Goal: Task Accomplishment & Management: Manage account settings

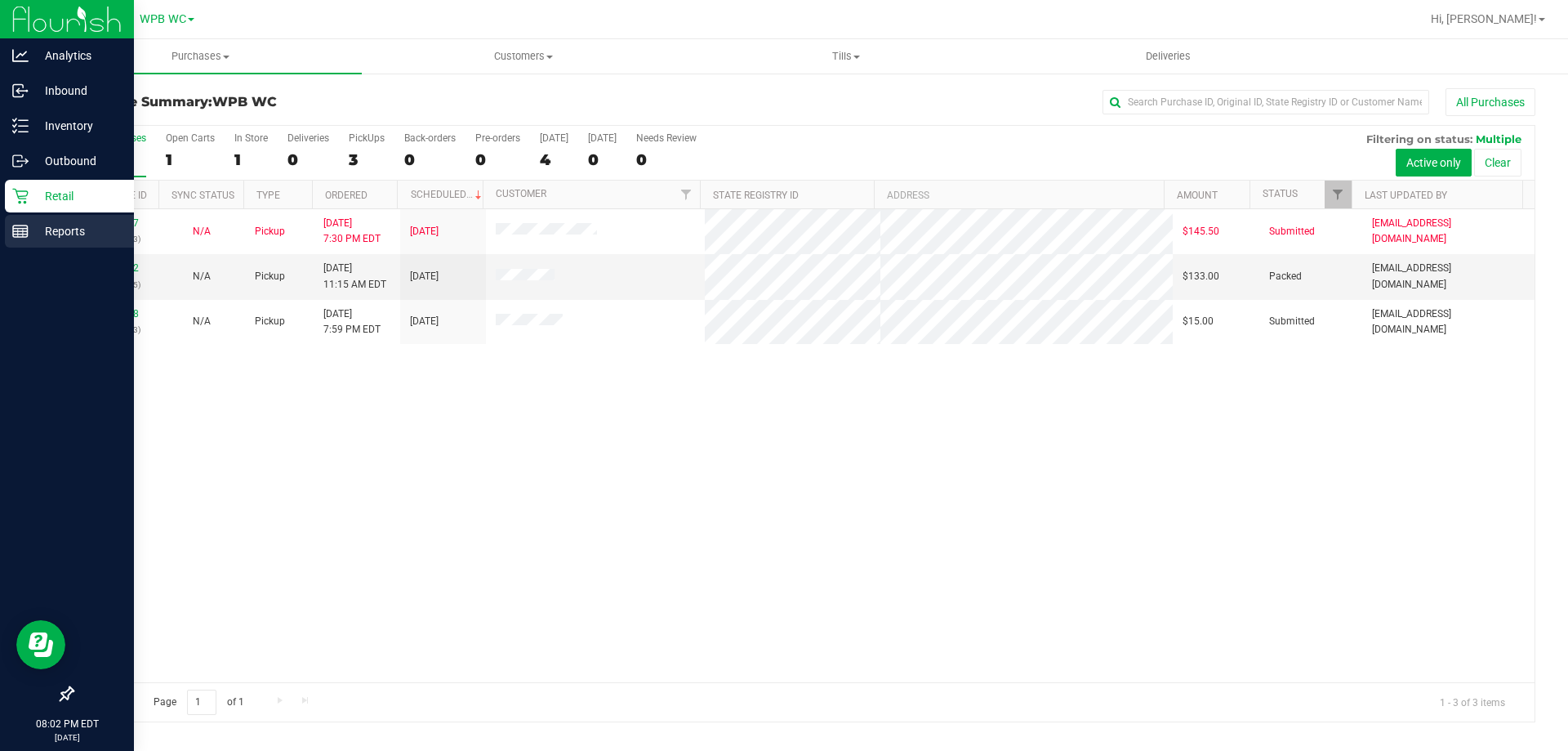
click at [40, 235] on p "Reports" at bounding box center [77, 232] width 98 height 20
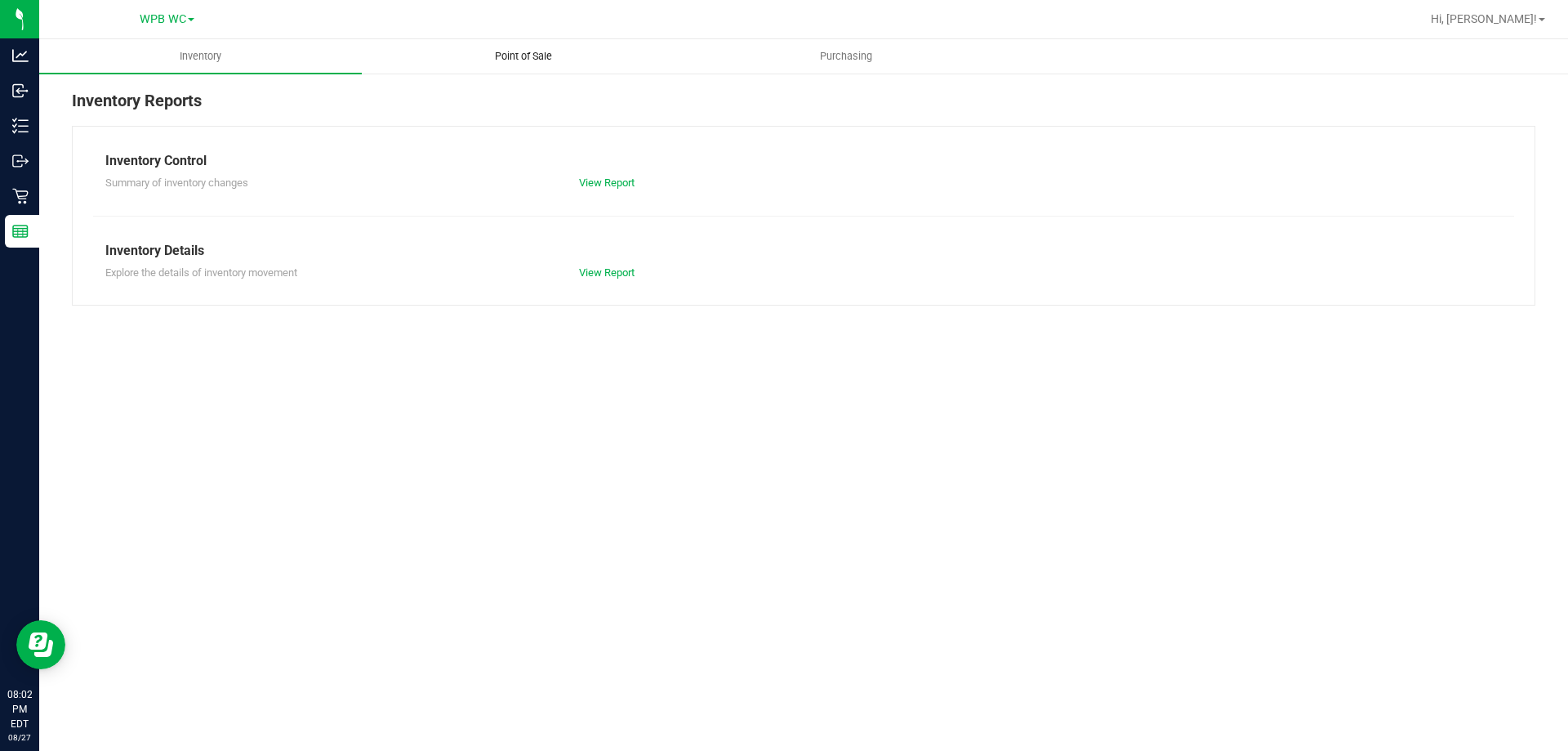
click at [520, 45] on uib-tab-heading "Point of Sale" at bounding box center [523, 56] width 321 height 33
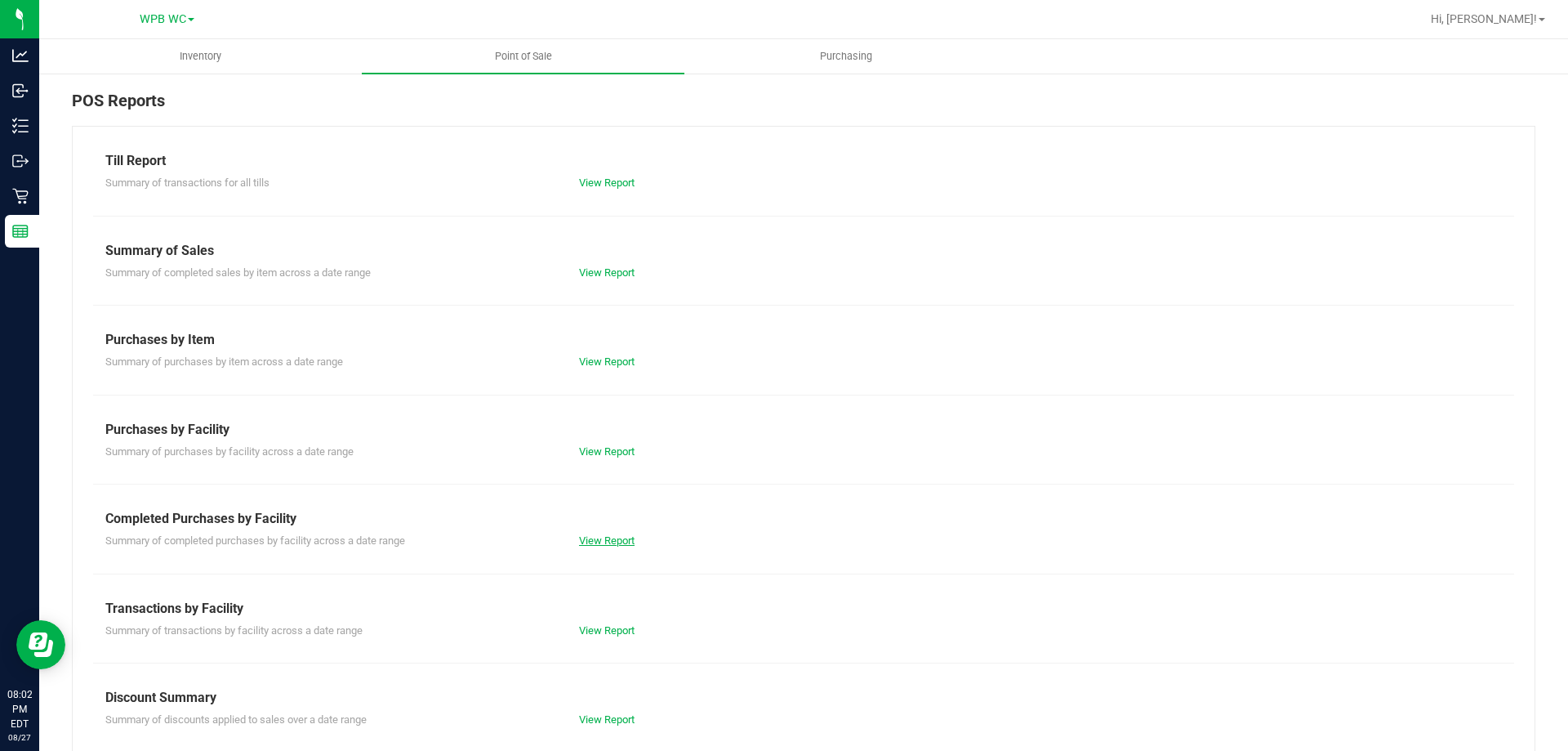
click at [622, 537] on link "View Report" at bounding box center [606, 540] width 55 height 12
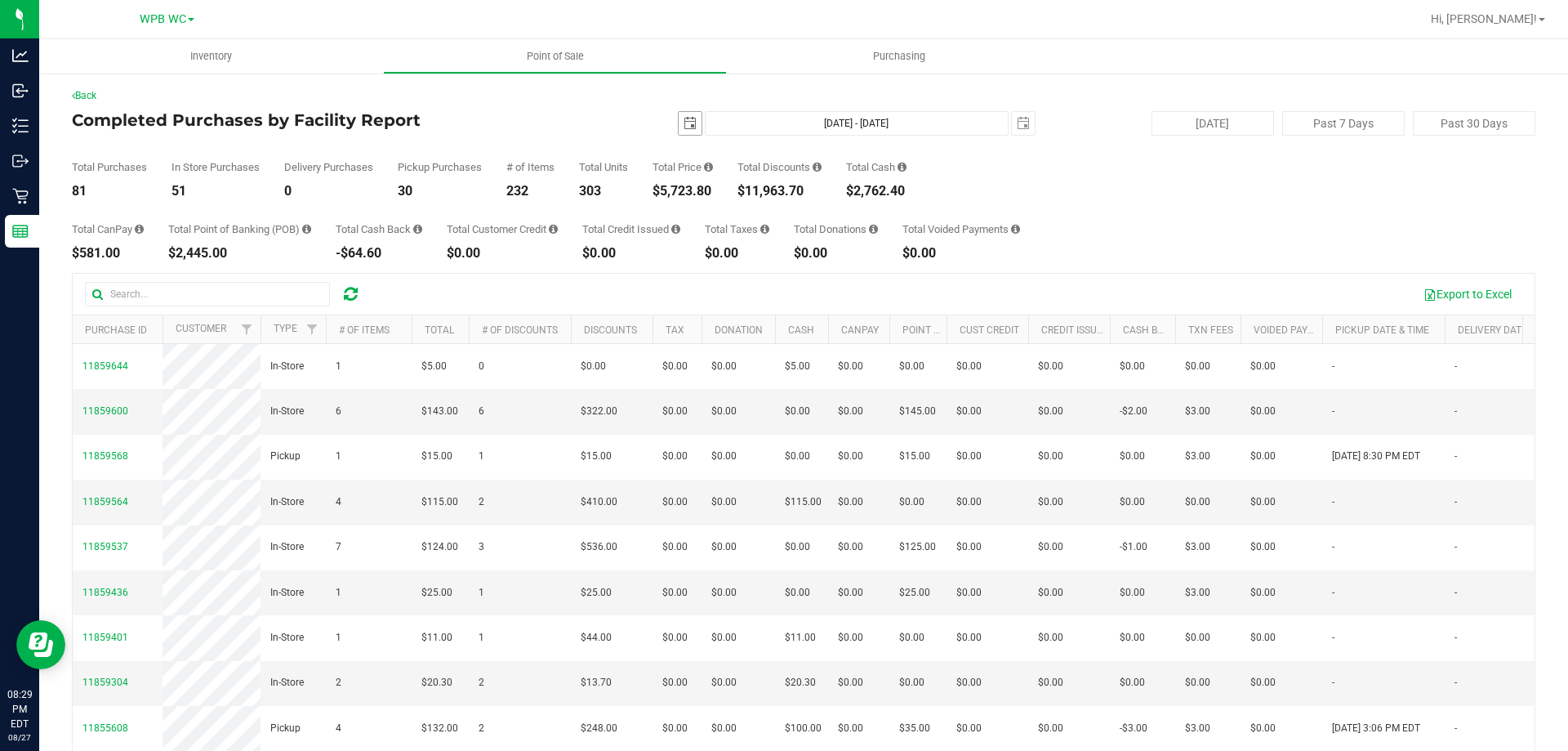
click at [684, 121] on span "select" at bounding box center [690, 122] width 13 height 13
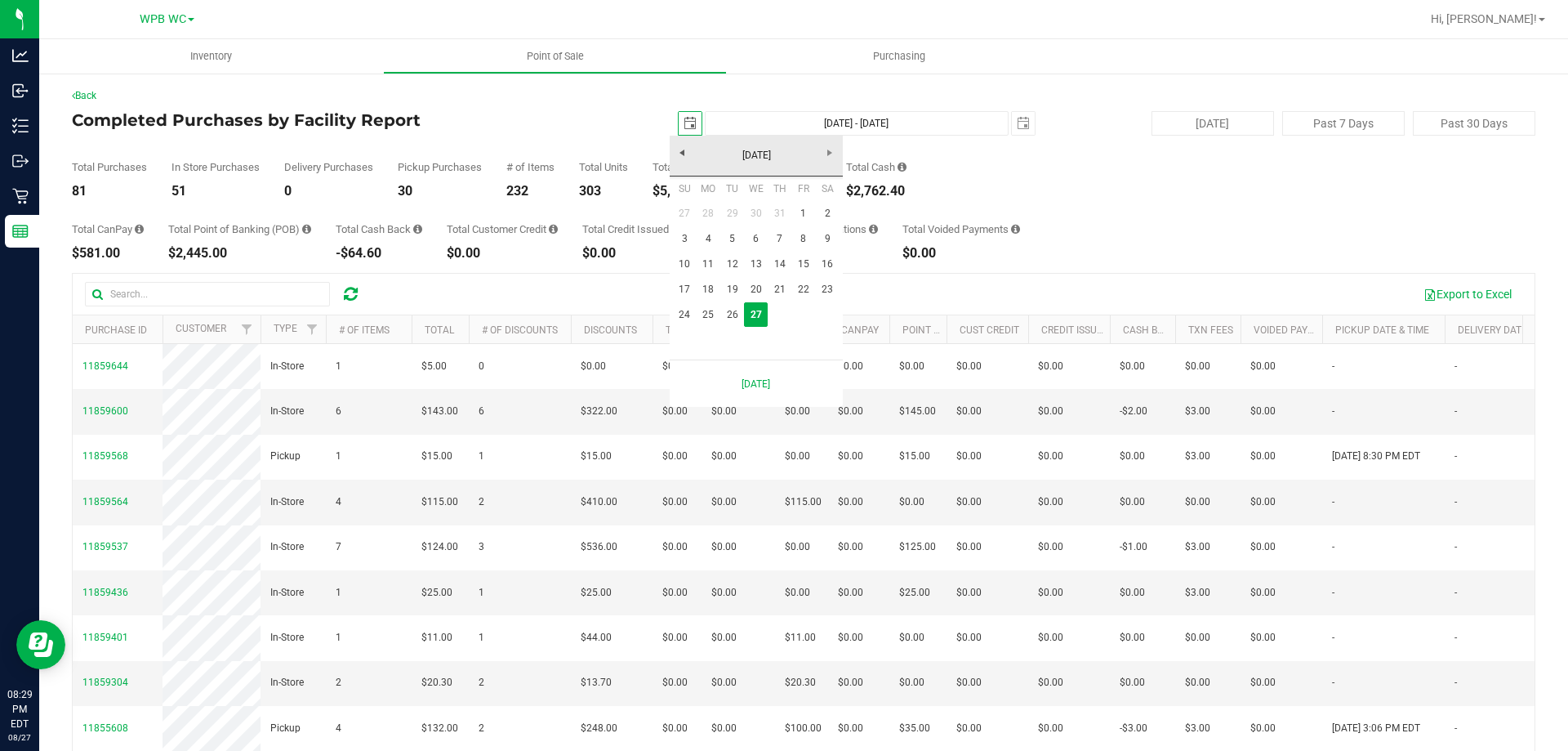
scroll to position [0, 40]
click at [710, 309] on link "25" at bounding box center [709, 315] width 24 height 26
type input "[DATE]"
type input "[DATE] - [DATE]"
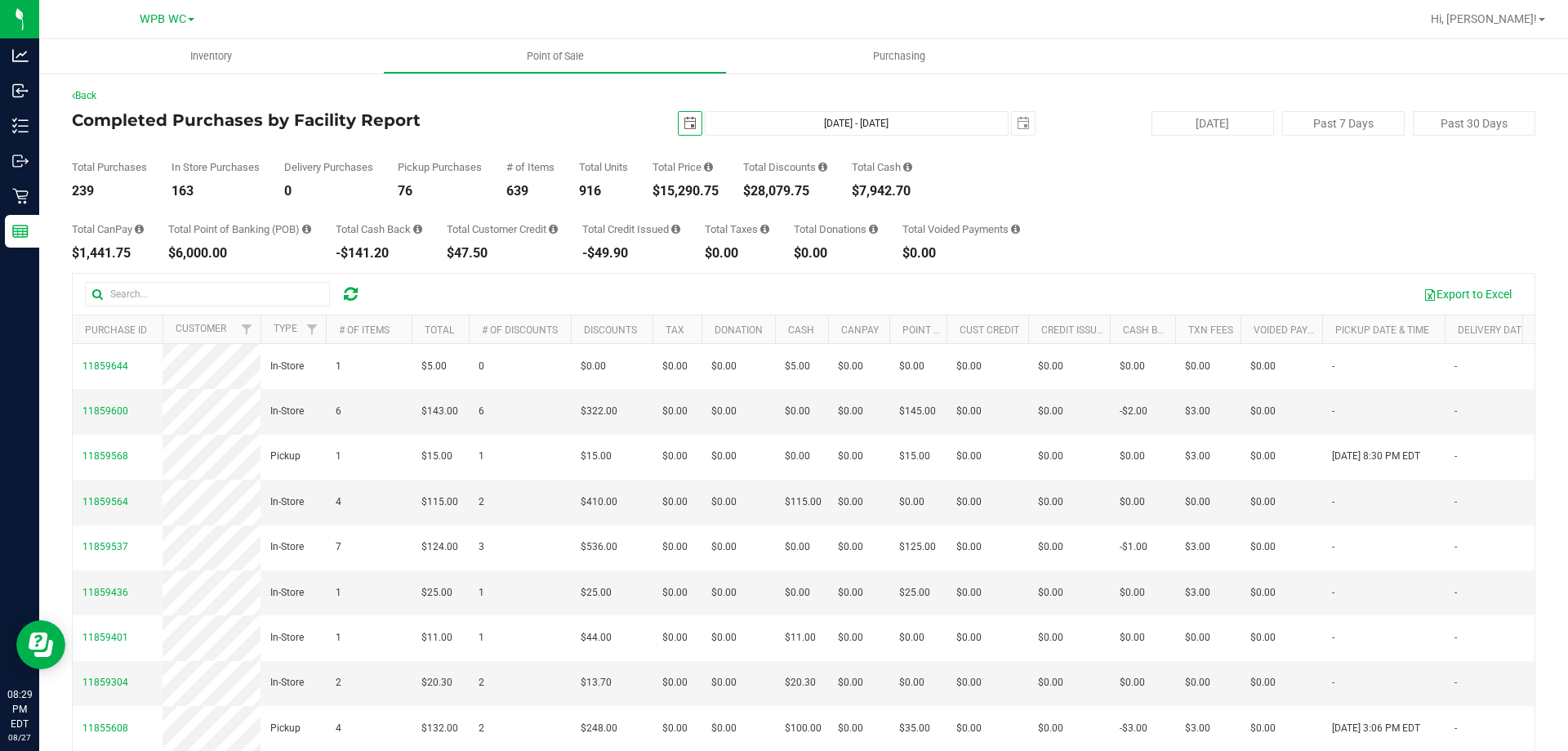
drag, startPoint x: 669, startPoint y: 114, endPoint x: 680, endPoint y: 119, distance: 12.1
click at [679, 114] on span "select" at bounding box center [690, 123] width 23 height 23
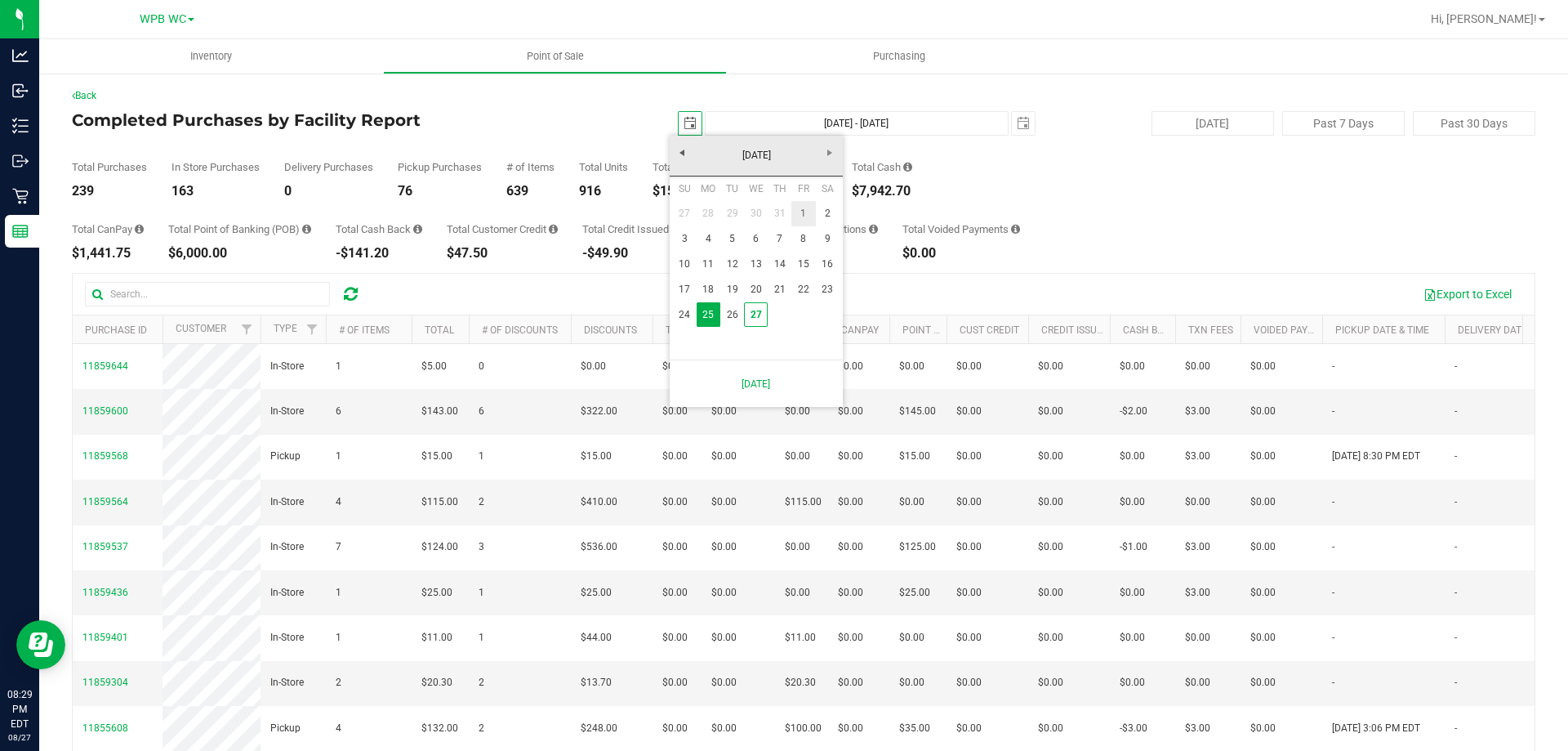
click at [800, 208] on link "1" at bounding box center [803, 214] width 24 height 26
type input "[DATE]"
type input "[DATE] - [DATE]"
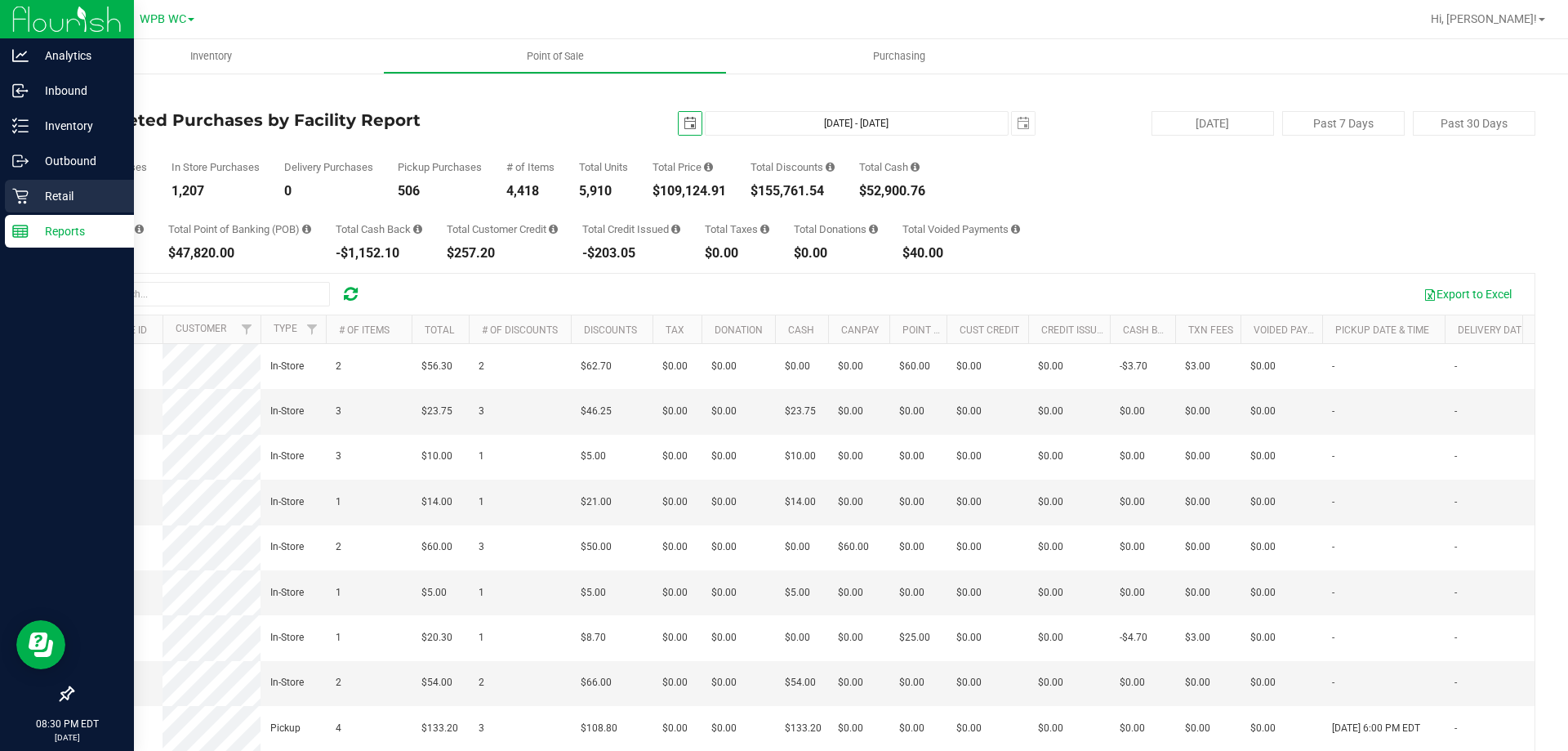
click at [32, 191] on p "Retail" at bounding box center [77, 196] width 98 height 20
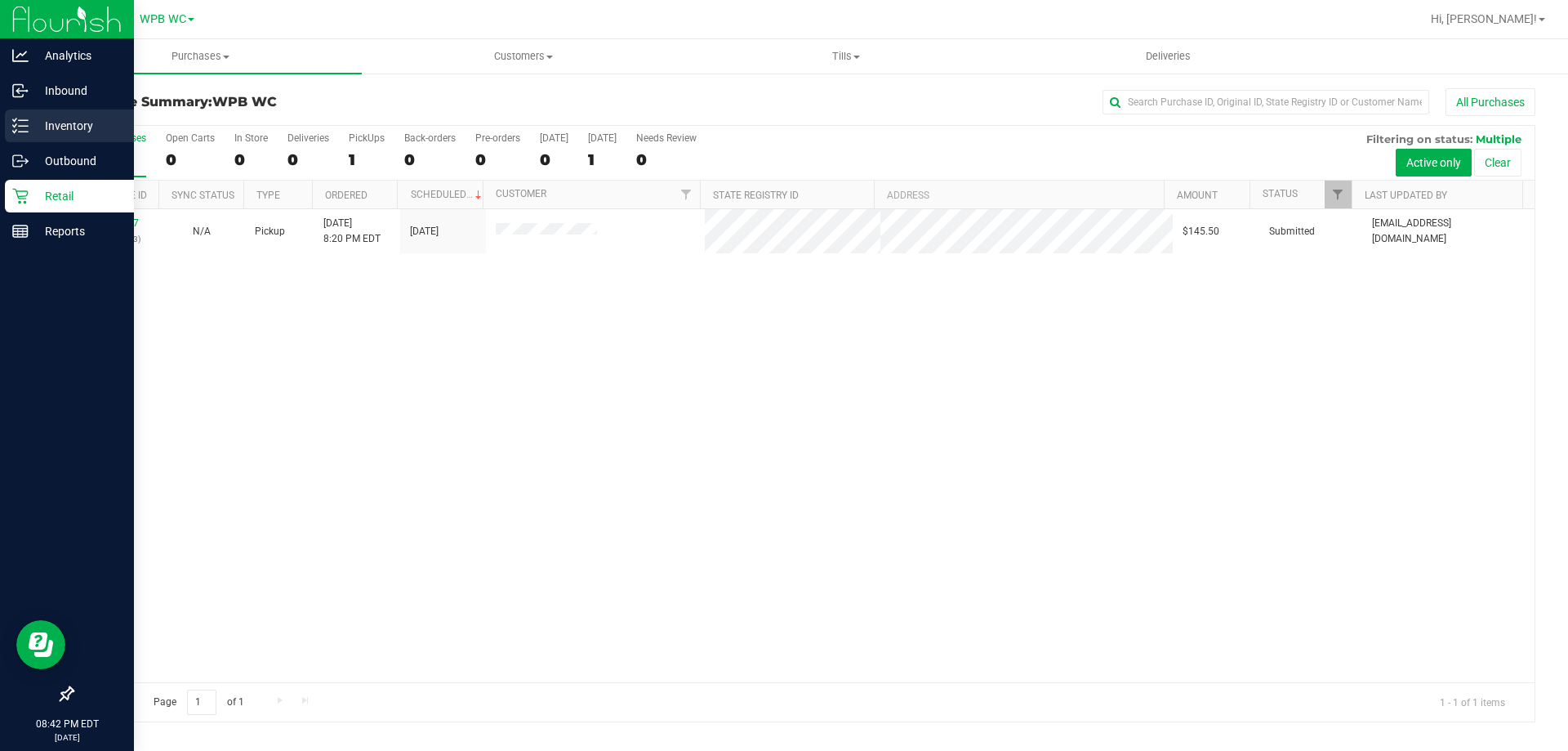
click at [36, 120] on p "Inventory" at bounding box center [77, 126] width 98 height 20
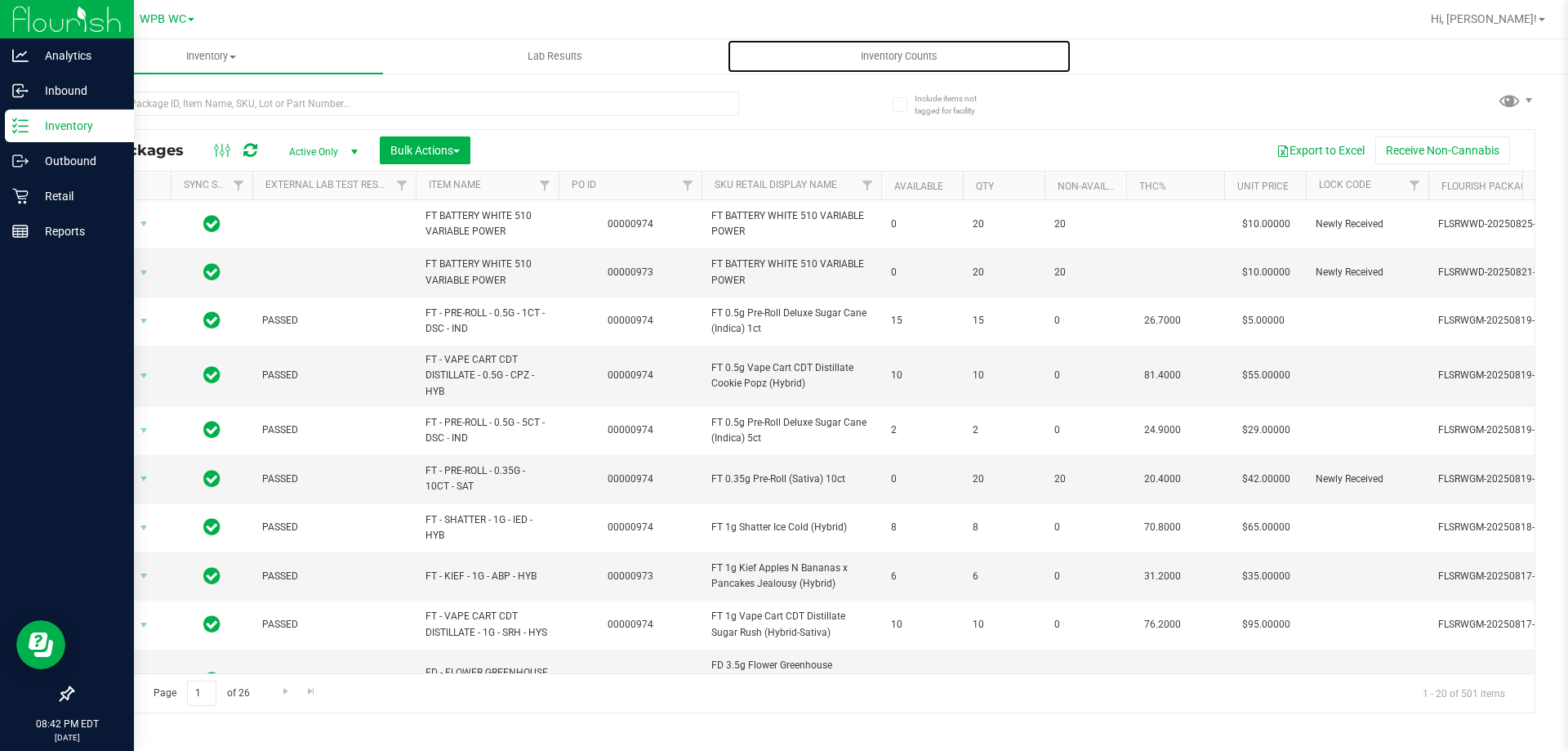
click at [892, 50] on span "Inventory Counts" at bounding box center [899, 56] width 121 height 15
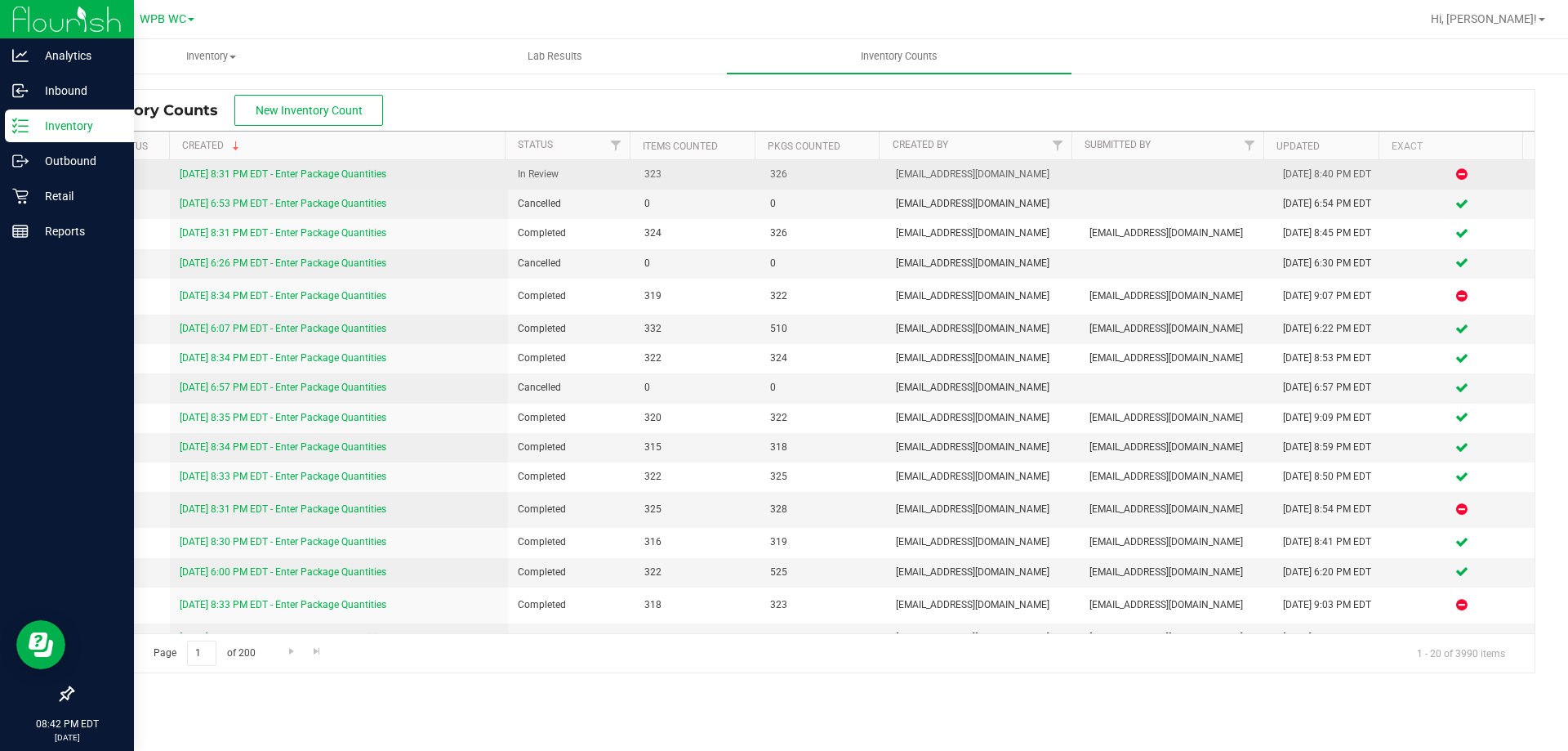
click at [293, 175] on link "[DATE] 8:31 PM EDT - Enter Package Quantities" at bounding box center [283, 174] width 207 height 12
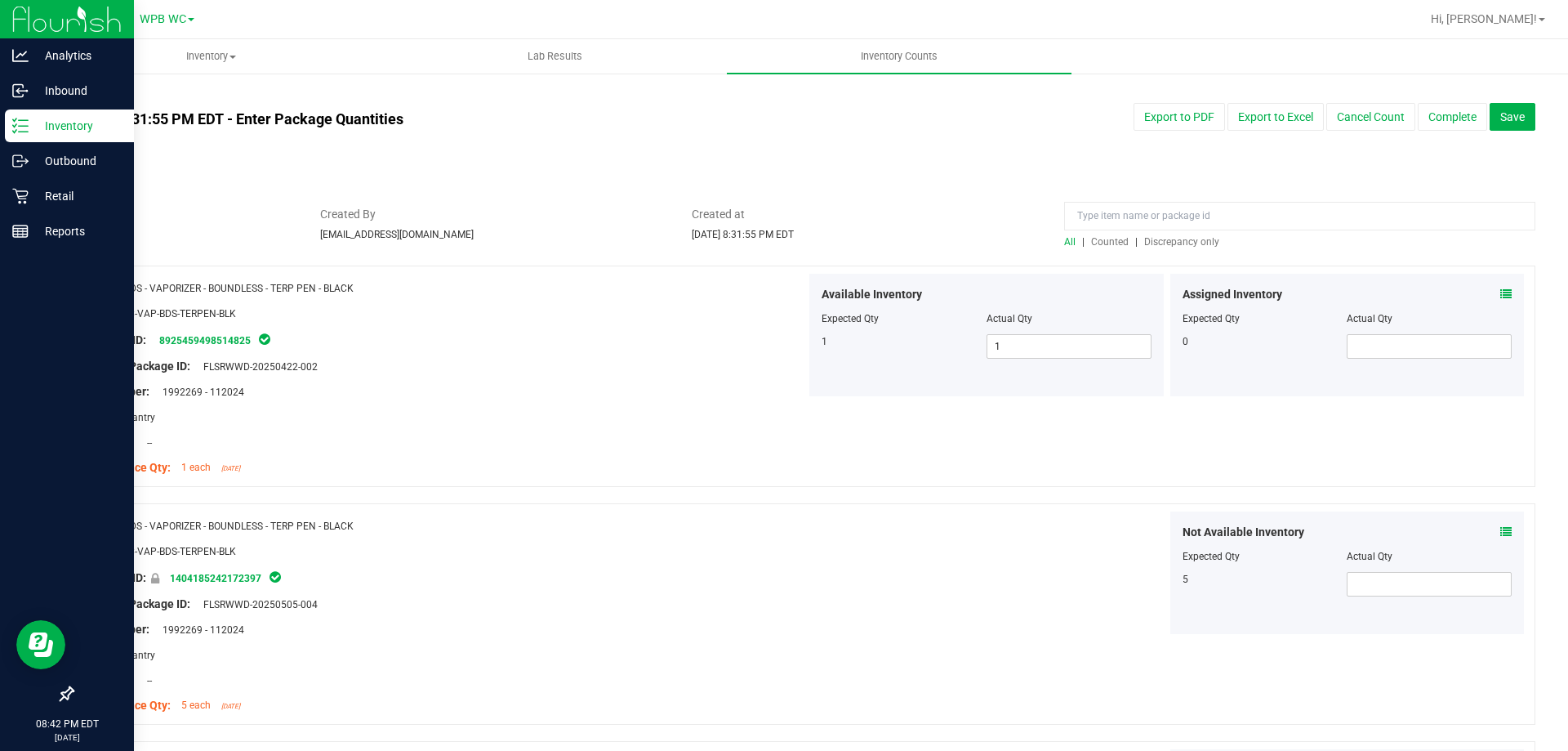
click at [1144, 240] on span "Discrepancy only" at bounding box center [1182, 241] width 75 height 12
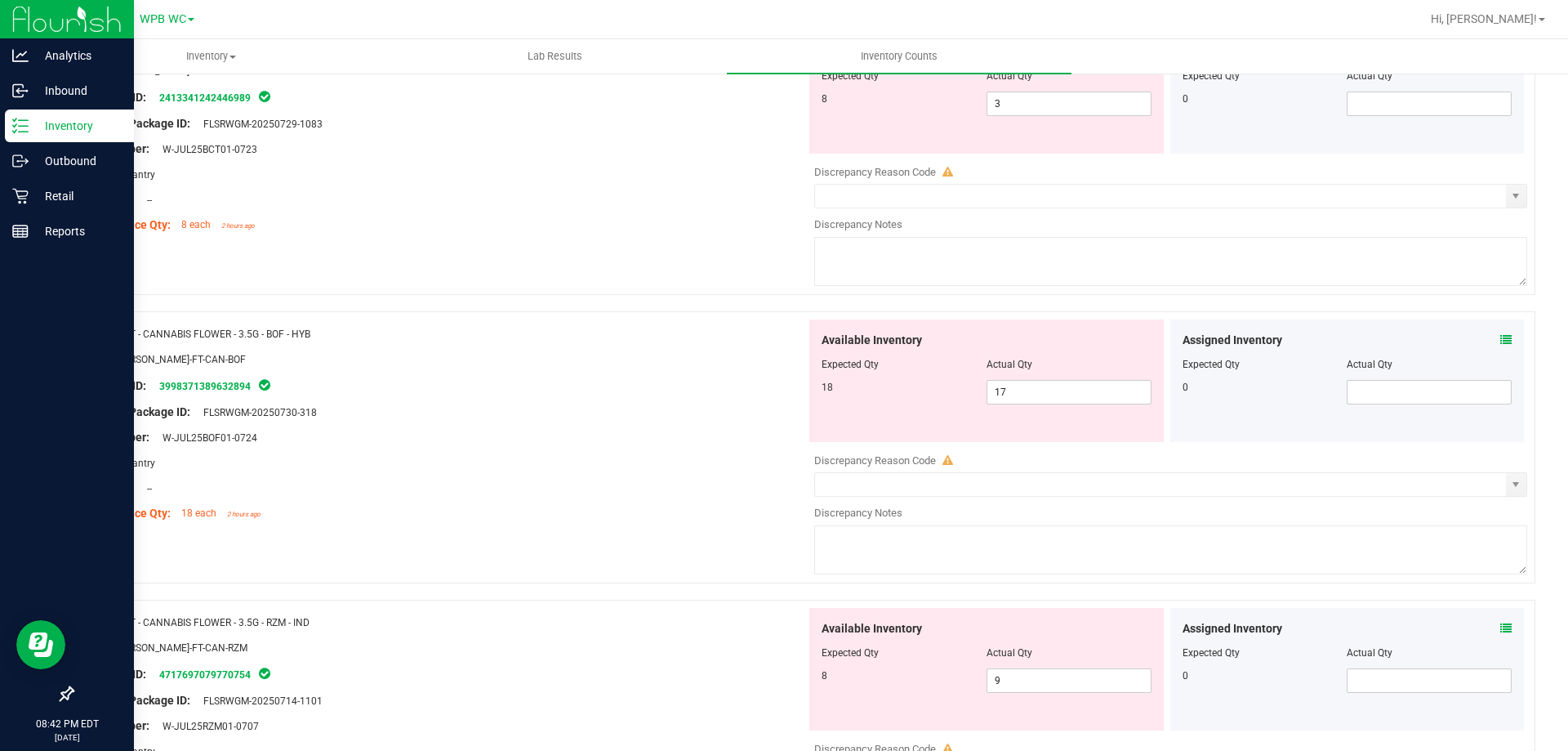
scroll to position [82, 0]
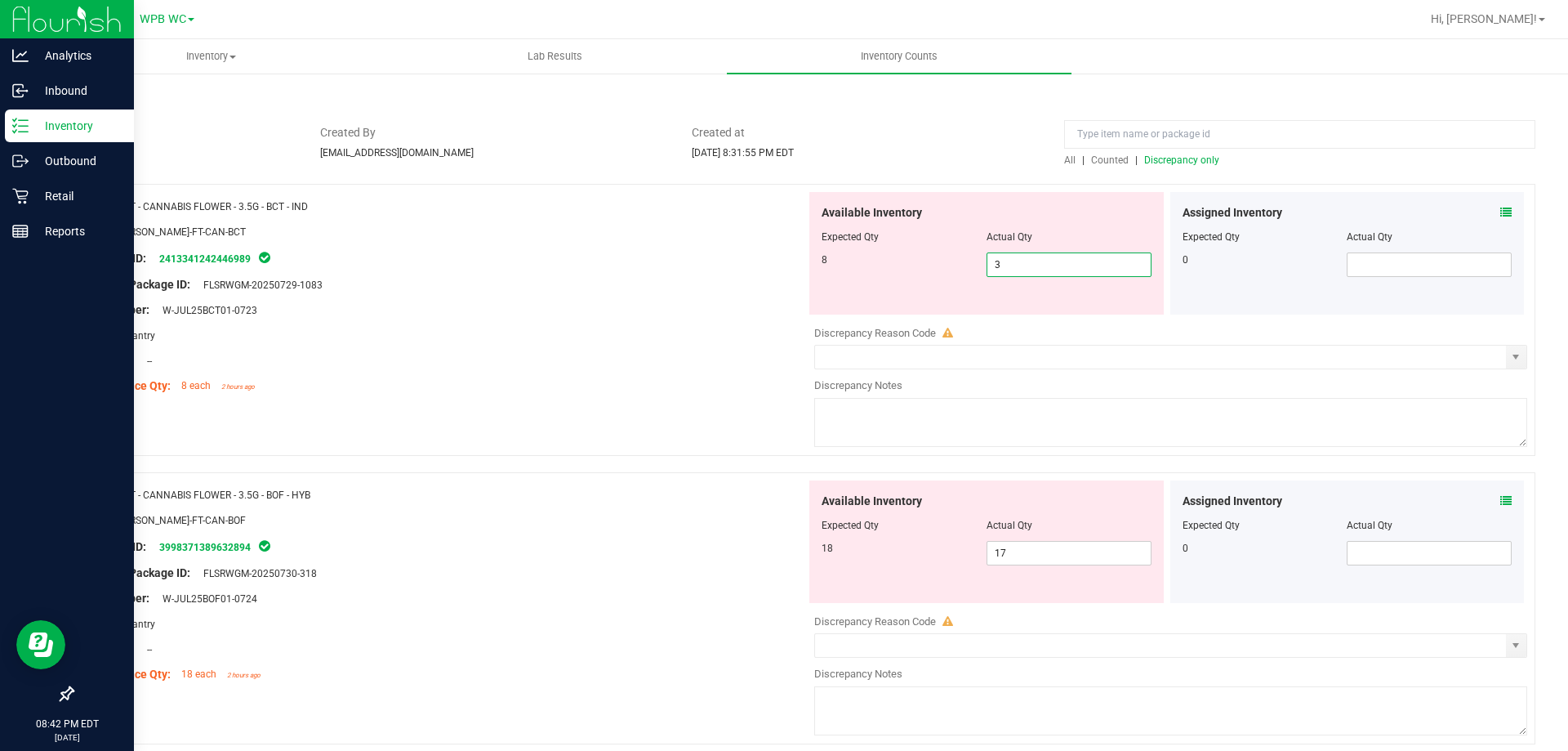
drag, startPoint x: 1053, startPoint y: 262, endPoint x: 763, endPoint y: 252, distance: 290.2
click at [787, 259] on div "Name: FT - CANNABIS FLOWER - 3.5G - BCT - IND SKU: [PERSON_NAME]-FT-CAN-BCT Pac…" at bounding box center [803, 319] width 1464 height 272
type input "8"
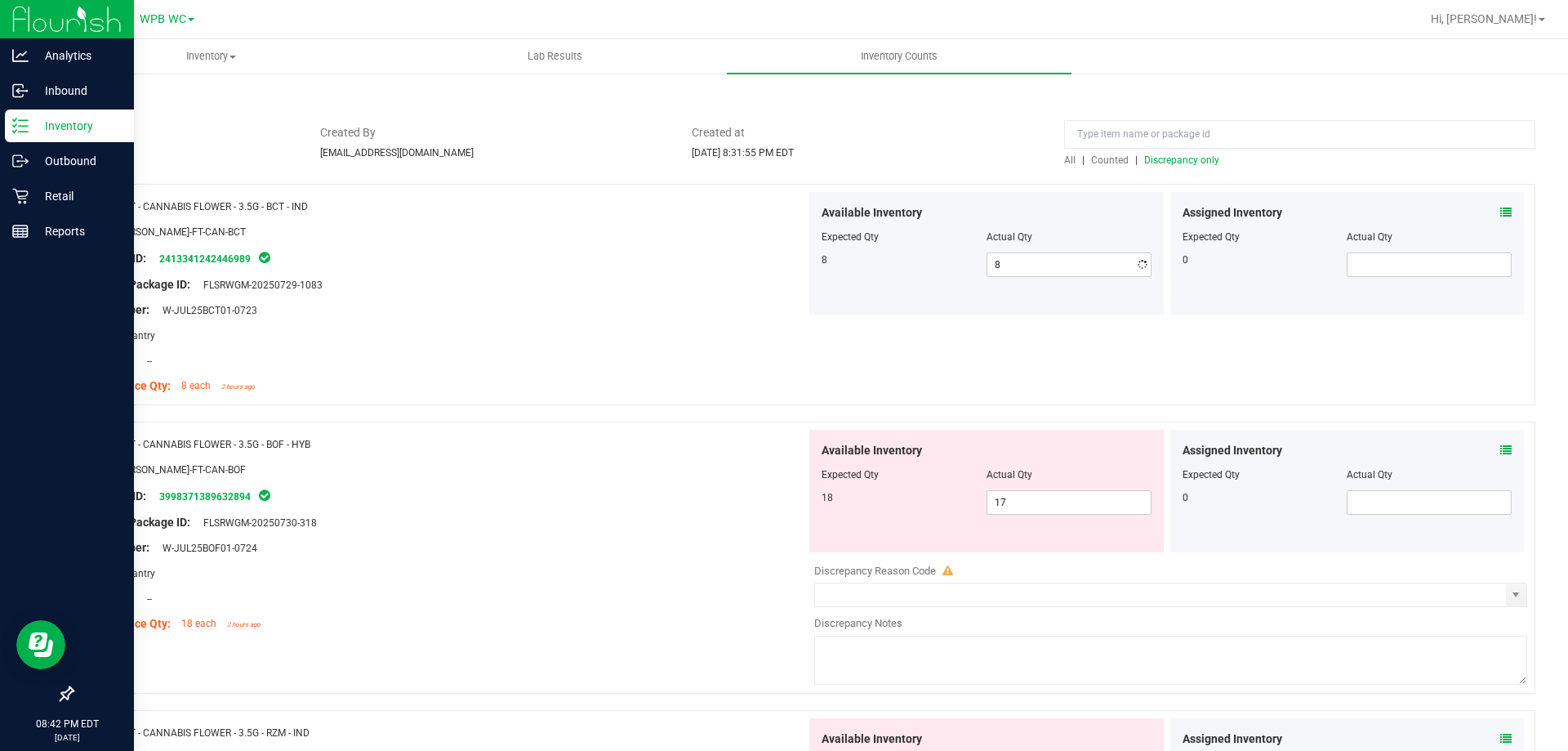
click at [684, 341] on div "Area: Pantry" at bounding box center [445, 334] width 721 height 17
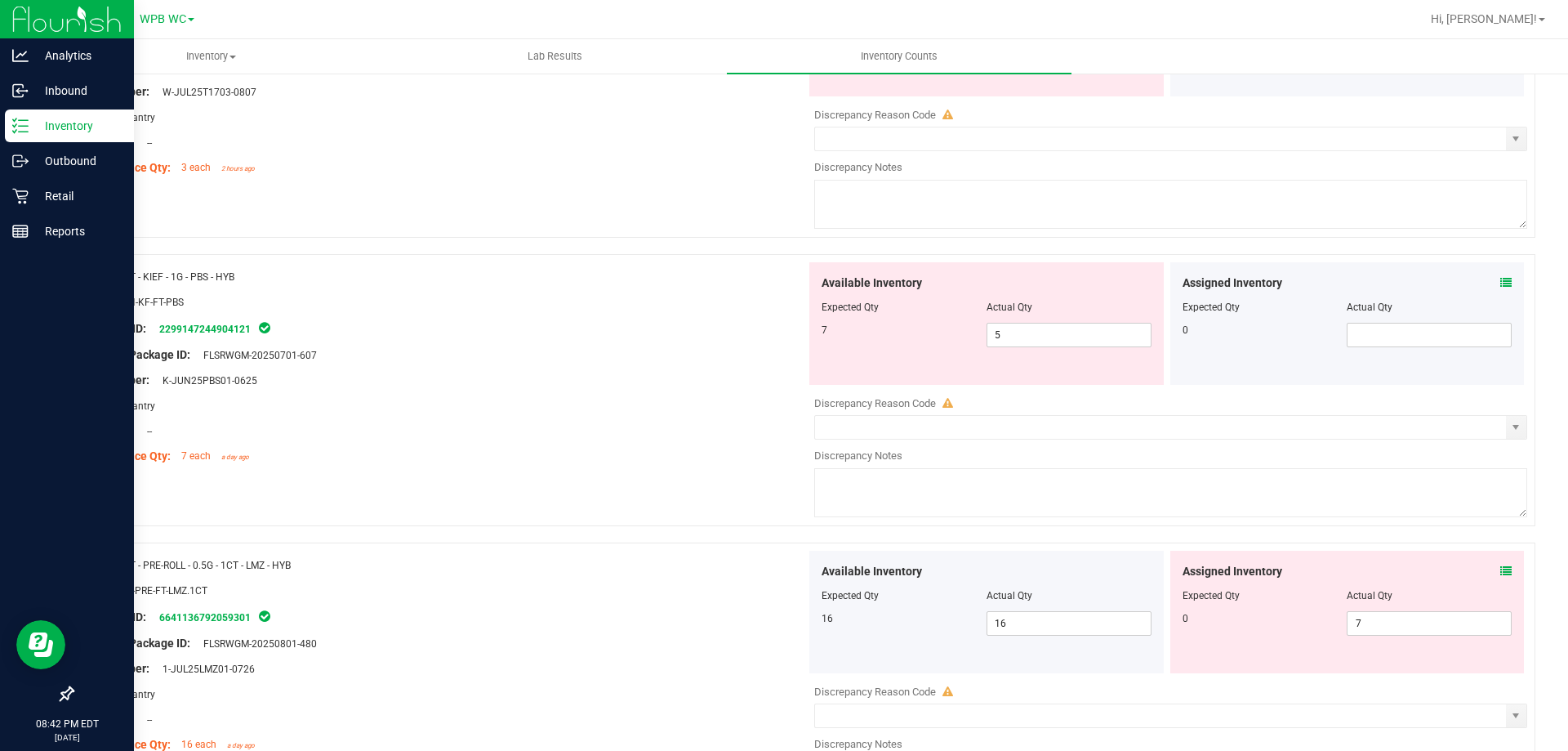
scroll to position [1143, 0]
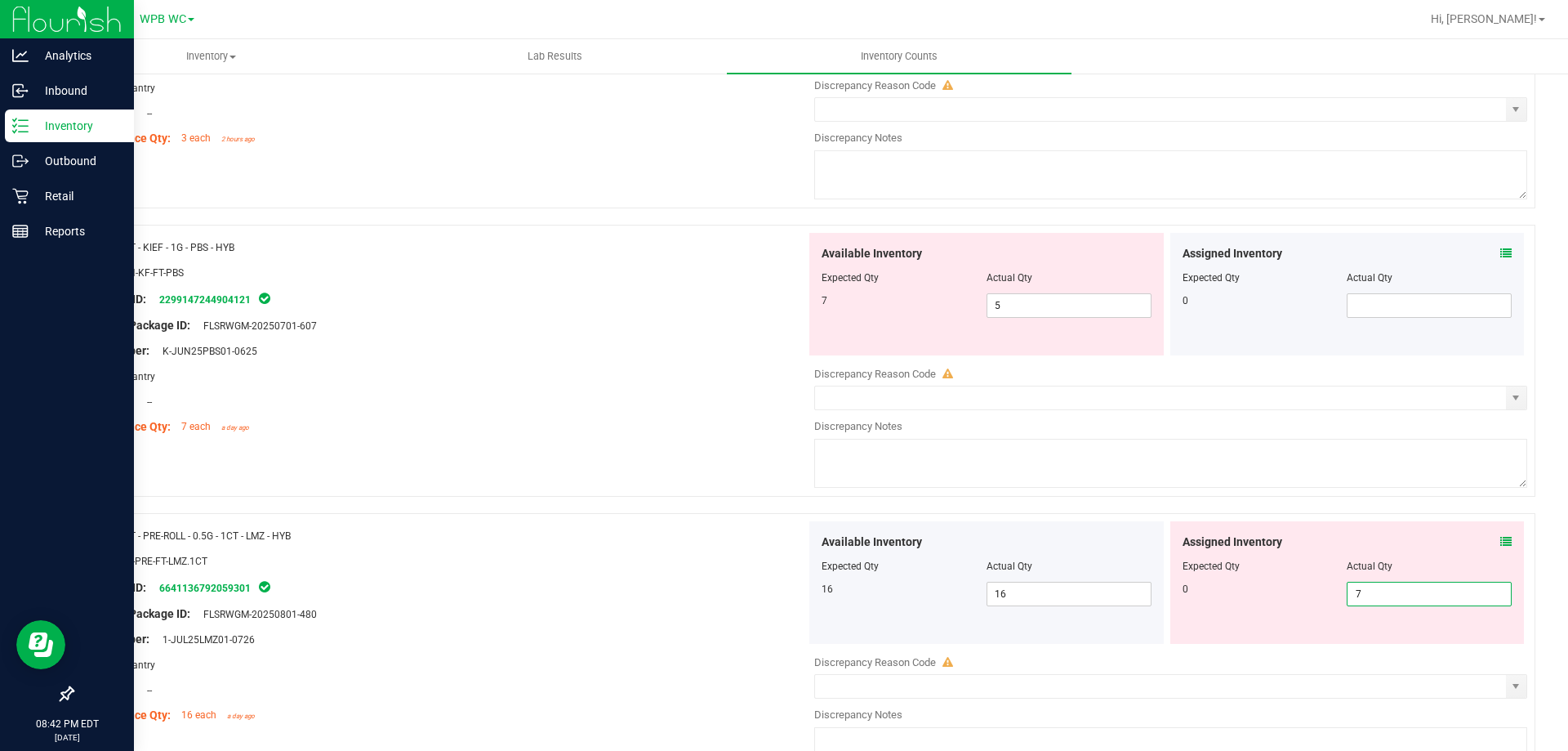
drag, startPoint x: 1379, startPoint y: 598, endPoint x: 1307, endPoint y: 598, distance: 72.0
click at [1312, 598] on div "0 7 7" at bounding box center [1347, 593] width 330 height 25
type input "0"
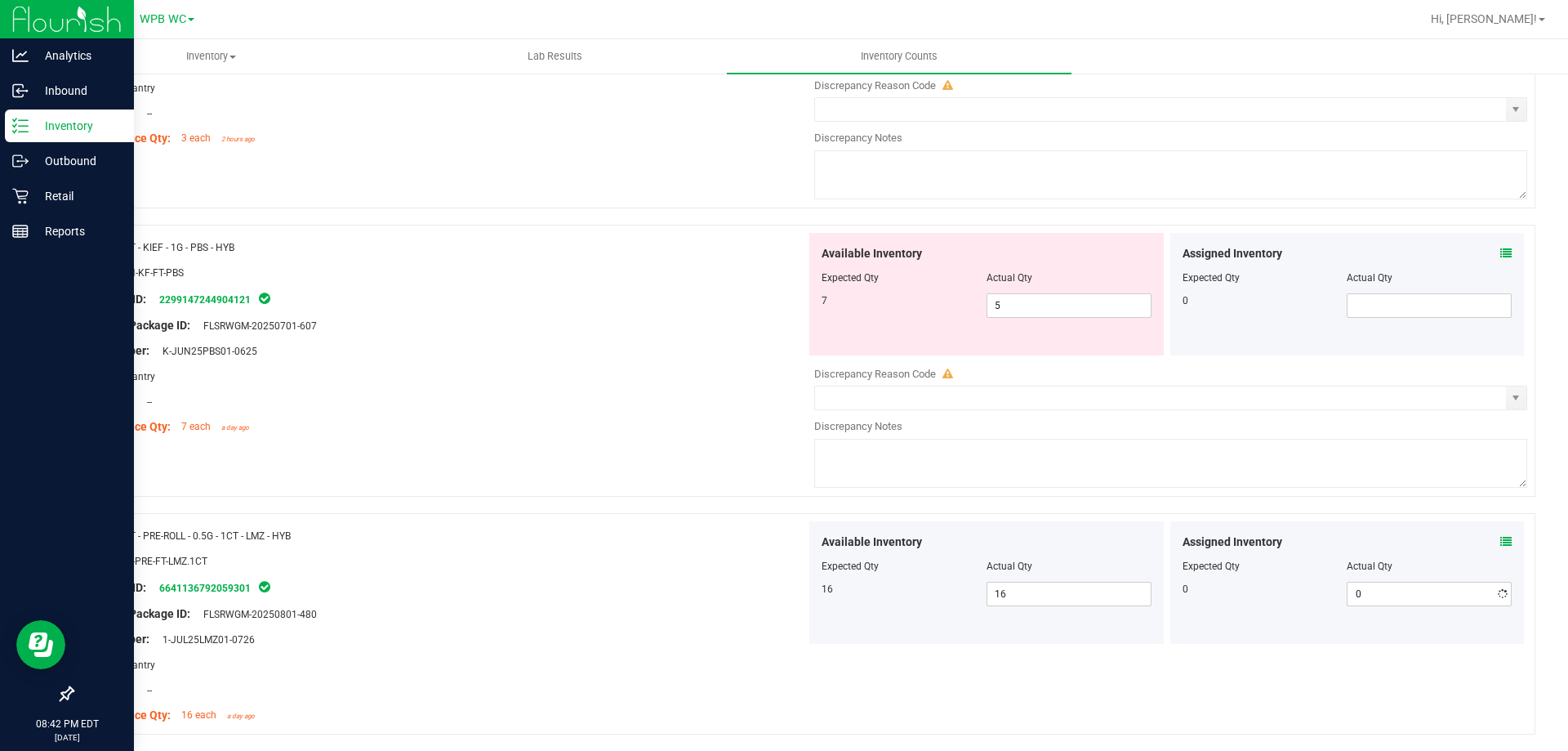
click at [657, 608] on div "Original Package ID: FLSRWGM-20250801-480" at bounding box center [445, 613] width 721 height 17
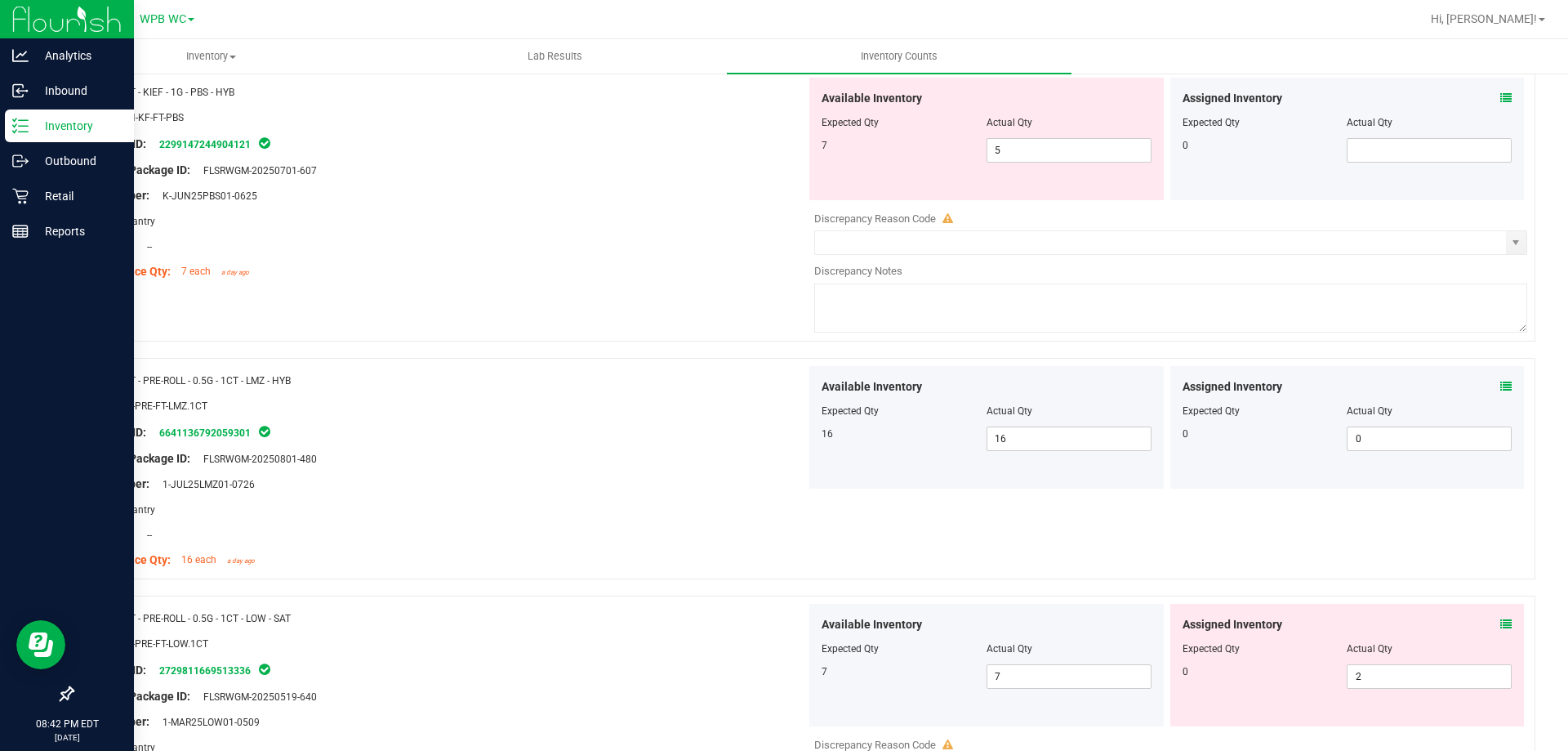
scroll to position [1470, 0]
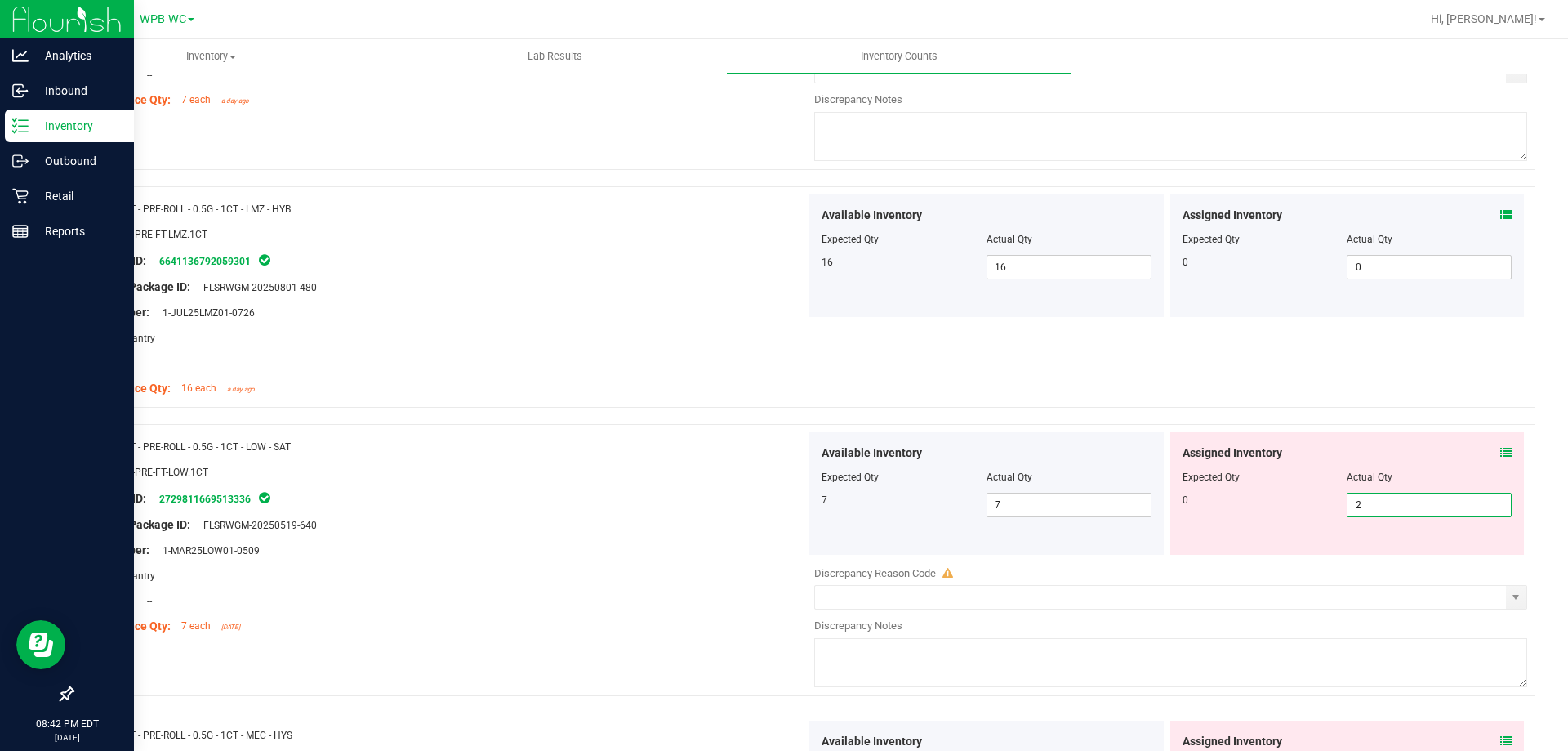
drag, startPoint x: 1387, startPoint y: 506, endPoint x: 1322, endPoint y: 506, distance: 65.0
click at [1327, 506] on div "0 2 2" at bounding box center [1347, 505] width 330 height 25
type input "0"
click at [680, 570] on div "Area: Pantry" at bounding box center [445, 575] width 721 height 17
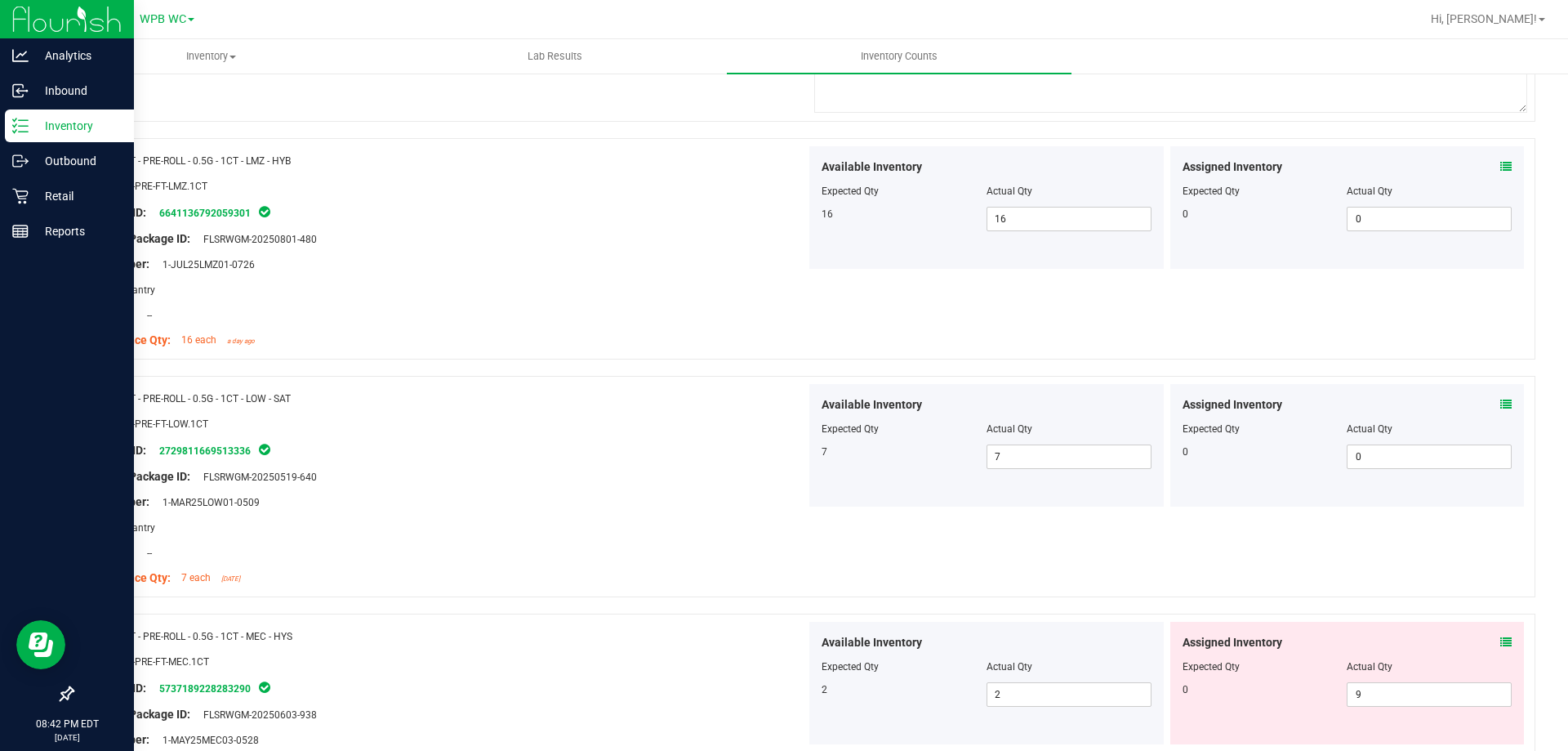
scroll to position [1715, 0]
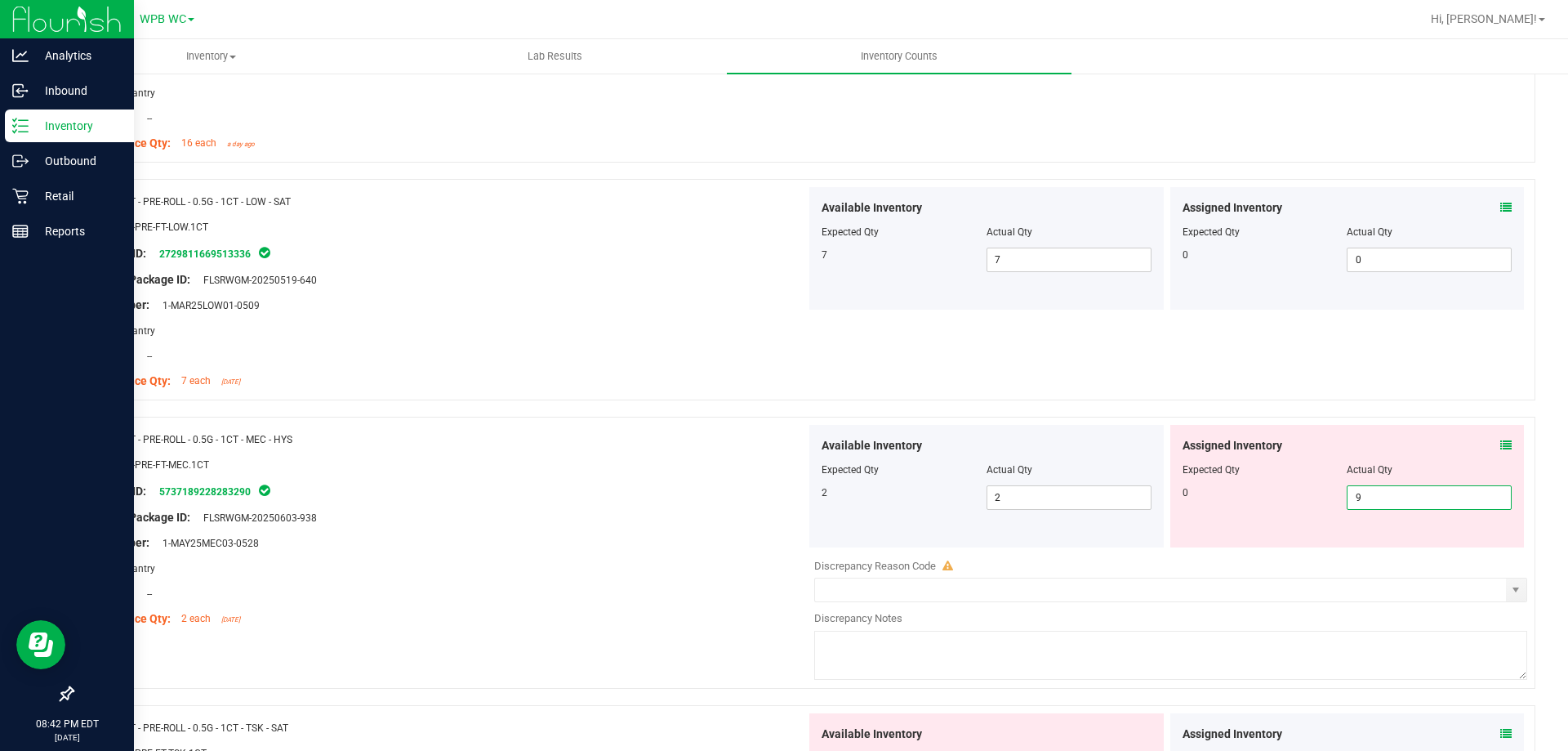
drag, startPoint x: 1336, startPoint y: 498, endPoint x: 1301, endPoint y: 498, distance: 35.0
click at [1303, 498] on div "0 9 9" at bounding box center [1347, 497] width 330 height 25
type input "0"
click at [751, 575] on div "Area: Pantry" at bounding box center [445, 568] width 721 height 17
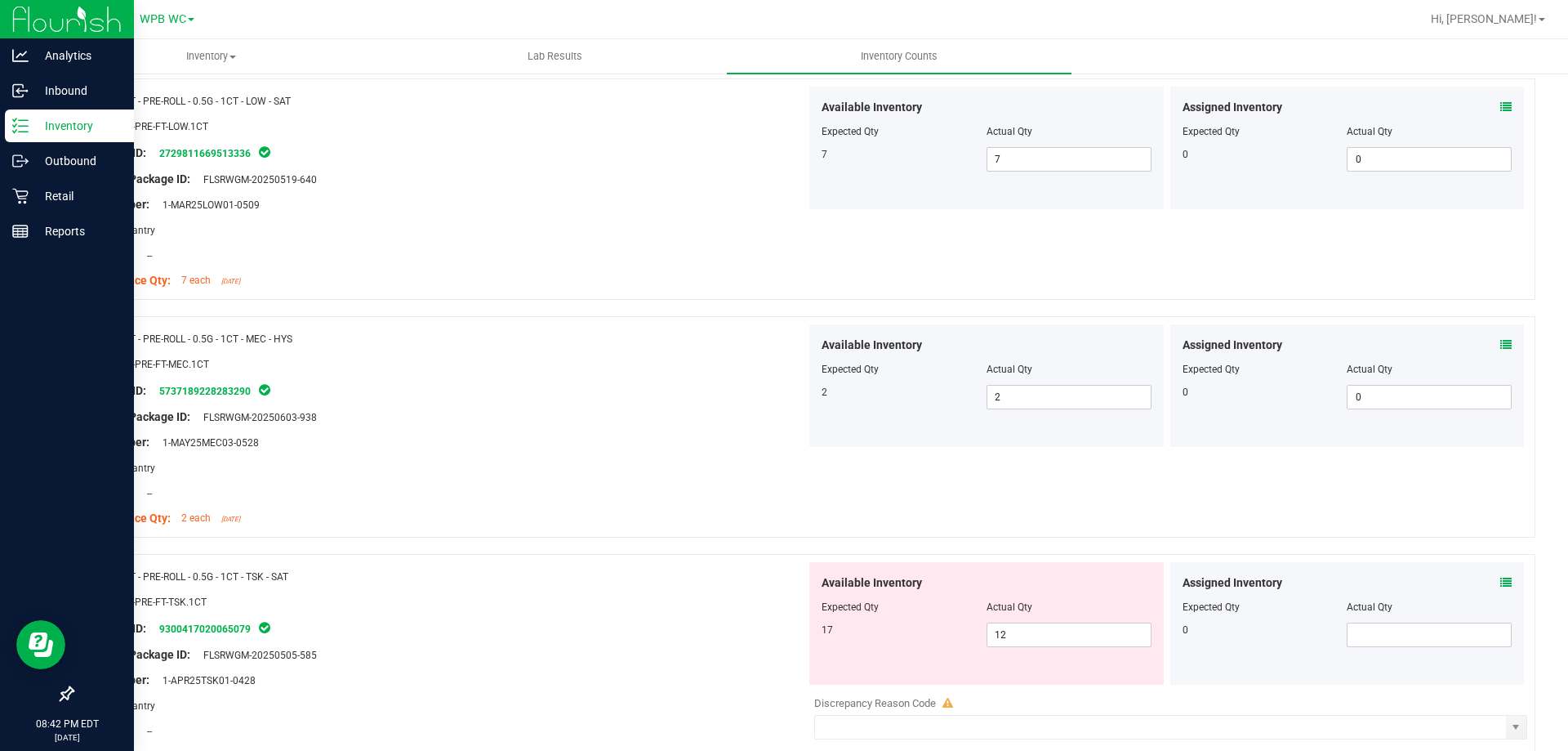
scroll to position [2042, 0]
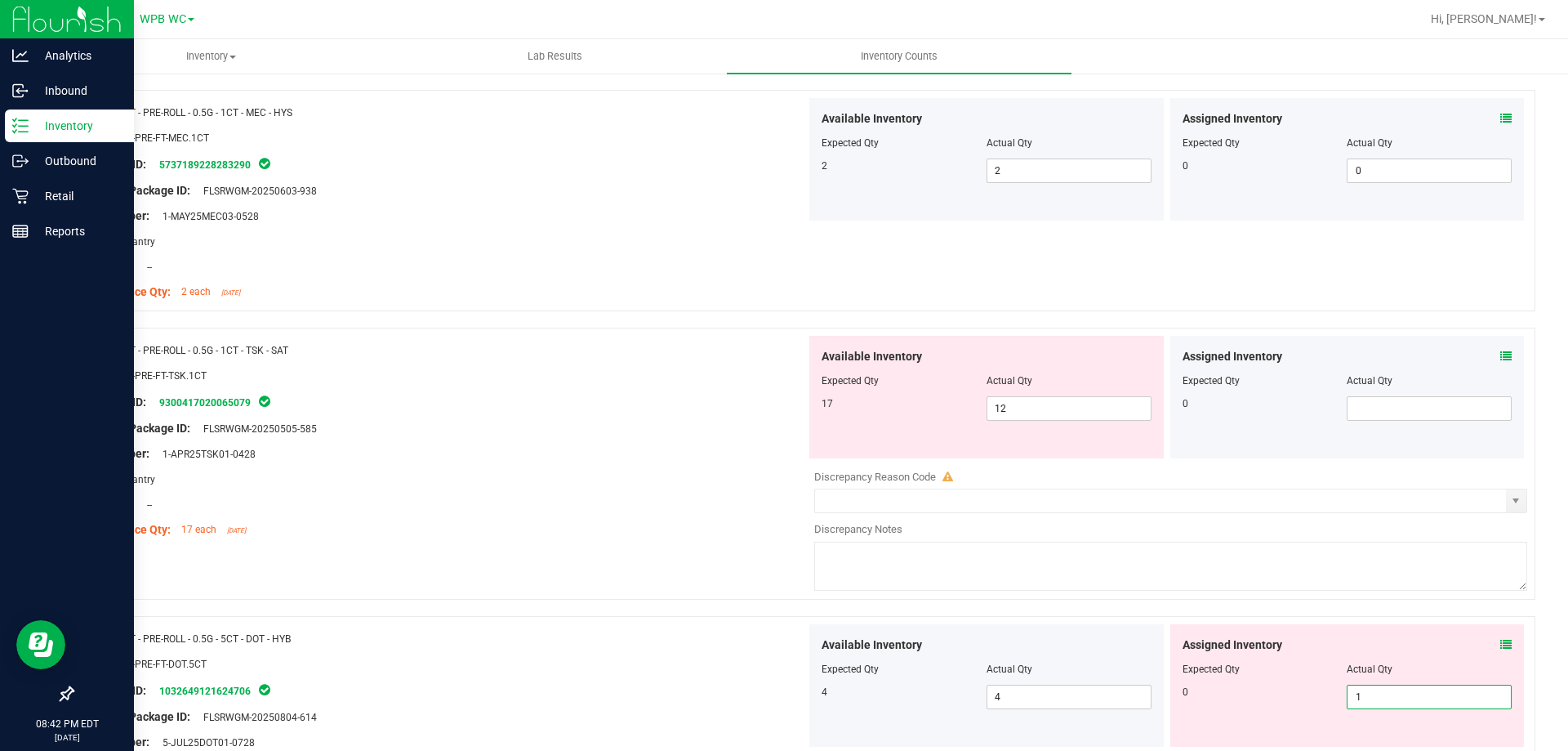
drag, startPoint x: 1392, startPoint y: 698, endPoint x: 1313, endPoint y: 696, distance: 79.0
click at [1323, 698] on div "0 1 1" at bounding box center [1347, 696] width 330 height 25
type input "0"
click at [757, 707] on div at bounding box center [445, 704] width 721 height 8
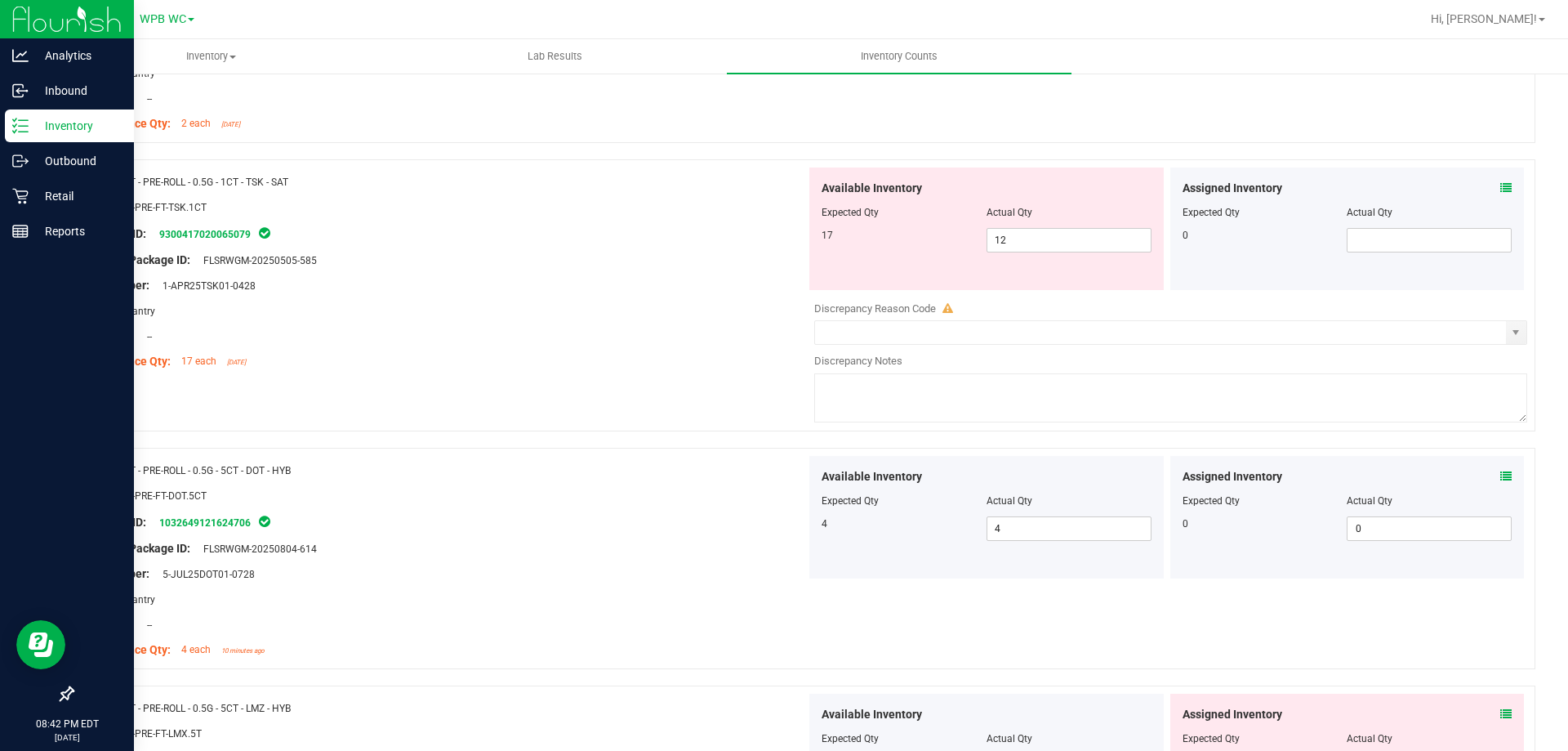
scroll to position [2368, 0]
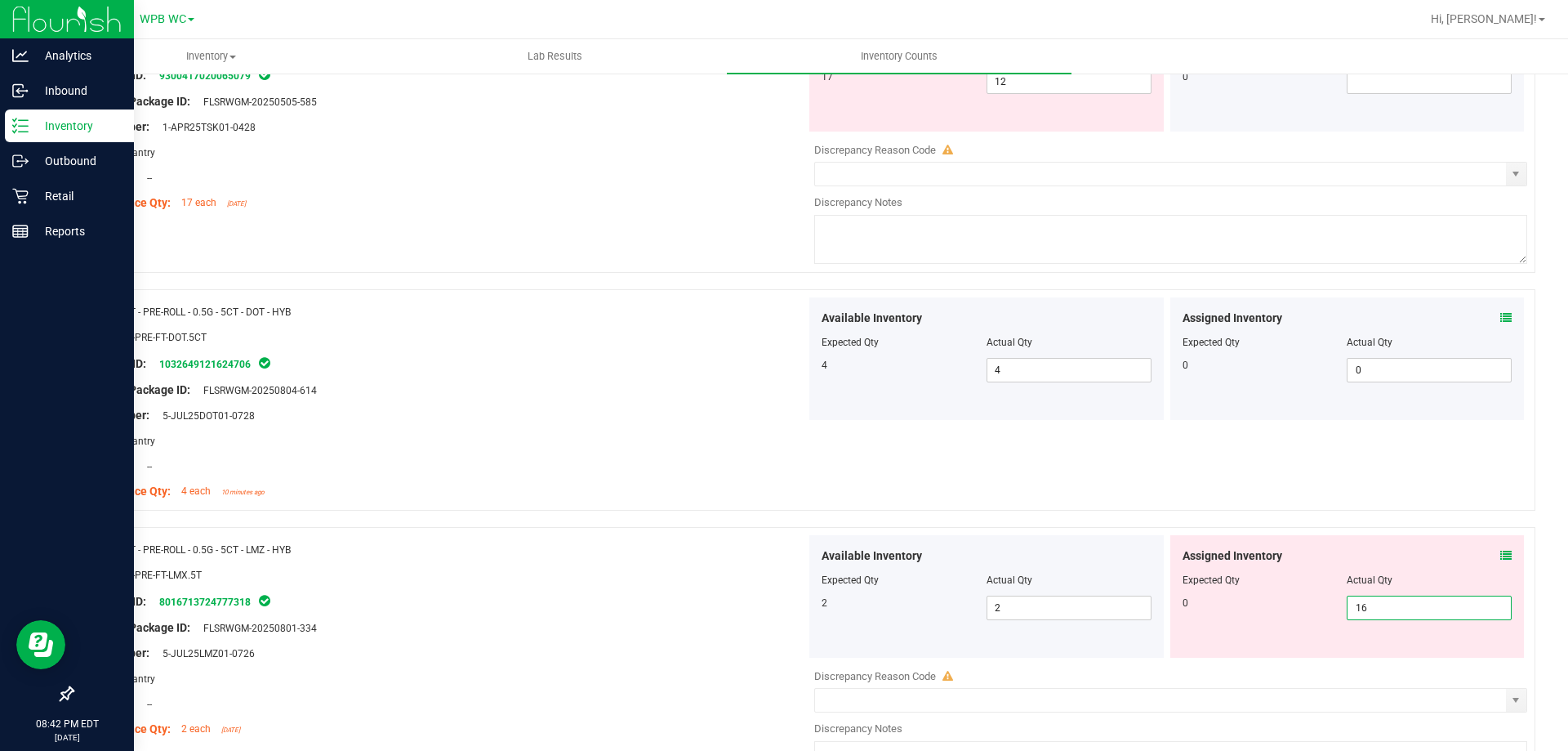
drag, startPoint x: 1380, startPoint y: 606, endPoint x: 1289, endPoint y: 604, distance: 91.0
click at [1293, 606] on div "0 16 16" at bounding box center [1347, 607] width 330 height 25
type input "0"
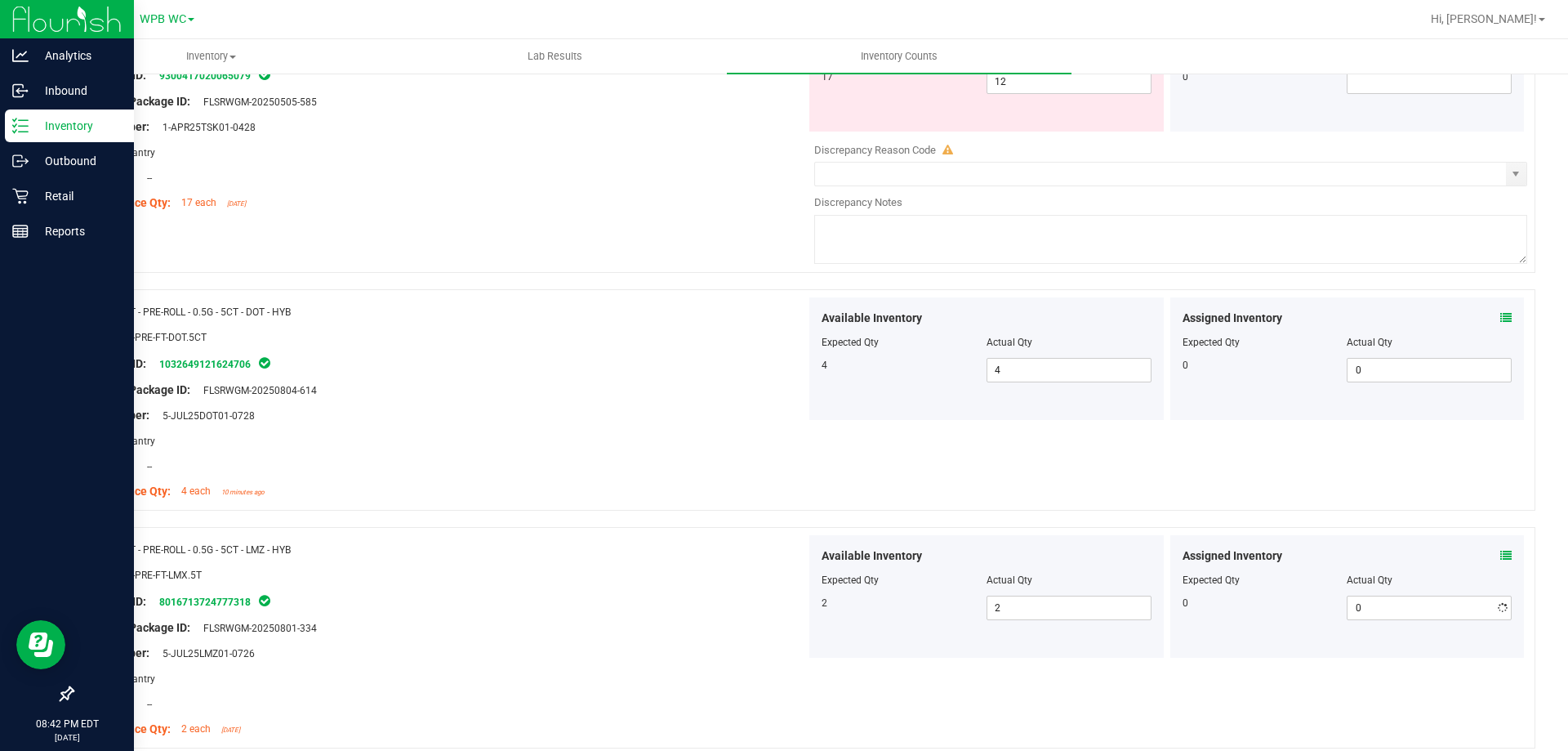
click at [700, 649] on div "Lot Number: 5-JUL25LMZ01-0726" at bounding box center [445, 652] width 721 height 17
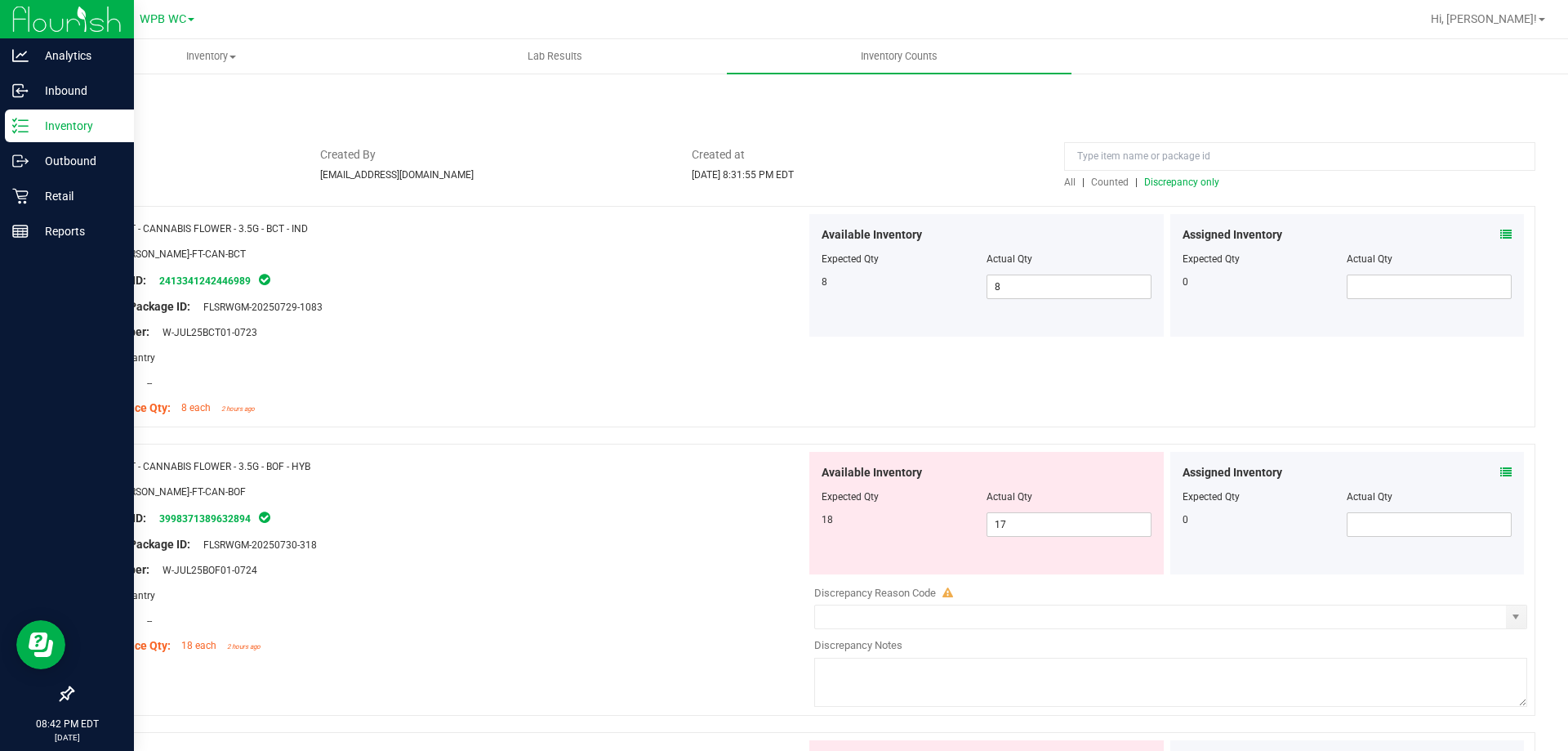
scroll to position [0, 0]
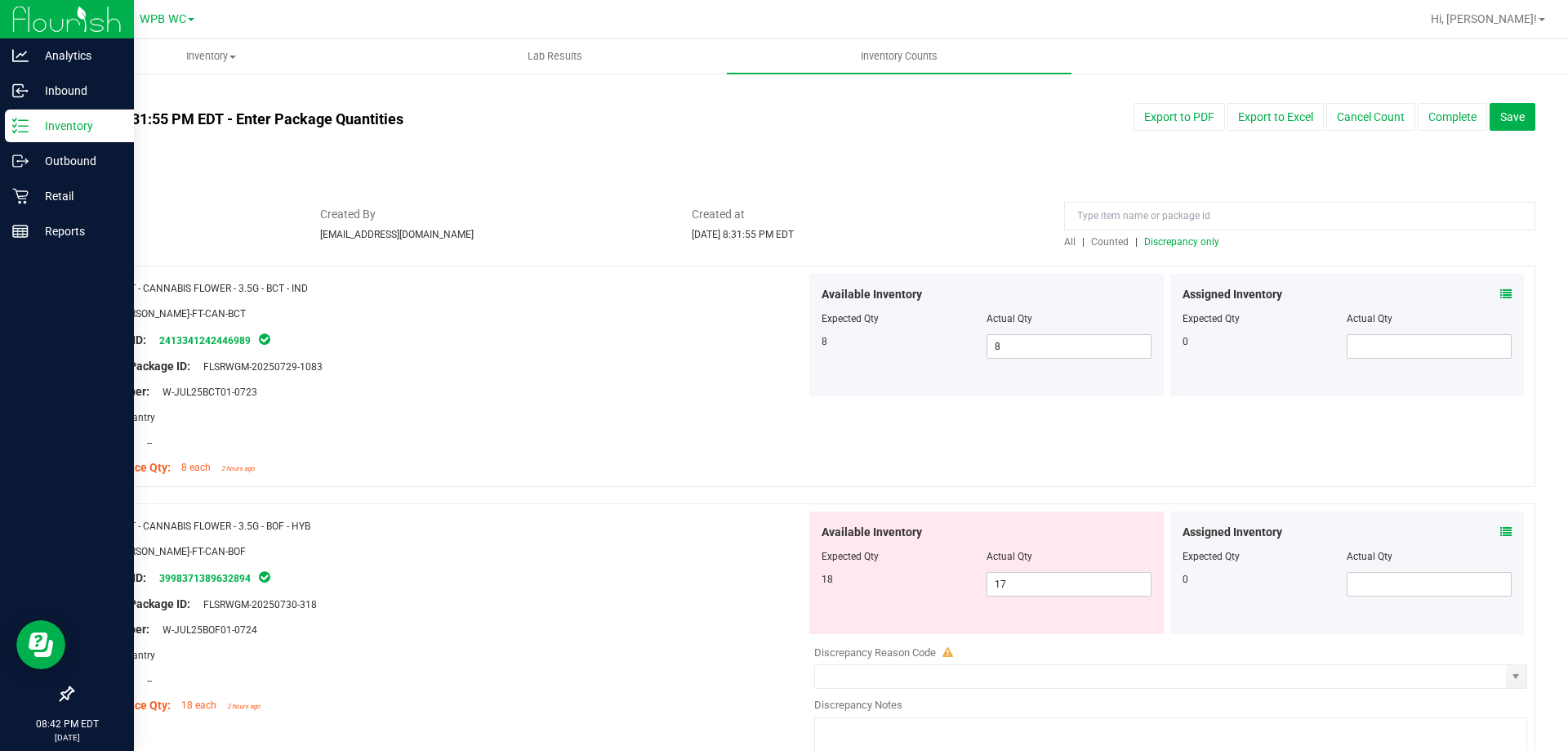
click at [1189, 244] on span "Discrepancy only" at bounding box center [1182, 241] width 75 height 12
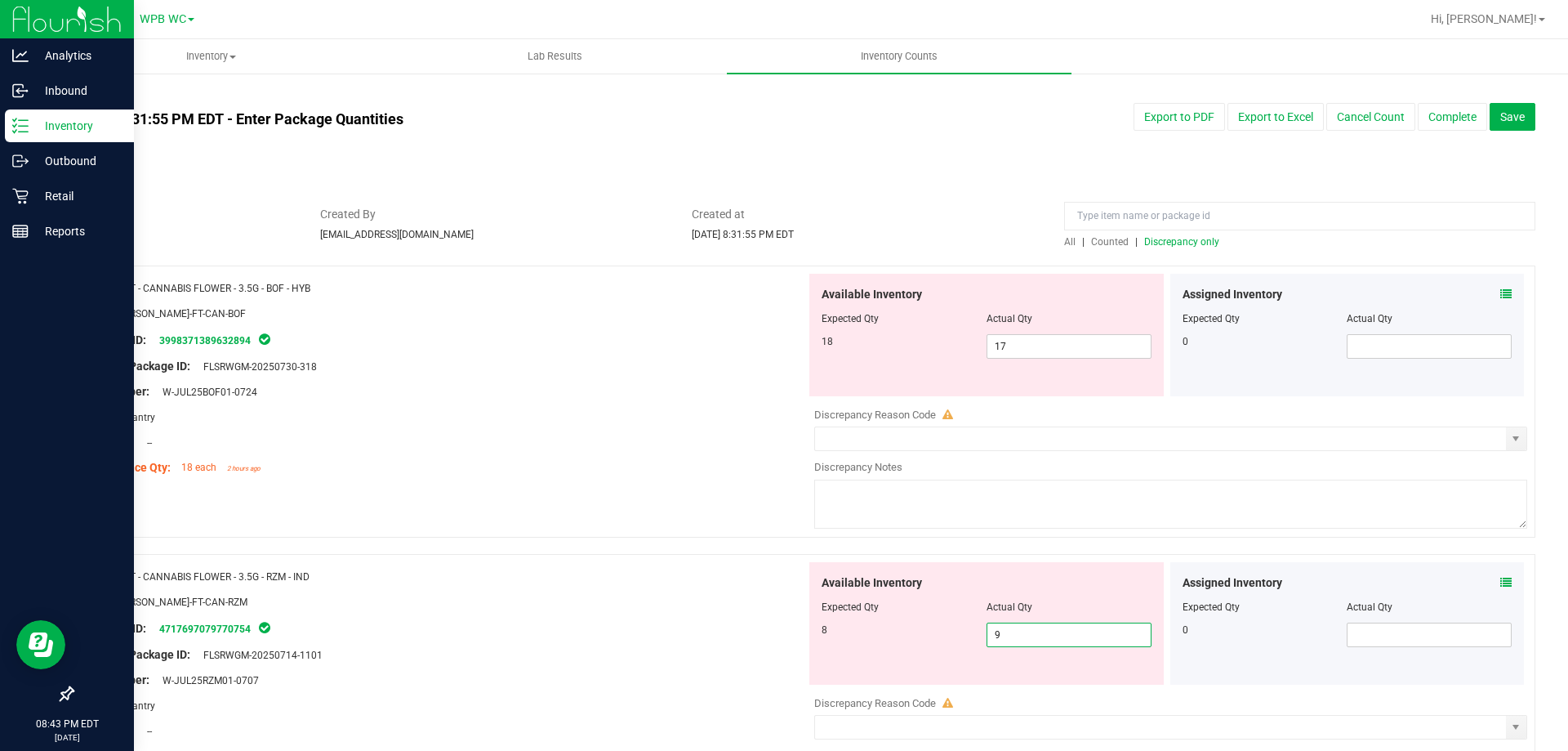
drag, startPoint x: 1043, startPoint y: 636, endPoint x: 845, endPoint y: 632, distance: 198.0
click at [852, 634] on div "8 9 9" at bounding box center [987, 634] width 330 height 25
type input "8"
click at [764, 630] on div "Package ID: 4717697079770754" at bounding box center [445, 628] width 721 height 20
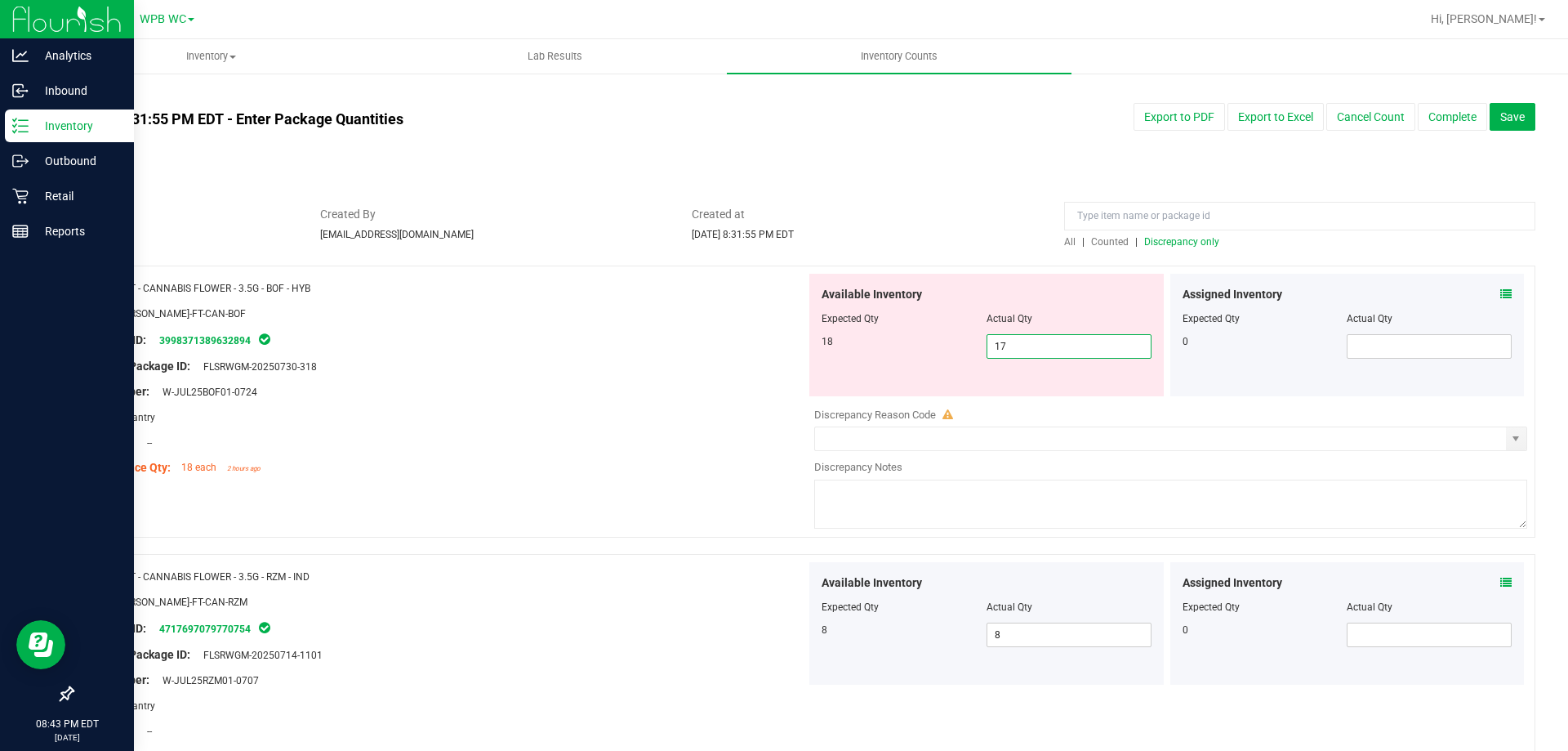
drag, startPoint x: 1025, startPoint y: 346, endPoint x: 832, endPoint y: 335, distance: 193.3
click at [849, 337] on div "18 17 17" at bounding box center [987, 346] width 330 height 25
type input "18"
click at [714, 408] on div "Area: Pantry" at bounding box center [445, 416] width 721 height 17
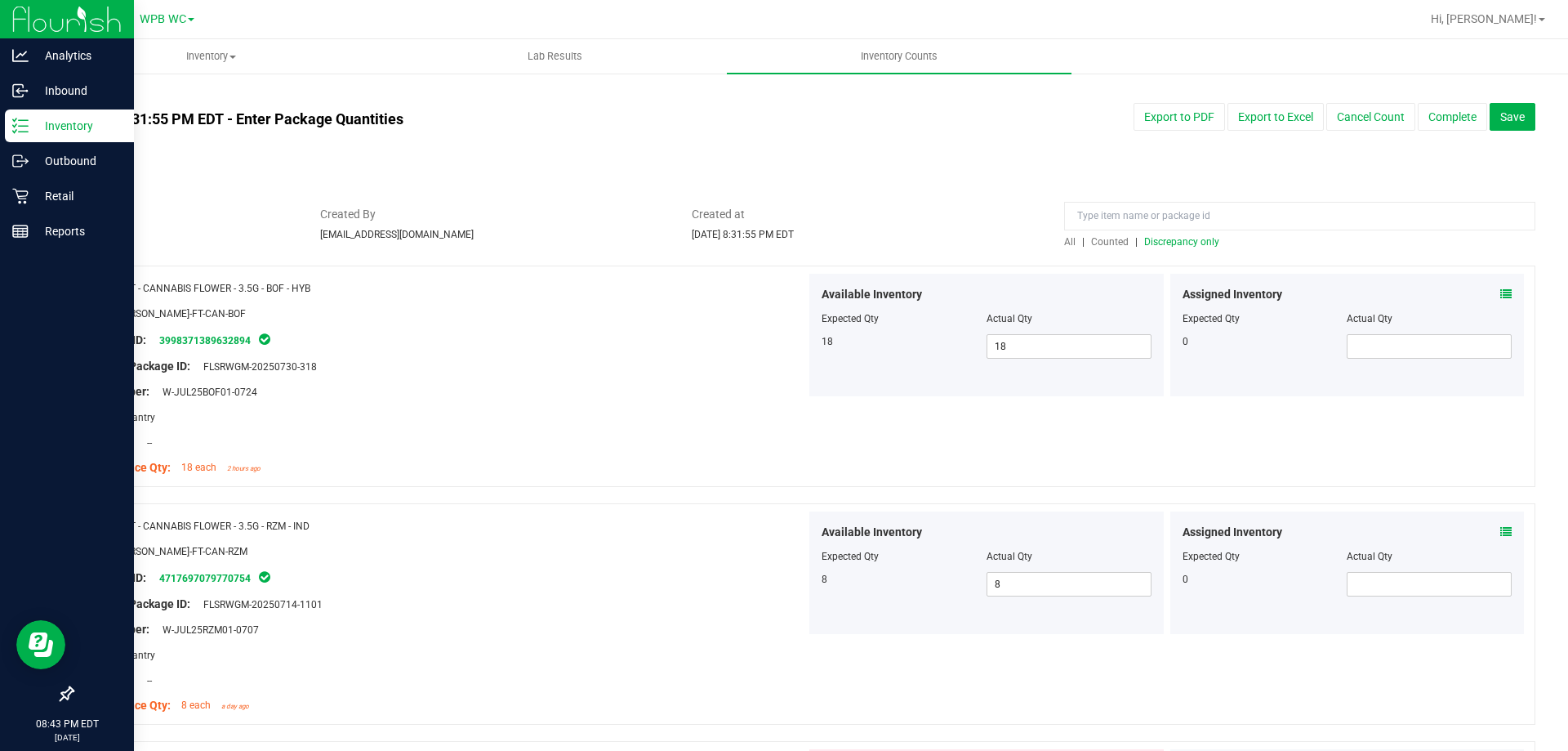
click at [1174, 241] on span "Discrepancy only" at bounding box center [1182, 241] width 75 height 12
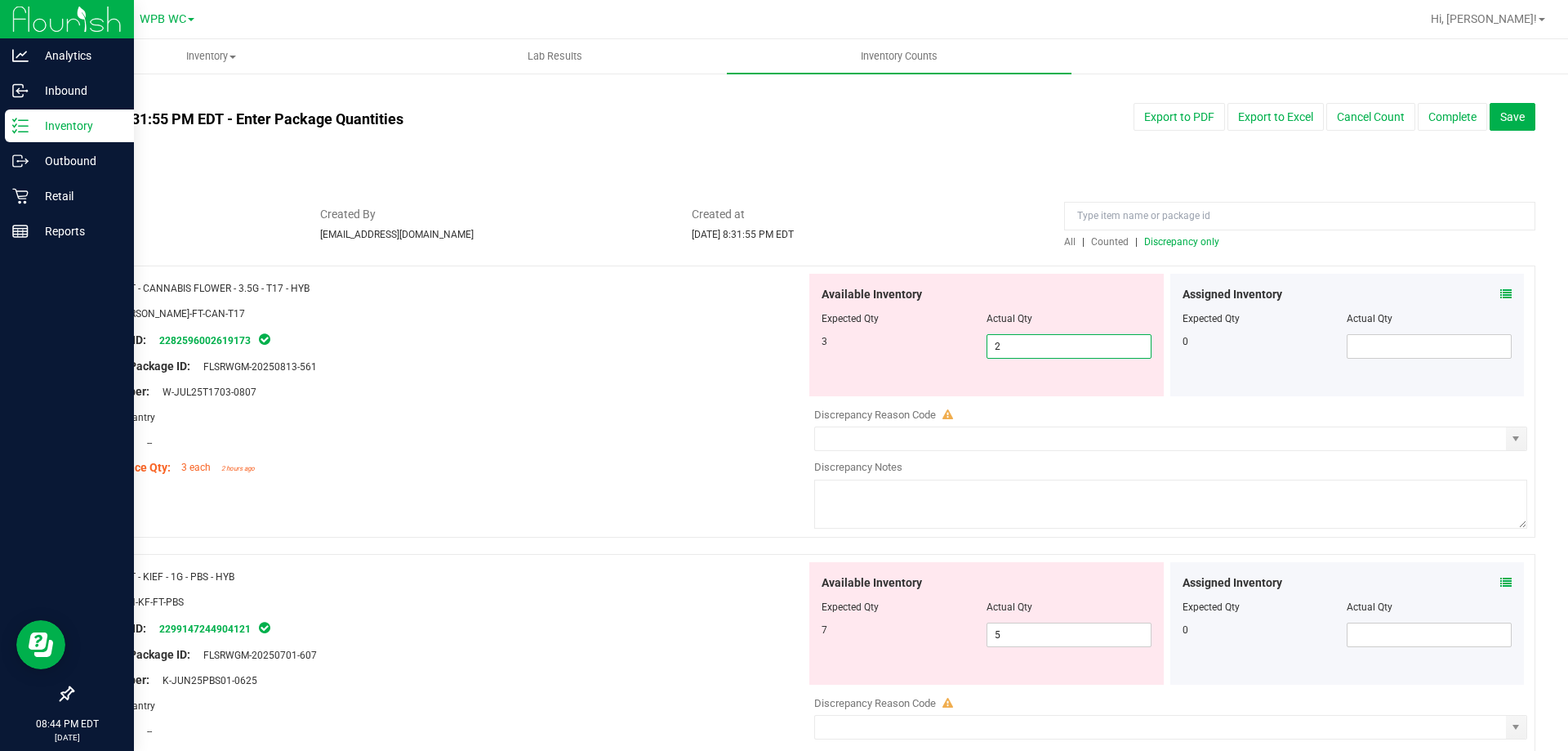
drag, startPoint x: 1057, startPoint y: 340, endPoint x: 709, endPoint y: 311, distance: 349.2
click at [716, 311] on div "Name: FT - CANNABIS FLOWER - 3.5G - T17 - HYB SKU: [PERSON_NAME]-FT-CAN-T17 Pac…" at bounding box center [803, 401] width 1464 height 272
type input "3"
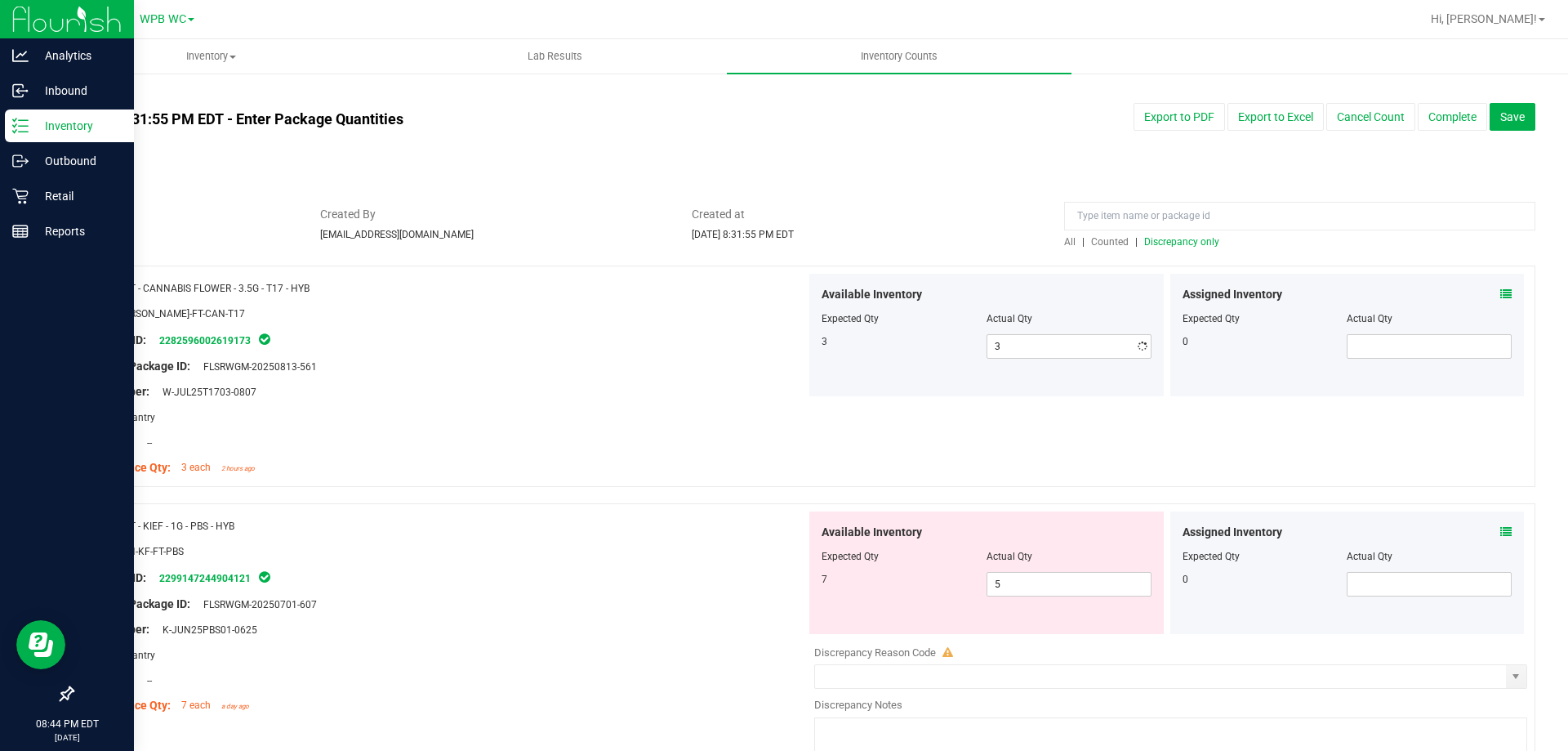
drag, startPoint x: 1055, startPoint y: 622, endPoint x: 1027, endPoint y: 623, distance: 28.0
click at [1028, 623] on div "Available Inventory Expected Qty Actual Qty 7 5 5" at bounding box center [987, 573] width 355 height 122
drag, startPoint x: 1026, startPoint y: 580, endPoint x: 746, endPoint y: 580, distance: 280.0
click at [749, 580] on div "Name: FT - KIEF - 1G - PBS - HYB SKU: CON-KF-FT-PBS Package ID: 229914724490412…" at bounding box center [803, 639] width 1464 height 272
type input "7"
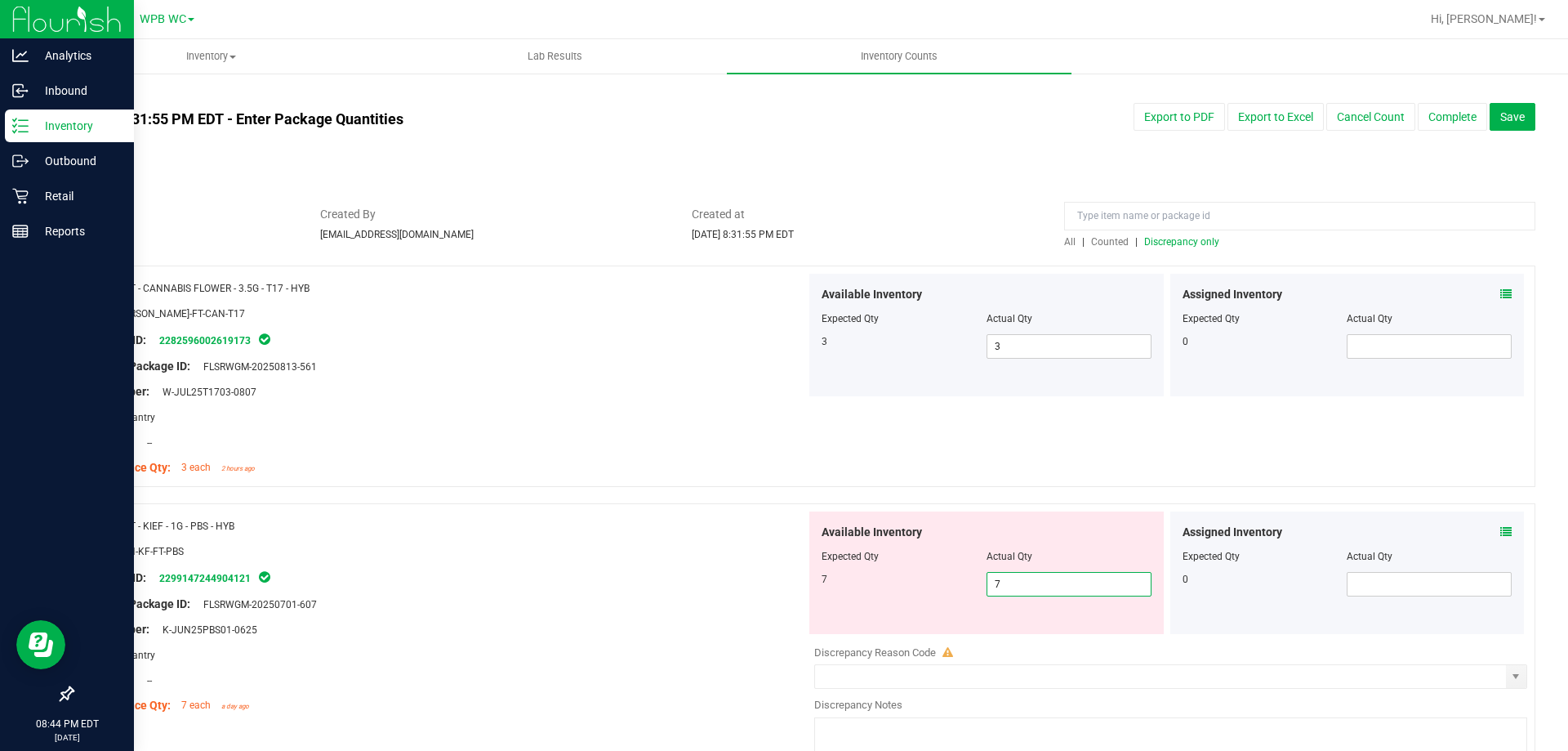
type input "7"
click at [634, 571] on div "Package ID: 2299147244904121" at bounding box center [445, 578] width 721 height 20
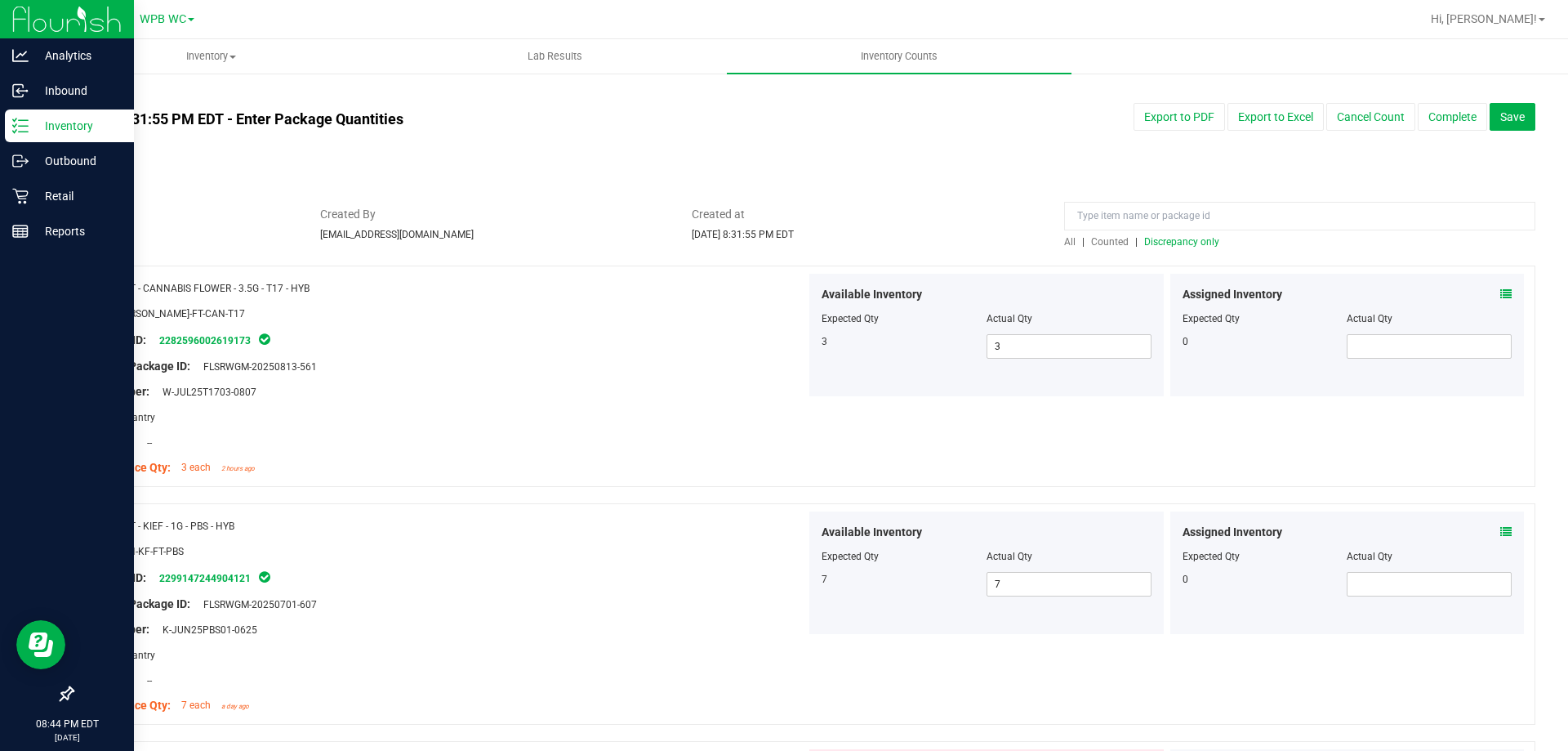
click at [1174, 242] on span "Discrepancy only" at bounding box center [1182, 241] width 75 height 12
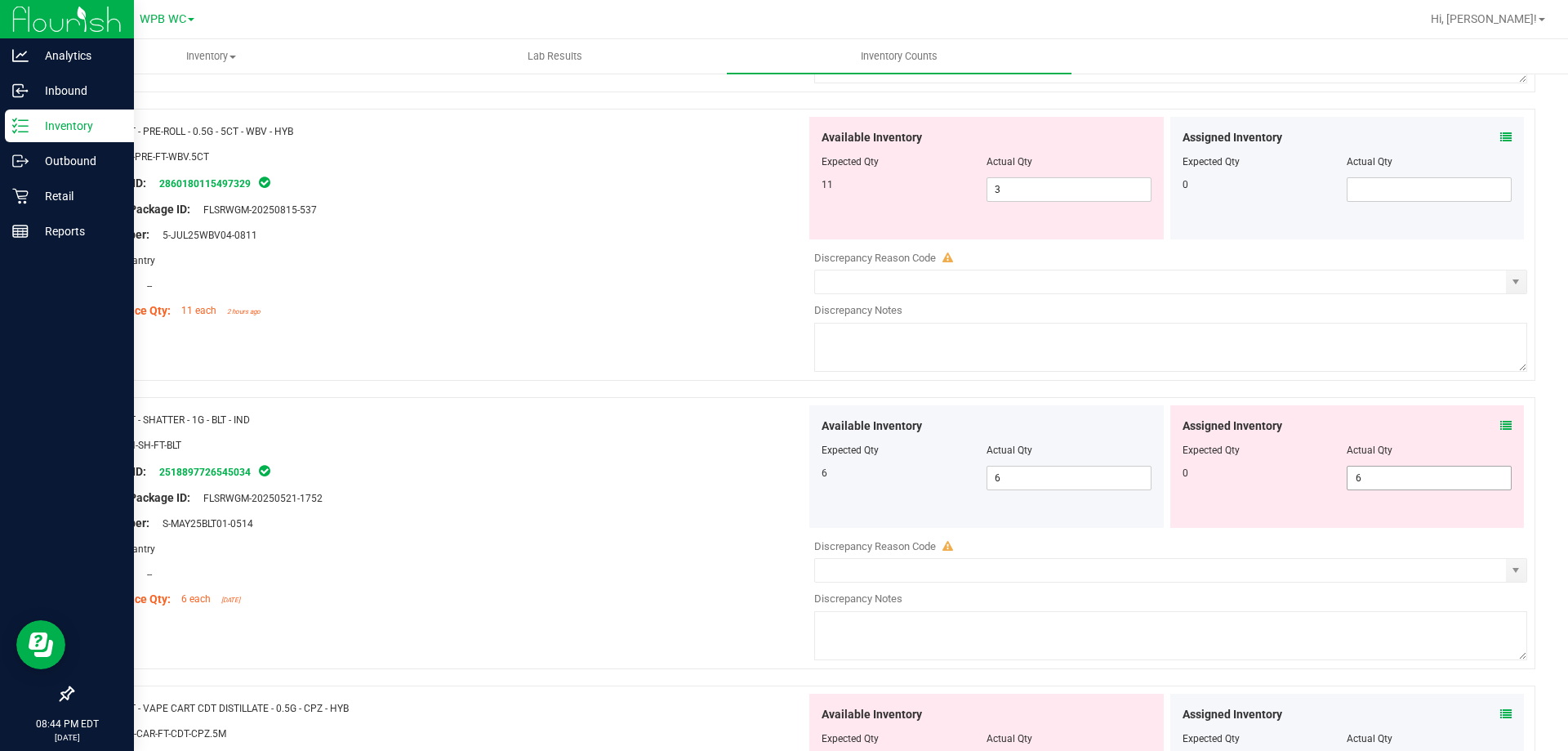
scroll to position [735, 0]
click at [1370, 461] on div at bounding box center [1347, 459] width 330 height 8
drag, startPoint x: 1356, startPoint y: 474, endPoint x: 1293, endPoint y: 474, distance: 63.0
click at [1306, 474] on div "0 6 6" at bounding box center [1347, 476] width 330 height 25
type input "0"
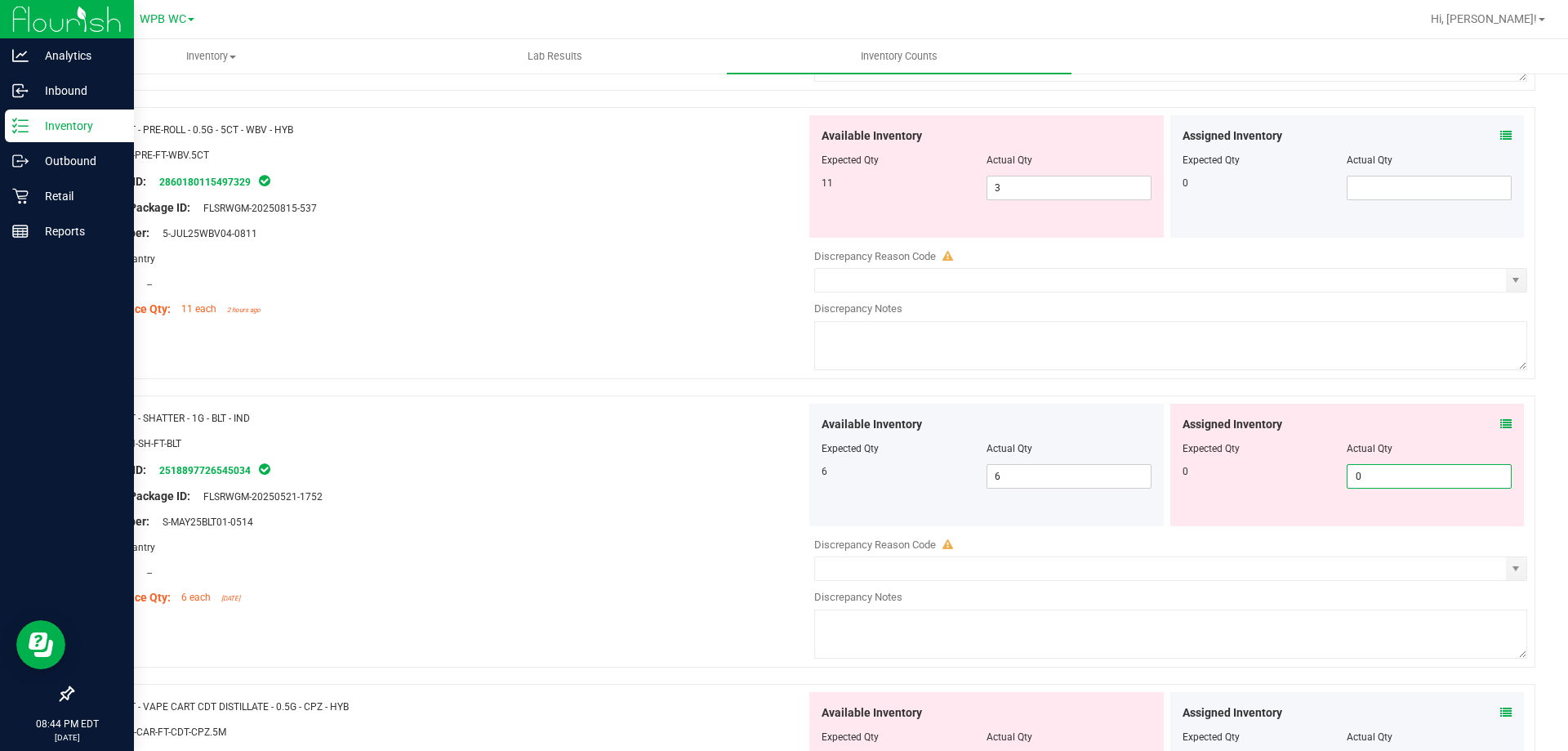
type input "0"
click at [607, 541] on div "Area: Pantry" at bounding box center [445, 546] width 721 height 17
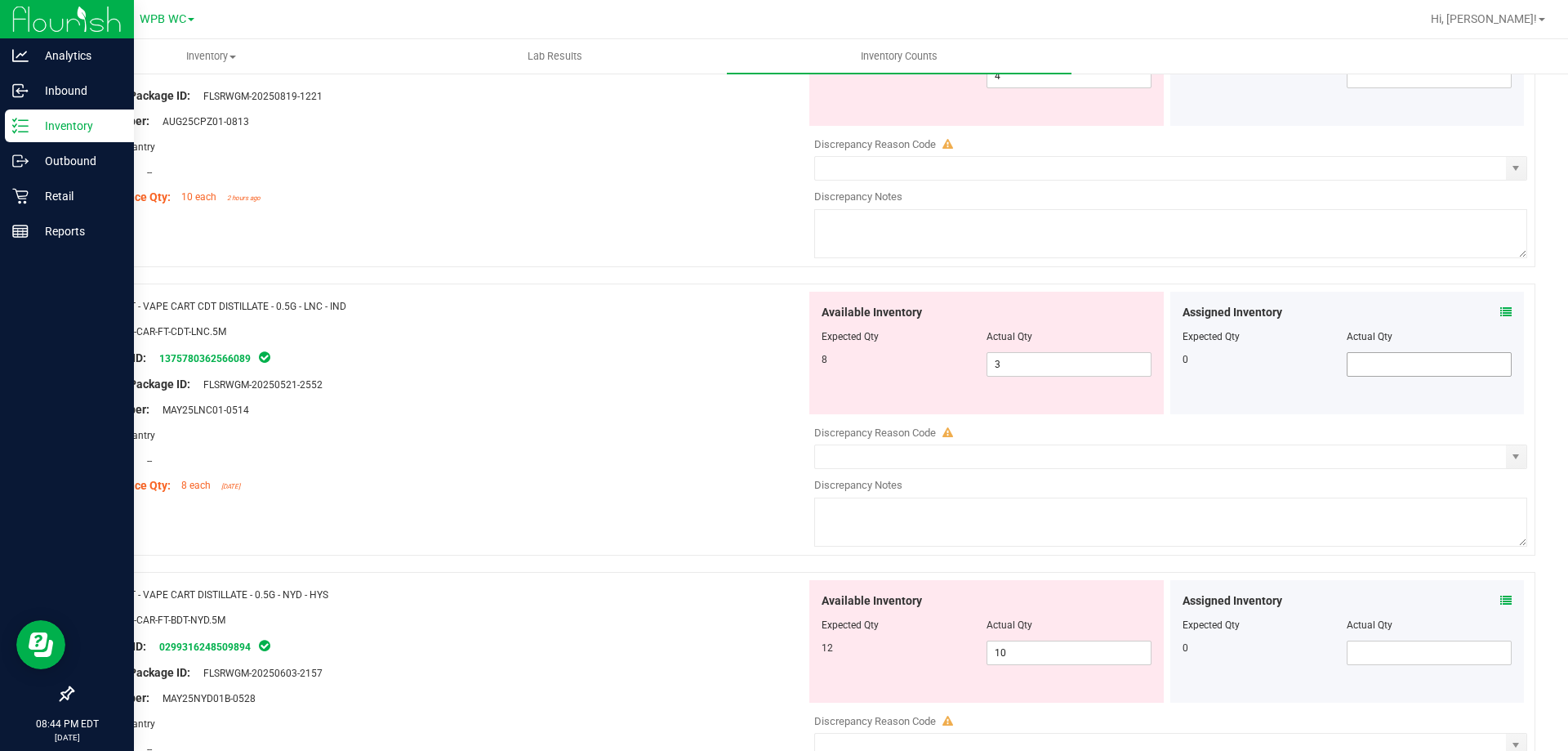
scroll to position [1470, 0]
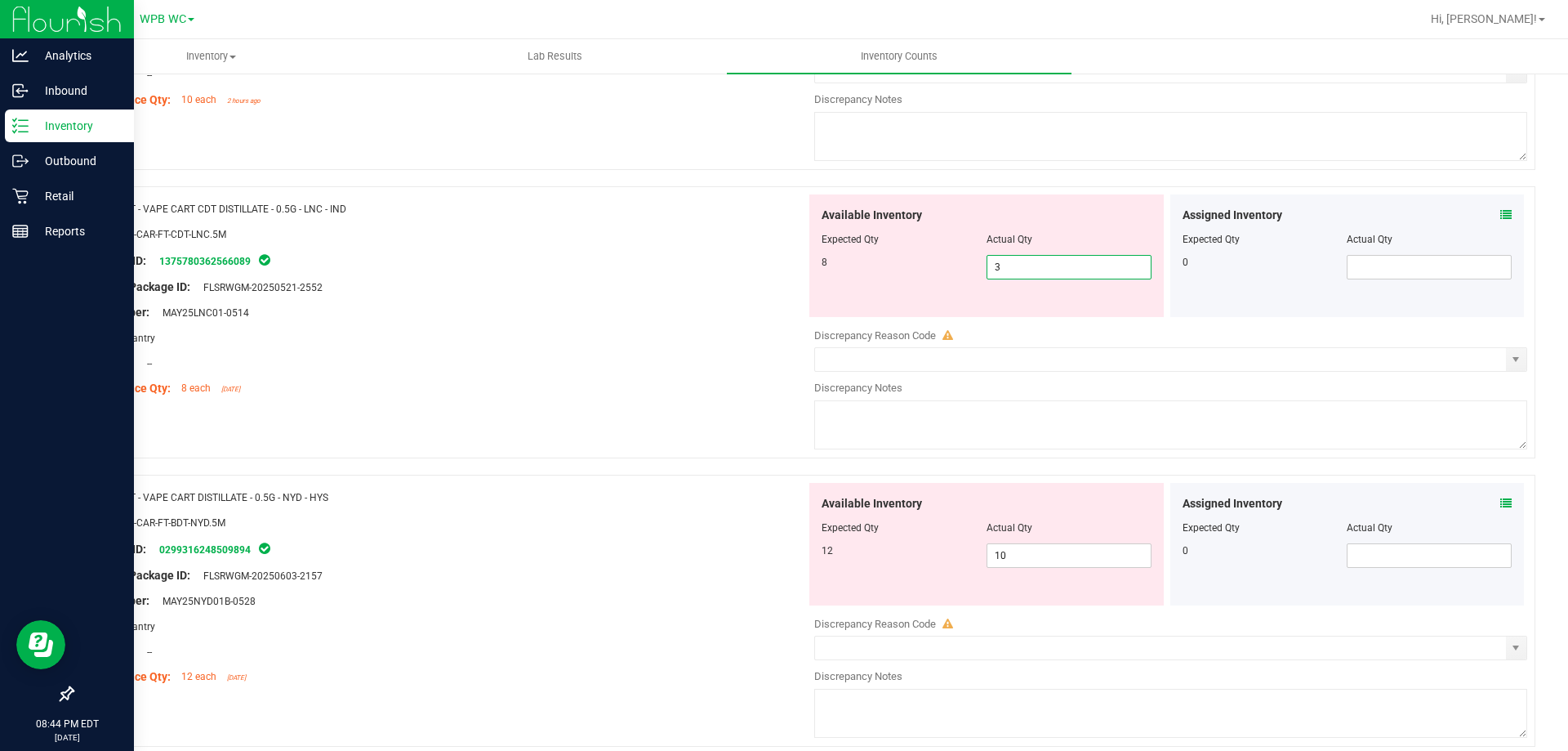
drag, startPoint x: 1025, startPoint y: 265, endPoint x: 703, endPoint y: 246, distance: 322.6
click at [720, 252] on div "Name: FT - VAPE CART CDT DISTILLATE - 0.5G - LNC - IND SKU: BAP-CAR-FT-CDT-LNC.…" at bounding box center [803, 322] width 1464 height 272
type input "8"
click at [677, 349] on div at bounding box center [445, 350] width 721 height 8
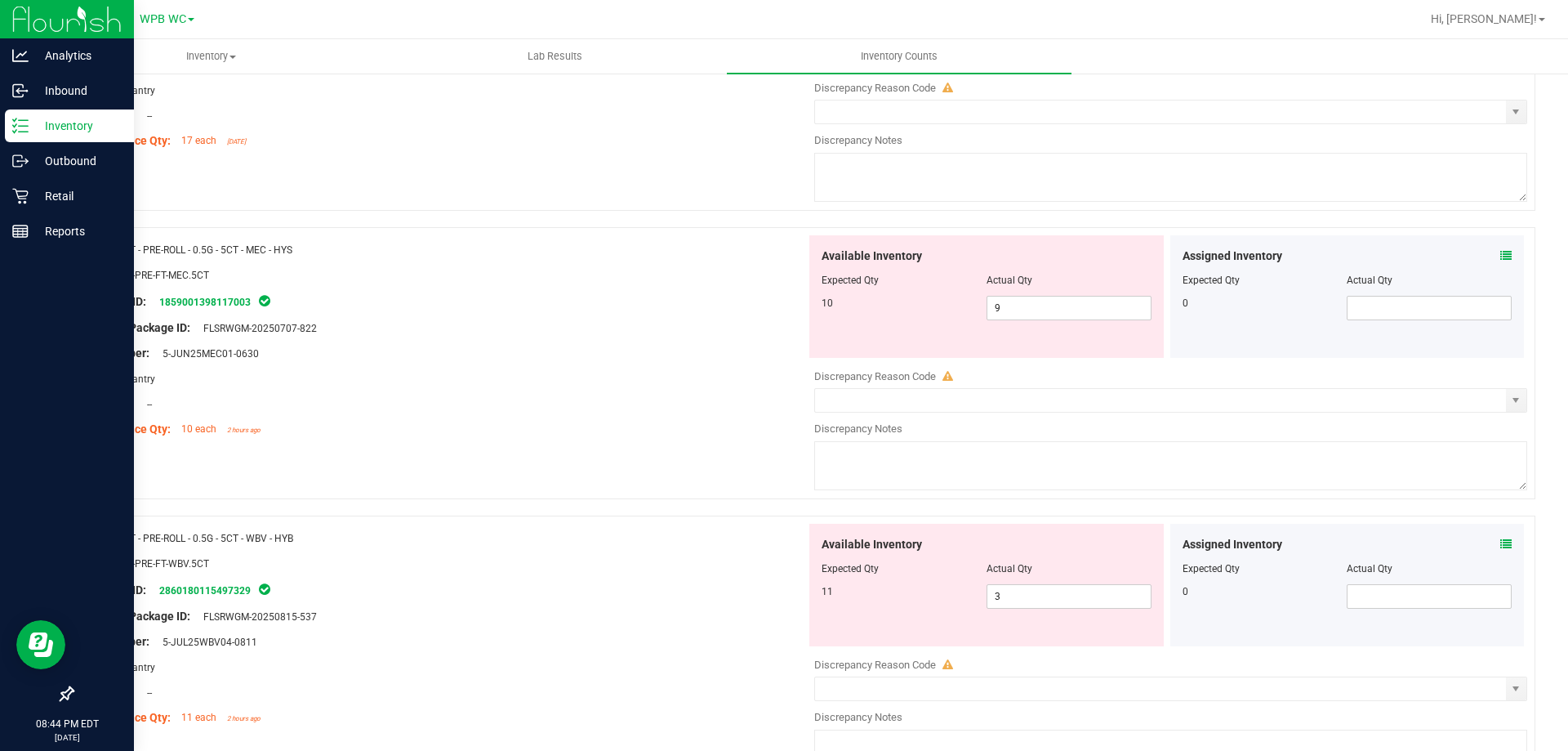
scroll to position [0, 0]
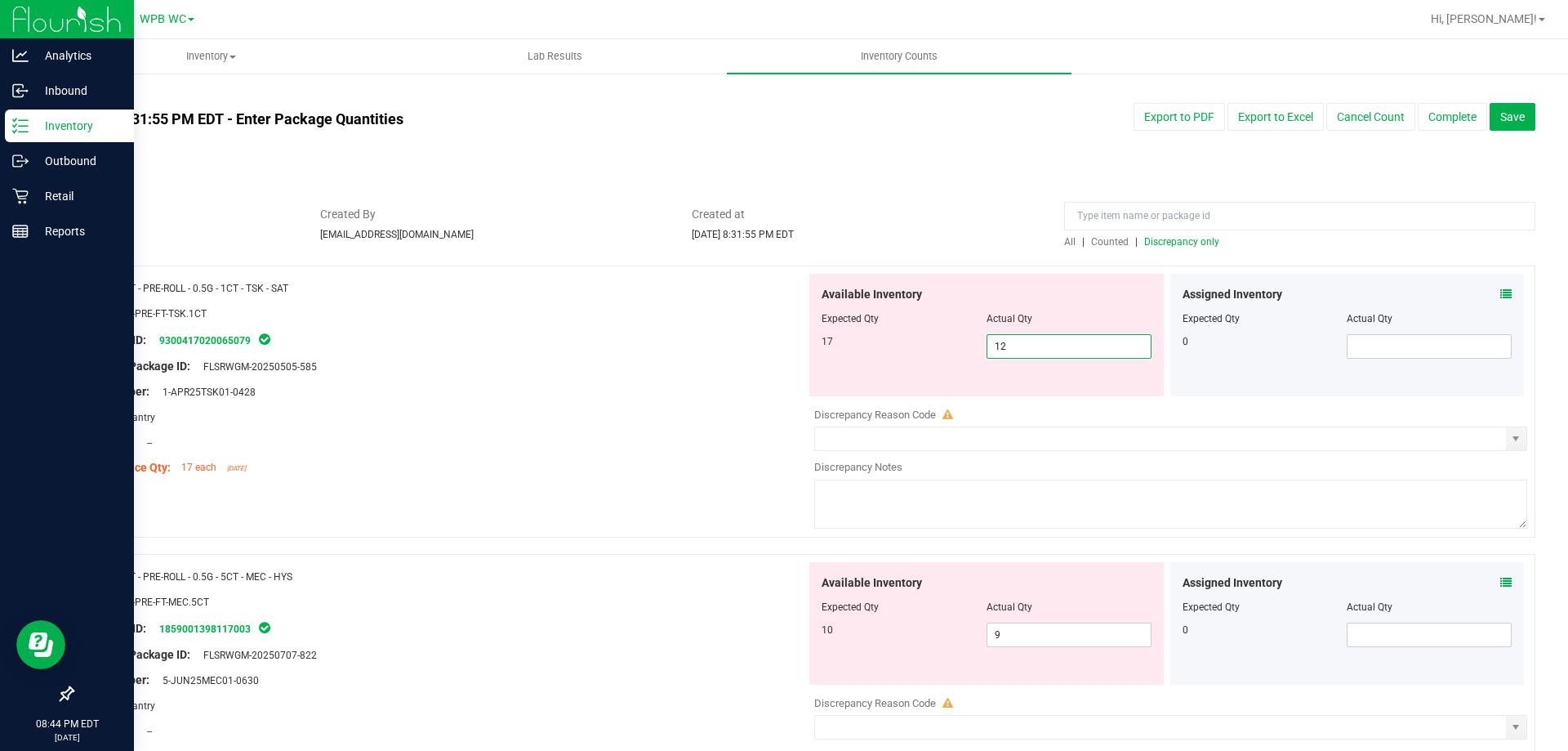
drag, startPoint x: 1029, startPoint y: 349, endPoint x: 784, endPoint y: 346, distance: 245.0
click at [806, 346] on div "Available Inventory Expected Qty Actual Qty 17 12 12" at bounding box center [987, 335] width 361 height 122
type input "17"
click at [777, 355] on div at bounding box center [445, 354] width 721 height 8
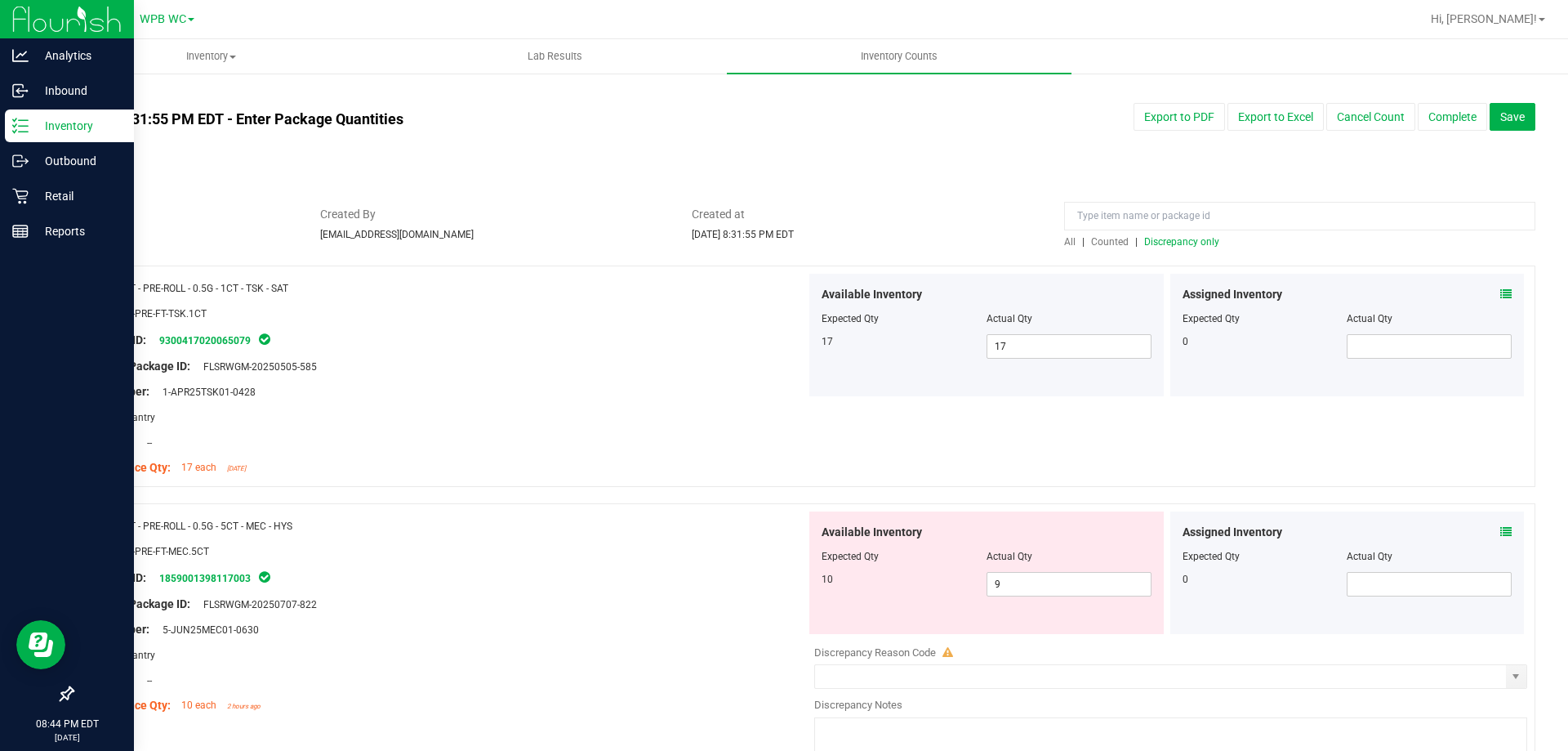
click at [1175, 240] on span "Discrepancy only" at bounding box center [1182, 241] width 75 height 12
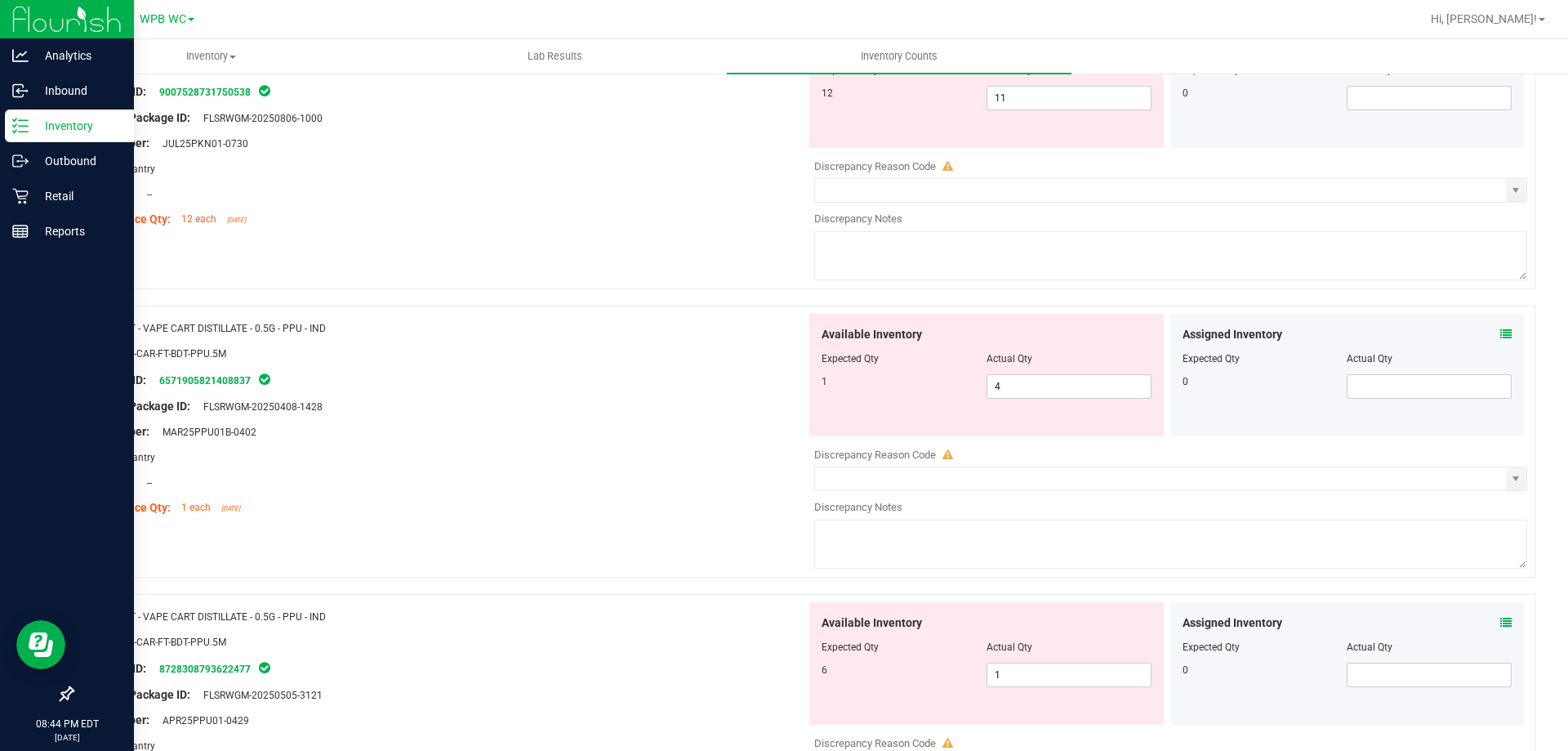
scroll to position [1715, 0]
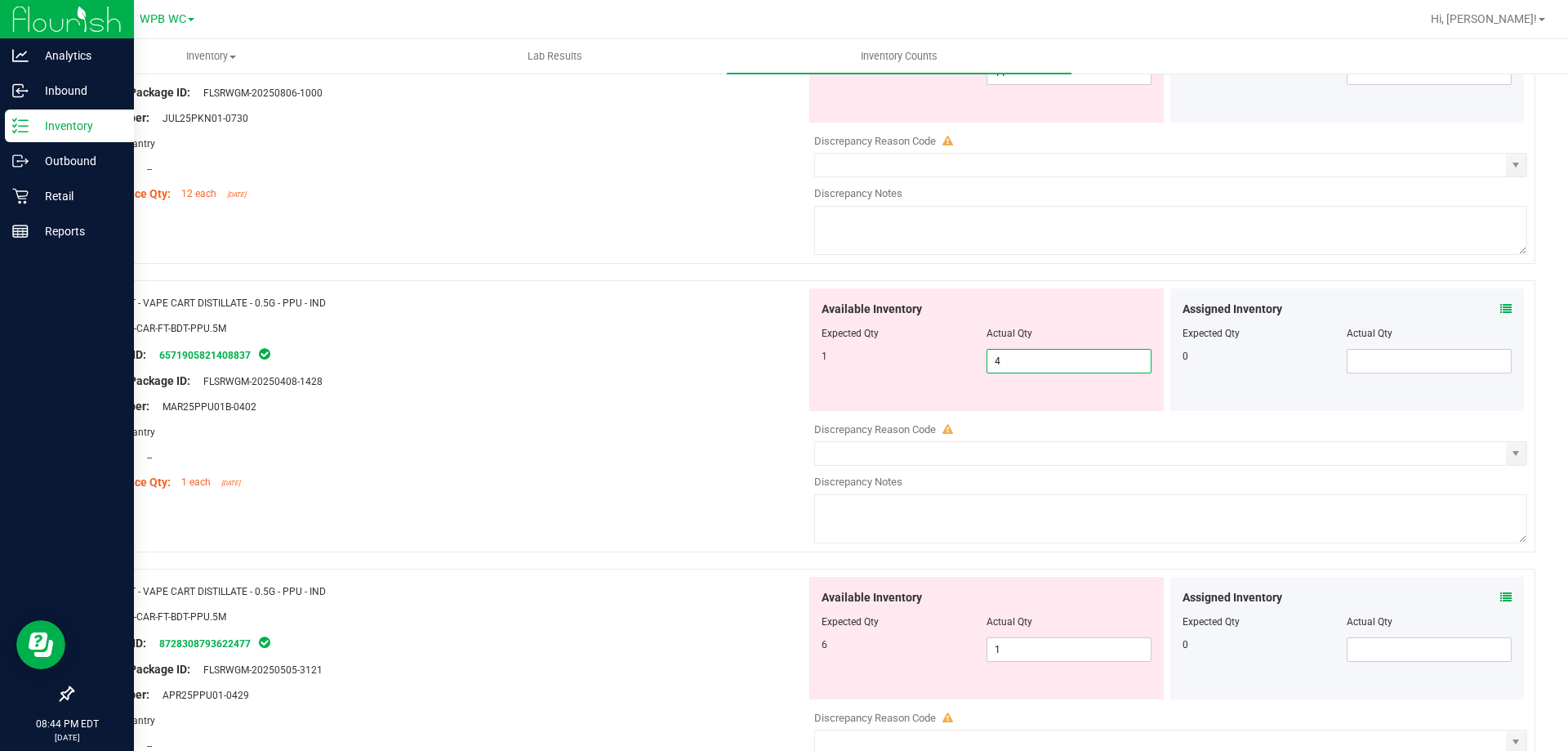
drag, startPoint x: 1022, startPoint y: 355, endPoint x: 841, endPoint y: 355, distance: 181.0
click at [863, 355] on div "1 4 4" at bounding box center [987, 361] width 330 height 25
type input "1"
drag, startPoint x: 1027, startPoint y: 649, endPoint x: 905, endPoint y: 655, distance: 122.1
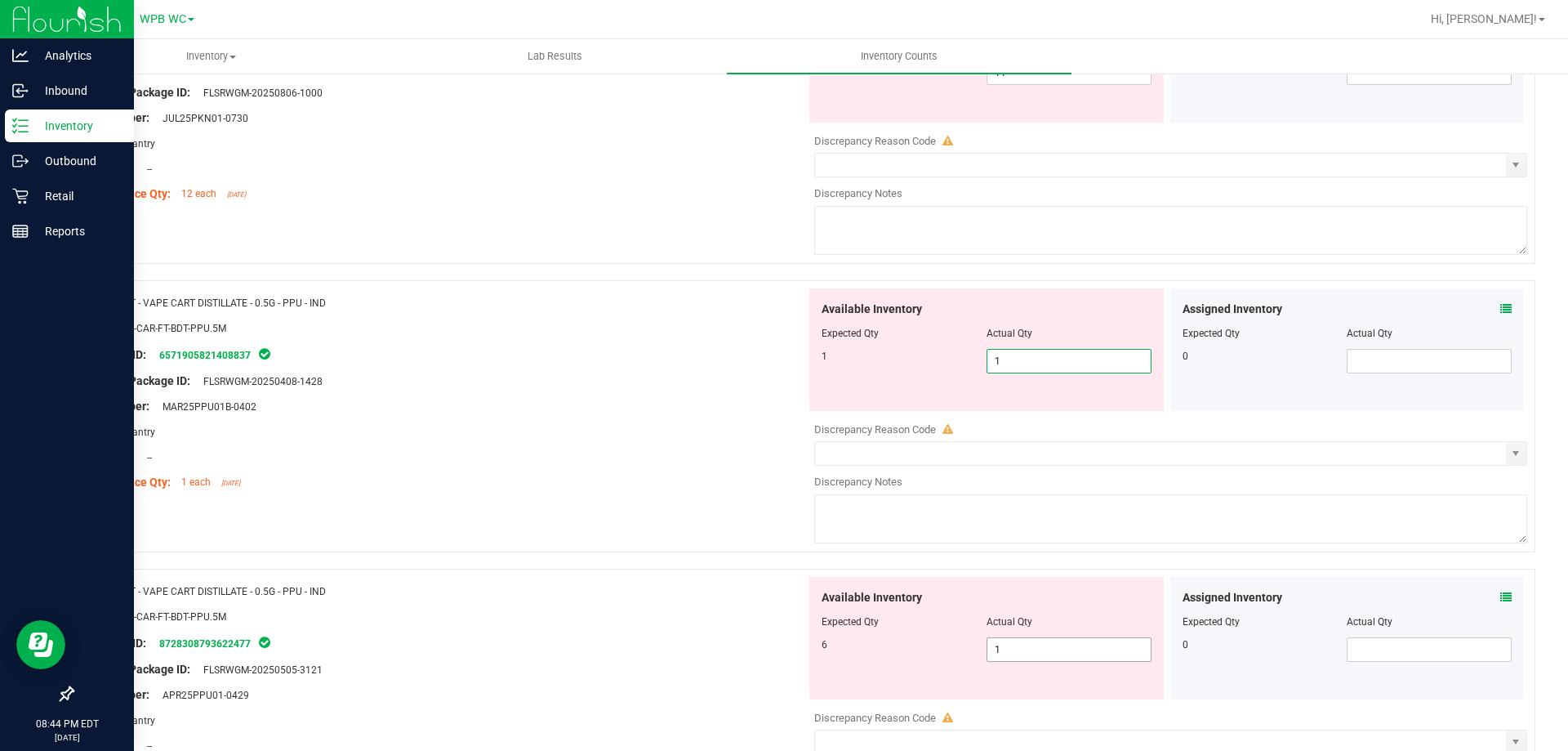
click at [908, 655] on div "Available Inventory Expected Qty Actual Qty 6 1 1" at bounding box center [1167, 706] width 721 height 259
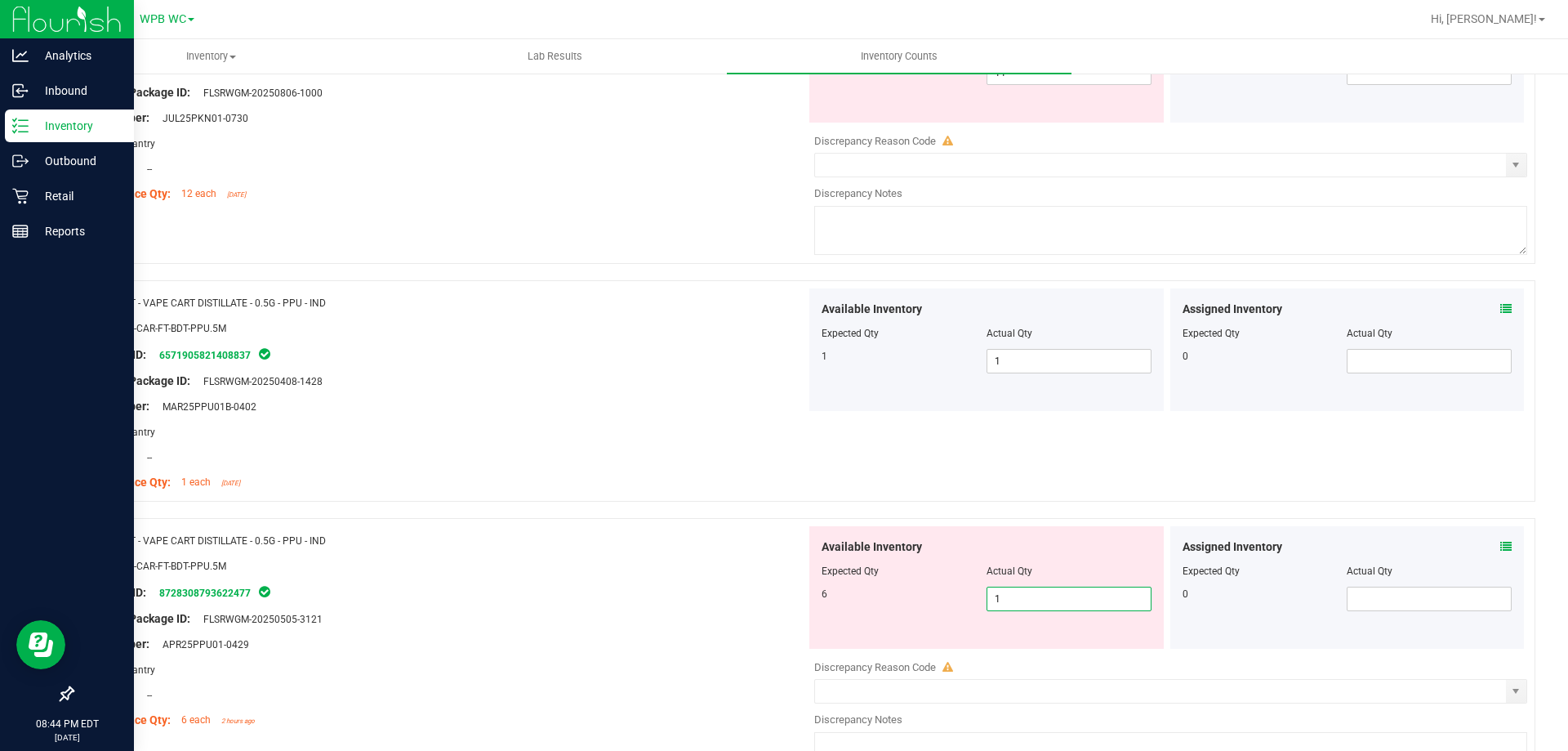
type input "6"
click at [766, 637] on div "Lot Number: APR25PPU01-0429" at bounding box center [445, 644] width 721 height 17
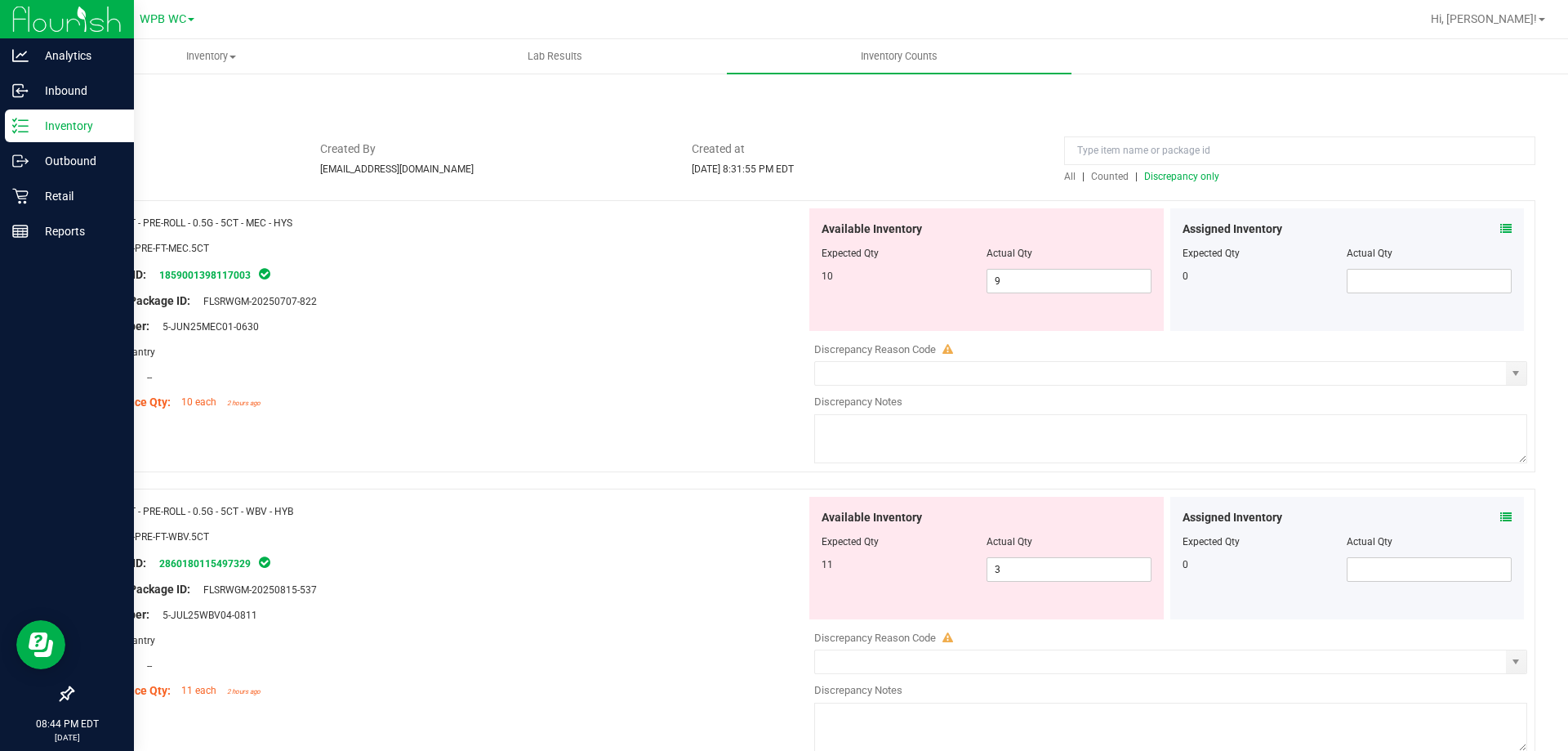
scroll to position [0, 0]
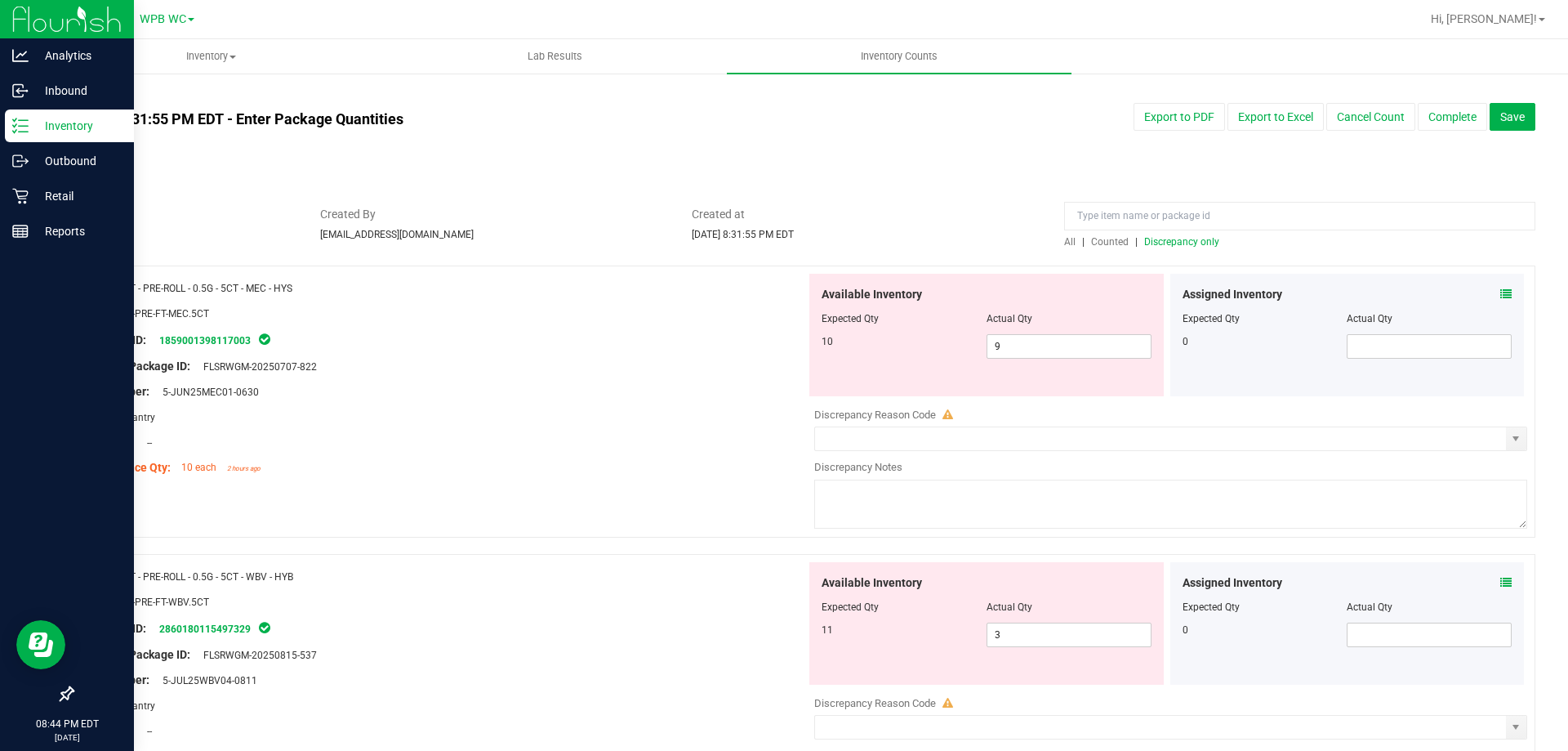
click at [1172, 241] on span "Discrepancy only" at bounding box center [1182, 241] width 75 height 12
drag, startPoint x: 718, startPoint y: 340, endPoint x: 618, endPoint y: 340, distance: 100.0
click at [632, 340] on div "Name: FT - PRE-ROLL - 0.5G - 5CT - MEC - HYS SKU: FLO-PRE-FT-MEC.5CT Package ID…" at bounding box center [803, 401] width 1464 height 272
type input "10"
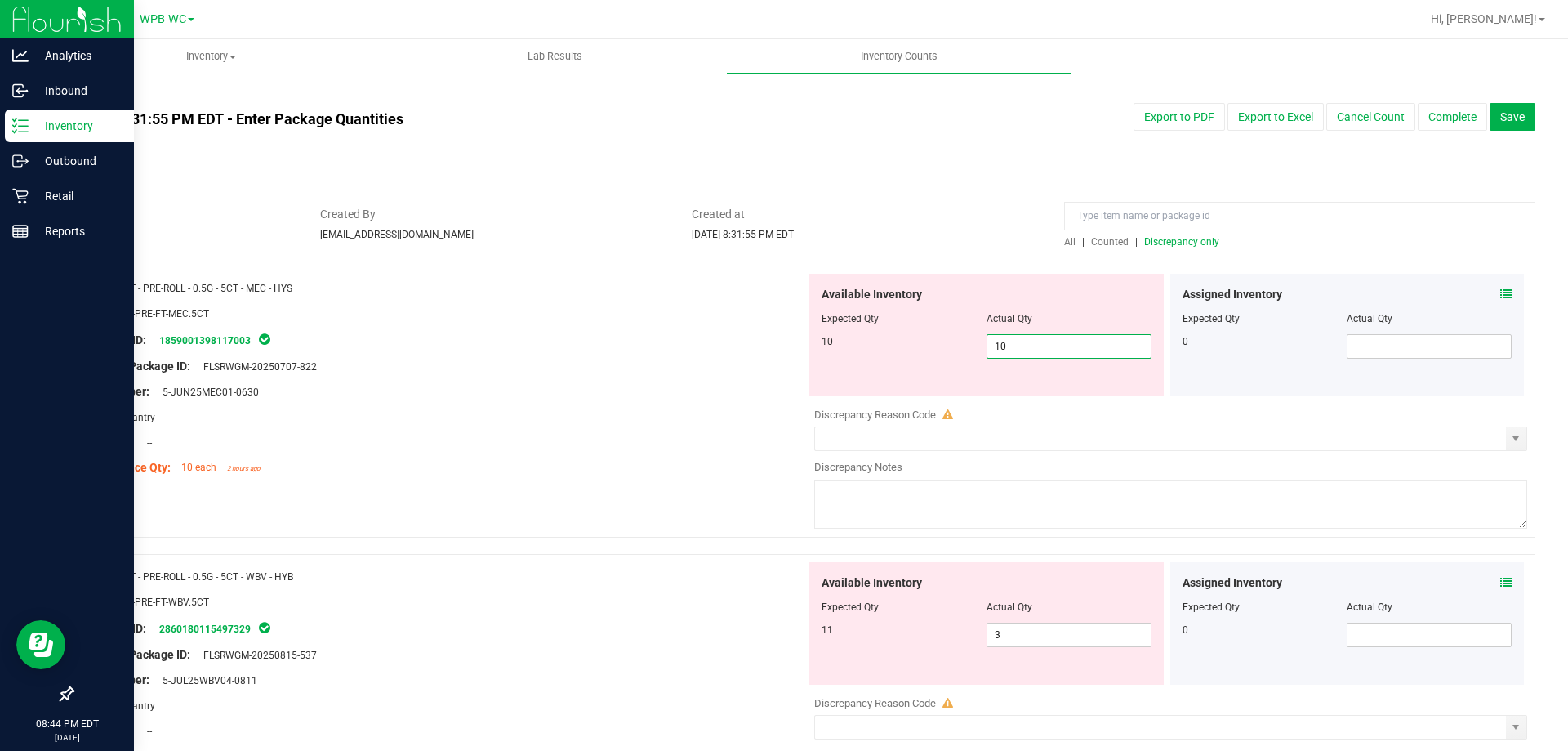
drag, startPoint x: 689, startPoint y: 359, endPoint x: 1027, endPoint y: 289, distance: 345.2
click at [695, 352] on ng-container "Original Package ID: FLSRWGM-20250707-822" at bounding box center [445, 363] width 721 height 26
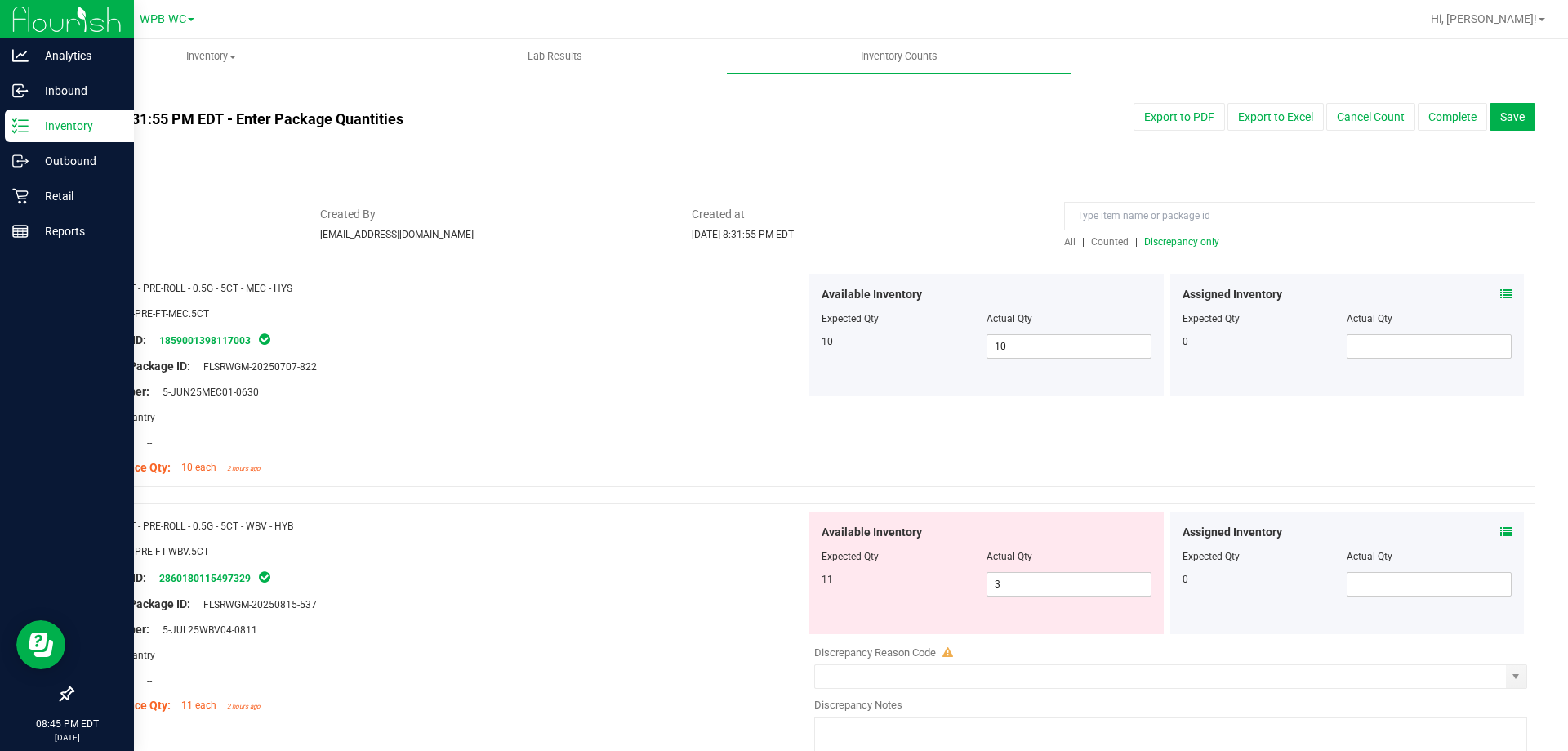
click at [1160, 243] on span "Discrepancy only" at bounding box center [1182, 241] width 75 height 12
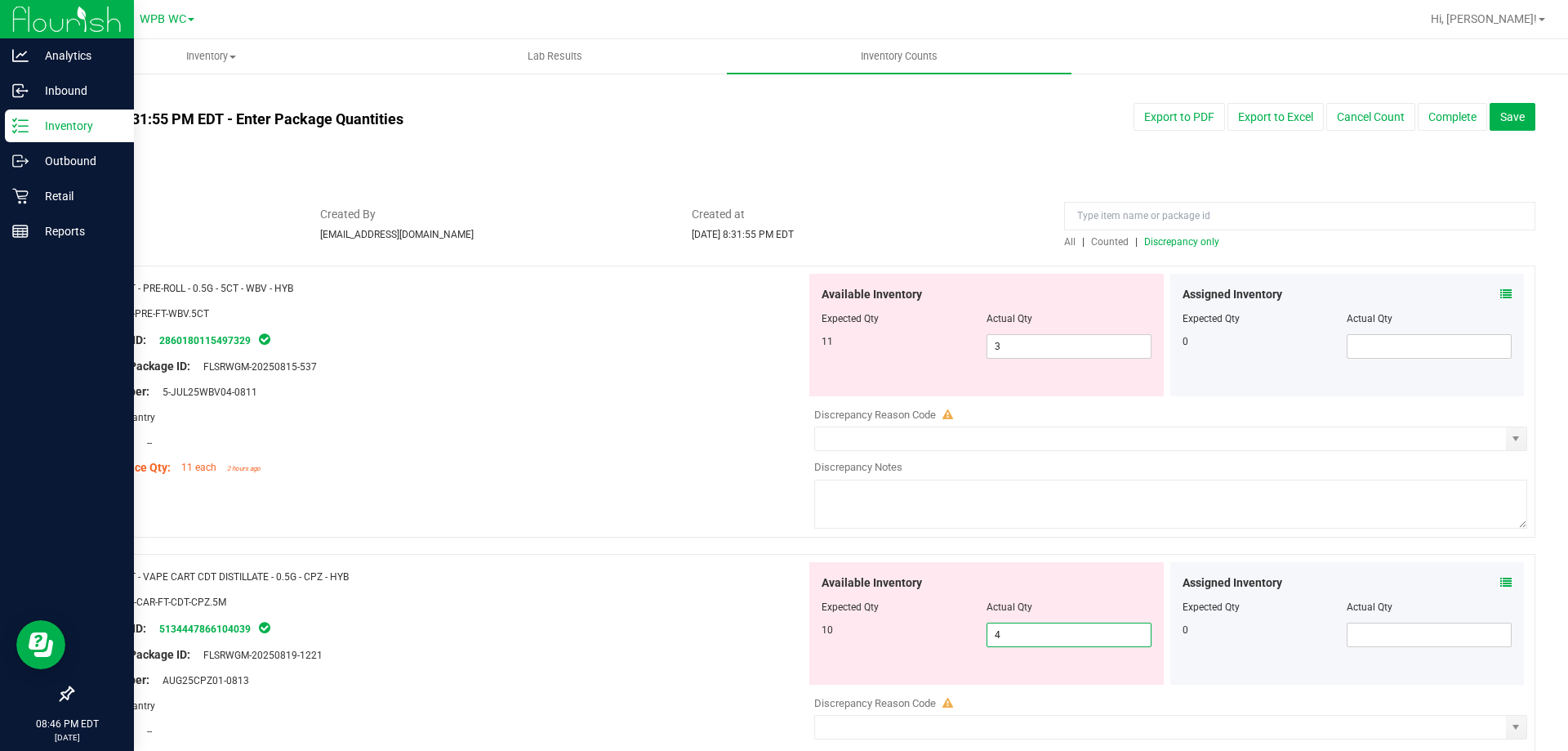
drag, startPoint x: 1020, startPoint y: 631, endPoint x: 787, endPoint y: 623, distance: 233.1
click at [796, 625] on div "Name: FT - VAPE CART CDT DISTILLATE - 0.5G - CPZ - HYB SKU: BAP-CAR-FT-CDT-CPZ.…" at bounding box center [803, 690] width 1464 height 272
type input "10"
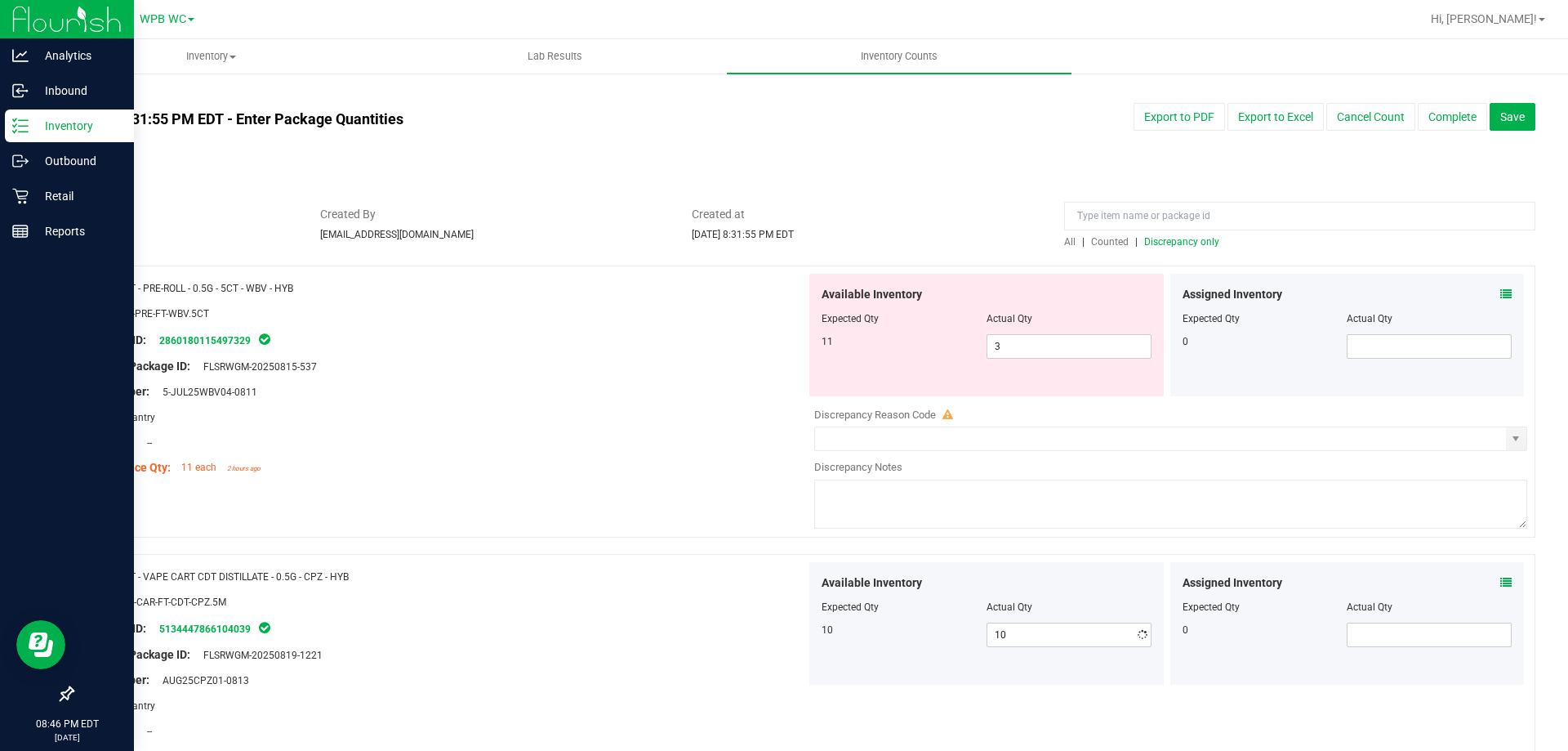
click at [786, 623] on div "Package ID: 5134447866104039" at bounding box center [445, 628] width 721 height 20
drag, startPoint x: 1041, startPoint y: 346, endPoint x: 951, endPoint y: 347, distance: 90.0
click at [964, 347] on div "11 3 3" at bounding box center [987, 346] width 330 height 25
type input "11"
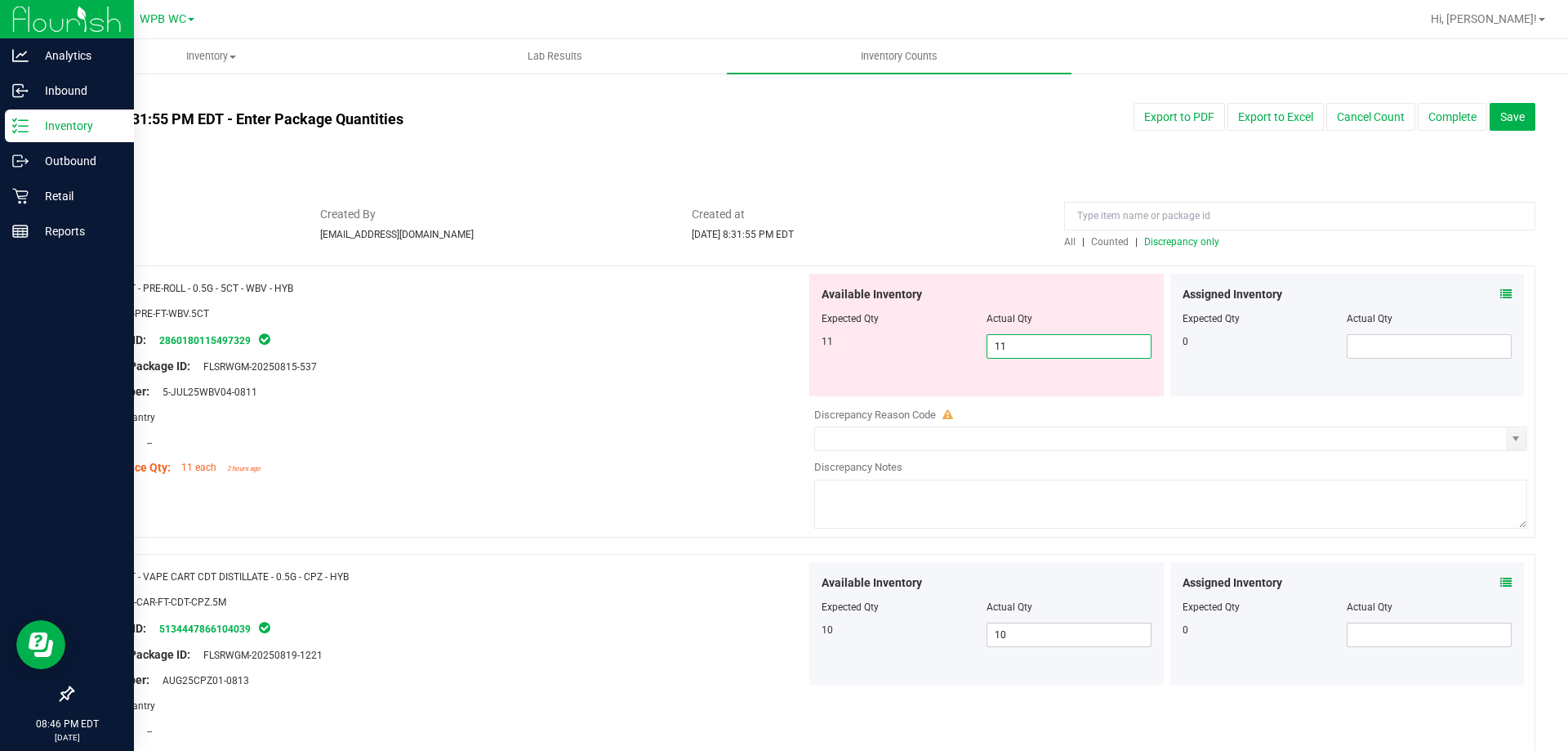
click at [746, 343] on div "Package ID: 2860180115497329" at bounding box center [445, 340] width 721 height 20
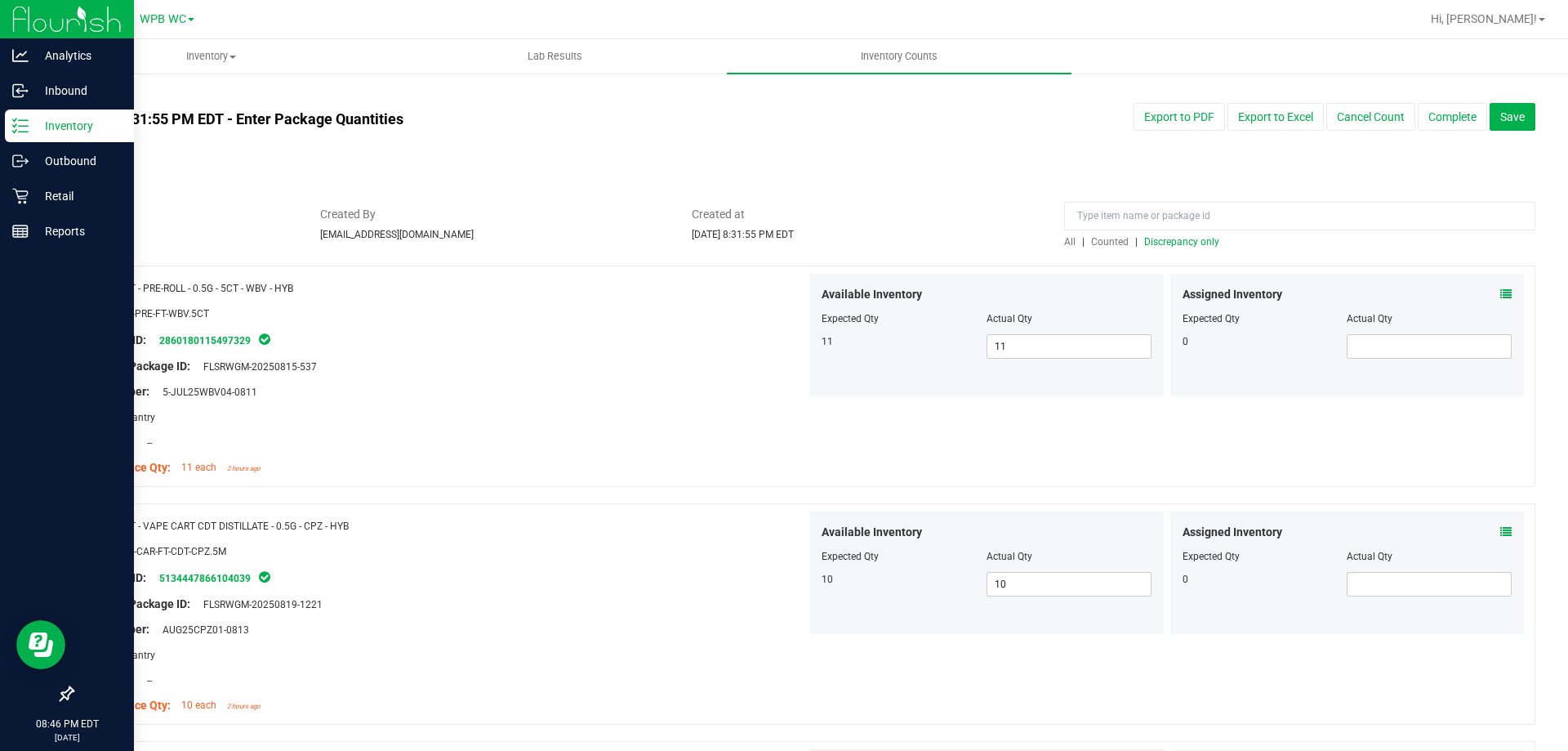
click at [1175, 240] on span "Discrepancy only" at bounding box center [1182, 241] width 75 height 12
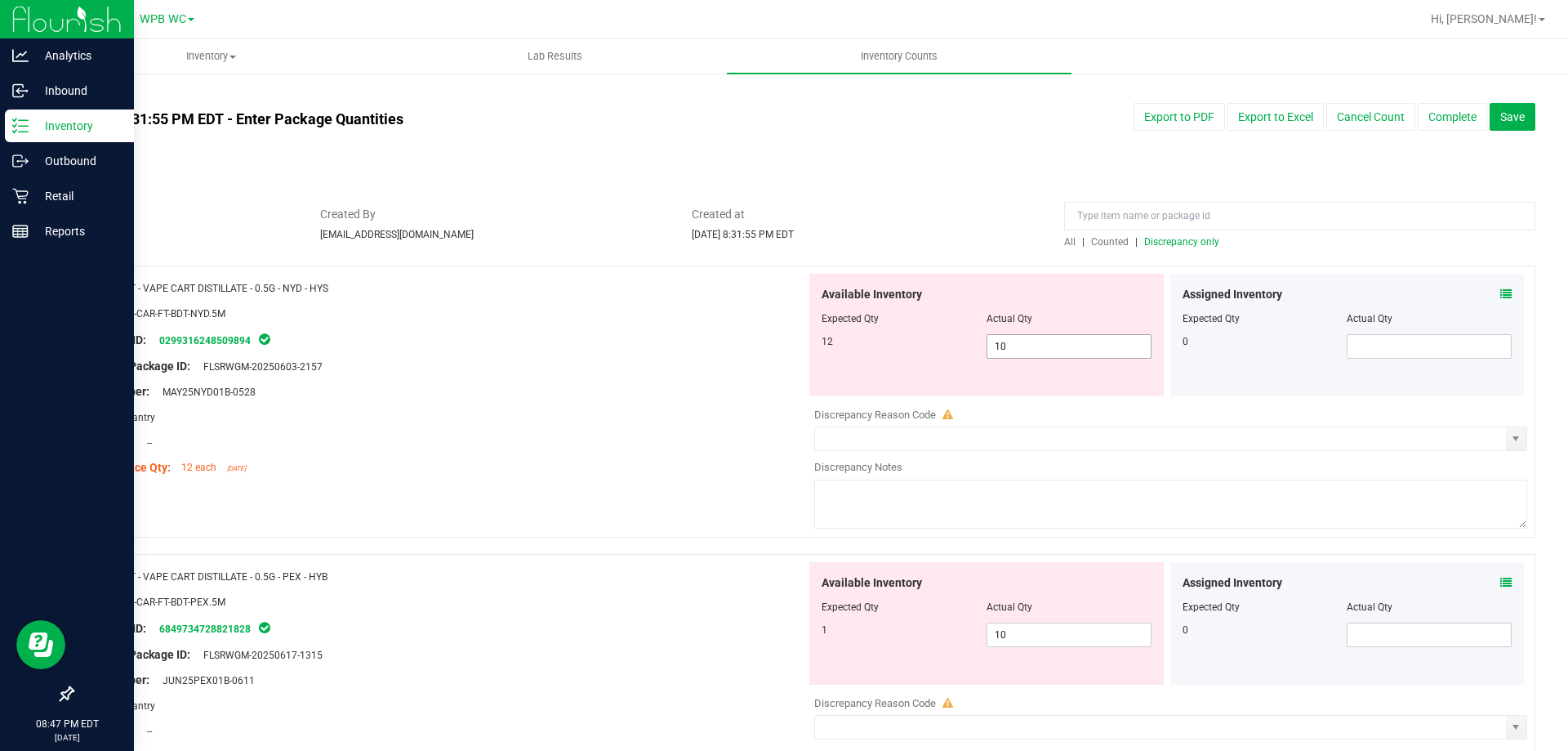
drag, startPoint x: 1015, startPoint y: 350, endPoint x: 817, endPoint y: 350, distance: 198.0
click at [827, 350] on div "12 10 10" at bounding box center [987, 346] width 330 height 25
type input "12"
click at [714, 365] on div "Original Package ID: FLSRWGM-20250603-2157" at bounding box center [445, 366] width 721 height 17
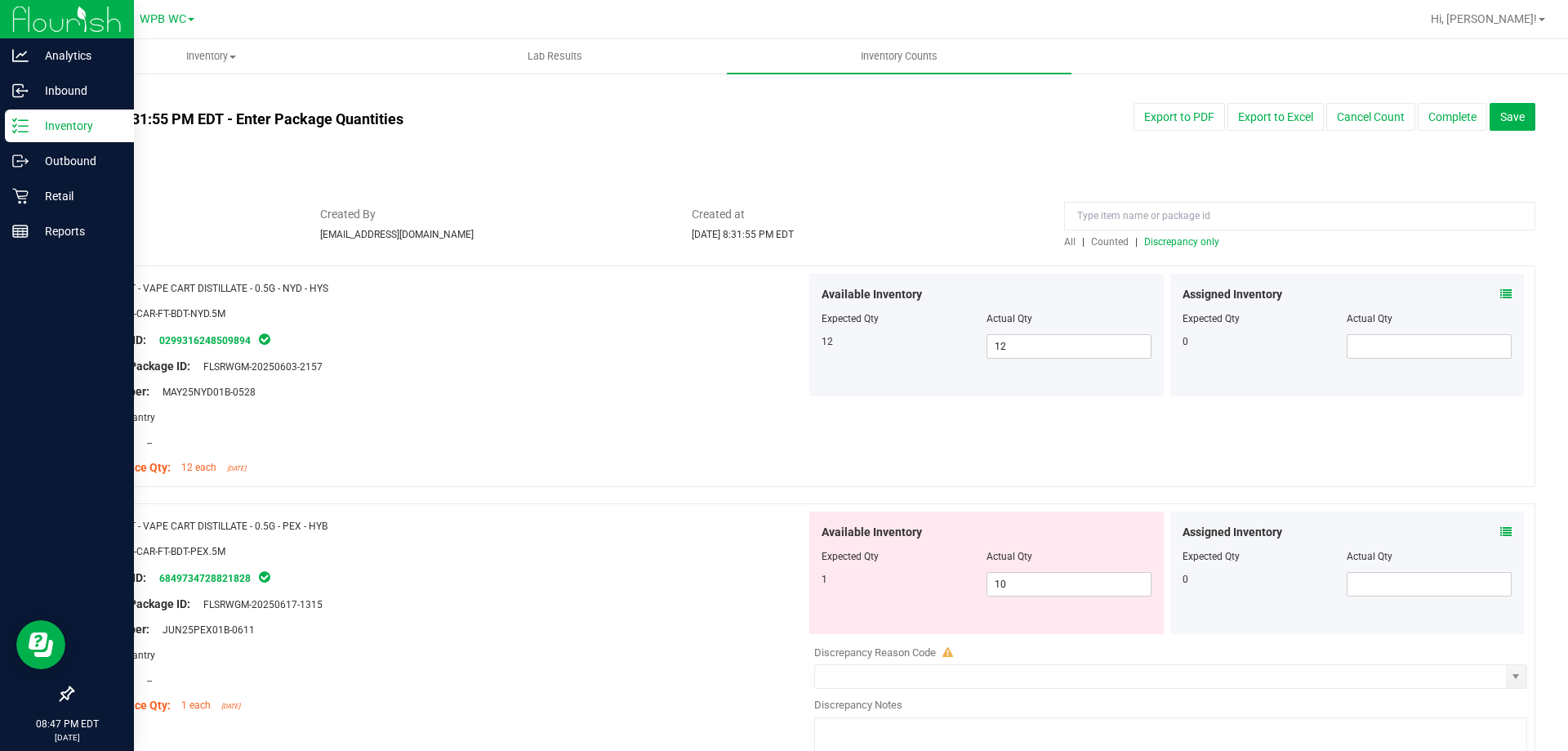
click at [1189, 243] on span "Discrepancy only" at bounding box center [1182, 241] width 75 height 12
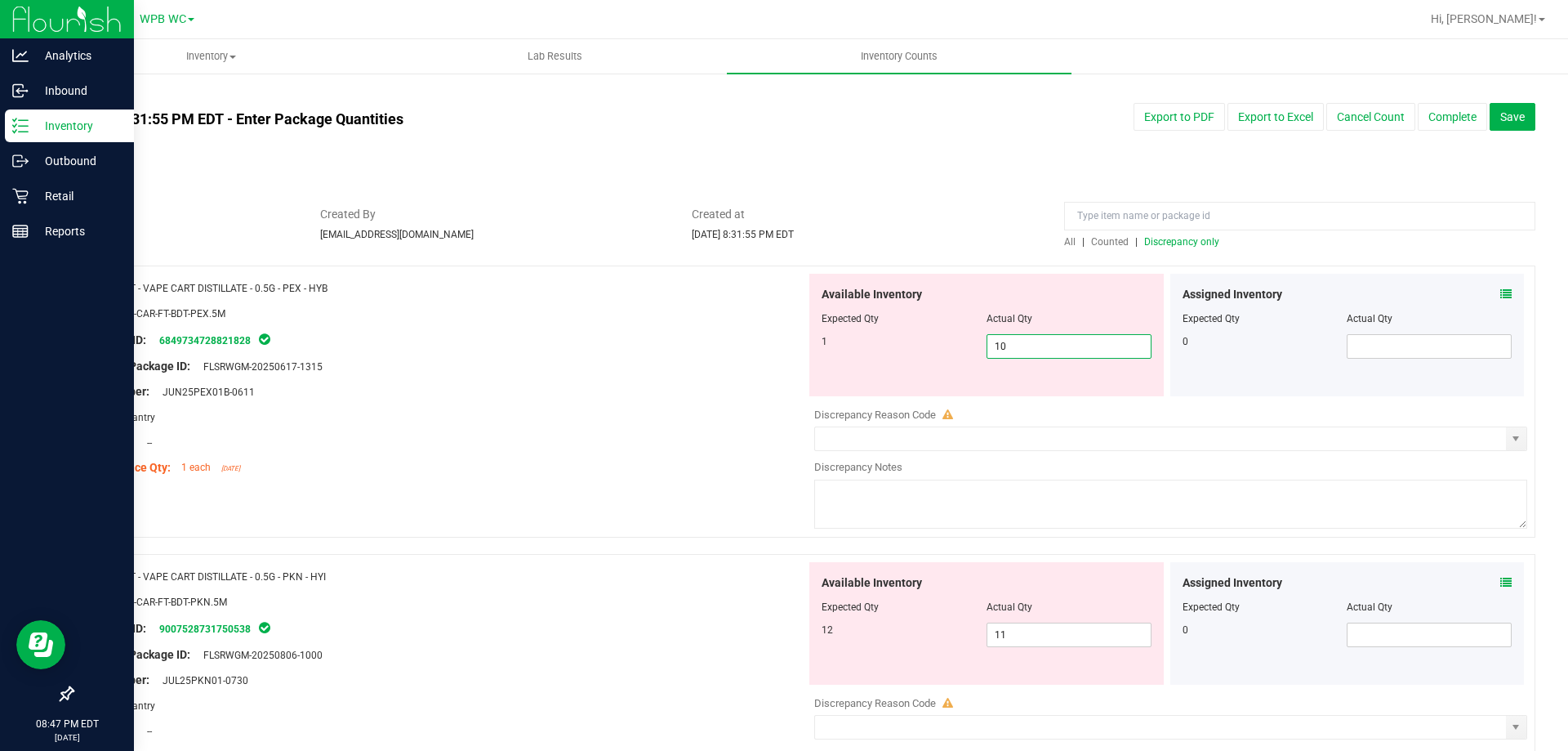
drag, startPoint x: 1032, startPoint y: 342, endPoint x: 803, endPoint y: 336, distance: 229.1
click at [828, 338] on div "1 10 10" at bounding box center [987, 346] width 330 height 25
type input "1"
click at [630, 314] on div "SKU: BAP-CAR-FT-BDT-PEX.5M" at bounding box center [445, 312] width 721 height 17
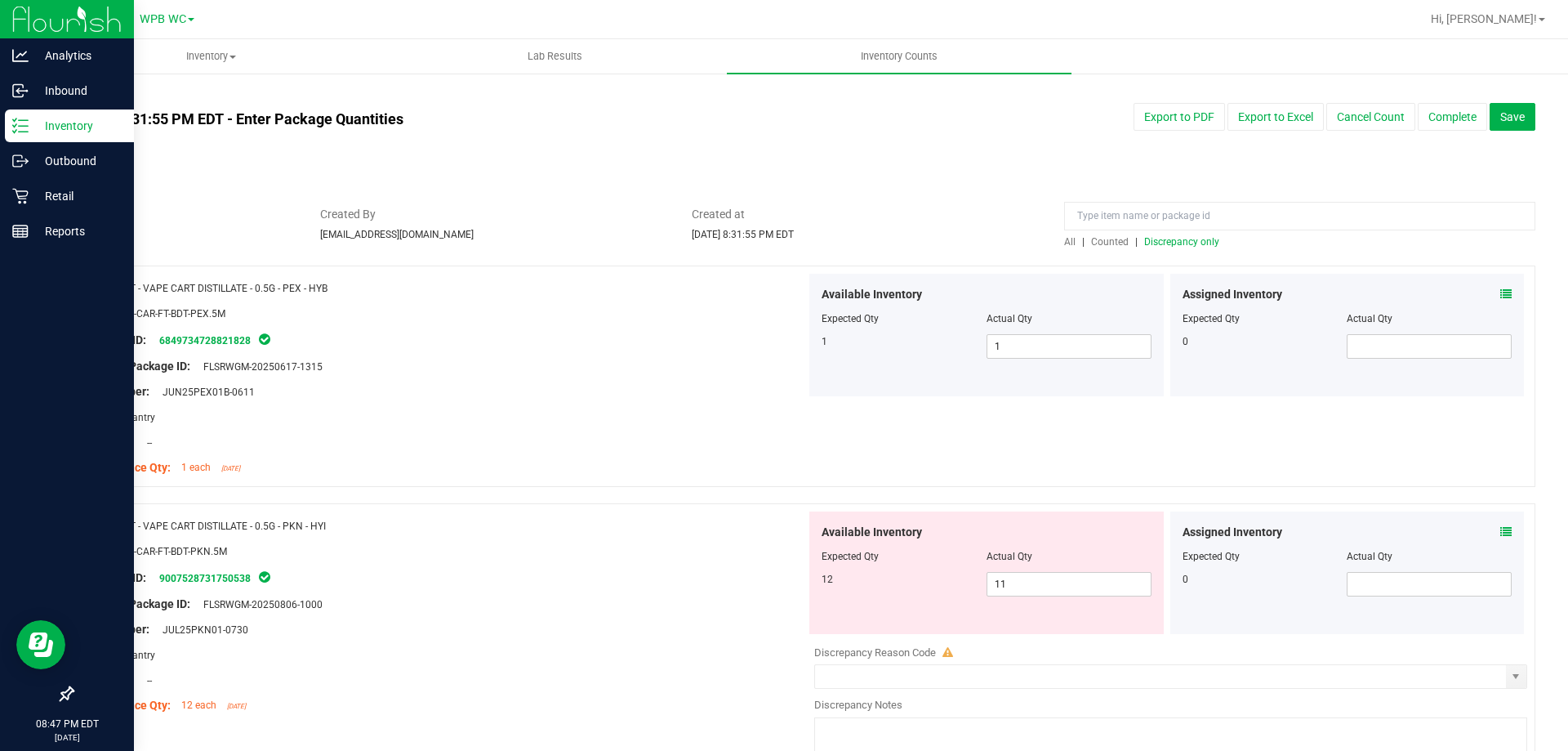
click at [1149, 247] on div "All | Counted | Discrepancy only" at bounding box center [1300, 241] width 471 height 15
click at [1151, 240] on span "Discrepancy only" at bounding box center [1182, 241] width 75 height 12
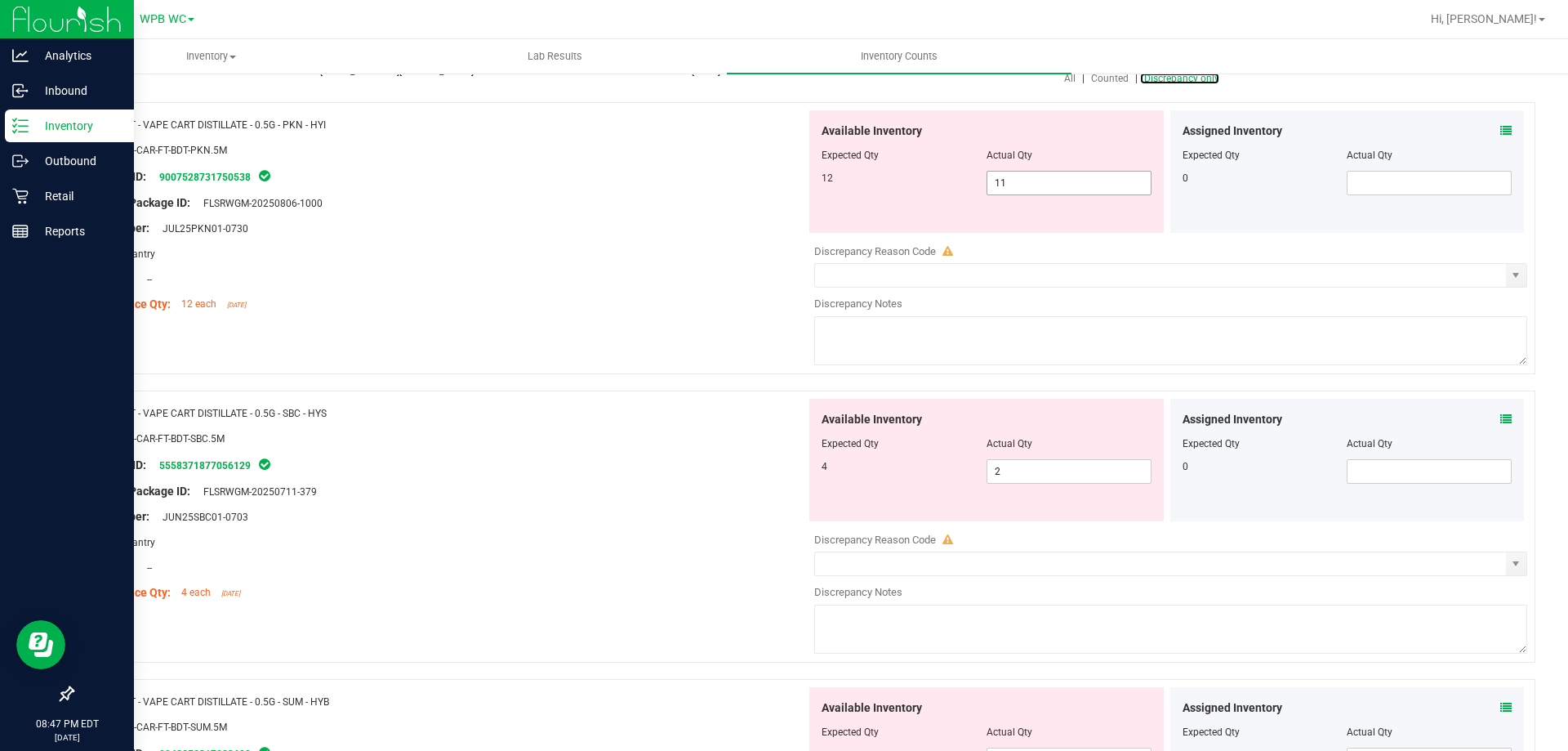
scroll to position [82, 0]
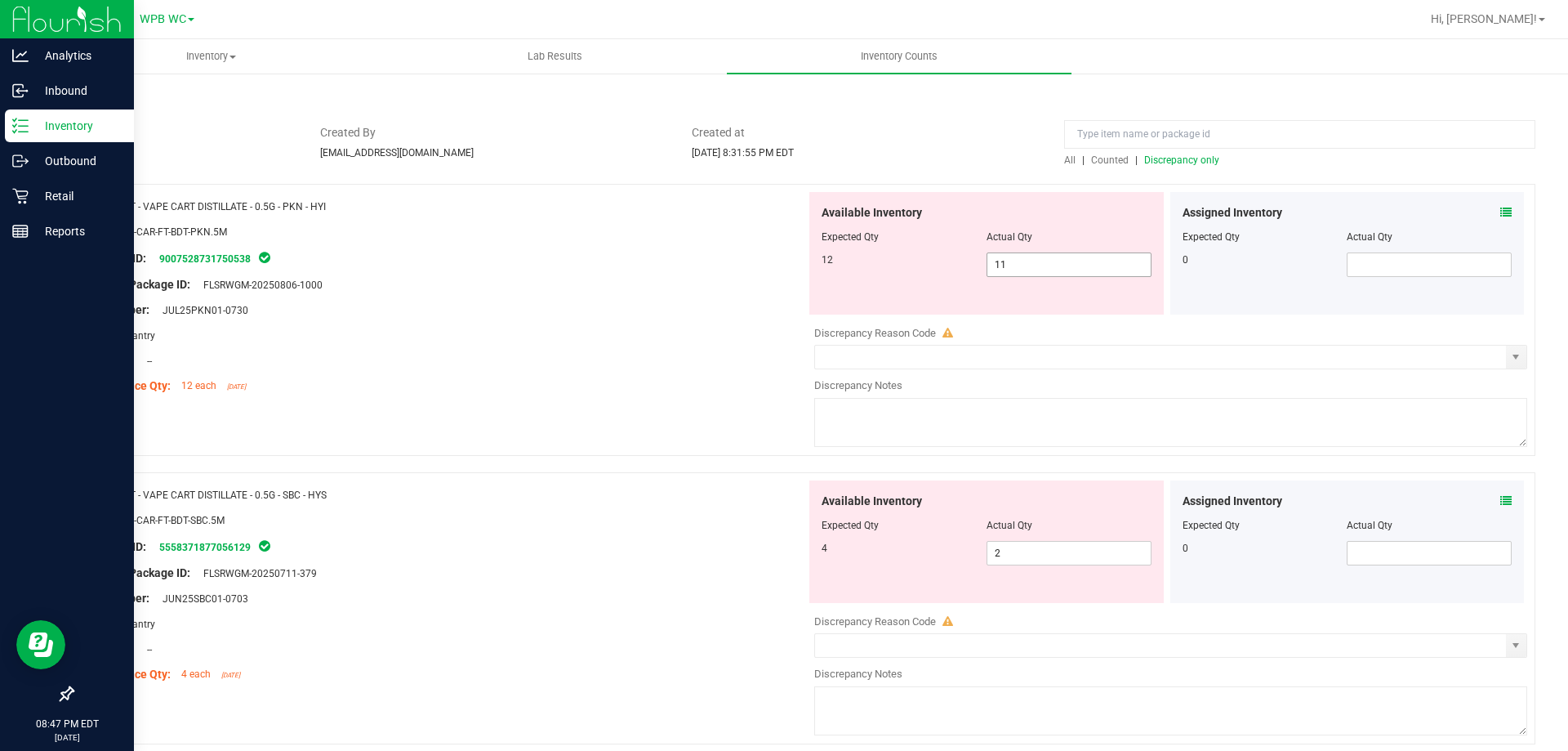
drag, startPoint x: 1000, startPoint y: 262, endPoint x: 851, endPoint y: 262, distance: 149.0
click at [868, 262] on div "12 11 11" at bounding box center [987, 264] width 330 height 25
type input "12"
click at [743, 276] on div "Original Package ID: FLSRWGM-20250806-1000" at bounding box center [445, 284] width 721 height 17
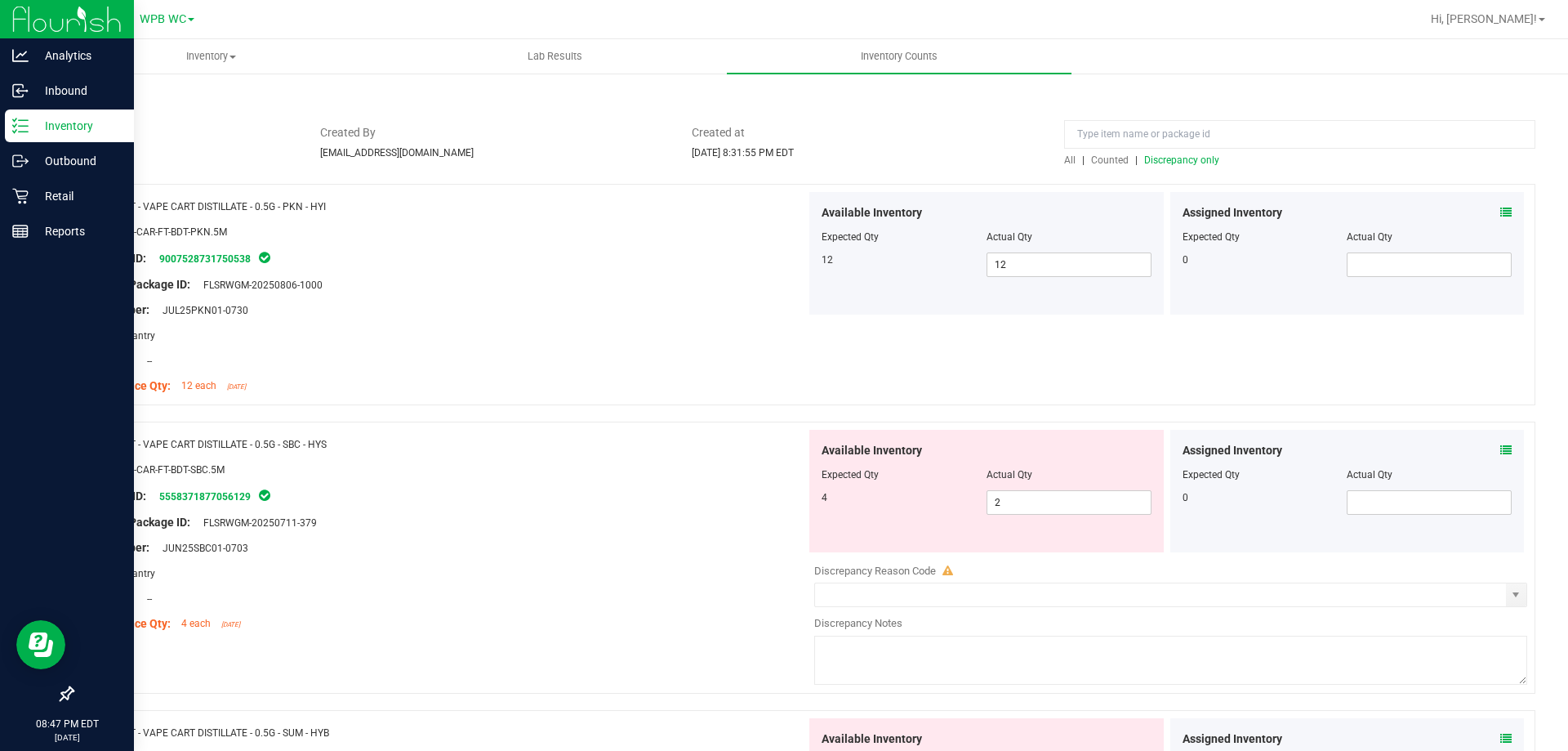
click at [1168, 162] on span "Discrepancy only" at bounding box center [1182, 161] width 75 height 12
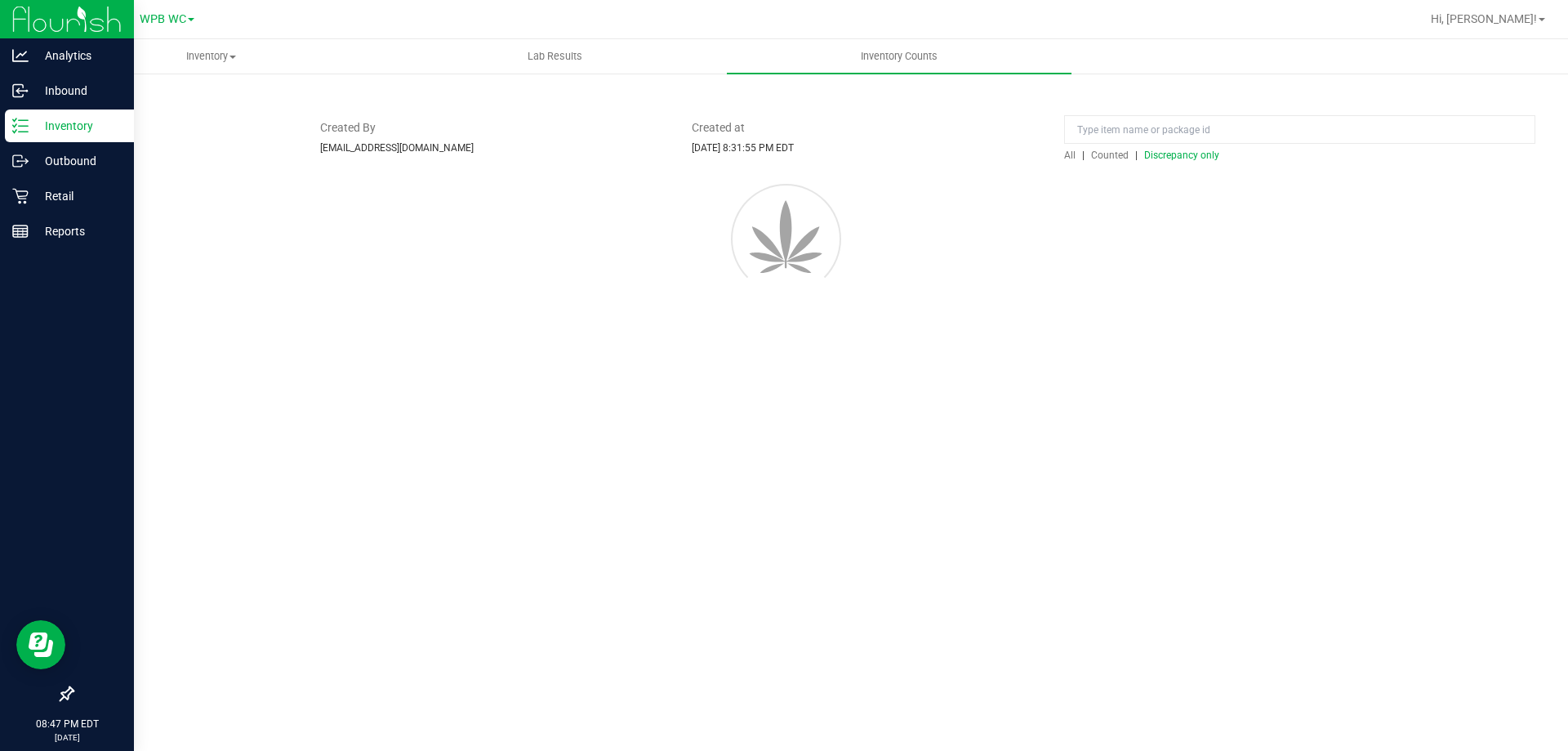
scroll to position [0, 0]
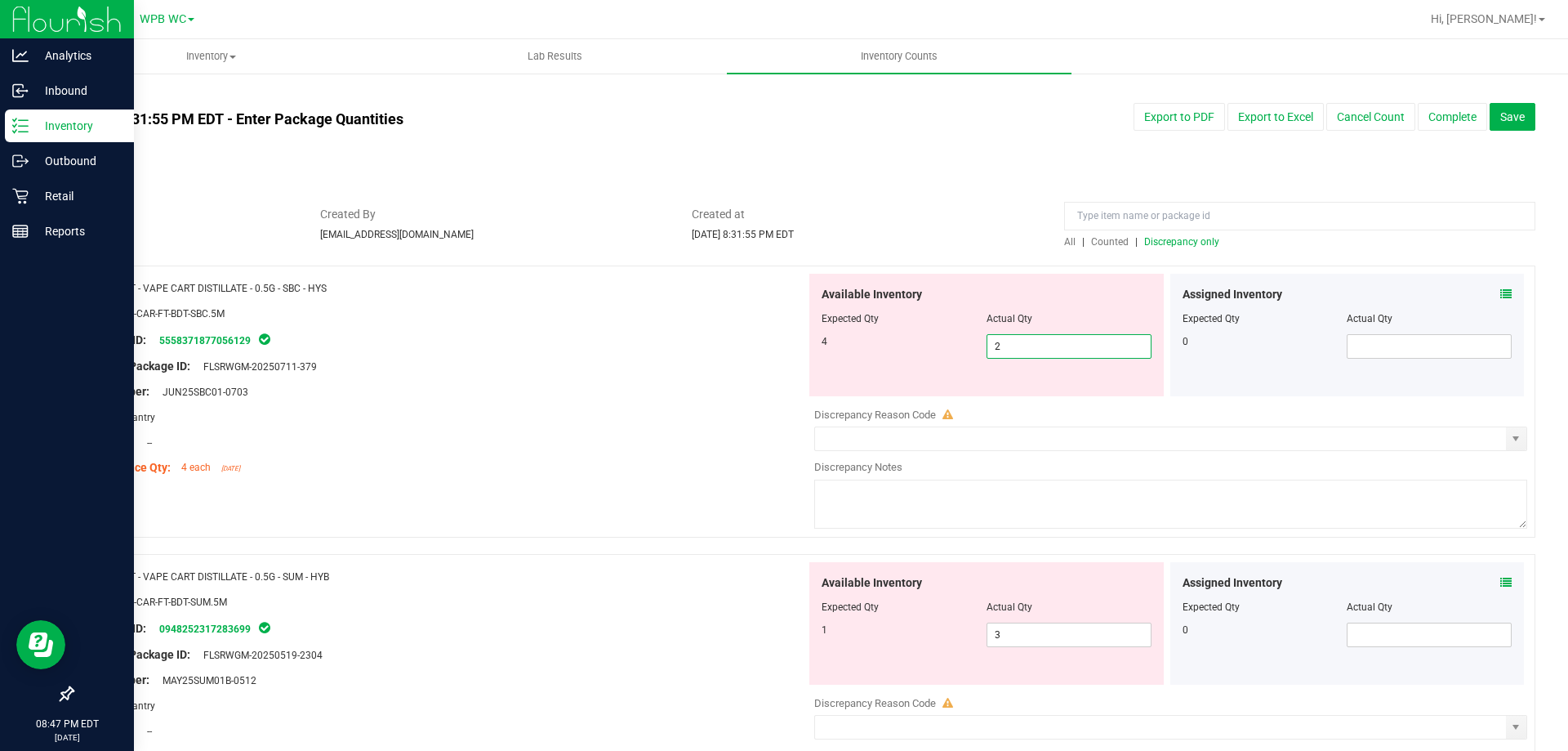
drag, startPoint x: 1016, startPoint y: 349, endPoint x: 852, endPoint y: 347, distance: 164.0
click at [898, 347] on div "4 2 2" at bounding box center [987, 346] width 330 height 25
type input "4"
click at [812, 355] on div "Available Inventory Expected Qty Actual Qty 4 4 4" at bounding box center [987, 335] width 355 height 122
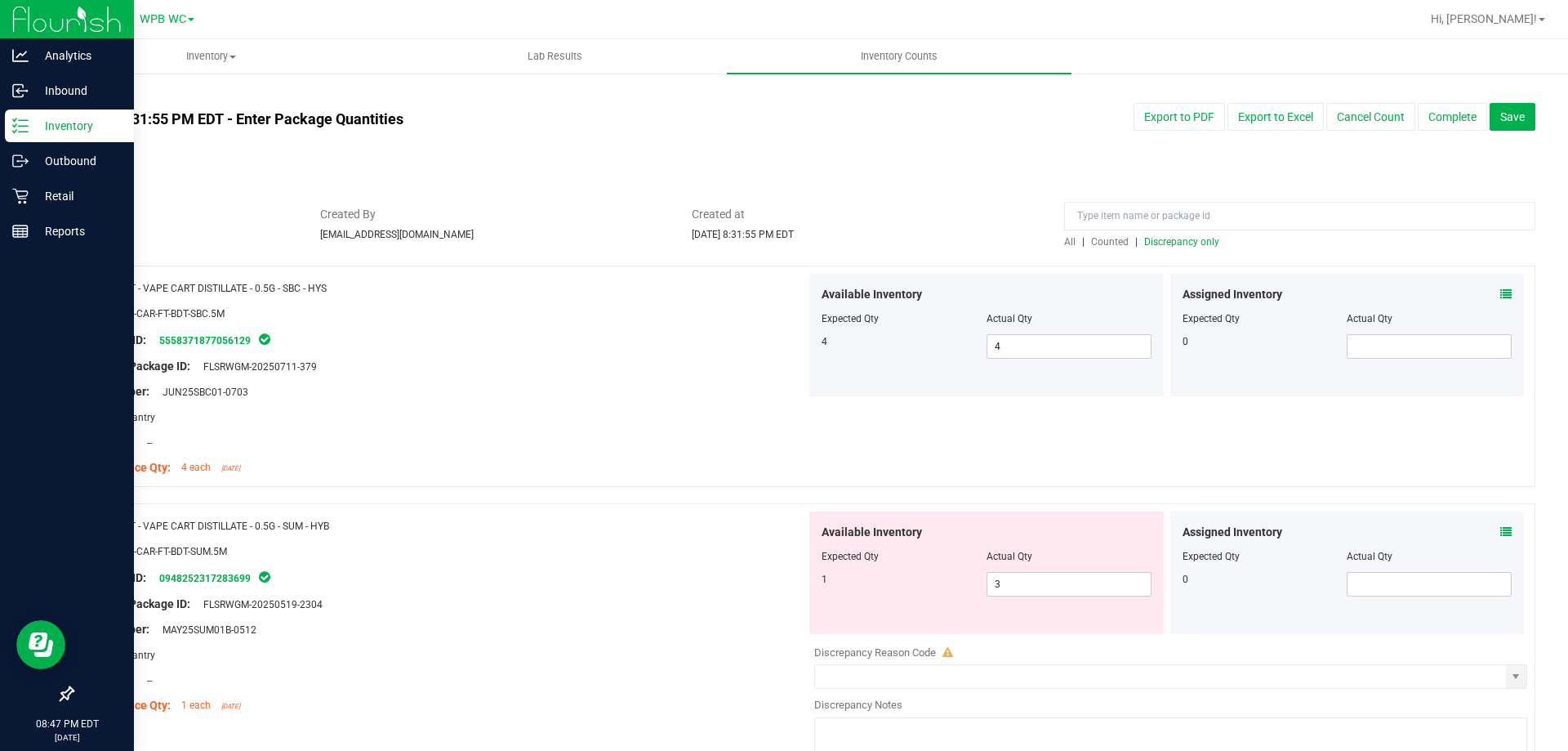
scroll to position [326, 0]
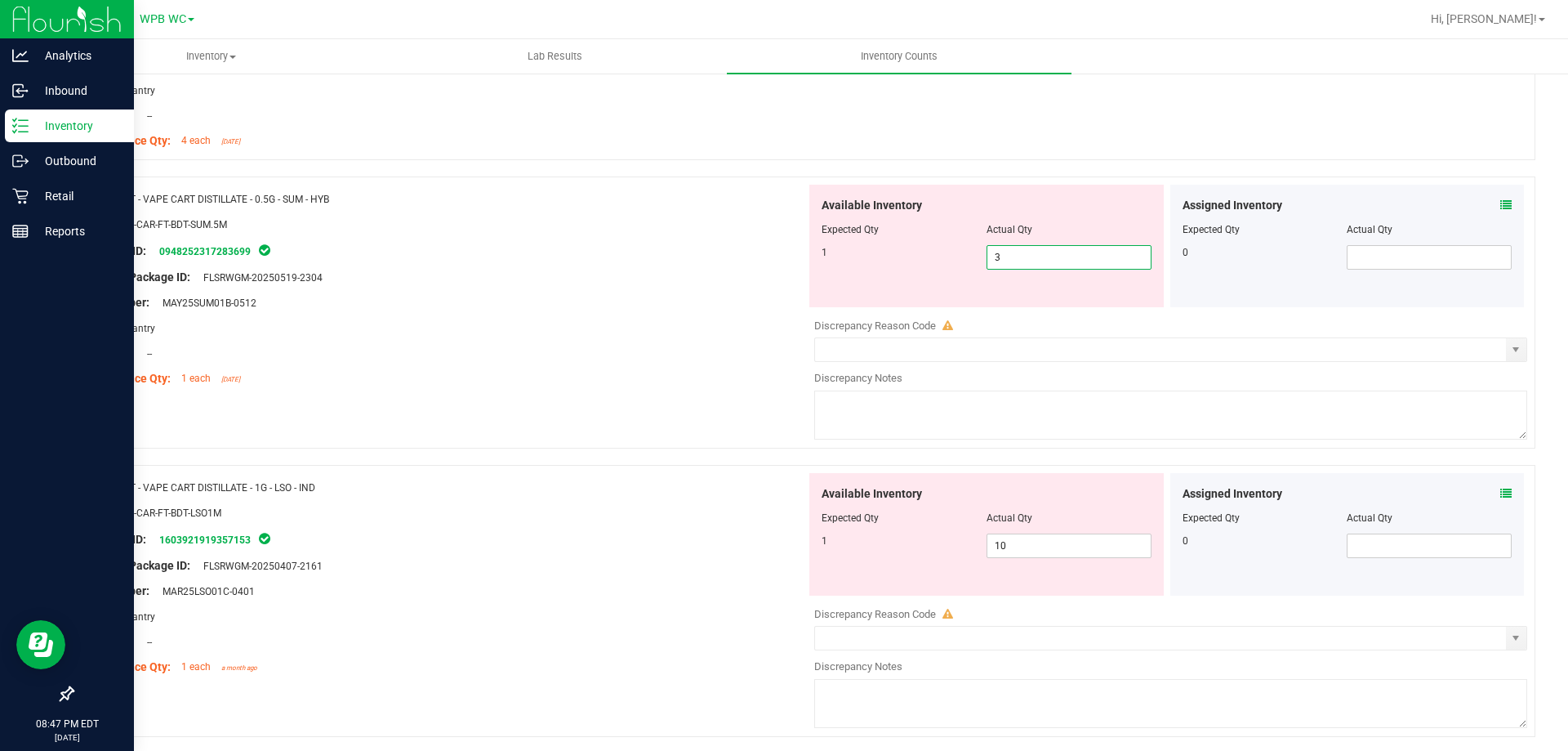
drag, startPoint x: 1050, startPoint y: 253, endPoint x: 758, endPoint y: 245, distance: 292.1
click at [773, 248] on div "Name: FT - VAPE CART DISTILLATE - 0.5G - SUM - HYB SKU: BAP-CAR-FT-BDT-SUM.5M P…" at bounding box center [803, 312] width 1464 height 272
type input "1"
click at [588, 270] on div "Original Package ID: FLSRWGM-20250519-2304" at bounding box center [445, 277] width 721 height 17
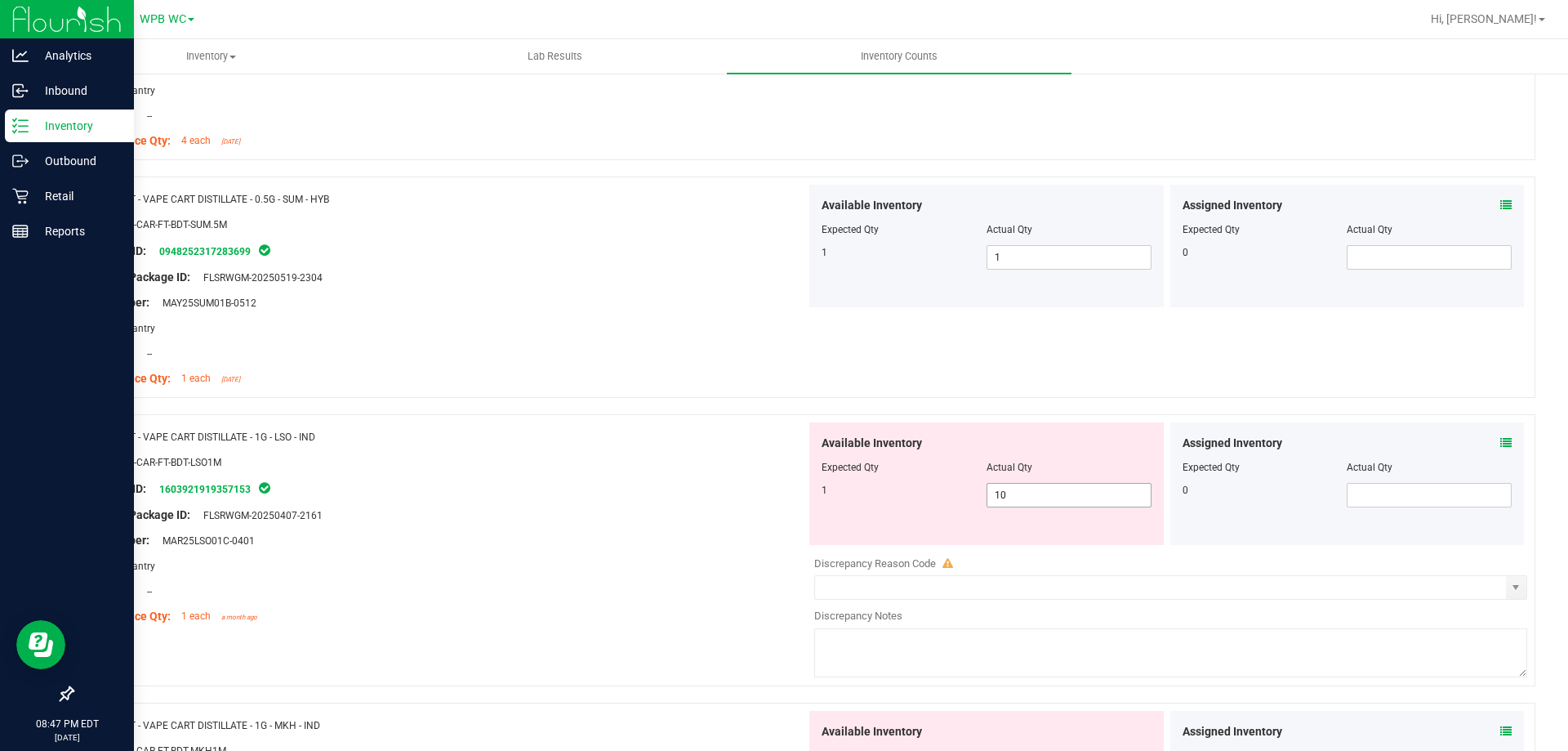
drag, startPoint x: 1057, startPoint y: 495, endPoint x: 688, endPoint y: 494, distance: 369.0
click at [688, 494] on div "Name: FT - VAPE CART DISTILLATE - 1G - LSO - IND SKU: BAP-CAR-FT-BDT-LSO1M Pack…" at bounding box center [803, 550] width 1464 height 272
type input "1"
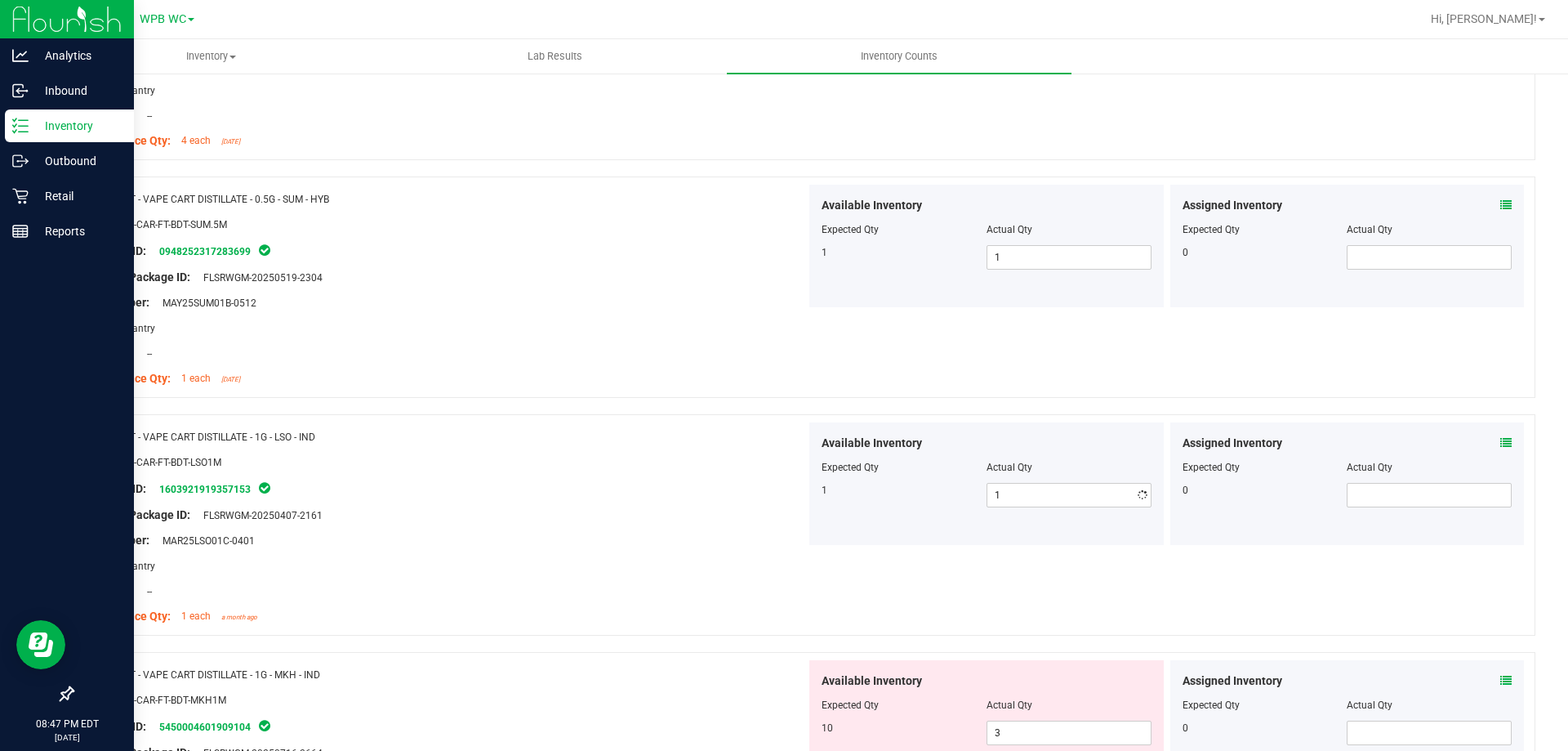
click at [674, 504] on div at bounding box center [445, 502] width 721 height 8
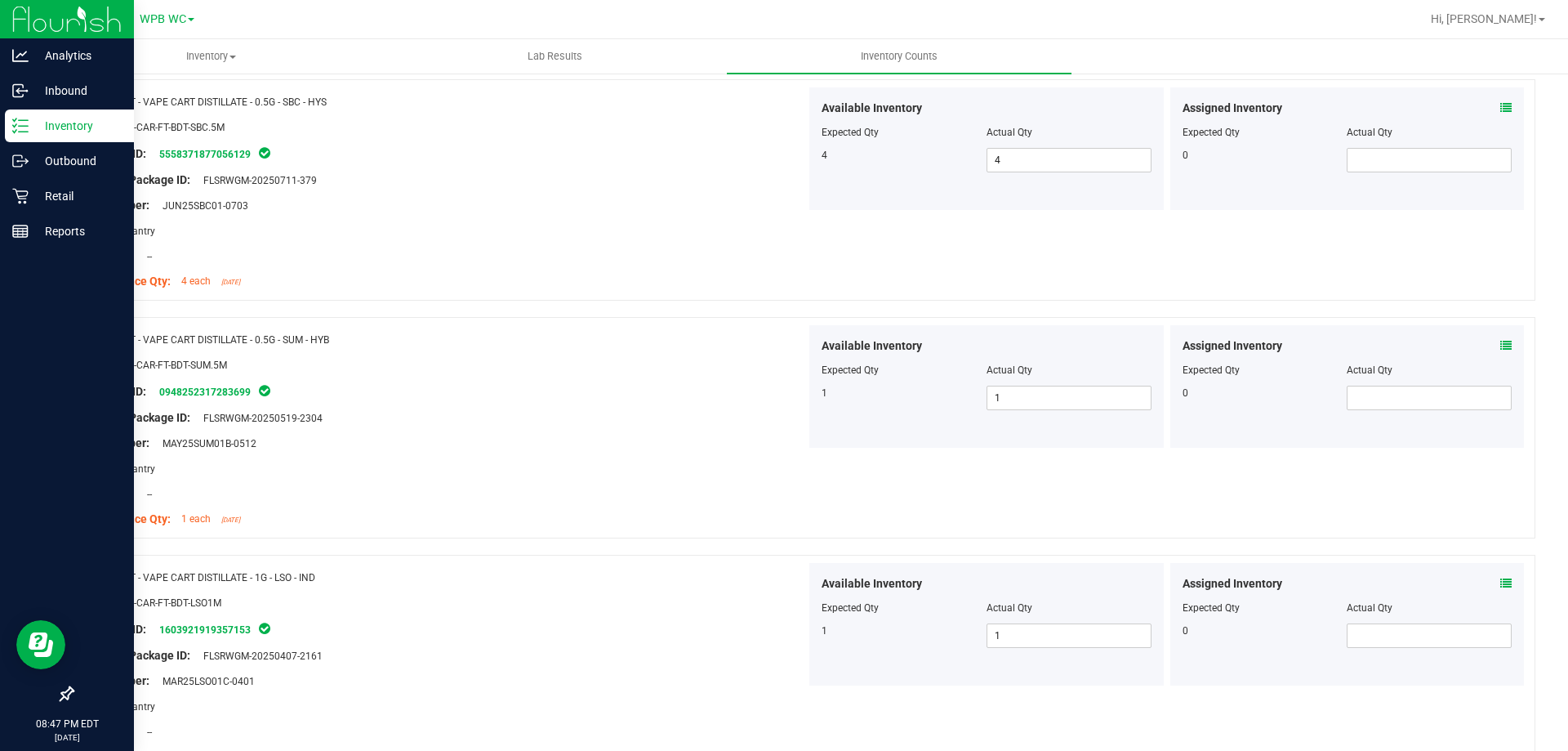
scroll to position [0, 0]
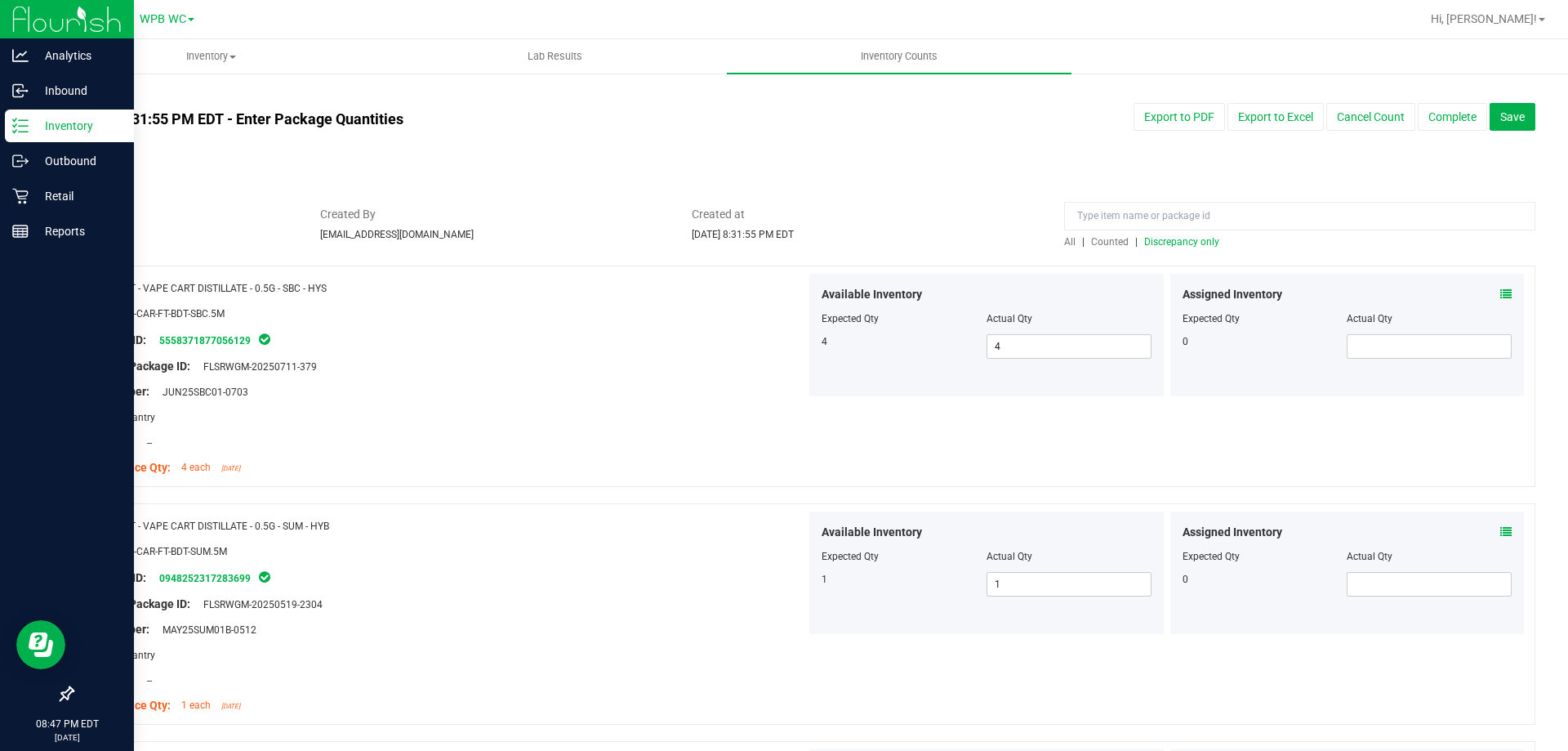
click at [1160, 246] on span "Discrepancy only" at bounding box center [1182, 241] width 75 height 12
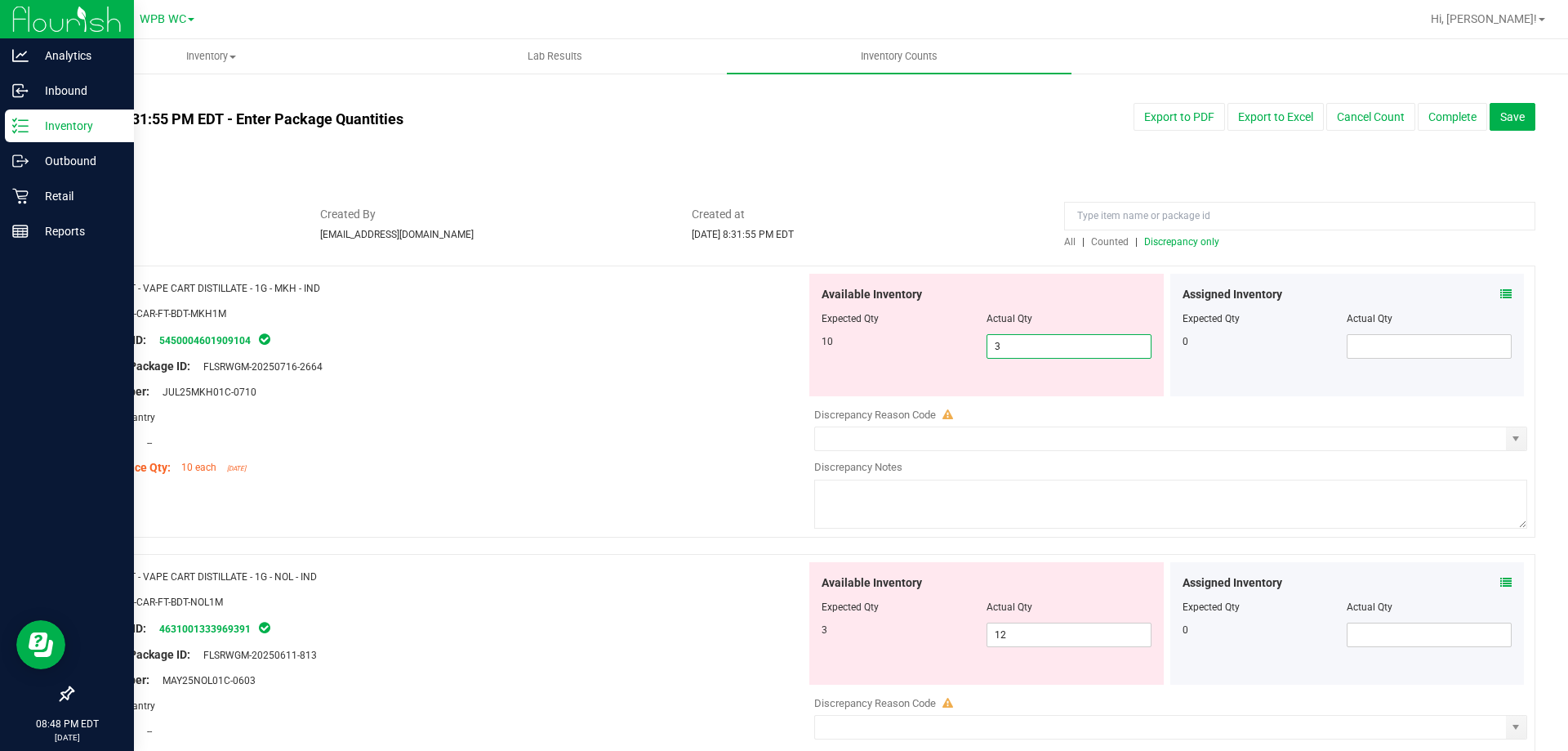
drag, startPoint x: 1002, startPoint y: 346, endPoint x: 936, endPoint y: 344, distance: 66.0
click at [950, 346] on div "10 3 3" at bounding box center [987, 346] width 330 height 25
type input "10"
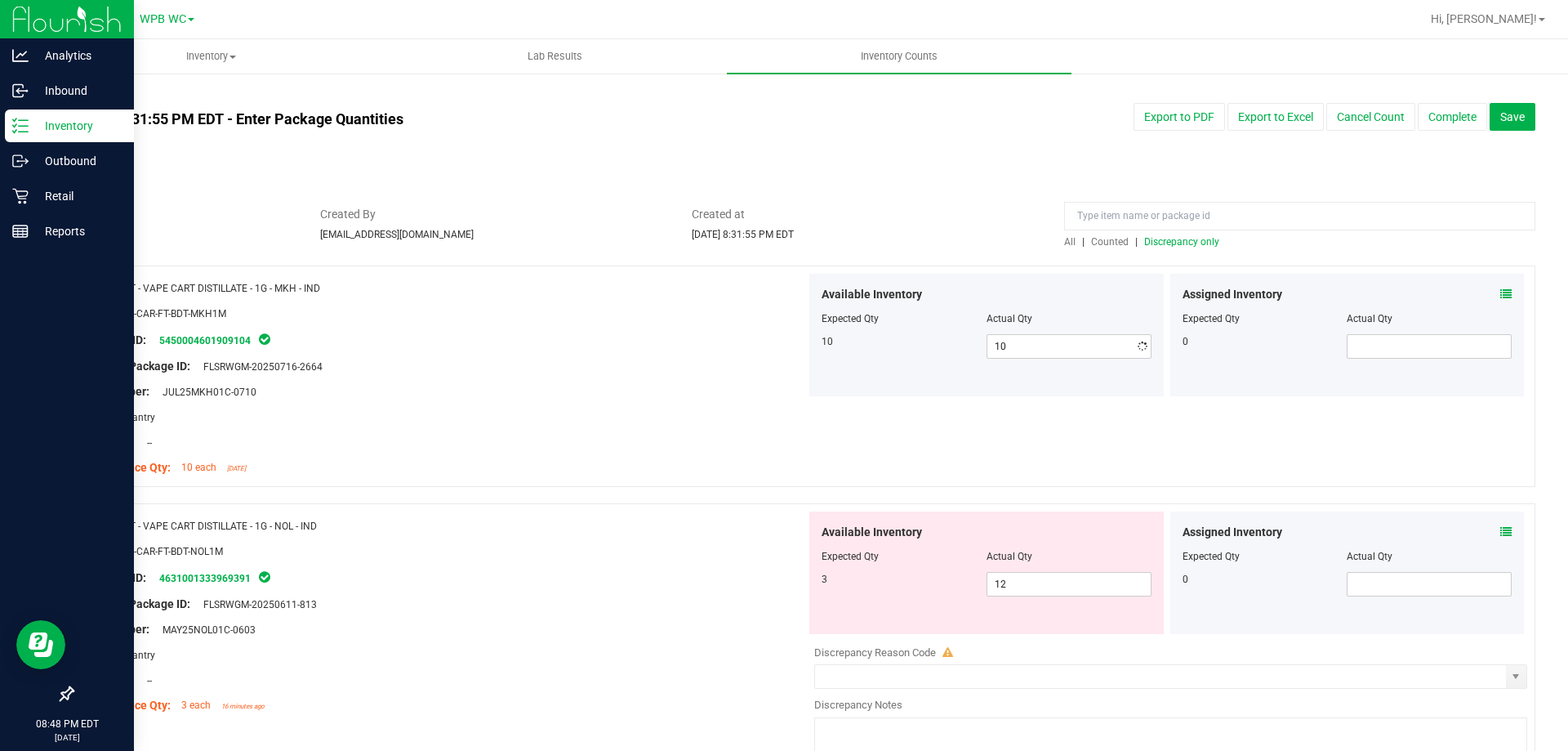
click at [767, 358] on div "Original Package ID: FLSRWGM-20250716-2664" at bounding box center [445, 366] width 721 height 17
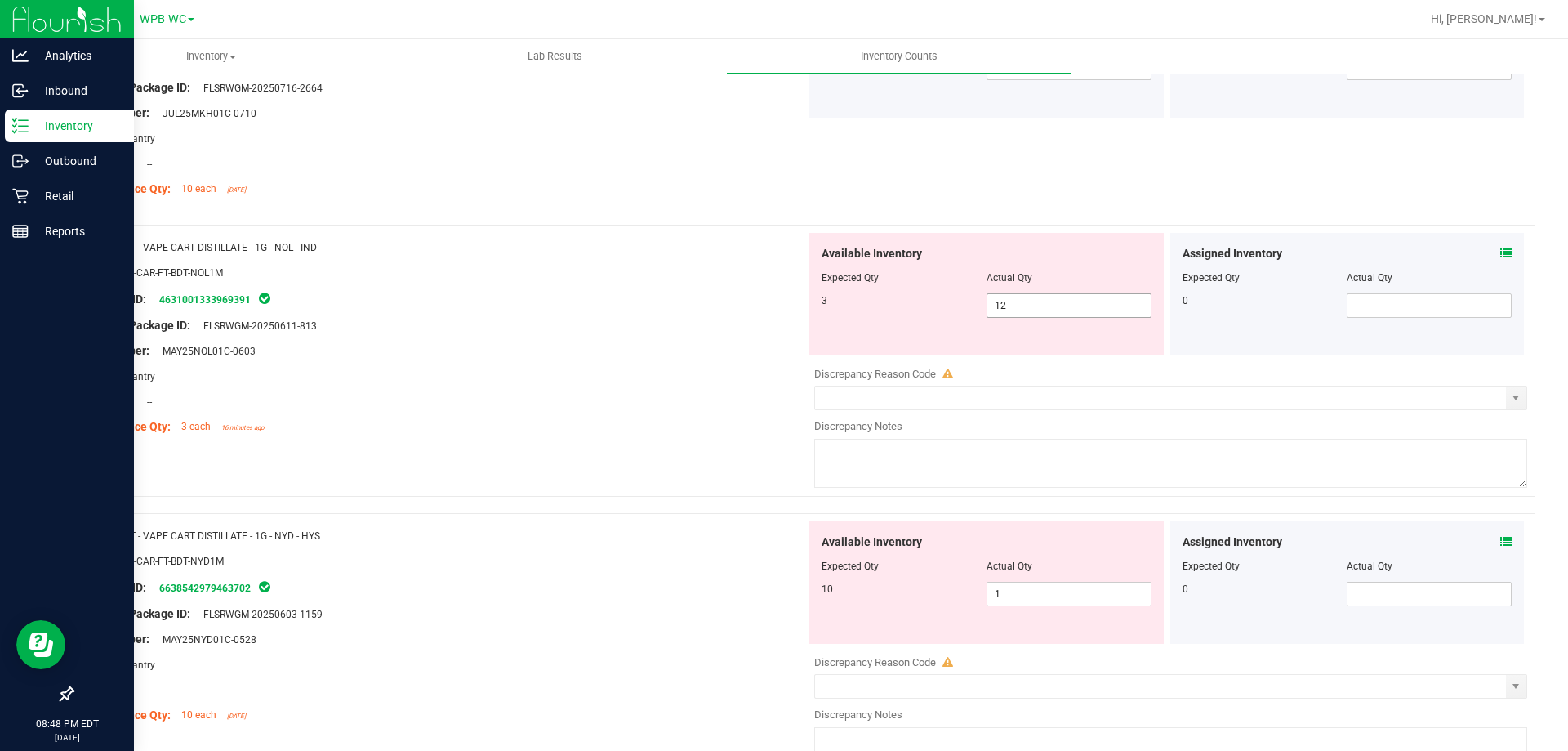
scroll to position [326, 0]
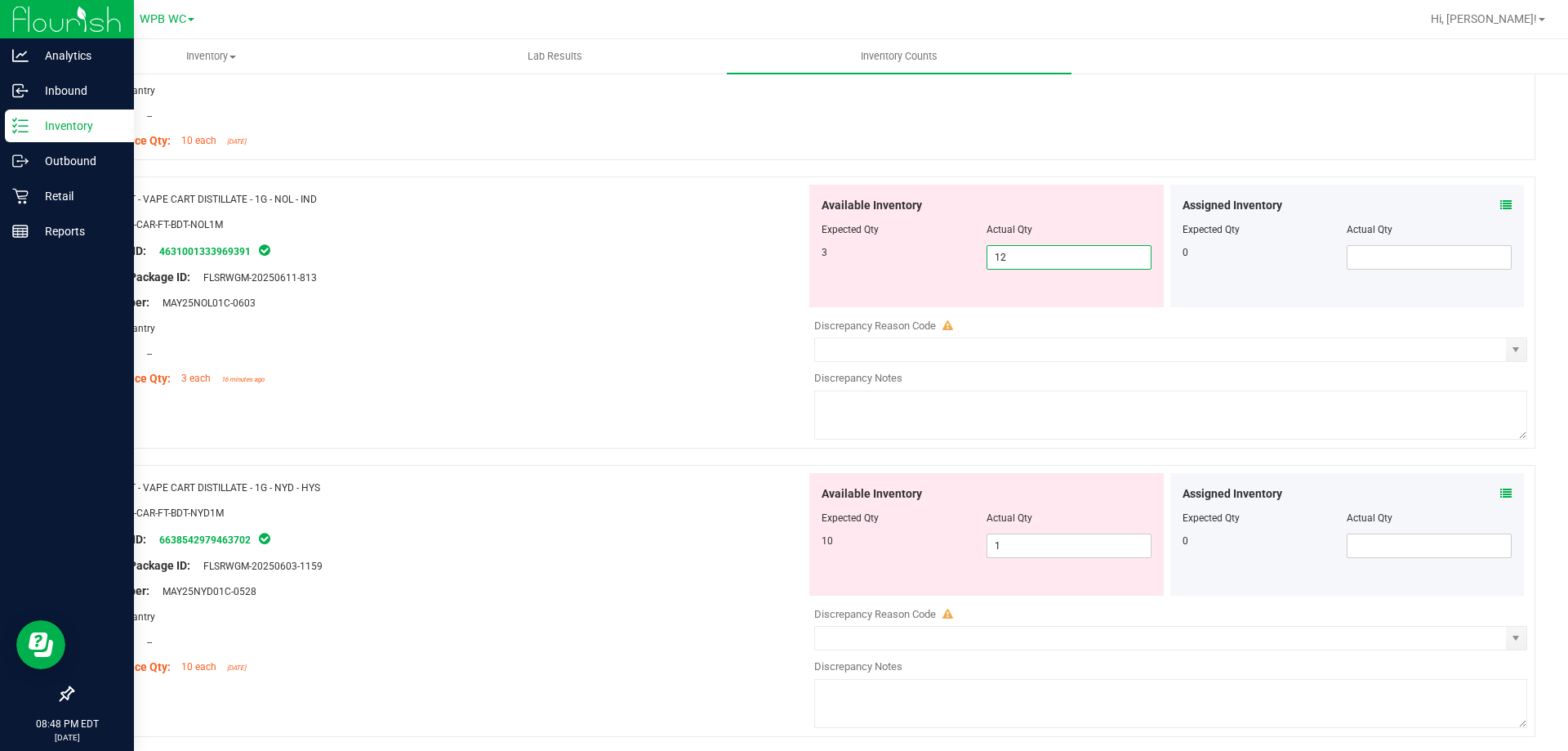
drag, startPoint x: 1052, startPoint y: 255, endPoint x: 841, endPoint y: 254, distance: 211.0
click at [856, 255] on div "3 12 12" at bounding box center [987, 257] width 330 height 25
type input "3"
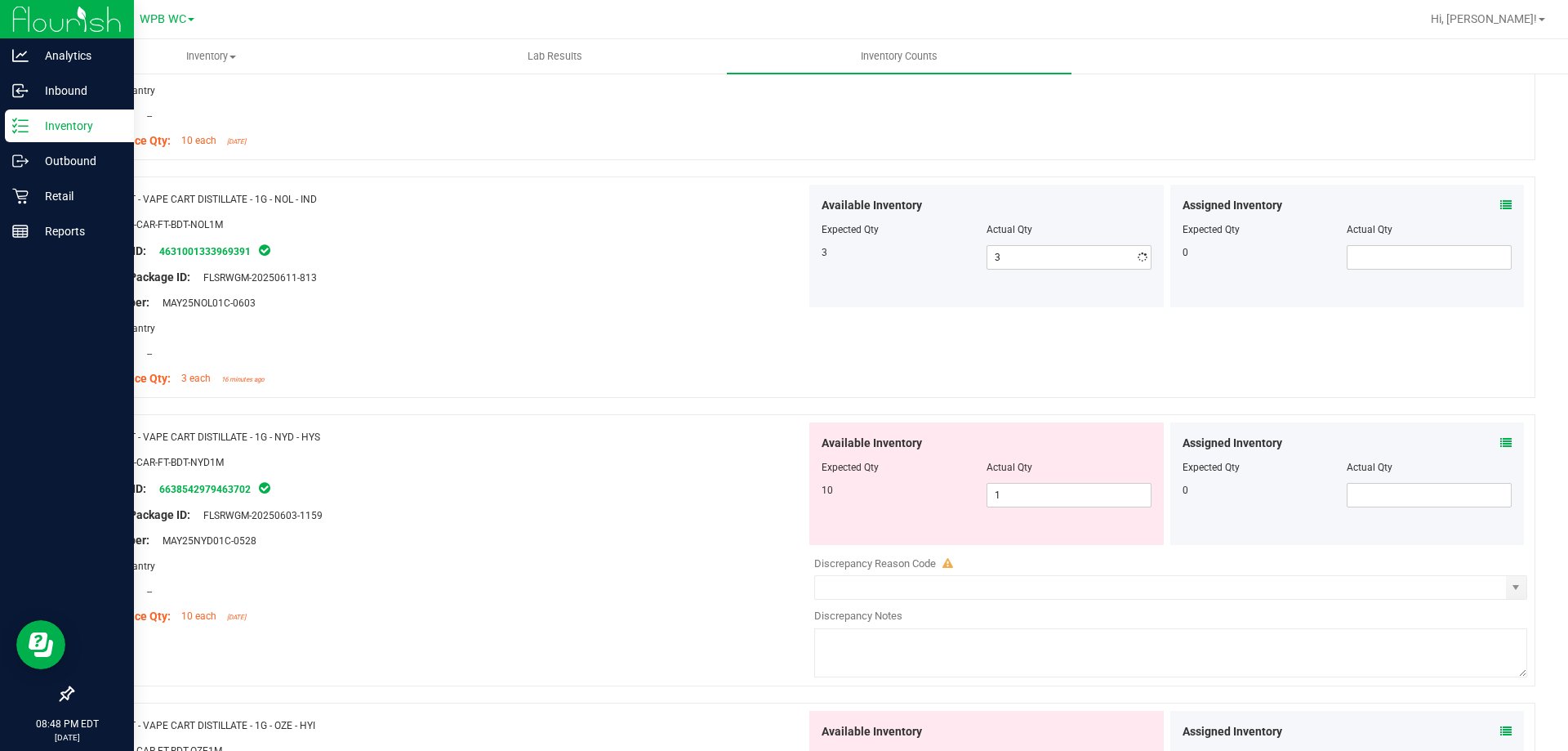
click at [763, 282] on div "Original Package ID: FLSRWGM-20250611-813" at bounding box center [445, 277] width 721 height 17
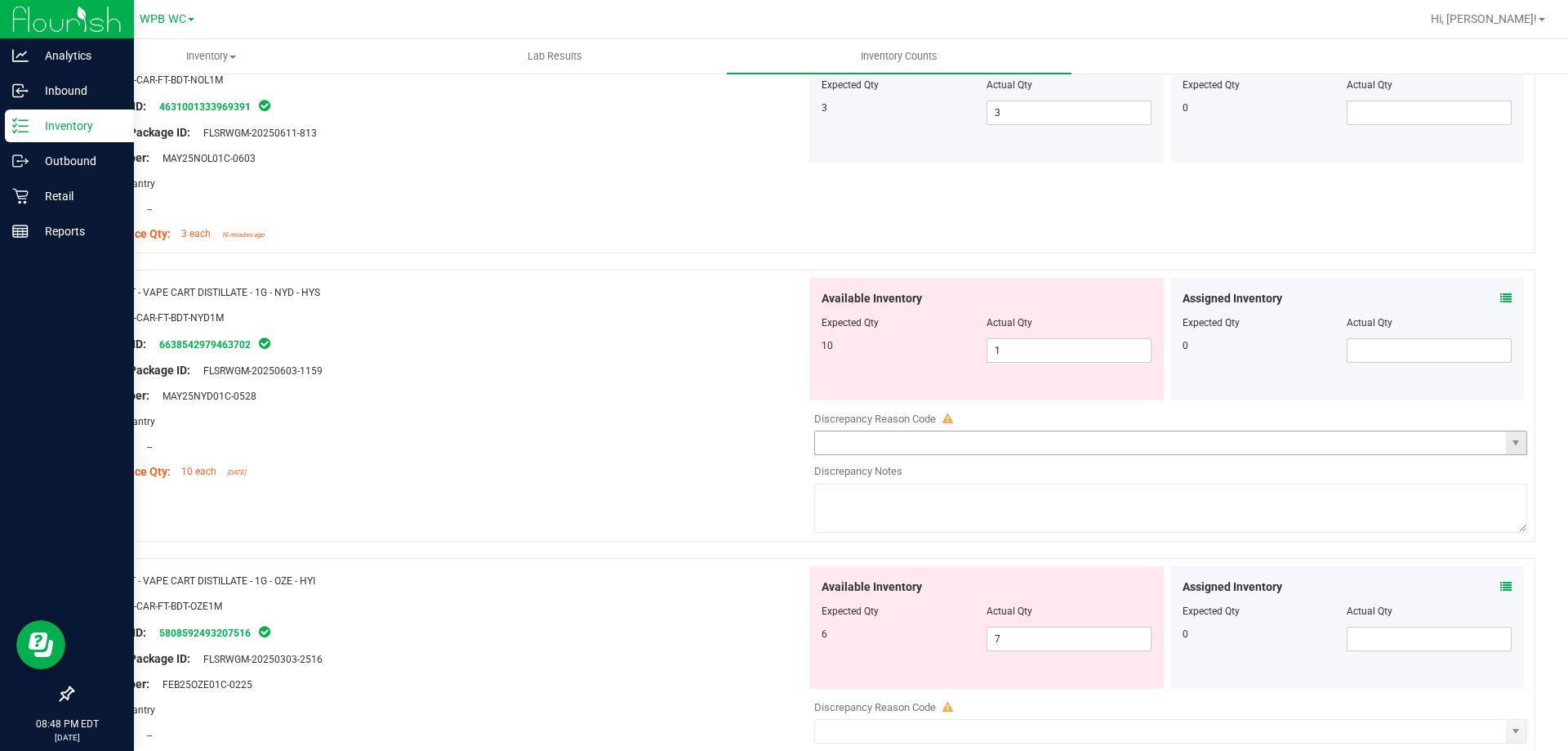
scroll to position [490, 0]
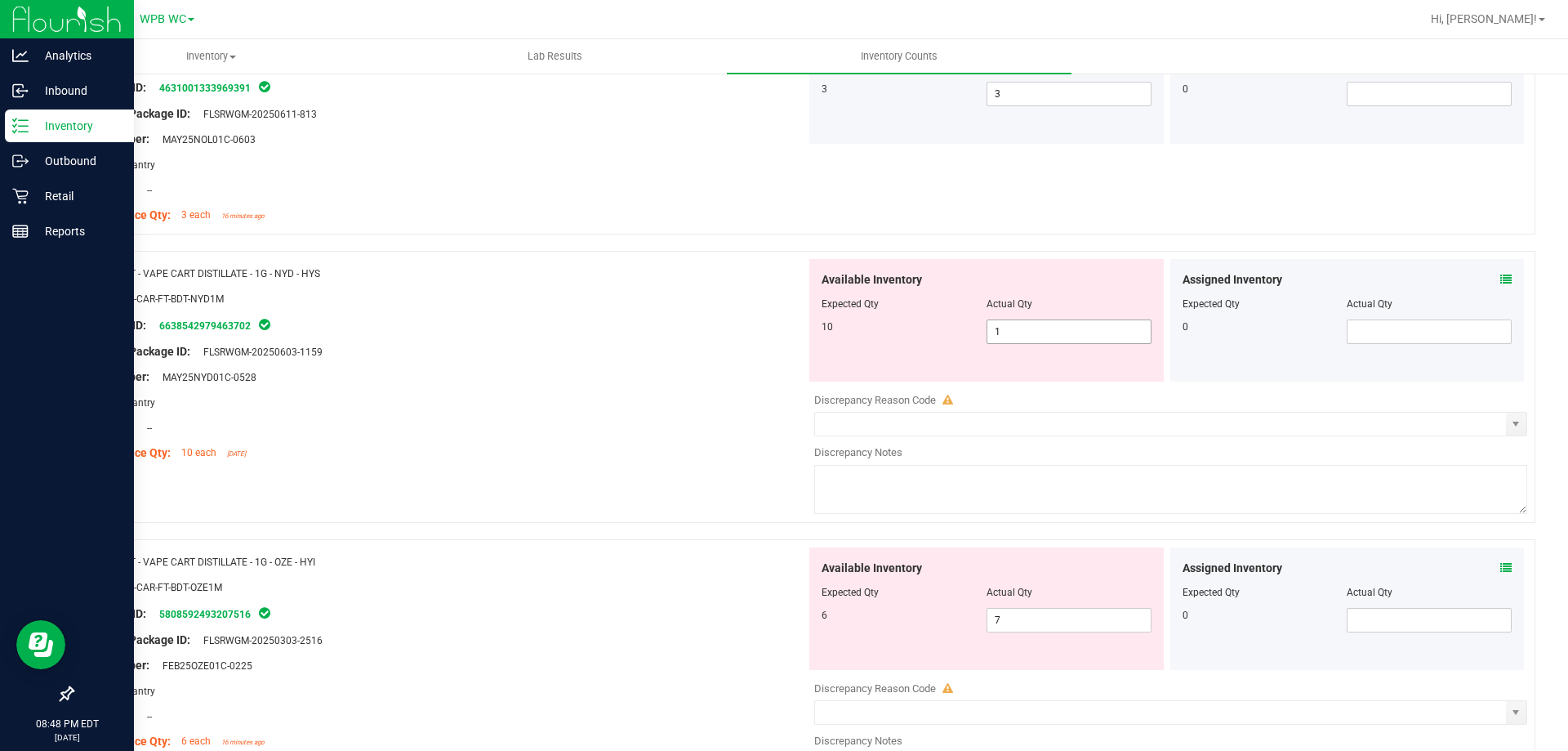
click at [1069, 334] on span "1 1" at bounding box center [1068, 331] width 165 height 25
type input "10"
click at [653, 381] on div "Lot Number: MAY25NYD01C-0528" at bounding box center [445, 376] width 721 height 17
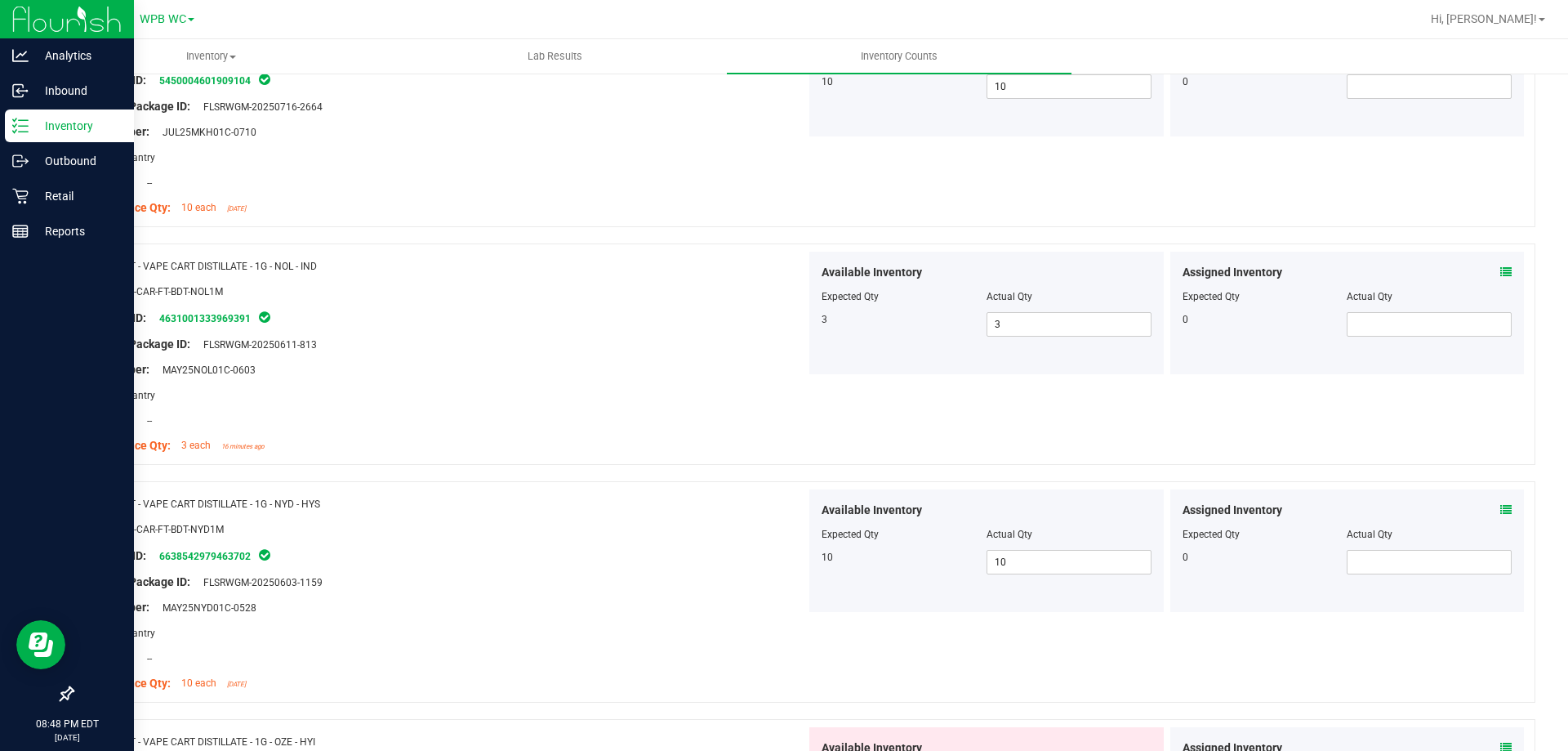
scroll to position [0, 0]
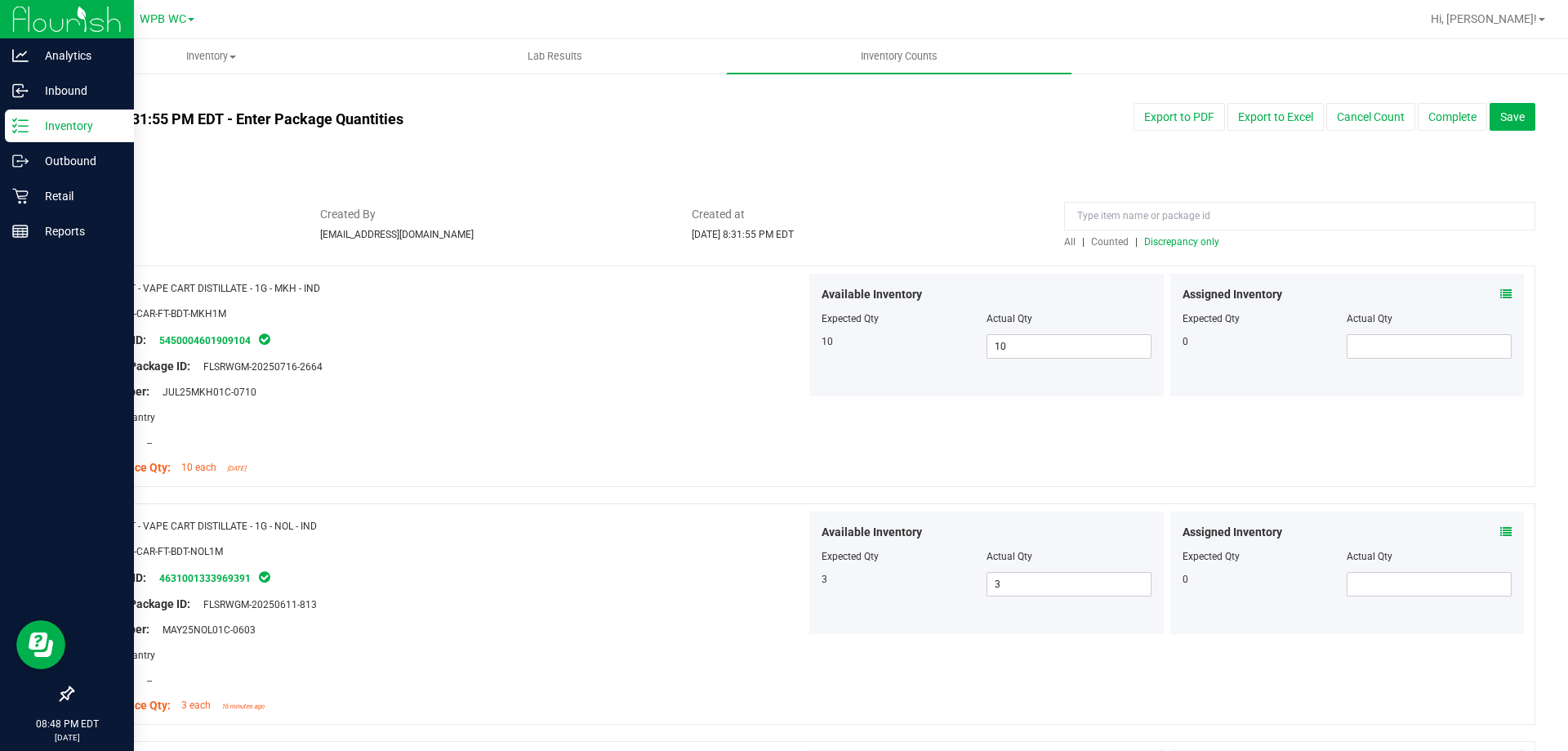
click at [1155, 244] on span "Discrepancy only" at bounding box center [1182, 241] width 75 height 12
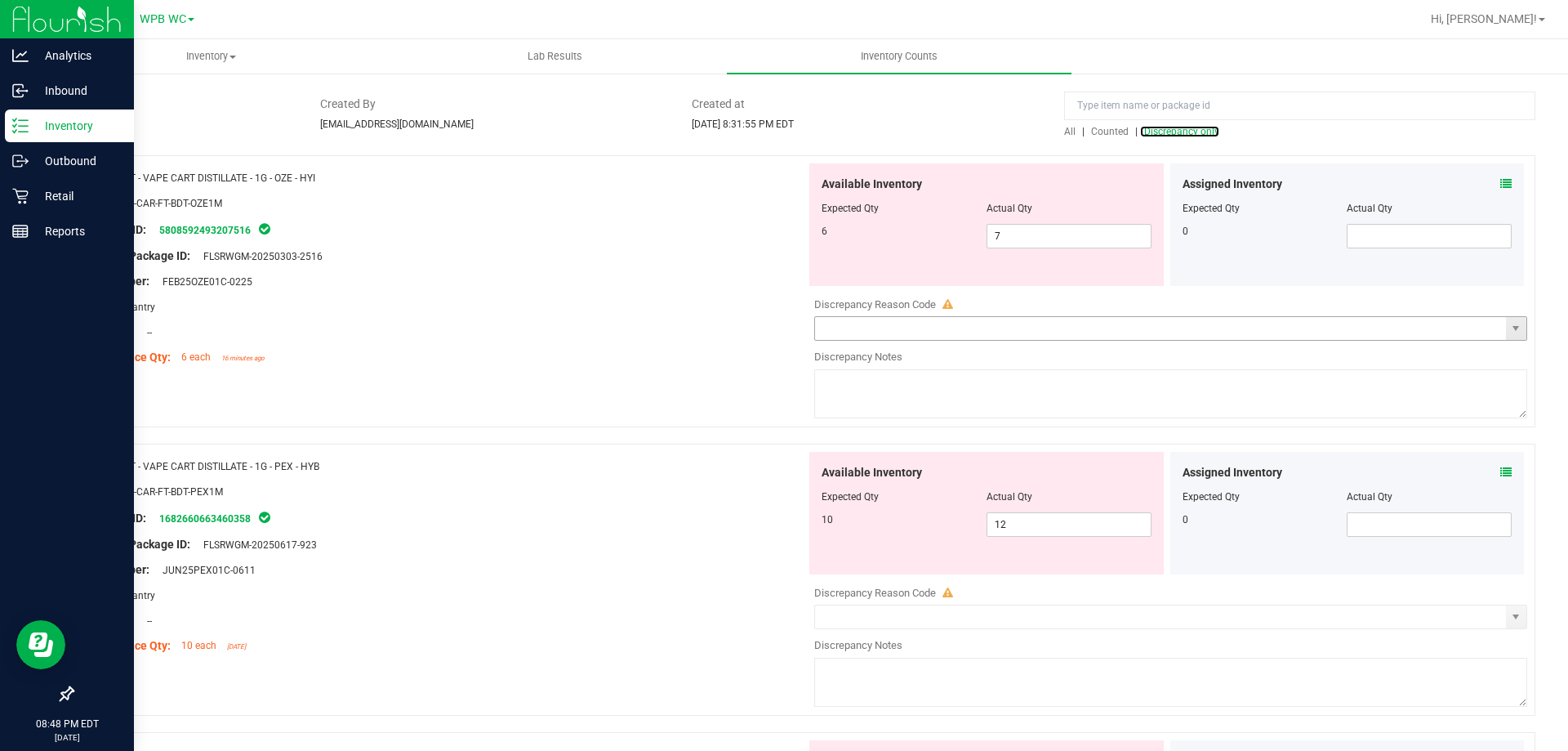
scroll to position [164, 0]
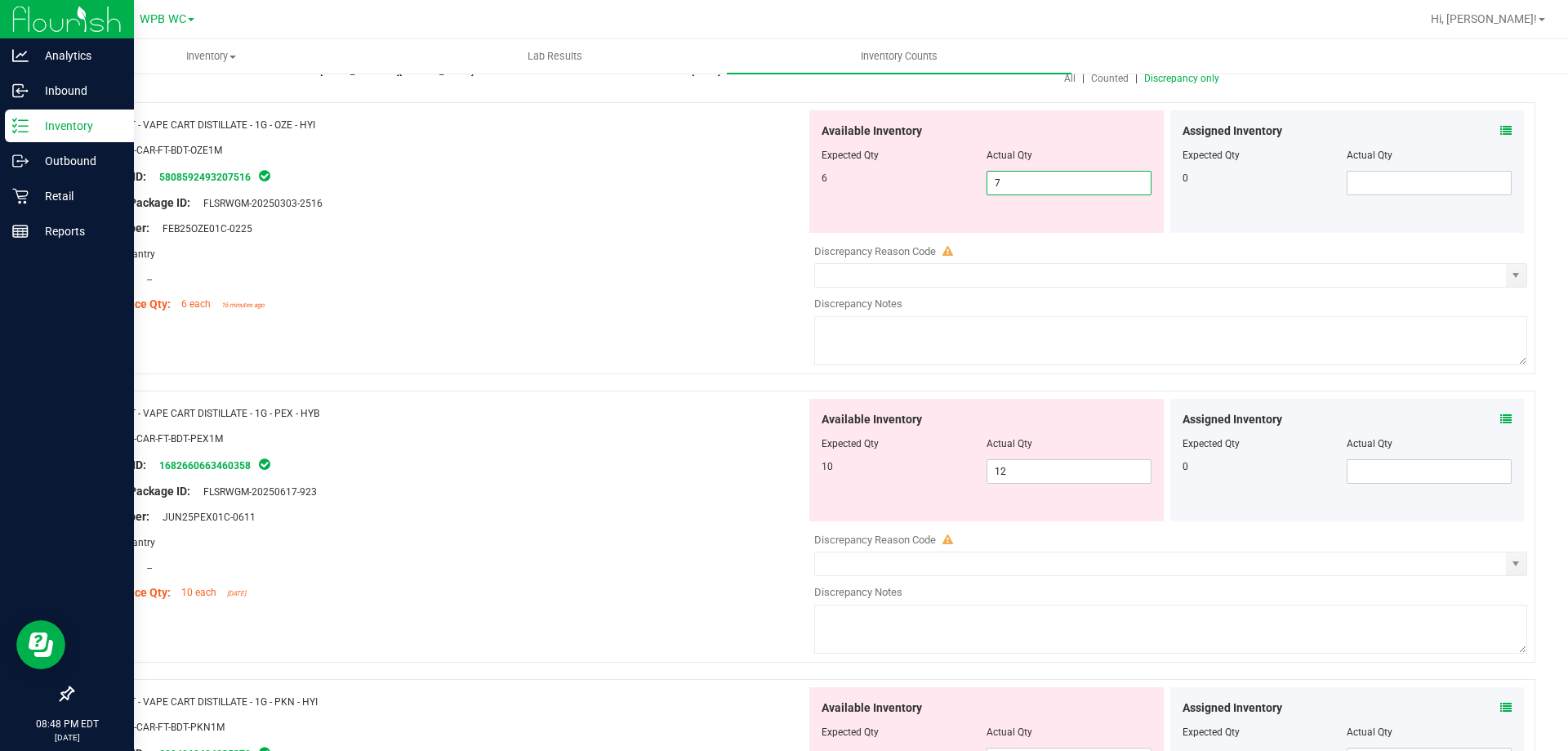
drag, startPoint x: 1045, startPoint y: 189, endPoint x: 740, endPoint y: 165, distance: 305.9
click at [749, 165] on div "Name: FT - VAPE CART DISTILLATE - 1G - OZE - HYI SKU: BAP-CAR-FT-BDT-OZE1M Pack…" at bounding box center [803, 239] width 1464 height 272
type input "6"
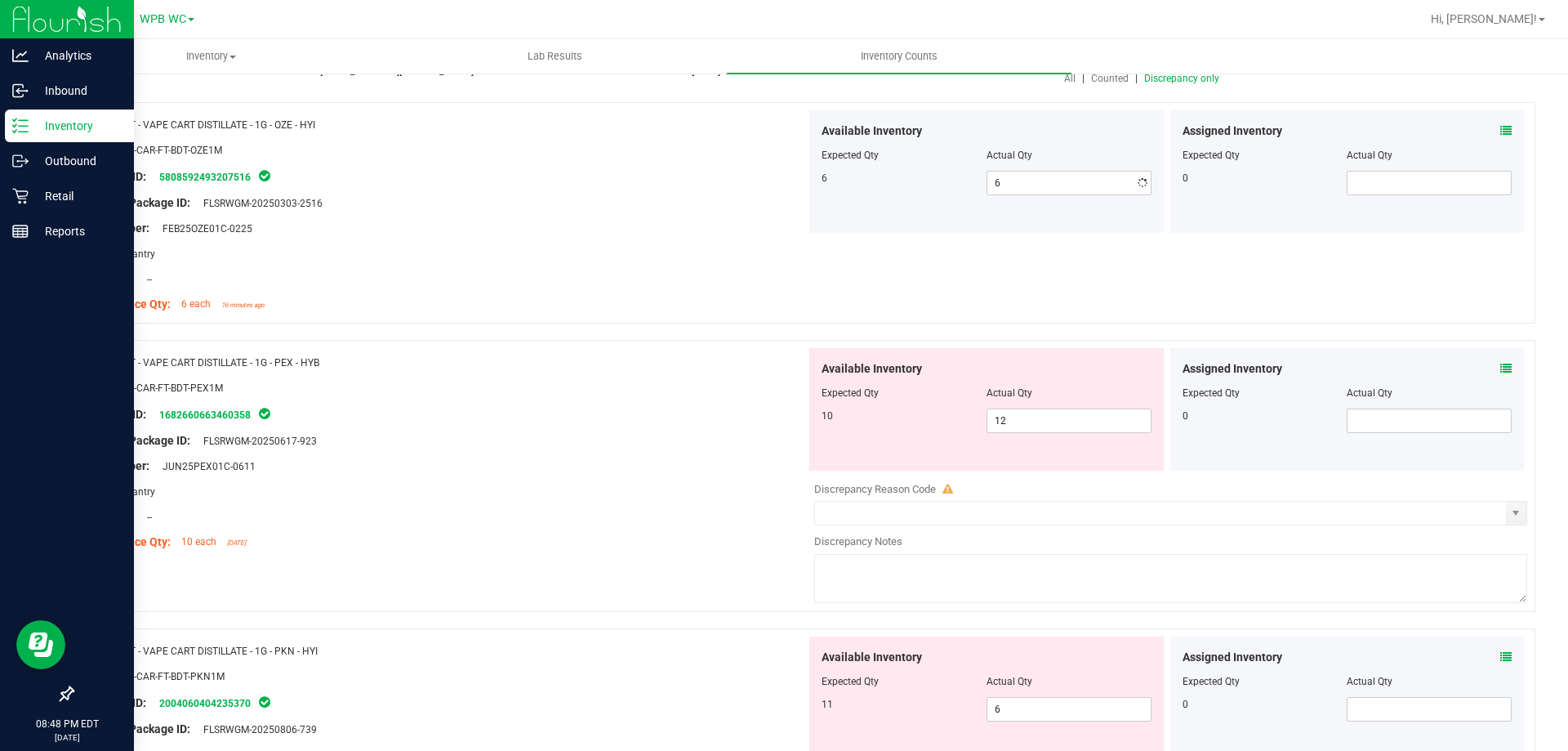
click at [672, 207] on div "Original Package ID: FLSRWGM-20250303-2516" at bounding box center [445, 202] width 721 height 17
drag, startPoint x: 1084, startPoint y: 422, endPoint x: 874, endPoint y: 418, distance: 210.0
click at [879, 420] on div "10 12 12" at bounding box center [987, 420] width 330 height 25
type input "10"
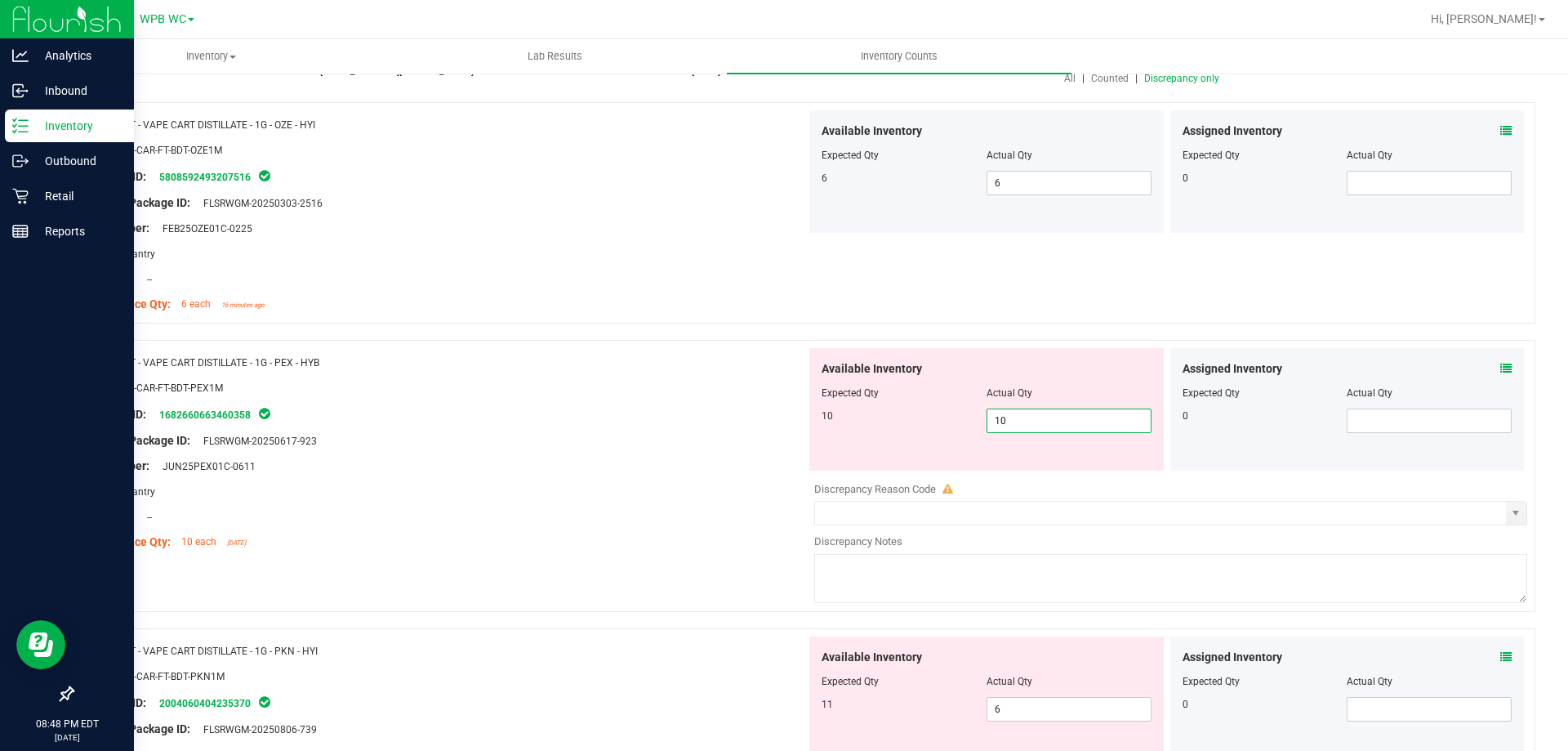
click at [741, 440] on div "Original Package ID: FLSRWGM-20250617-923" at bounding box center [445, 440] width 721 height 17
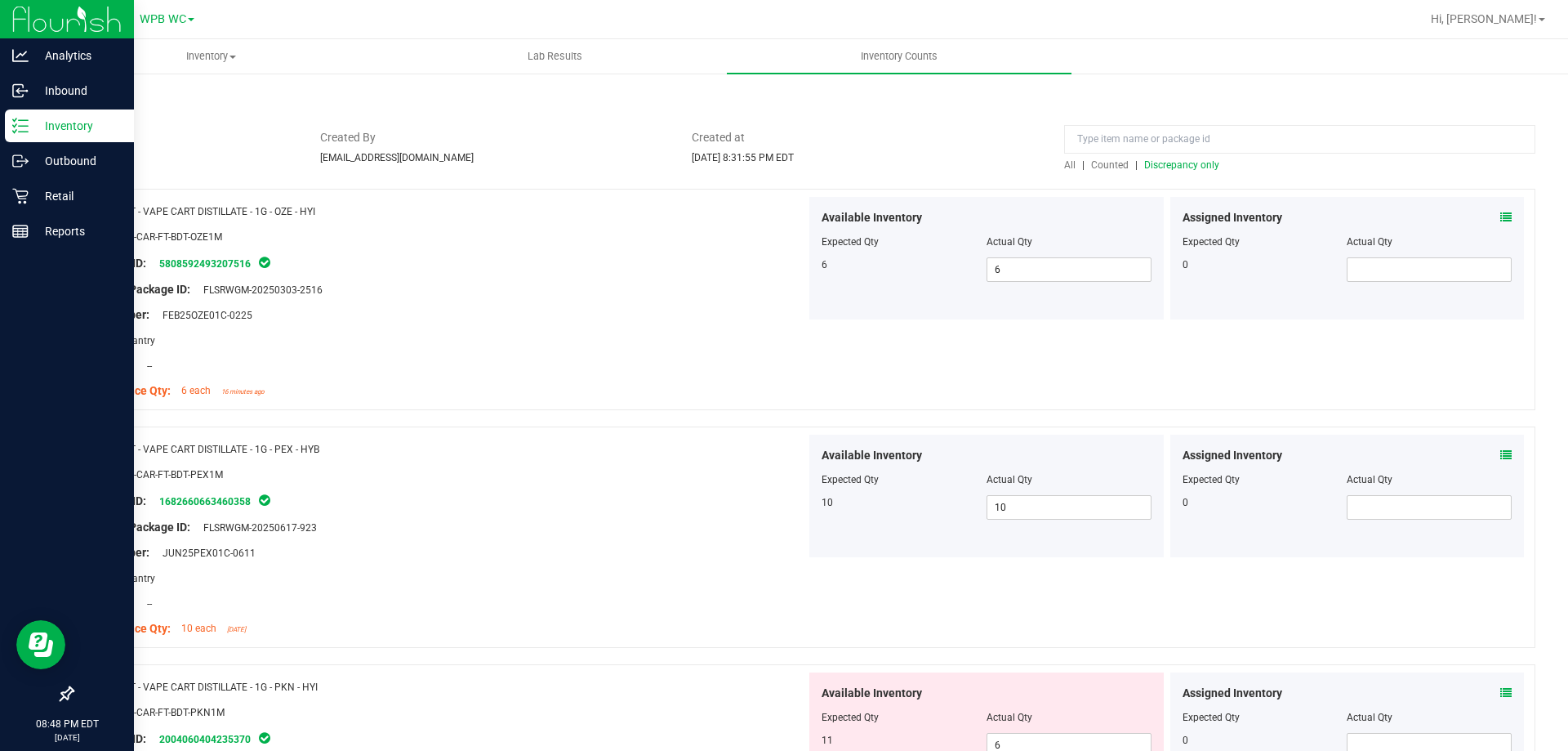
scroll to position [0, 0]
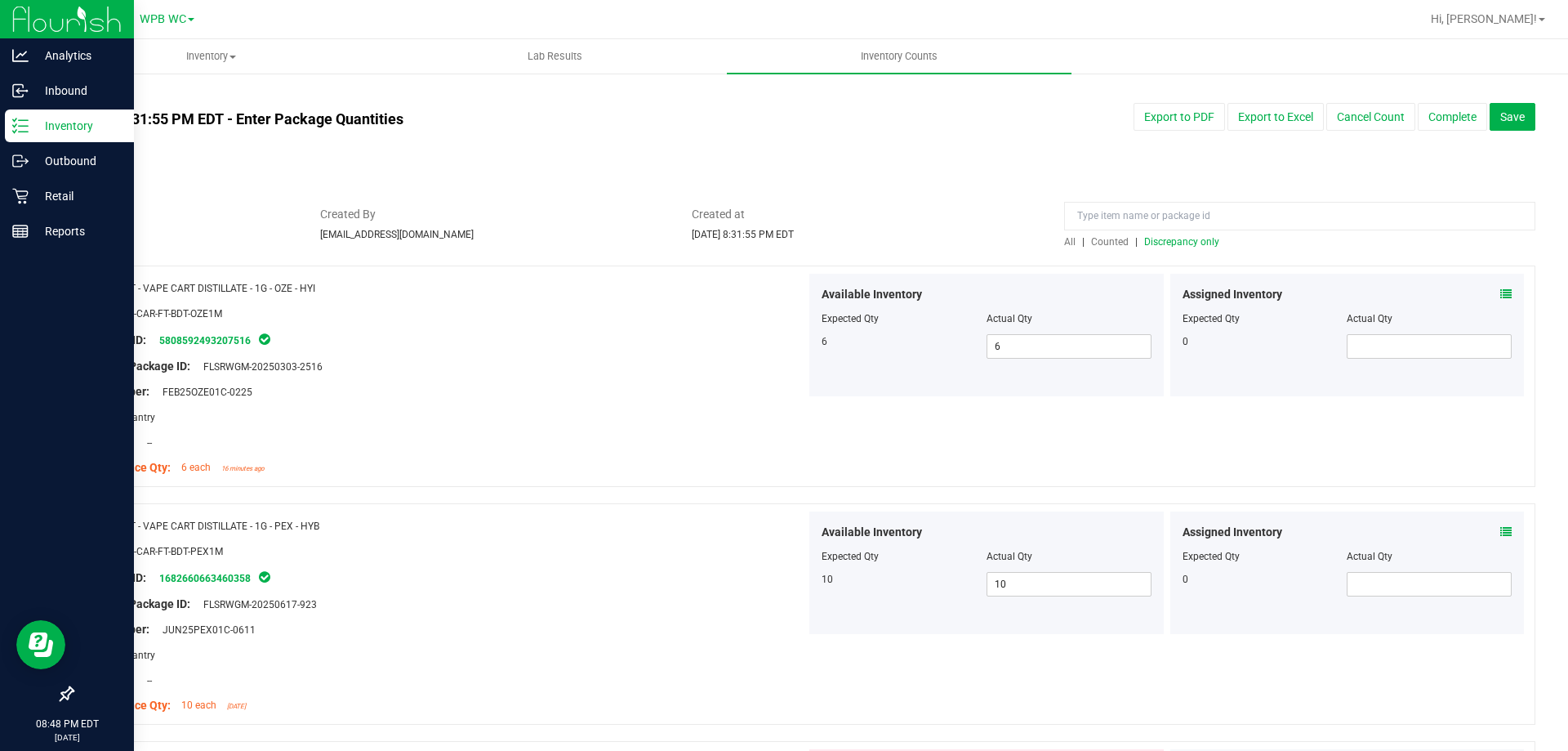
click at [1175, 240] on span "Discrepancy only" at bounding box center [1182, 241] width 75 height 12
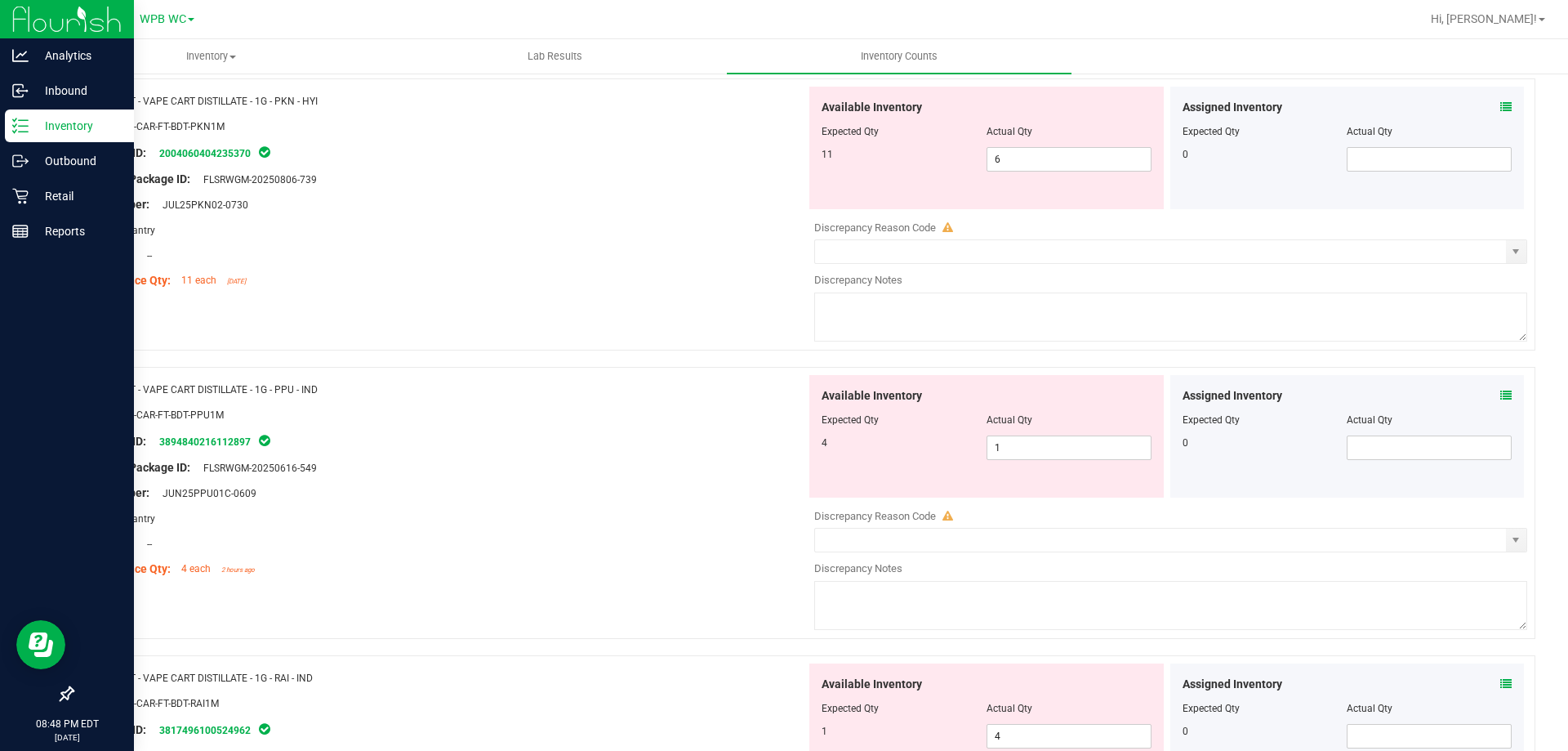
scroll to position [245, 0]
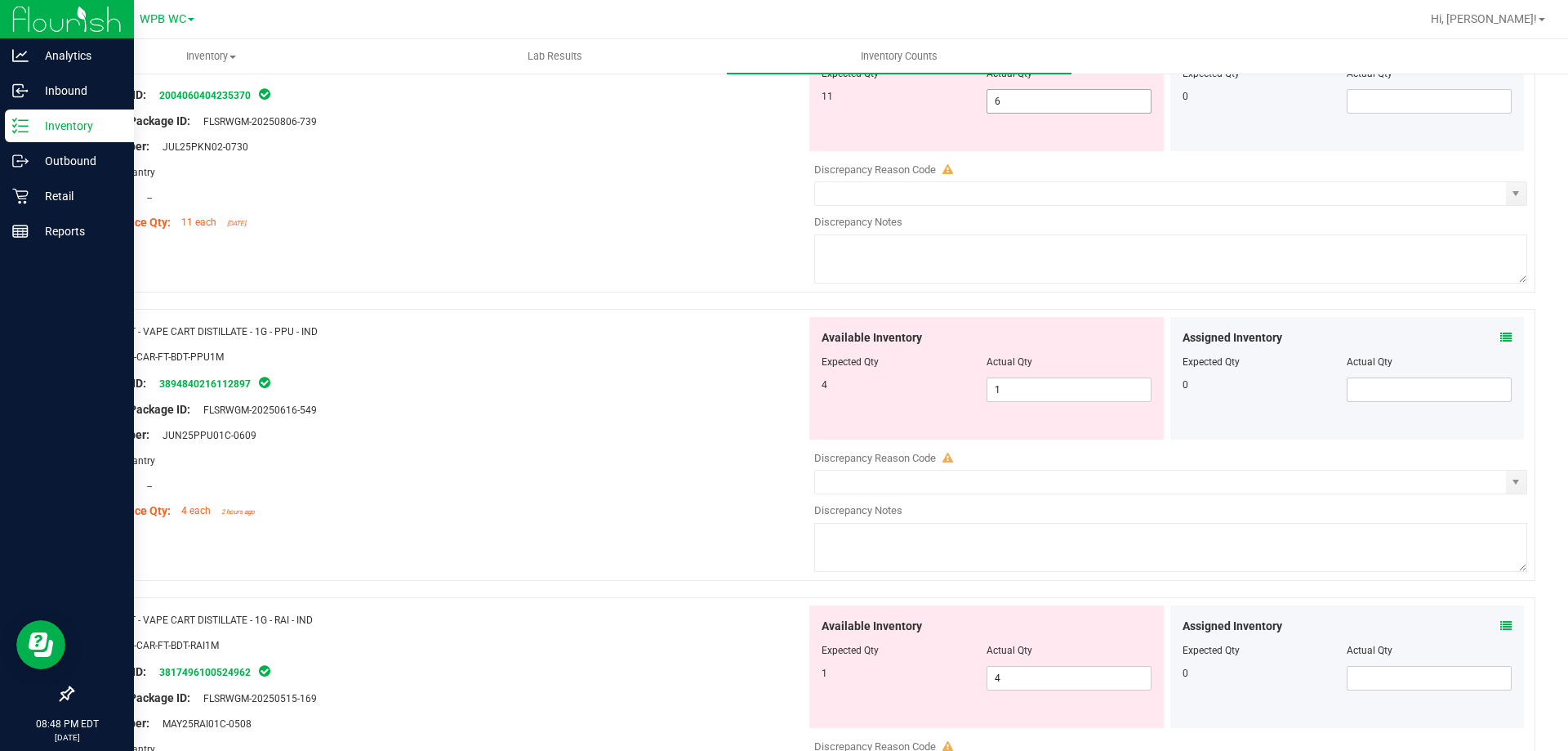
drag, startPoint x: 989, startPoint y: 103, endPoint x: 733, endPoint y: 102, distance: 256.0
click at [740, 102] on div "Name: FT - VAPE CART DISTILLATE - 1G - PKN - HYI SKU: BAP-CAR-FT-BDT-PKN1M Pack…" at bounding box center [803, 157] width 1464 height 272
type input "11"
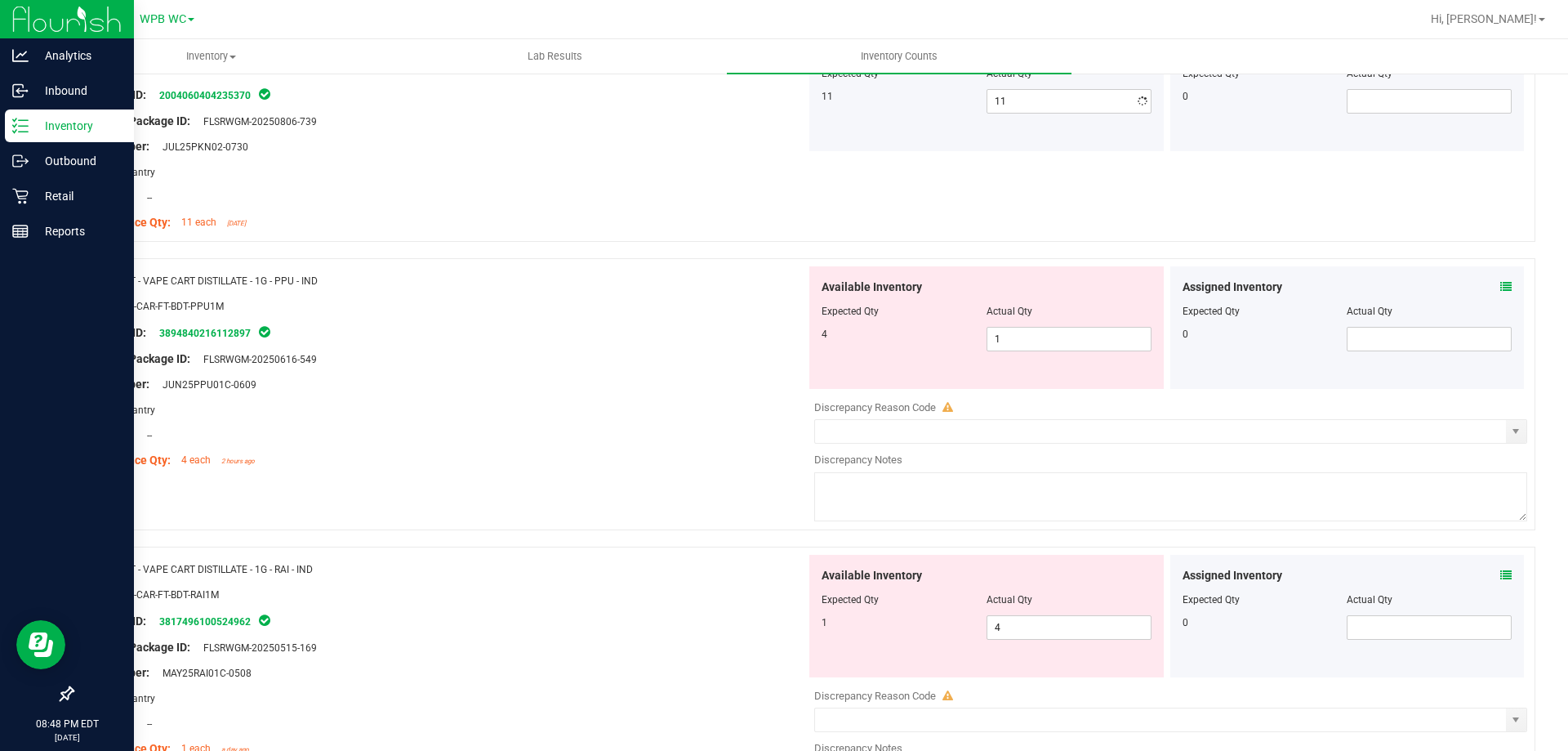
click at [732, 196] on div "Location: --" at bounding box center [445, 196] width 721 height 17
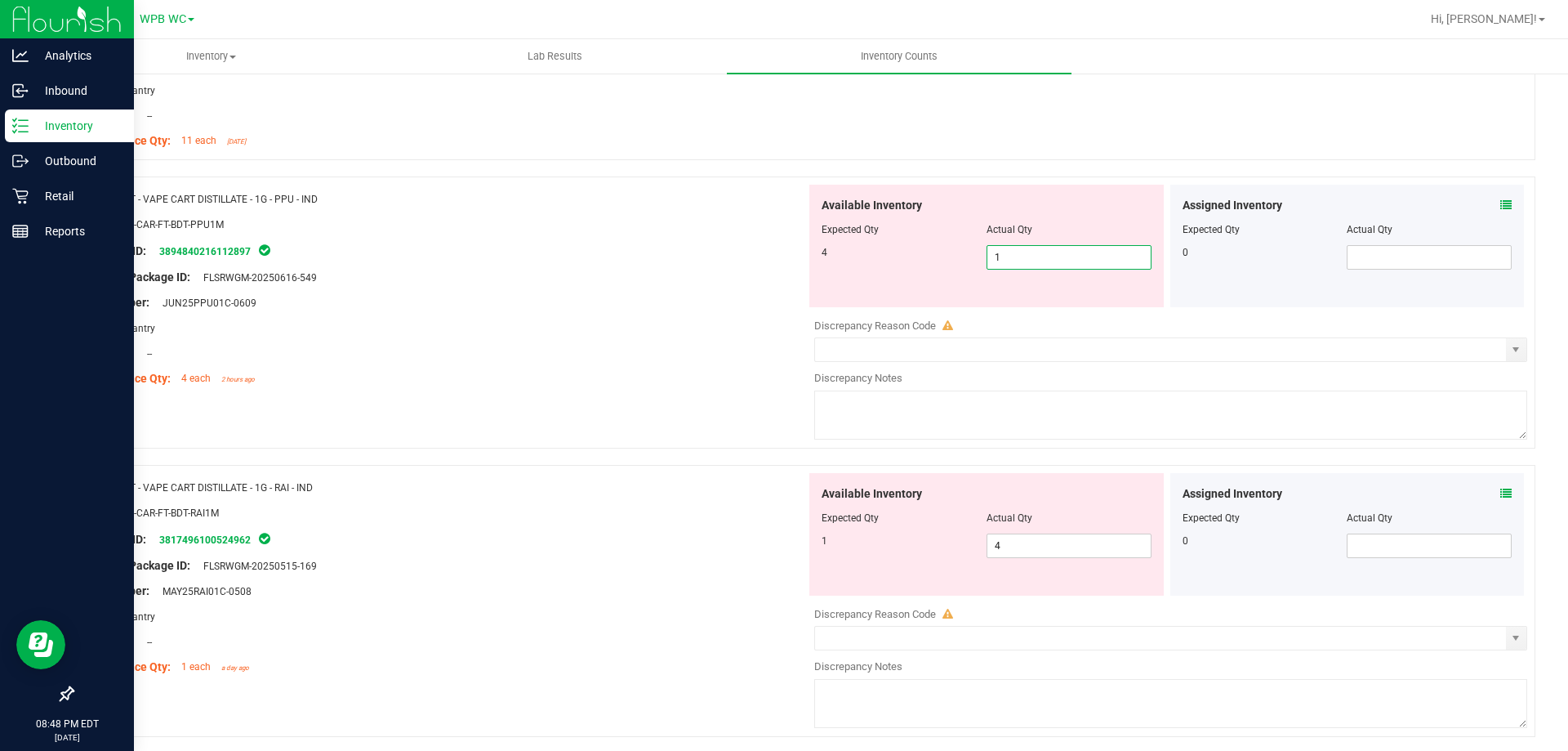
drag, startPoint x: 1001, startPoint y: 251, endPoint x: 728, endPoint y: 229, distance: 273.9
click at [760, 231] on div "Name: FT - VAPE CART DISTILLATE - 1G - PPU - IND SKU: BAP-CAR-FT-BDT-PPU1M Pack…" at bounding box center [803, 312] width 1464 height 272
type input "4"
click at [699, 278] on div "Original Package ID: FLSRWGM-20250616-549" at bounding box center [445, 277] width 721 height 17
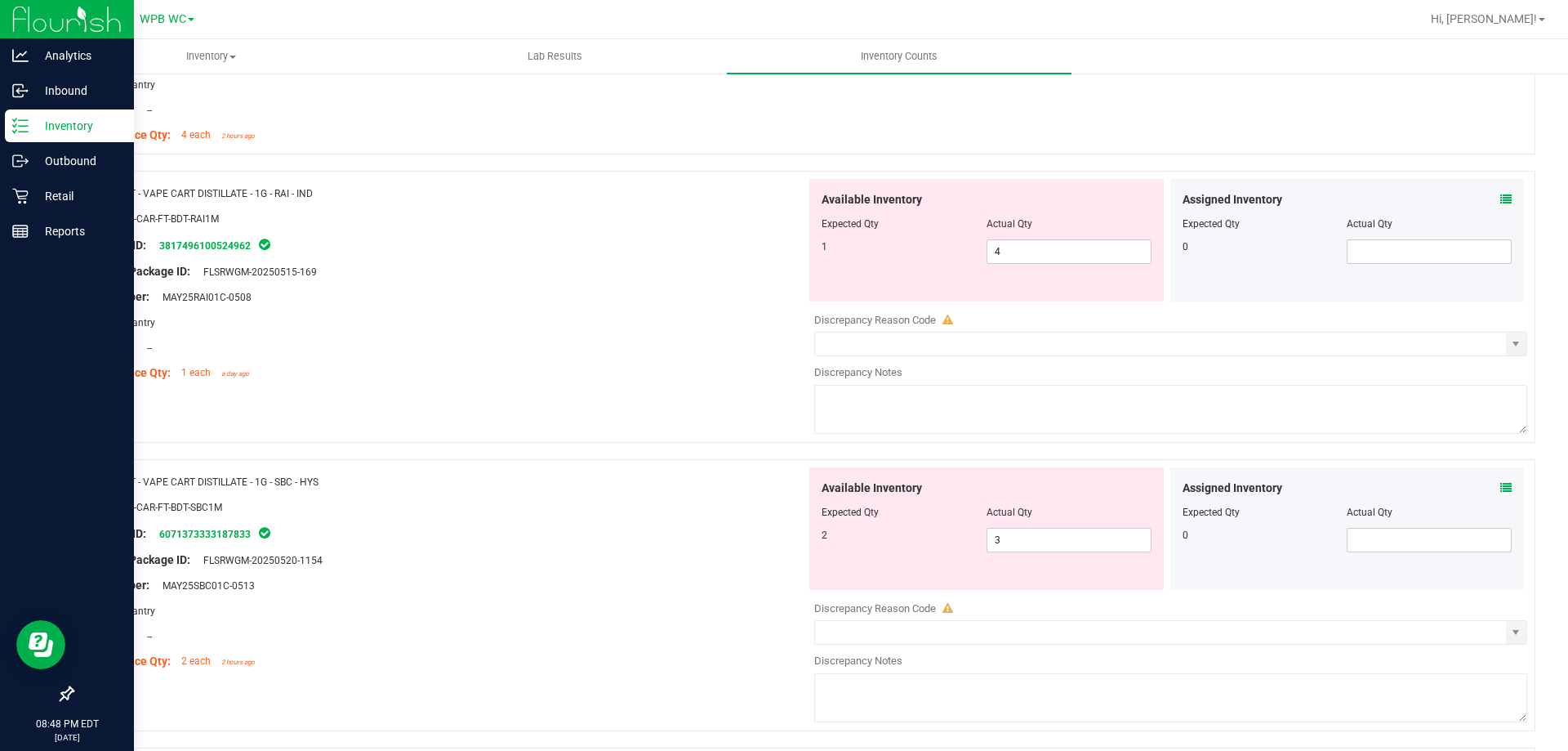
scroll to position [572, 0]
drag, startPoint x: 1037, startPoint y: 250, endPoint x: 792, endPoint y: 250, distance: 245.0
click at [792, 250] on div "Name: FT - VAPE CART DISTILLATE - 1G - RAI - IND SKU: BAP-CAR-FT-BDT-RAI1M Pack…" at bounding box center [803, 306] width 1464 height 272
type input "1"
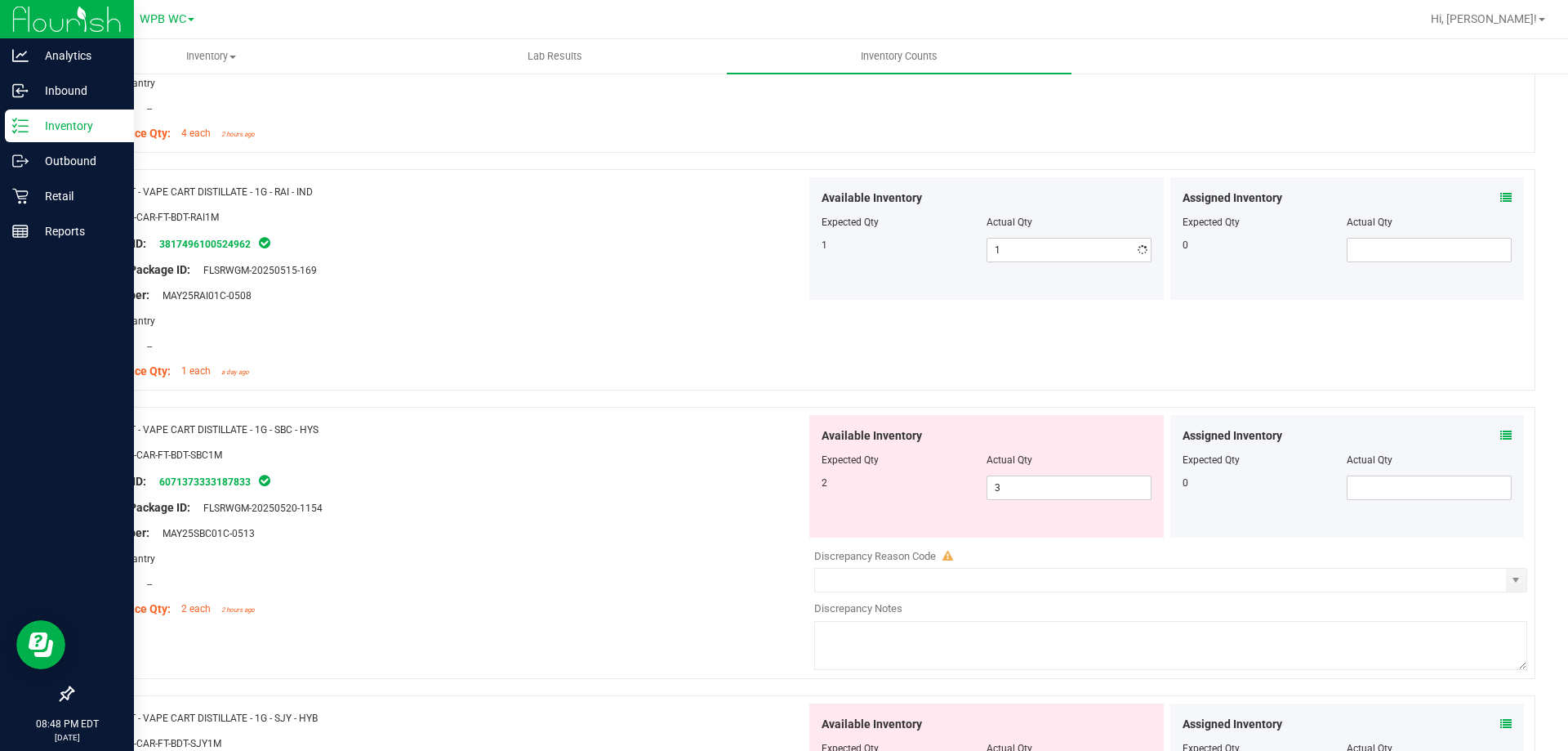
click at [690, 275] on div "Original Package ID: FLSRWGM-20250515-169" at bounding box center [445, 269] width 721 height 17
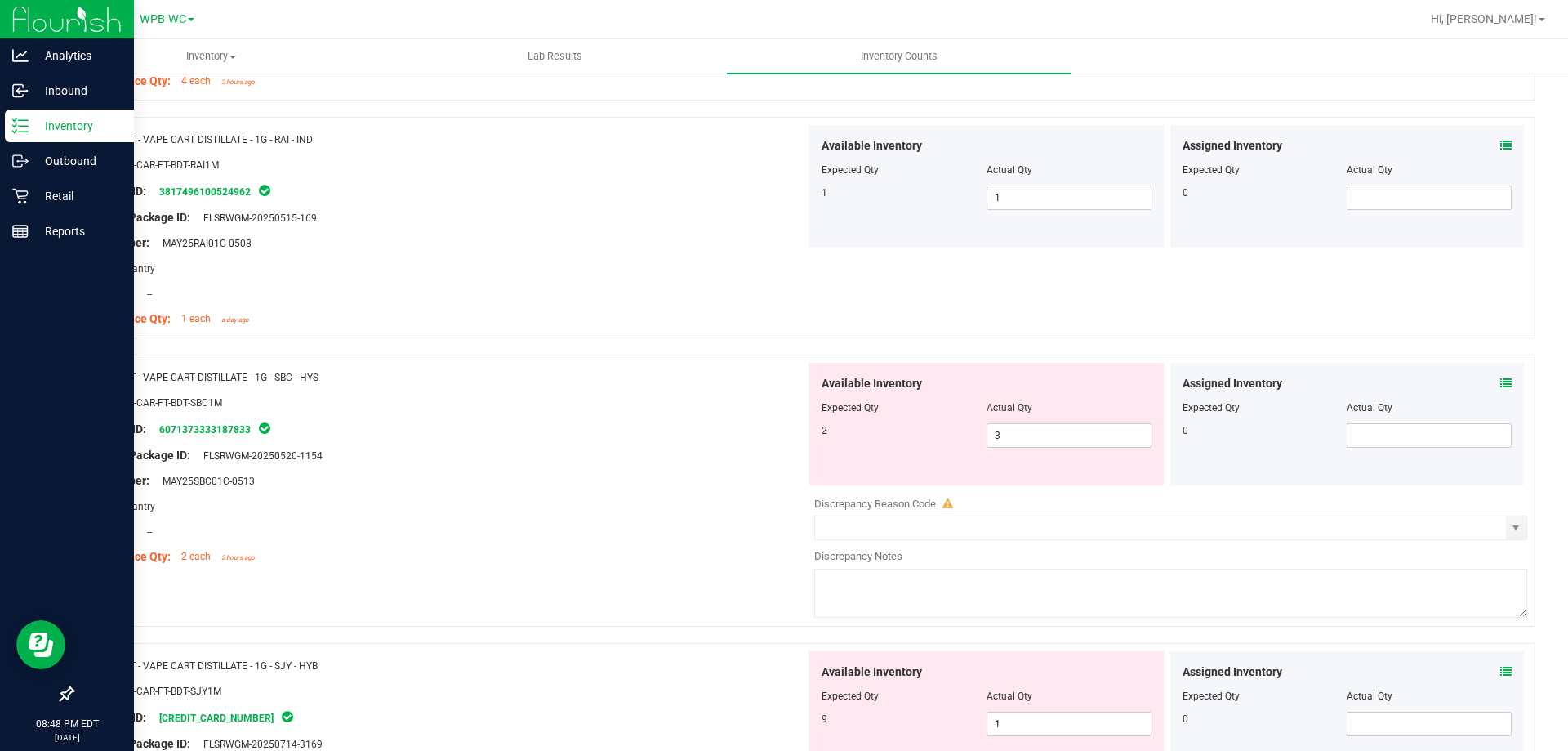
scroll to position [653, 0]
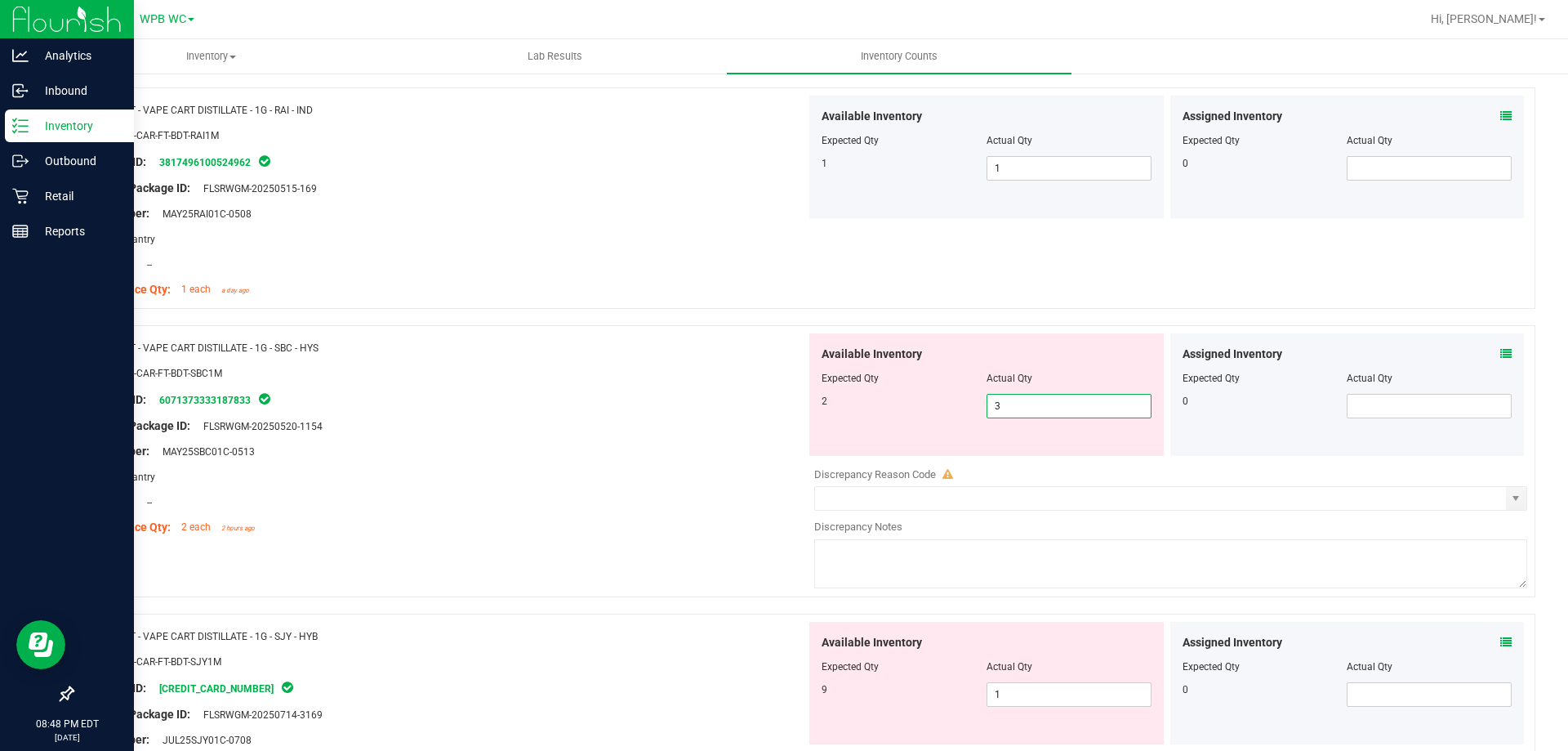
drag, startPoint x: 1067, startPoint y: 409, endPoint x: 774, endPoint y: 391, distance: 293.6
click at [788, 394] on div "Name: FT - VAPE CART DISTILLATE - 1G - SBC - HYS SKU: BAP-CAR-FT-BDT-SBC1M Pack…" at bounding box center [803, 461] width 1464 height 272
type input "2"
click at [641, 406] on div "Package ID: 6071373333187833" at bounding box center [445, 399] width 721 height 20
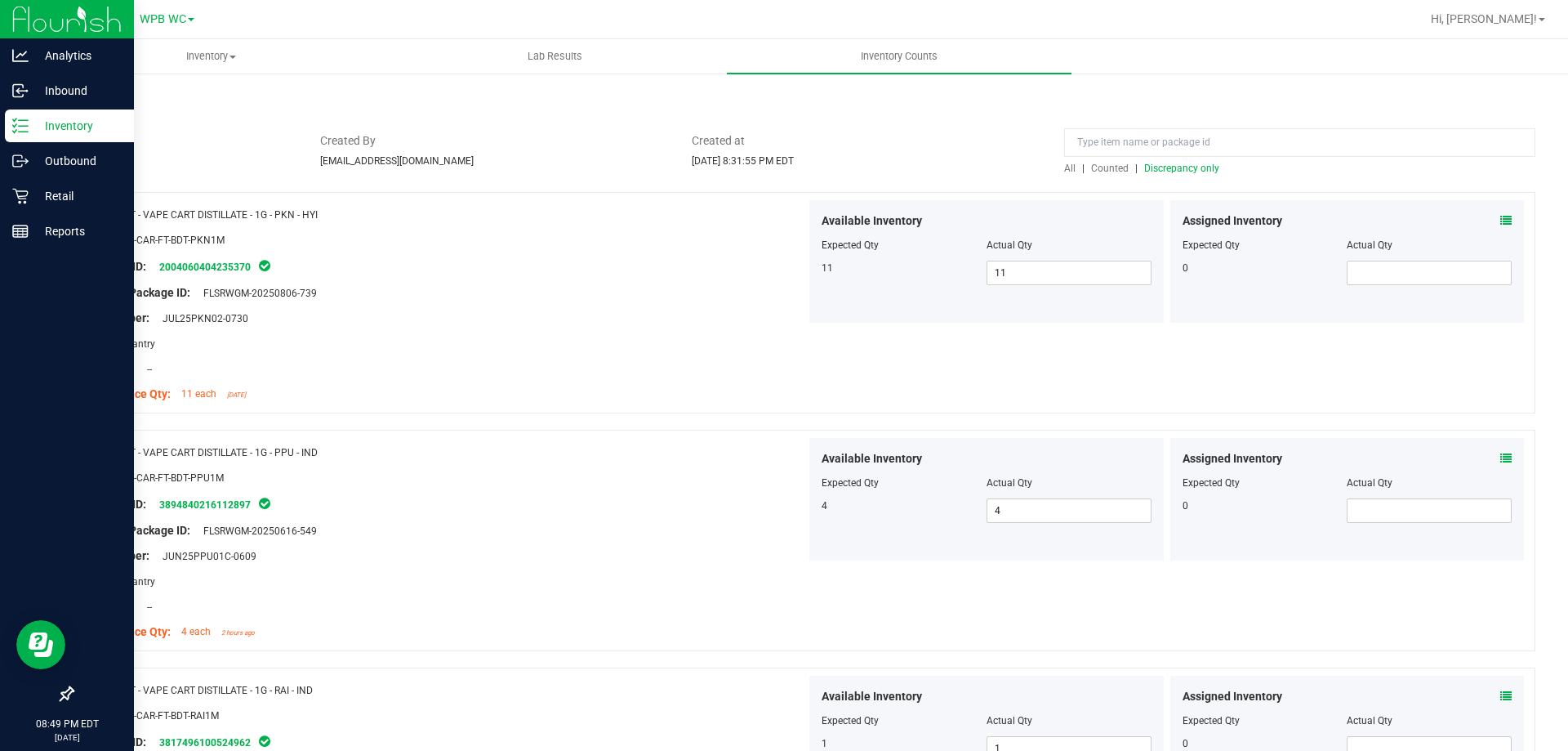
scroll to position [0, 0]
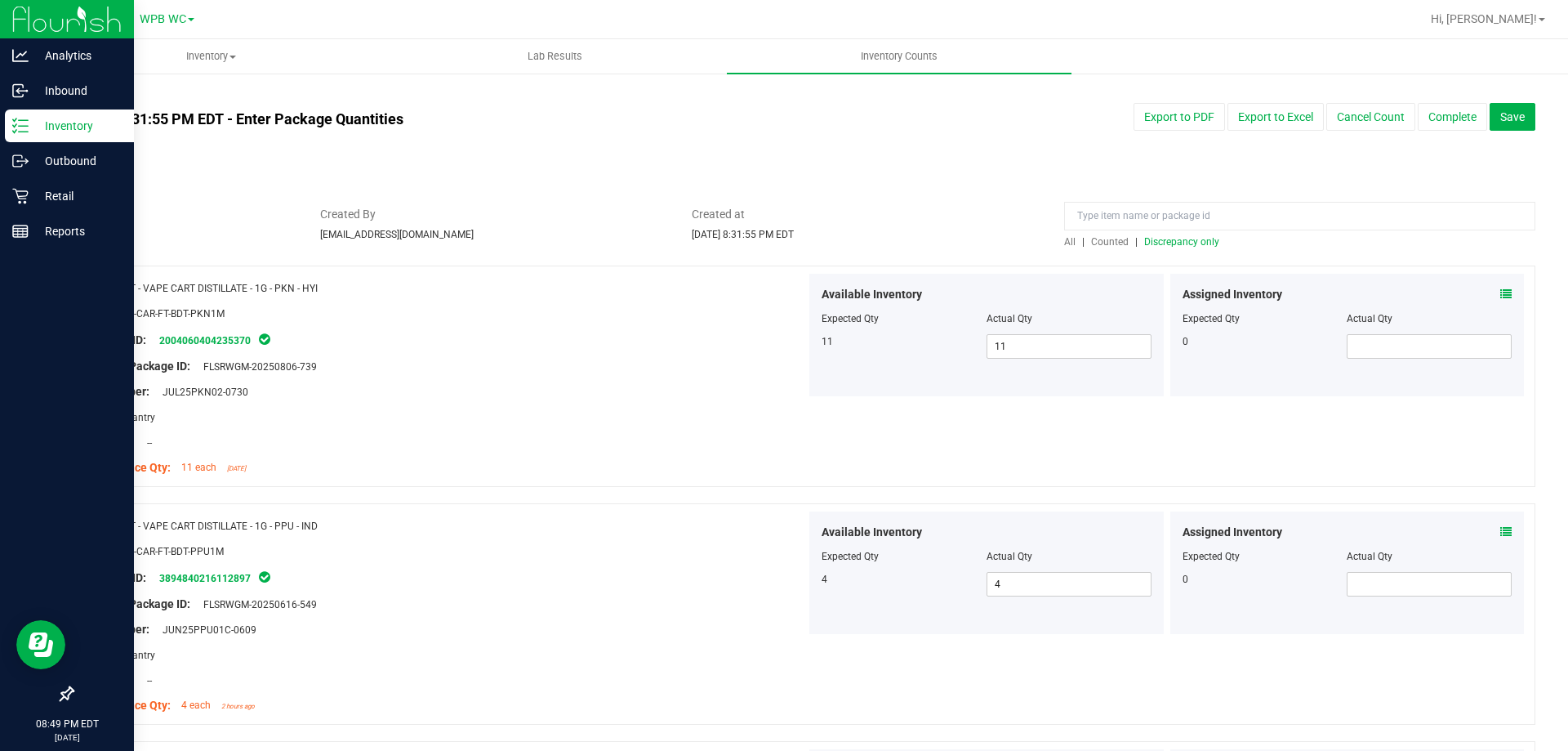
click at [1181, 243] on span "Discrepancy only" at bounding box center [1182, 241] width 75 height 12
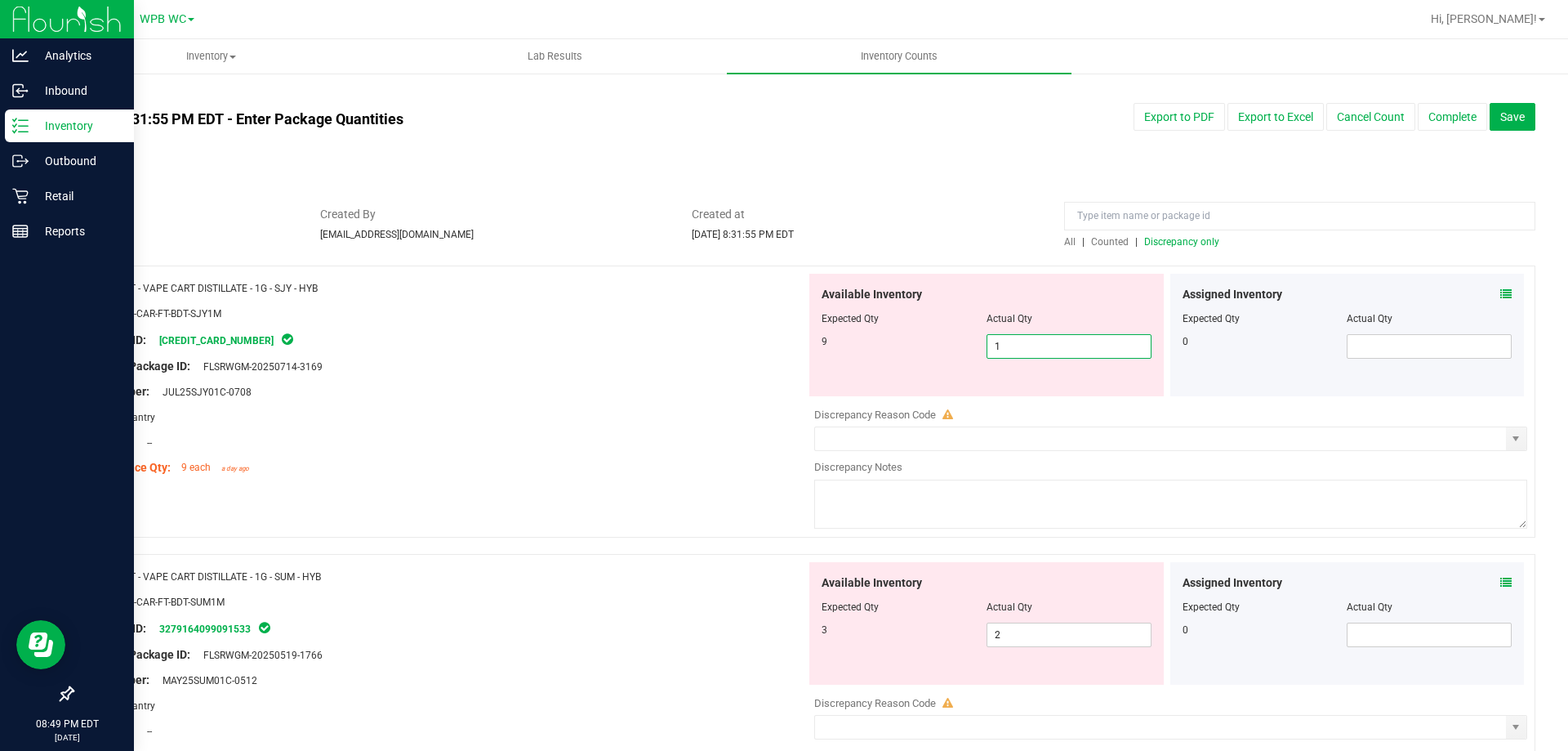
drag, startPoint x: 1045, startPoint y: 337, endPoint x: 700, endPoint y: 297, distance: 347.3
click at [712, 298] on div "Name: FT - VAPE CART DISTILLATE - 1G - SJY - HYB SKU: BAP-CAR-FT-BDT-SJY1M Pack…" at bounding box center [803, 401] width 1464 height 272
type input "9"
click at [709, 333] on div "Package ID: [CREDIT_CARD_NUMBER]" at bounding box center [445, 340] width 721 height 20
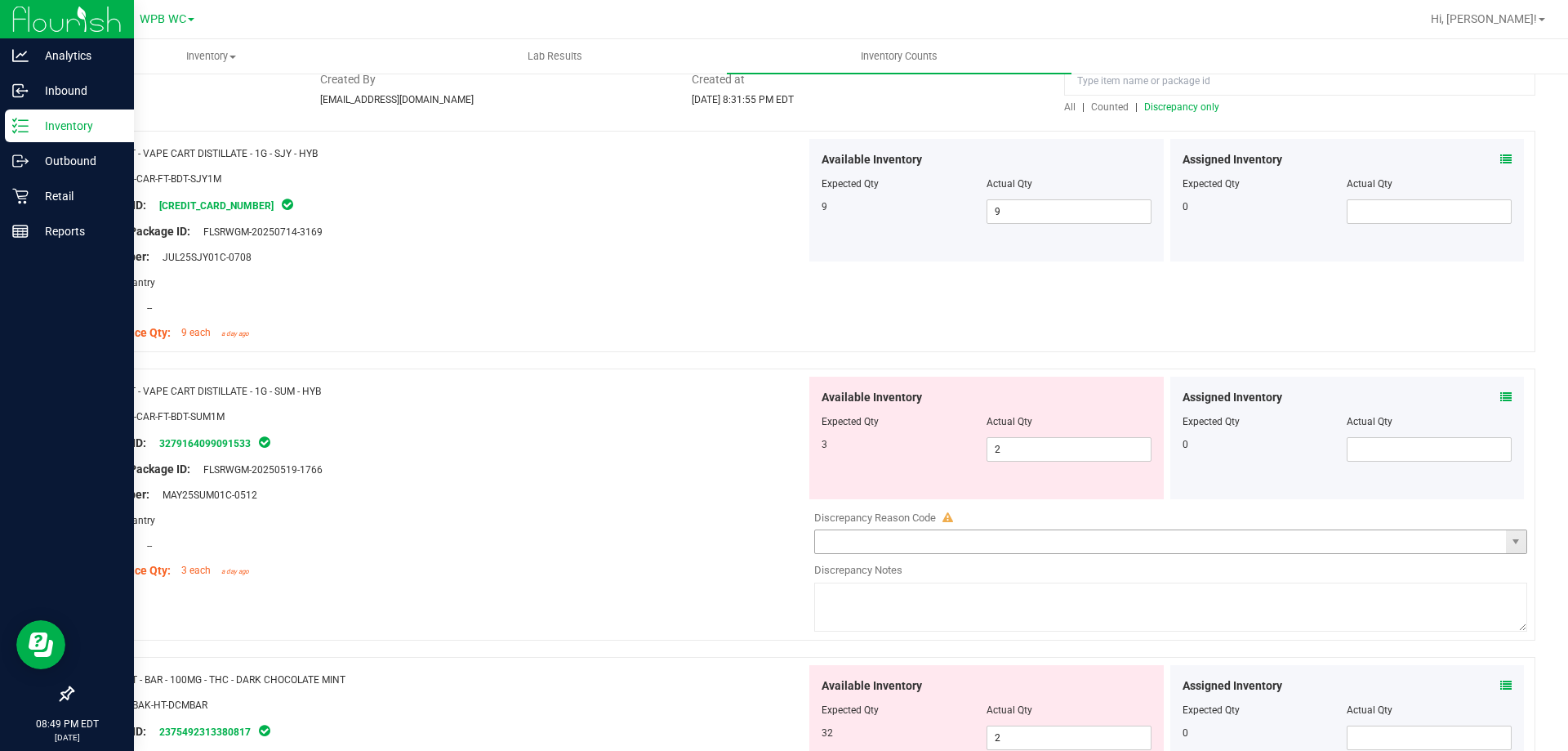
scroll to position [164, 0]
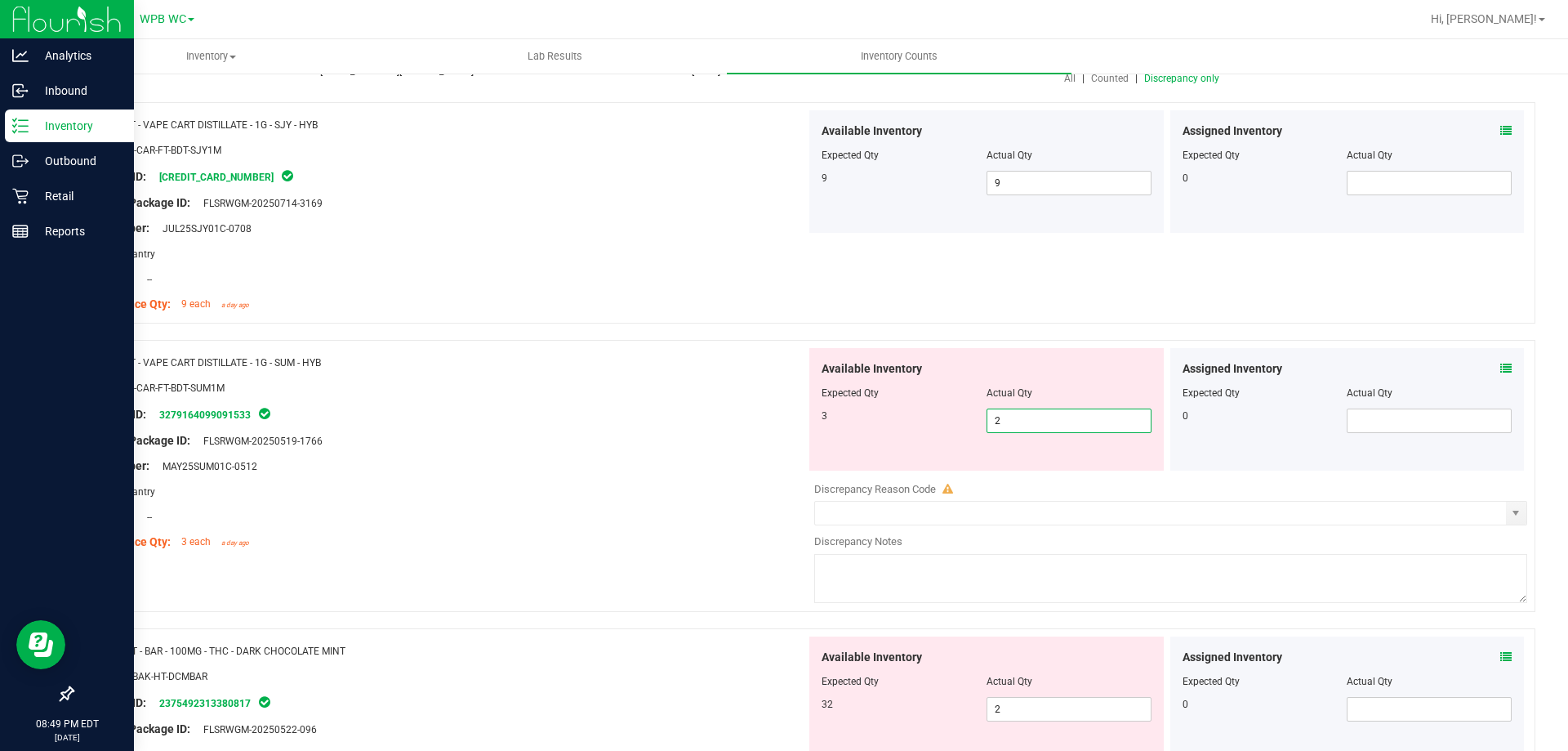
drag, startPoint x: 1041, startPoint y: 410, endPoint x: 669, endPoint y: 371, distance: 374.0
click at [706, 376] on div "Name: FT - VAPE CART DISTILLATE - 1G - SUM - HYB SKU: BAP-CAR-FT-BDT-SUM1M Pack…" at bounding box center [803, 476] width 1464 height 272
type input "3"
drag, startPoint x: 636, startPoint y: 415, endPoint x: 903, endPoint y: 375, distance: 270.0
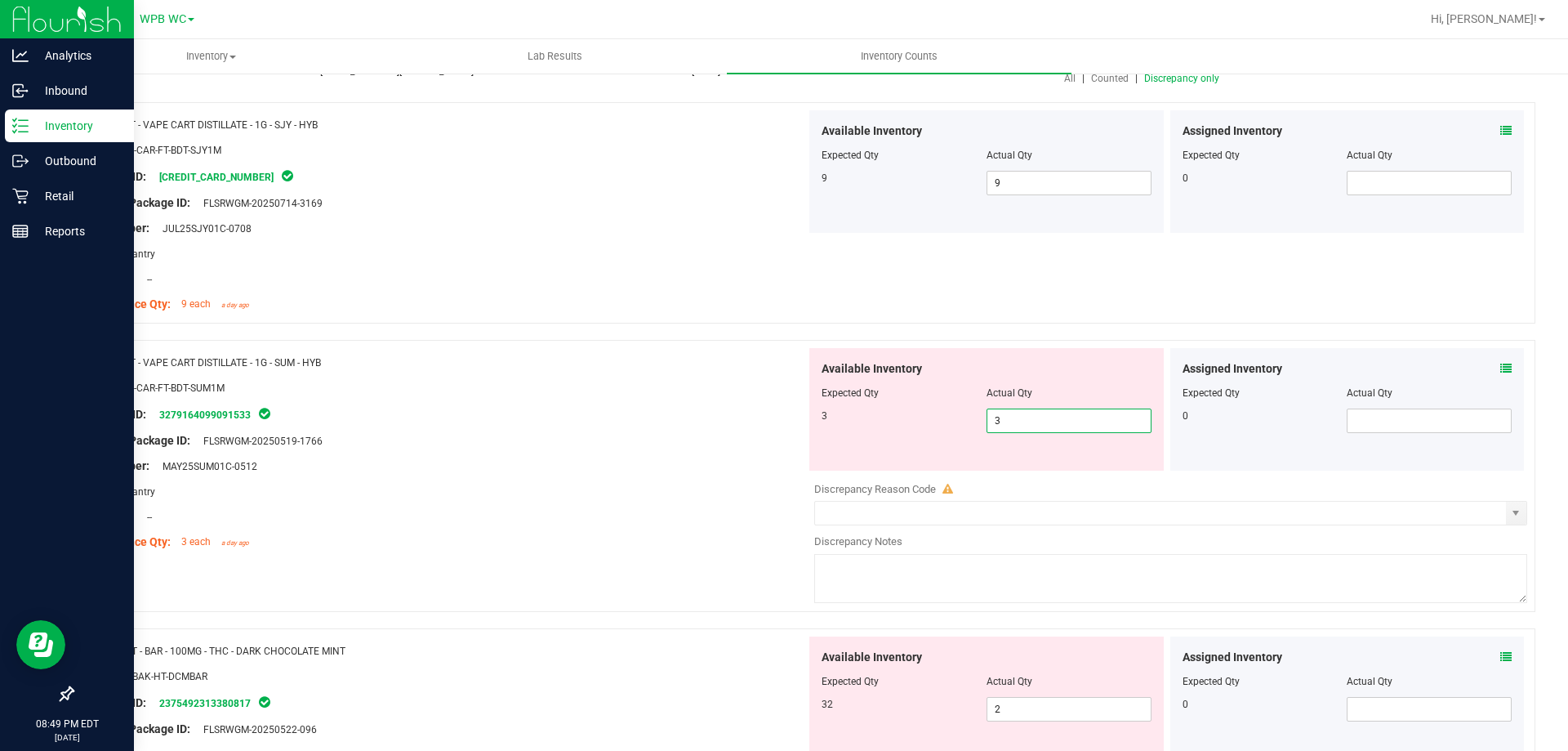
click at [639, 411] on div "Package ID: 3279164099091533" at bounding box center [445, 414] width 721 height 20
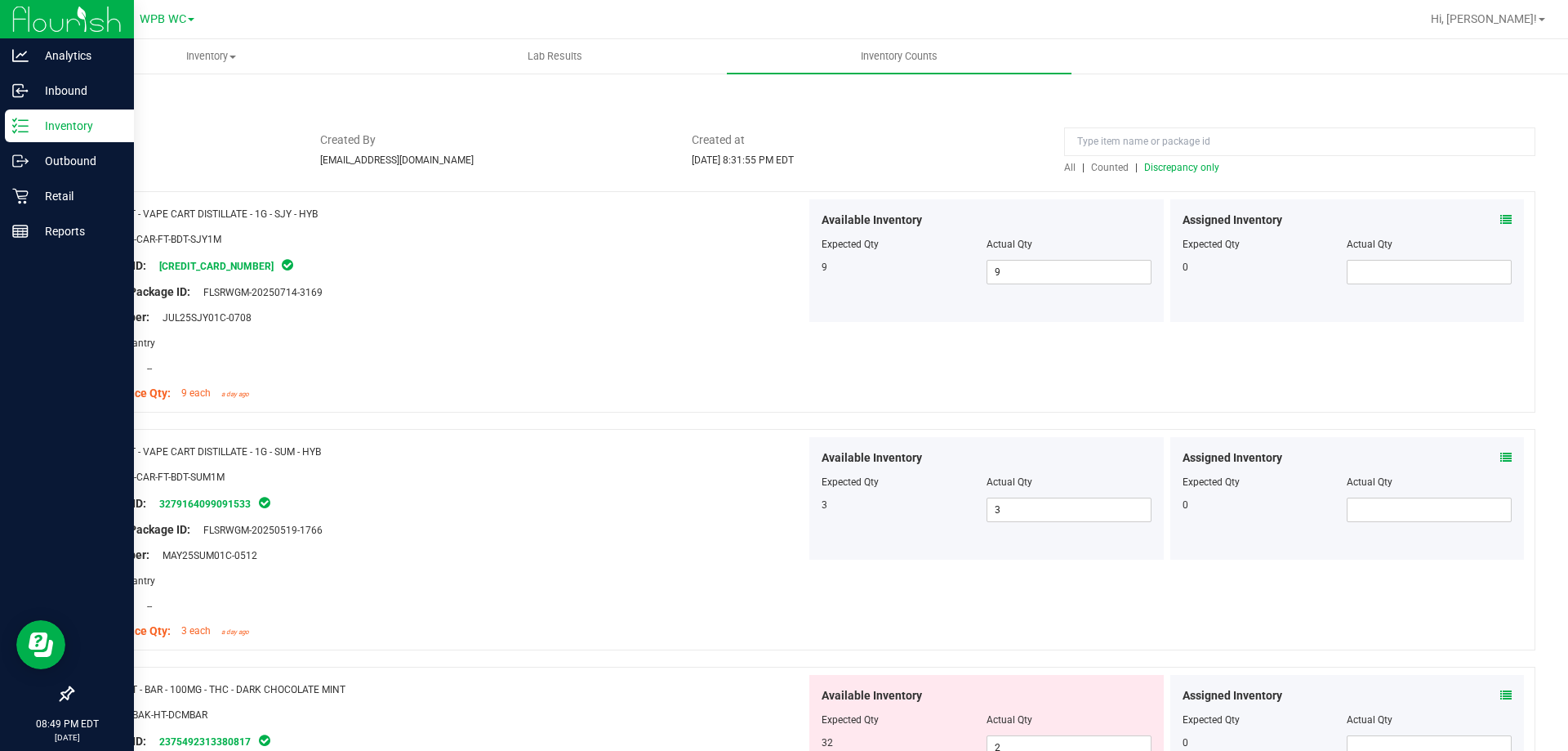
scroll to position [0, 0]
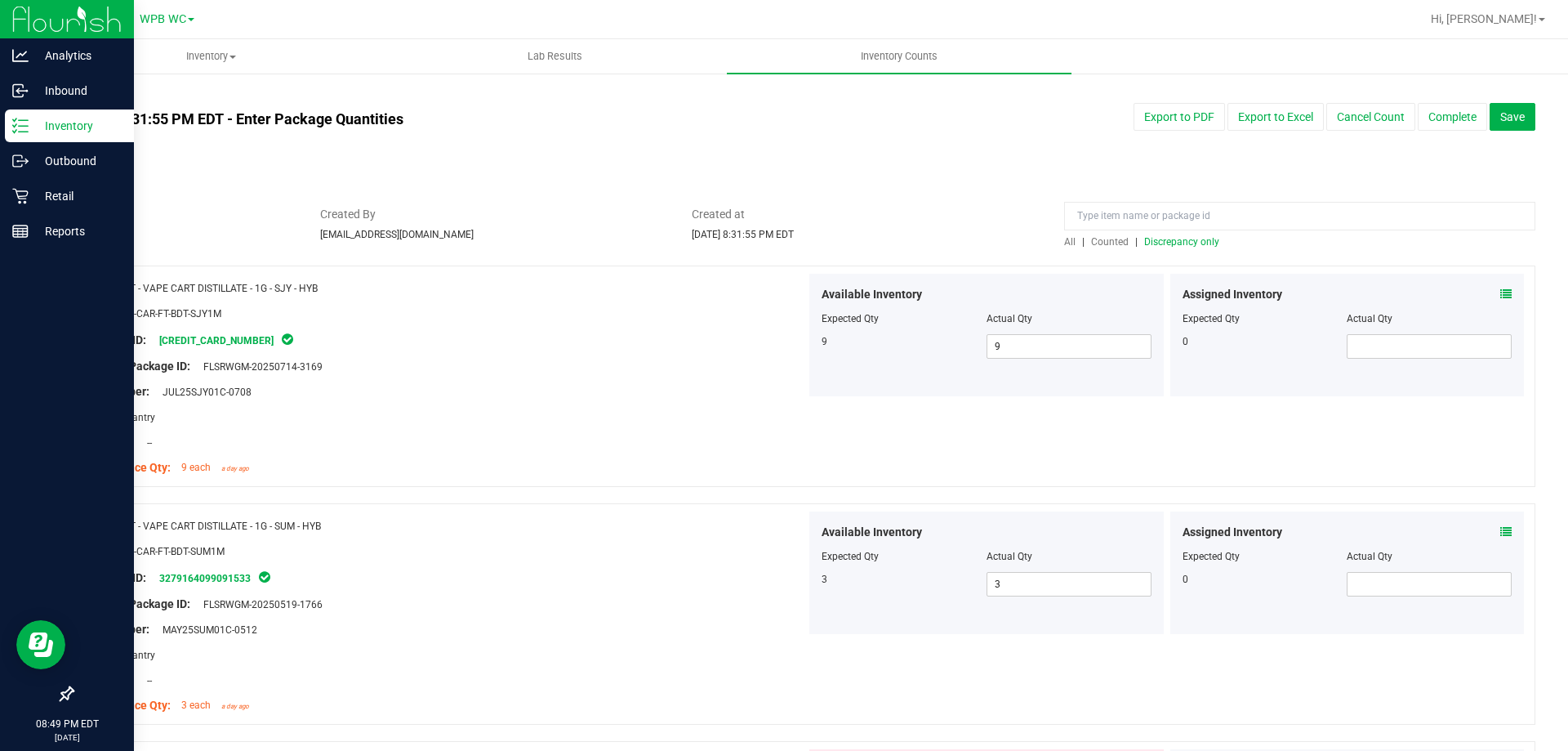
click at [1156, 240] on span "Discrepancy only" at bounding box center [1182, 241] width 75 height 12
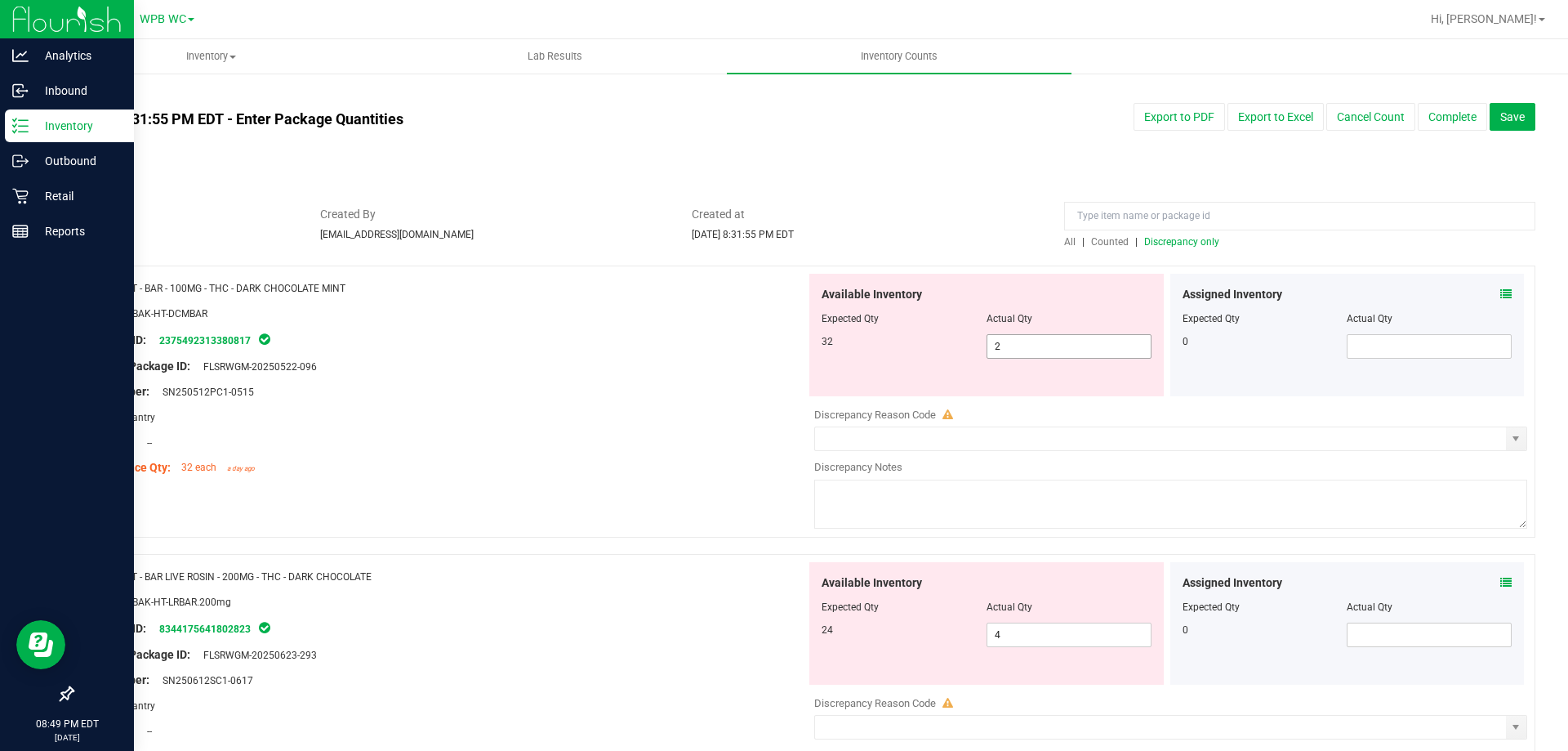
click at [987, 342] on span "2 2" at bounding box center [1068, 346] width 165 height 25
type input "32"
click at [708, 383] on div "Lot Number: SN250512PC1-0515" at bounding box center [445, 391] width 721 height 17
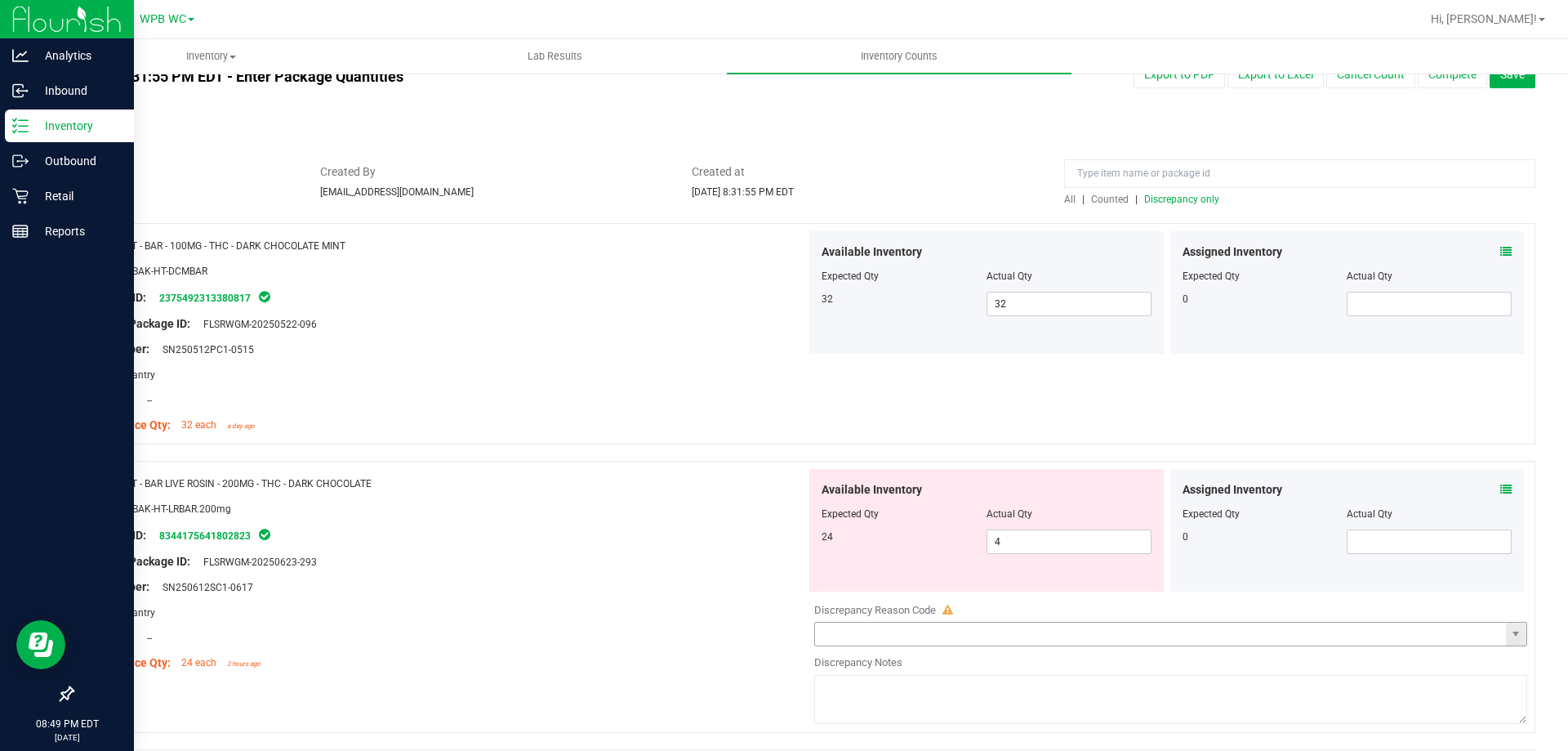
scroll to position [245, 0]
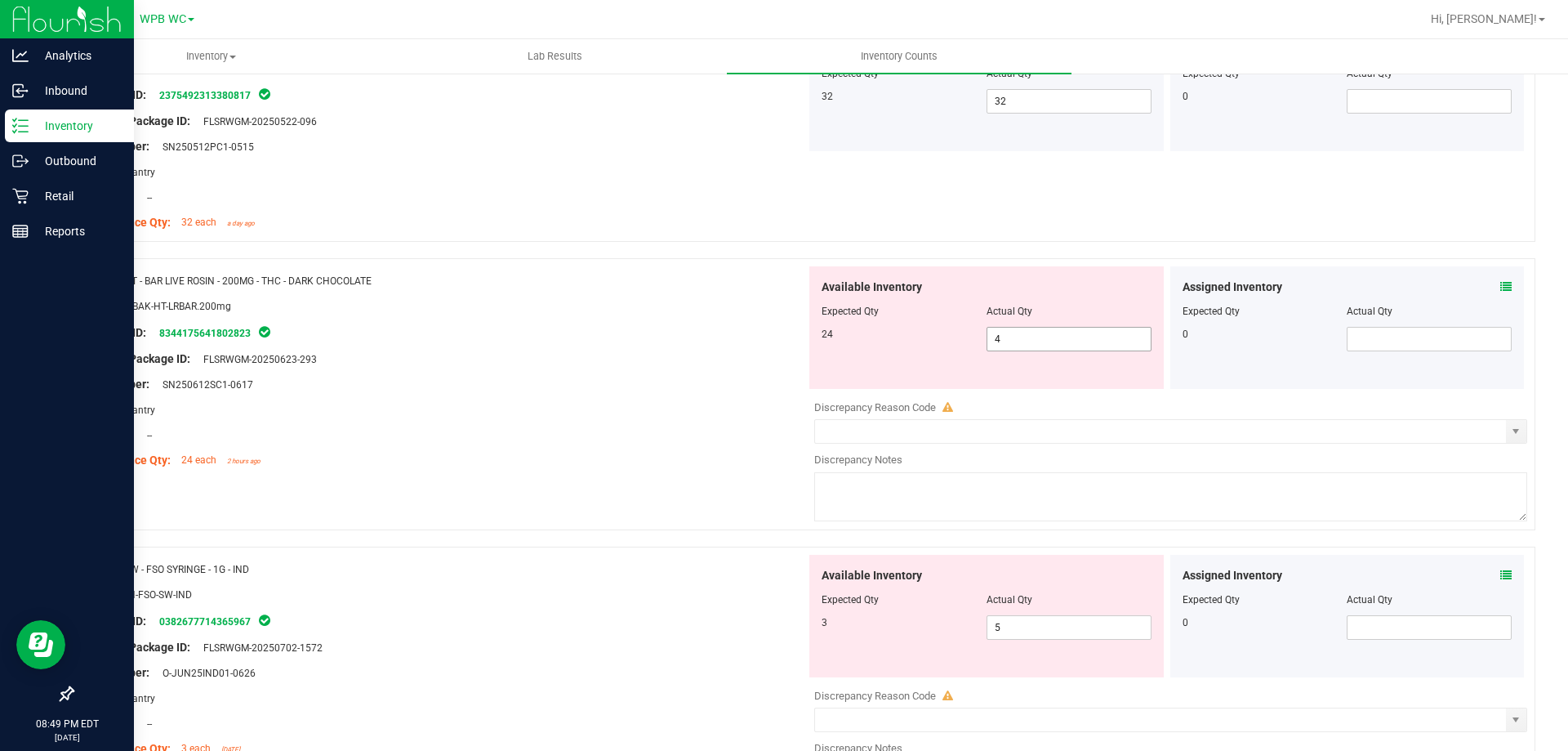
click at [989, 340] on span "4 4" at bounding box center [1068, 338] width 165 height 25
type input "24"
click at [788, 383] on div "Lot Number: SN250612SC1-0617" at bounding box center [445, 383] width 721 height 17
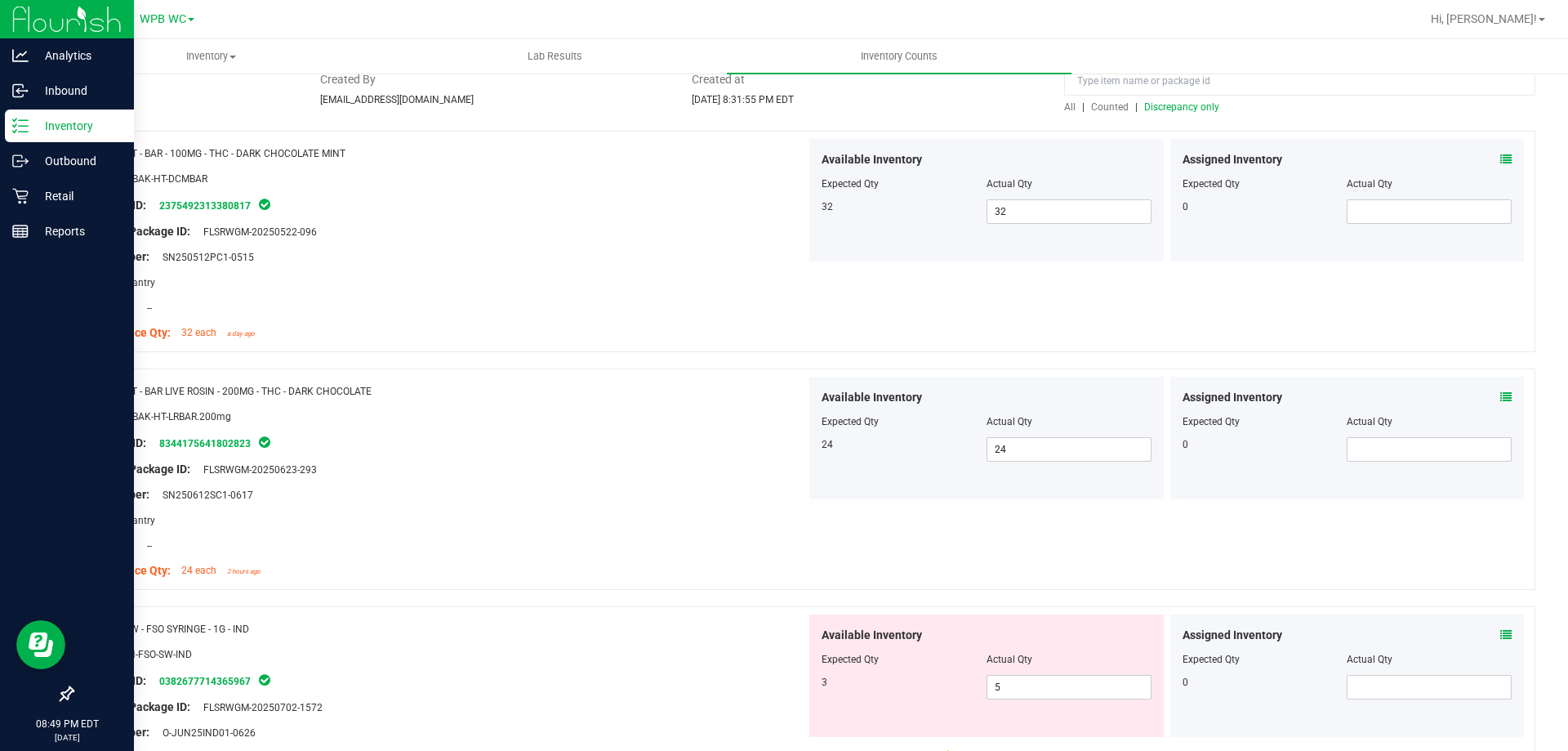
scroll to position [0, 0]
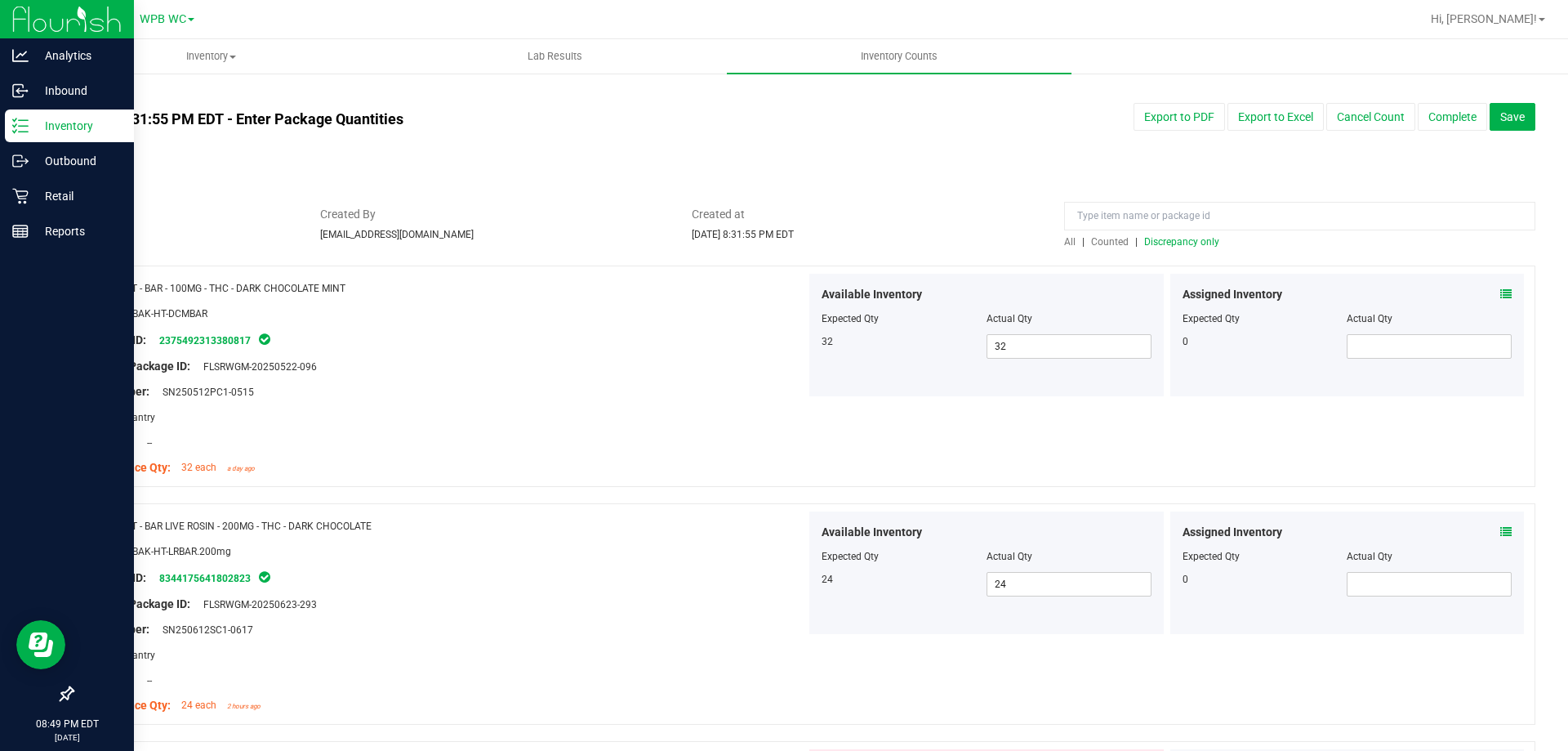
click at [1146, 239] on span "Discrepancy only" at bounding box center [1182, 241] width 75 height 12
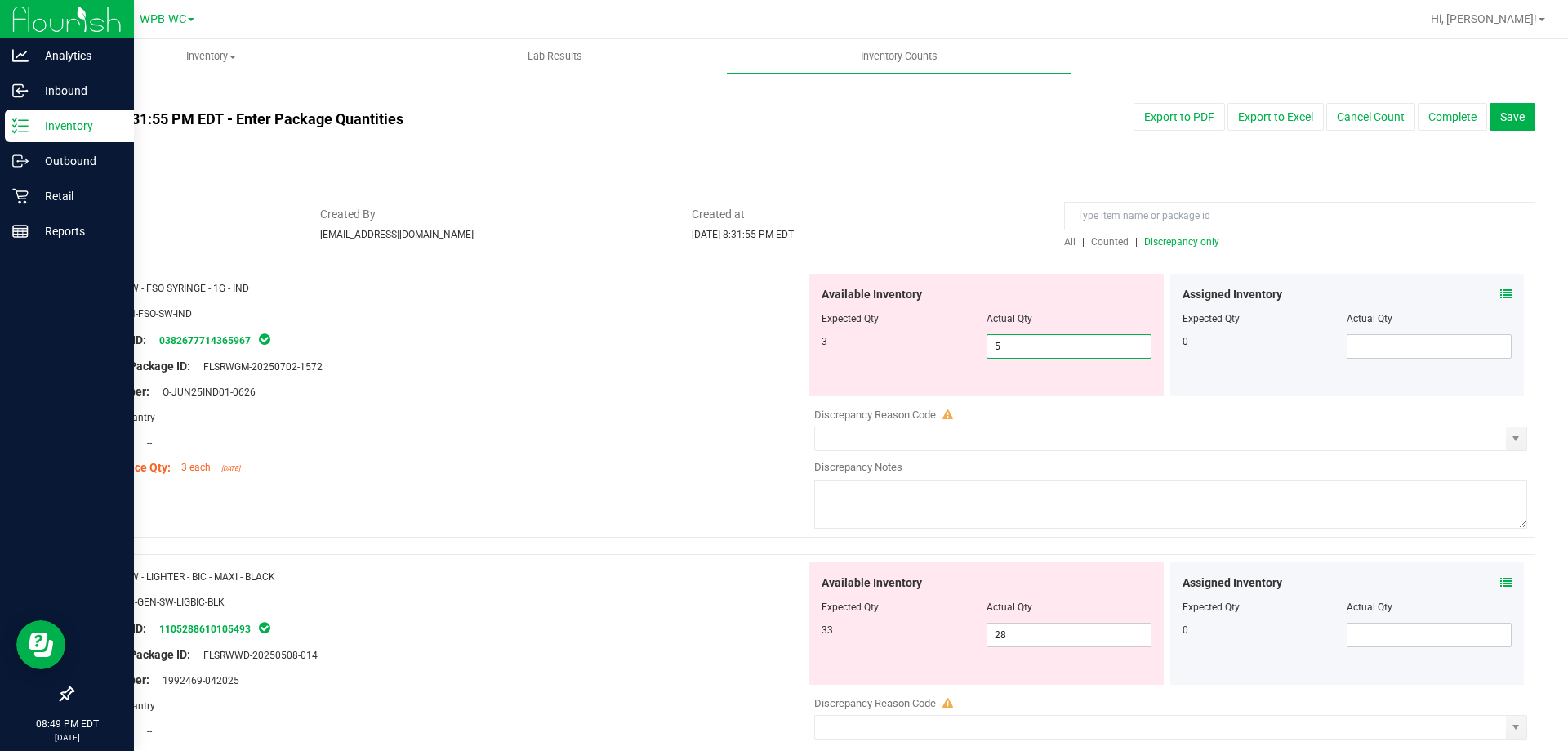
drag, startPoint x: 1014, startPoint y: 346, endPoint x: 867, endPoint y: 343, distance: 147.0
click at [868, 344] on div "3 5 5" at bounding box center [987, 346] width 330 height 25
click at [630, 500] on div "Name: SW - FSO SYRINGE - 1G - IND SKU: CON-FSO-SW-IND Package ID: 0382677714365…" at bounding box center [803, 401] width 1464 height 272
drag, startPoint x: 744, startPoint y: 315, endPoint x: 702, endPoint y: 307, distance: 42.8
click at [711, 308] on div "Name: SW - FSO SYRINGE - 1G - IND SKU: CON-FSO-SW-IND Package ID: 0382677714365…" at bounding box center [803, 401] width 1464 height 272
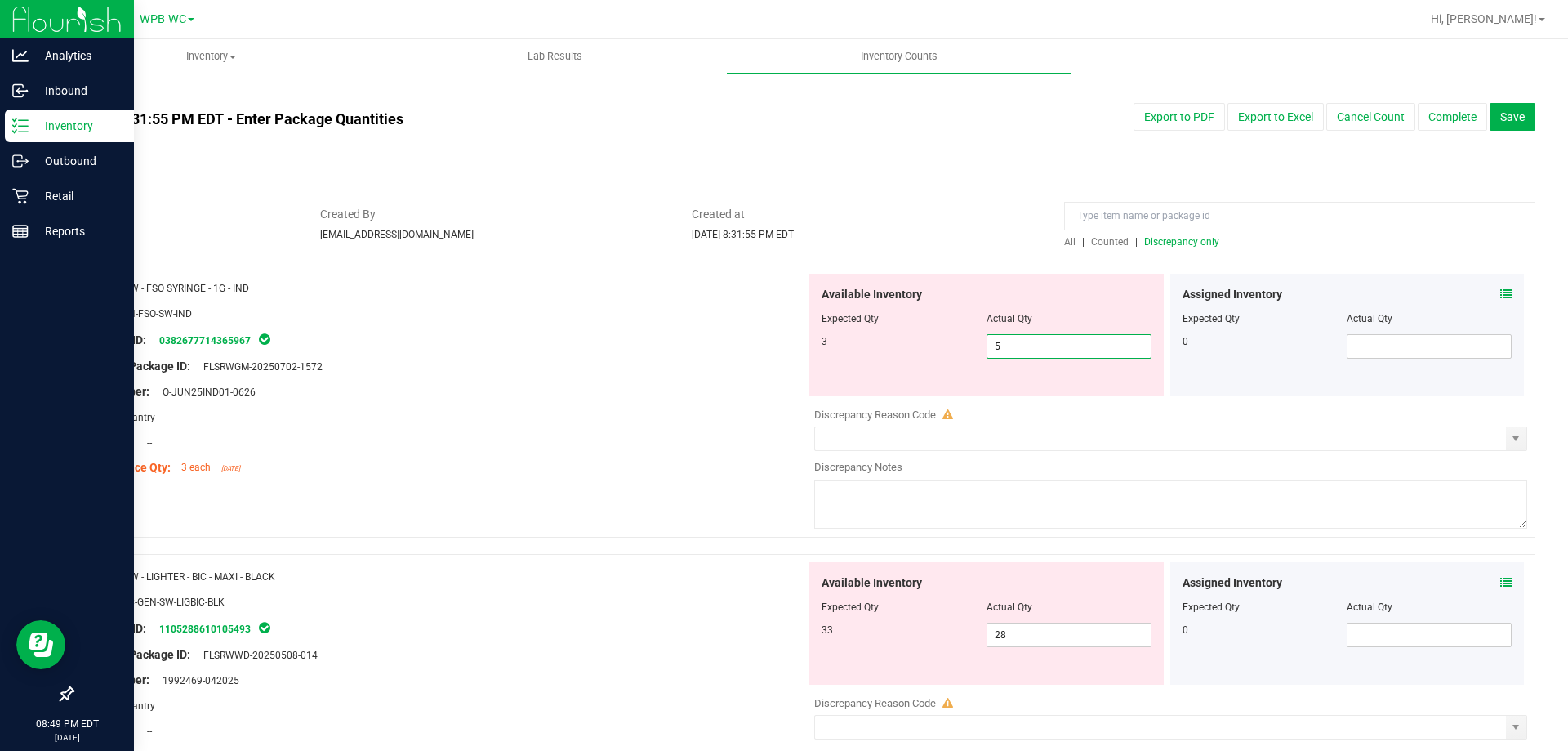
type input "3"
click at [708, 377] on div at bounding box center [445, 378] width 721 height 8
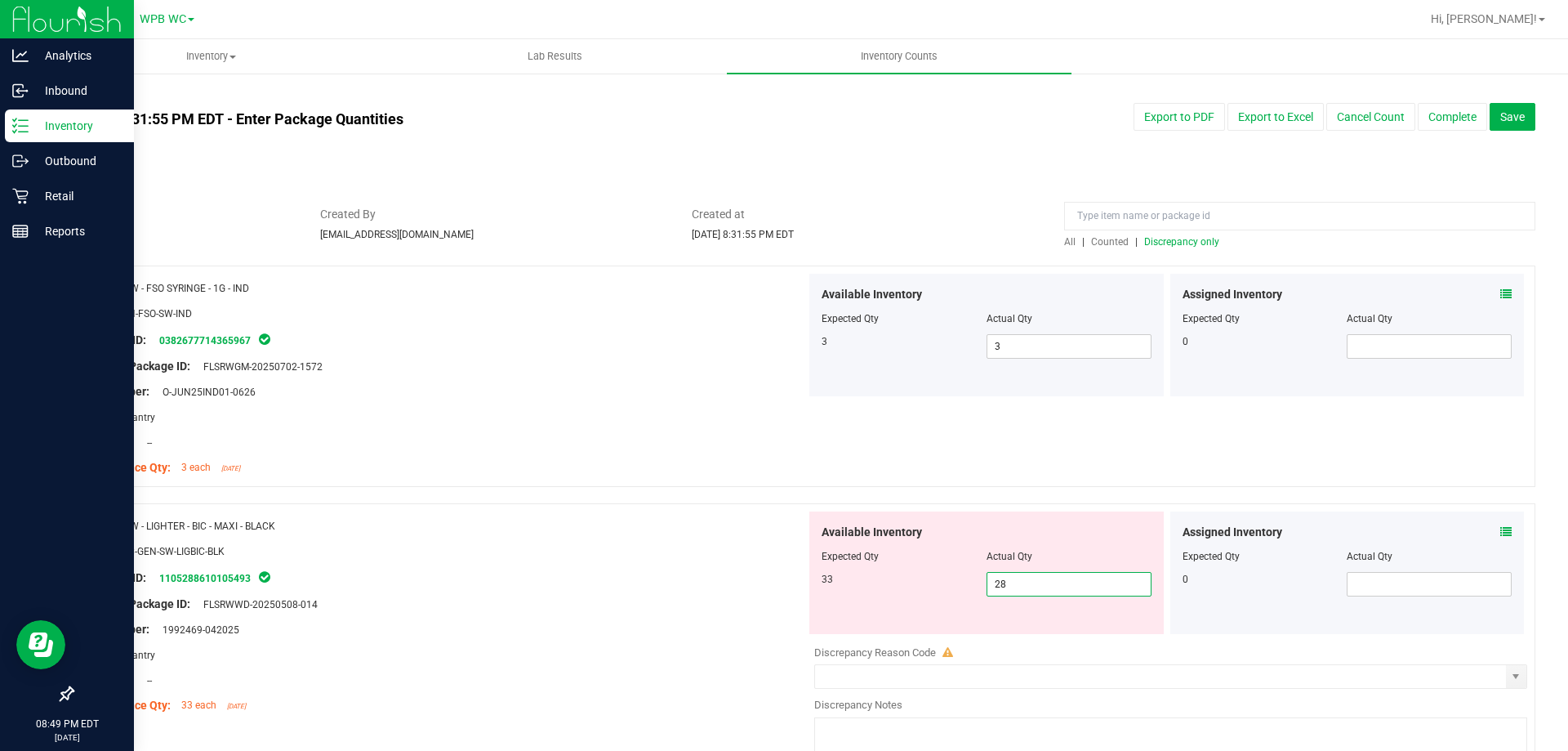
drag, startPoint x: 1012, startPoint y: 585, endPoint x: 817, endPoint y: 567, distance: 195.8
click at [828, 569] on div "Available Inventory Expected Qty Actual Qty 33 28 28" at bounding box center [987, 573] width 355 height 122
type input "33"
click at [673, 588] on div at bounding box center [445, 591] width 721 height 8
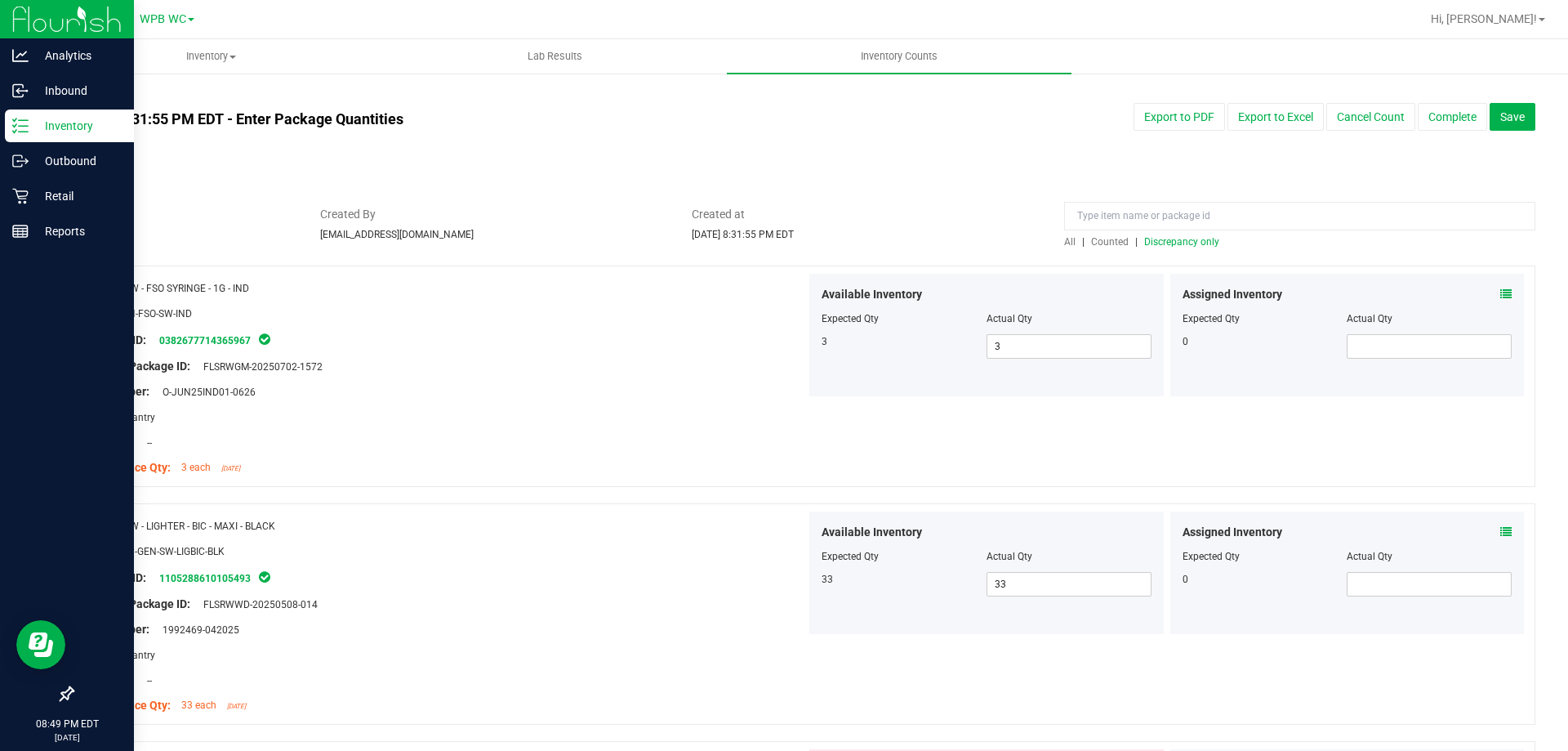
click at [1171, 239] on span "Discrepancy only" at bounding box center [1182, 241] width 75 height 12
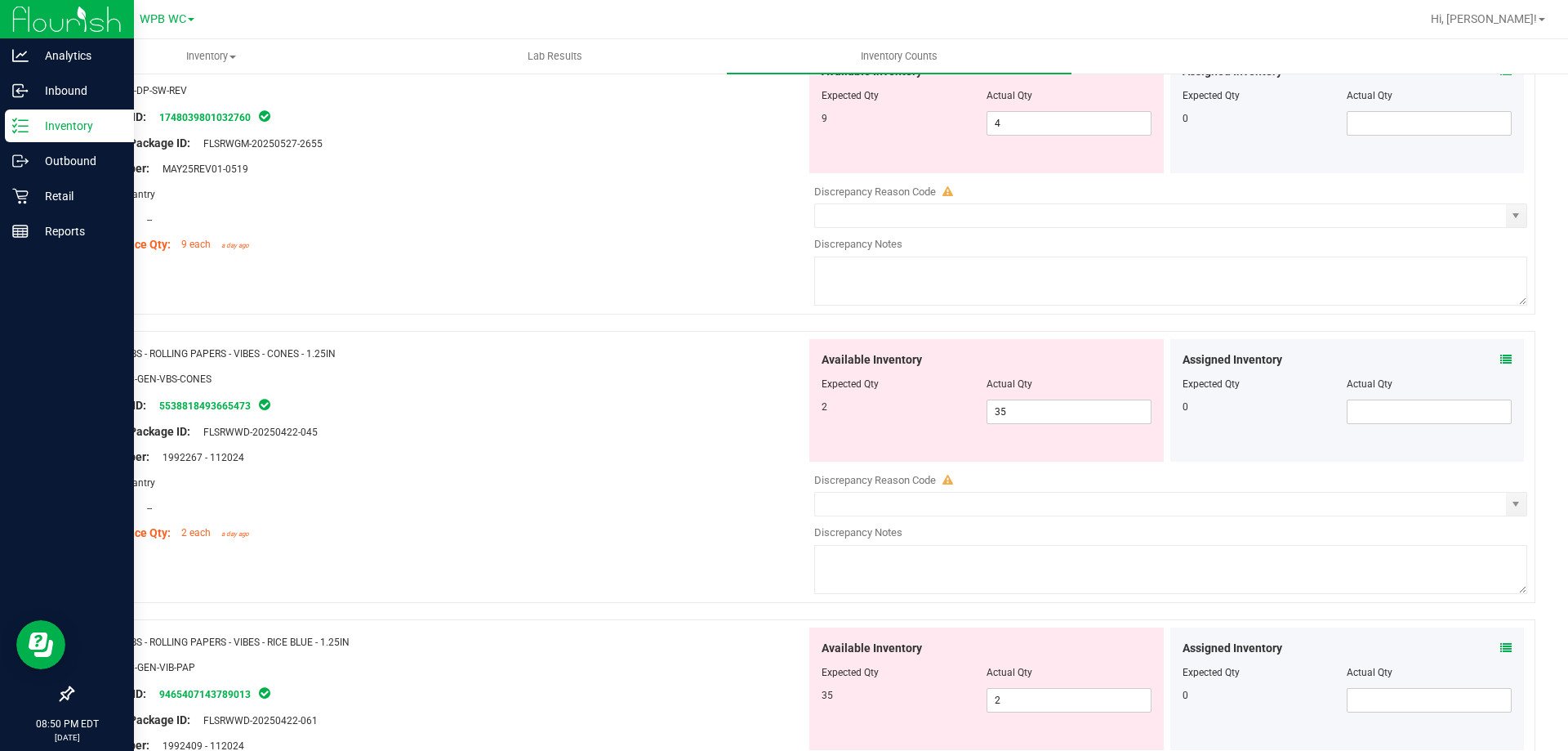
scroll to position [245, 0]
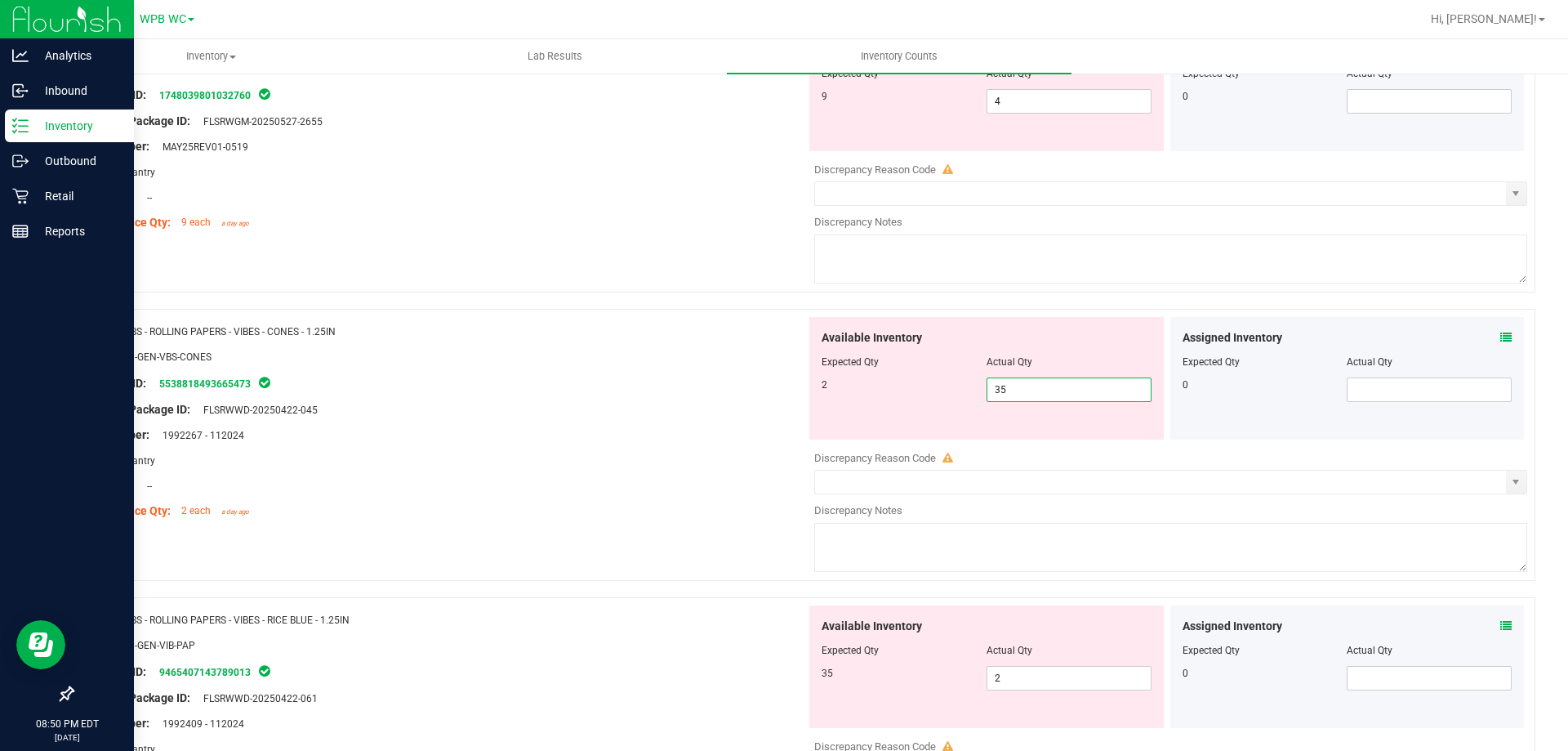
drag, startPoint x: 1027, startPoint y: 388, endPoint x: 701, endPoint y: 368, distance: 326.6
click at [713, 369] on div "Name: VBS - ROLLING PAPERS - VIBES - CONES - 1.25IN SKU: ACC-GEN-VBS-CONES Pack…" at bounding box center [803, 444] width 1464 height 272
type input "2"
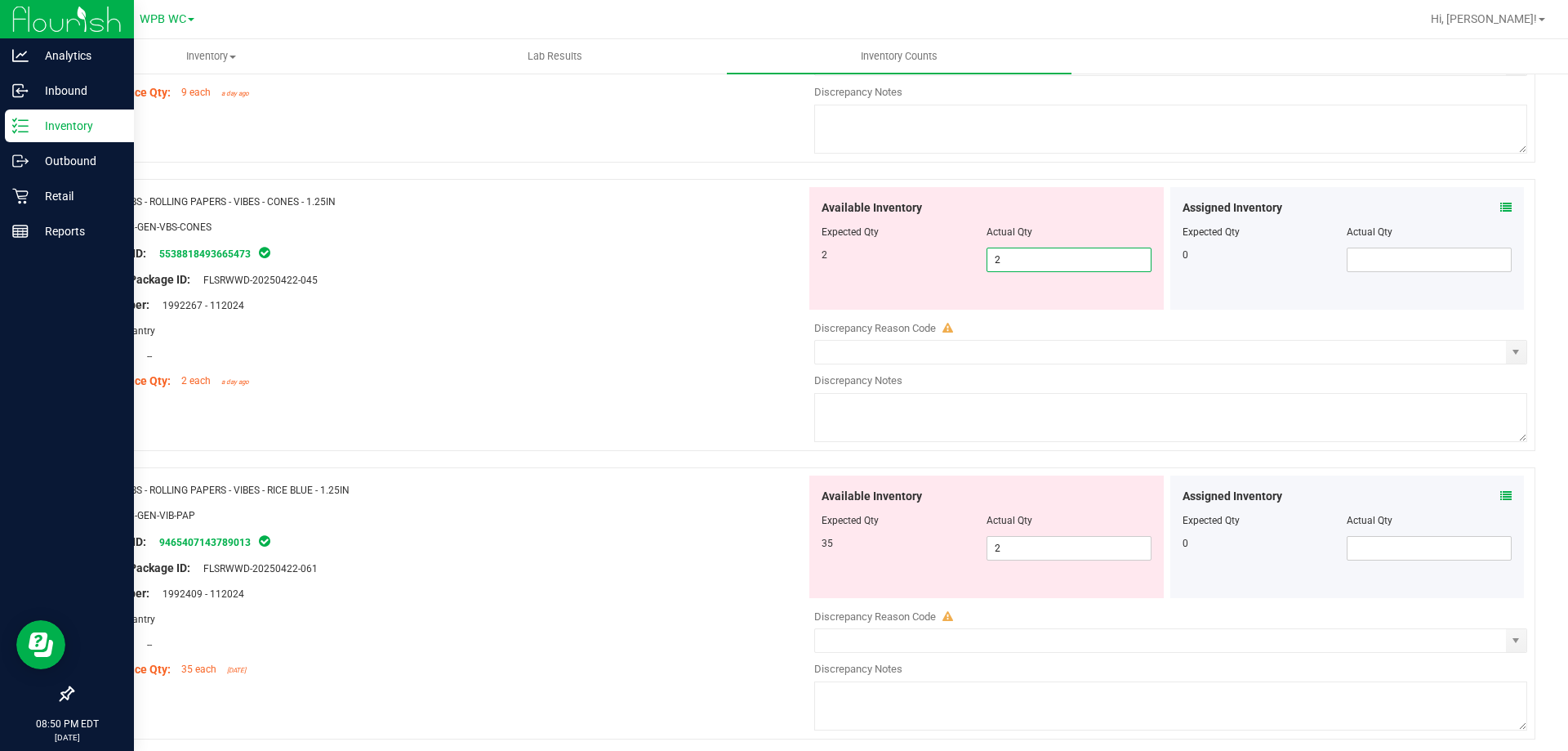
scroll to position [490, 0]
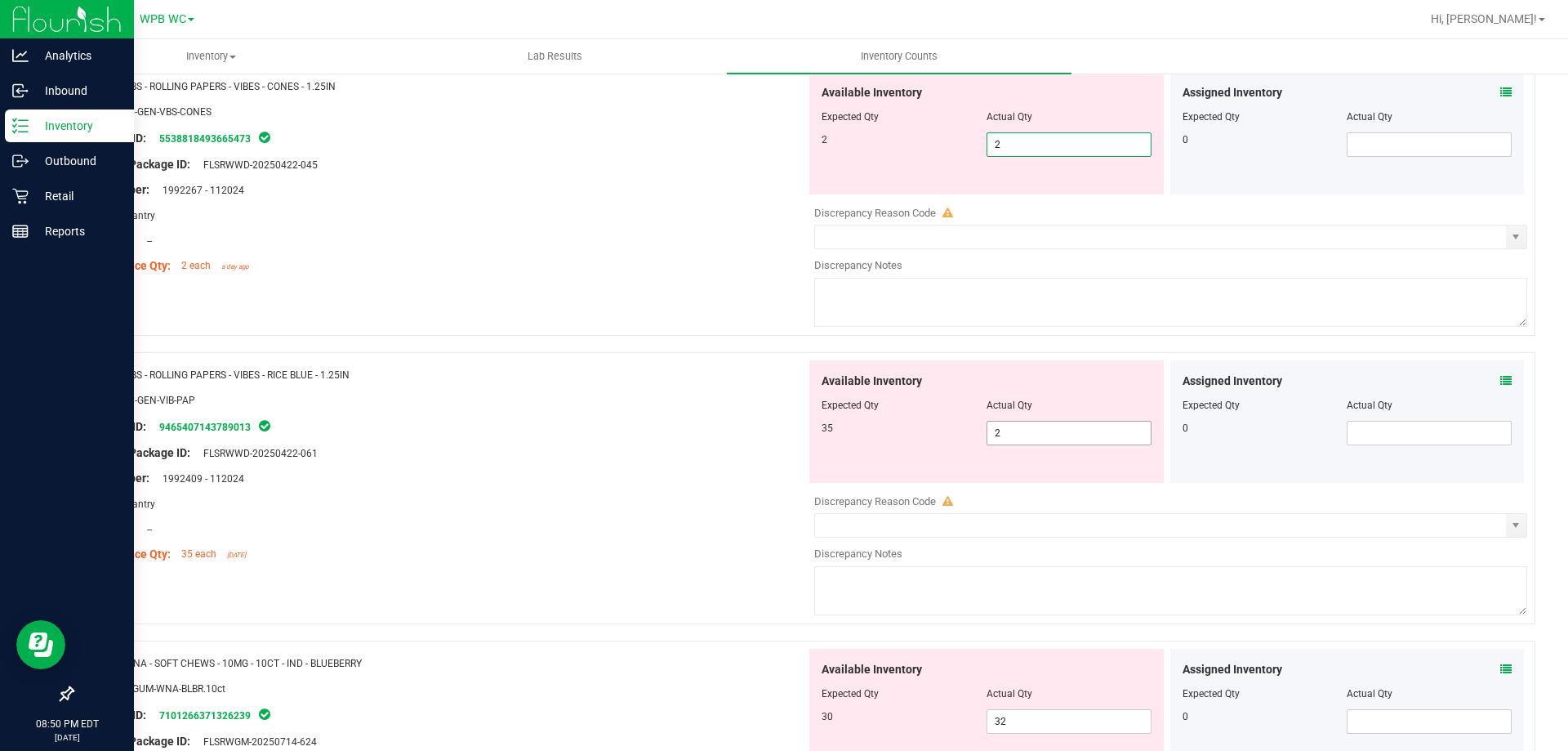
type input "2"
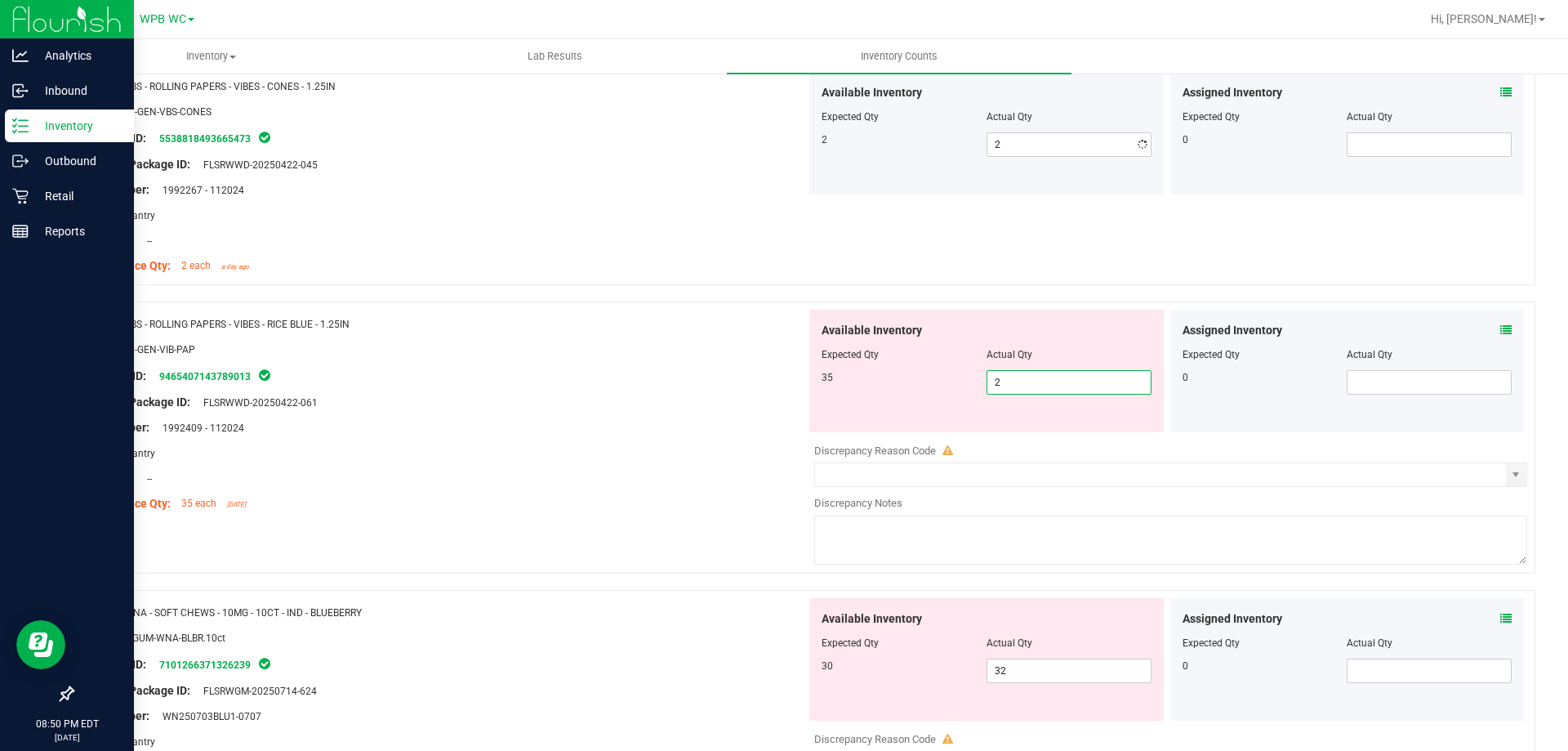
drag, startPoint x: 1017, startPoint y: 437, endPoint x: 824, endPoint y: 416, distance: 194.1
click at [829, 417] on div "Available Inventory Expected Qty Actual Qty 35 2 2" at bounding box center [987, 371] width 355 height 122
type input "35"
click at [678, 412] on div at bounding box center [445, 415] width 721 height 8
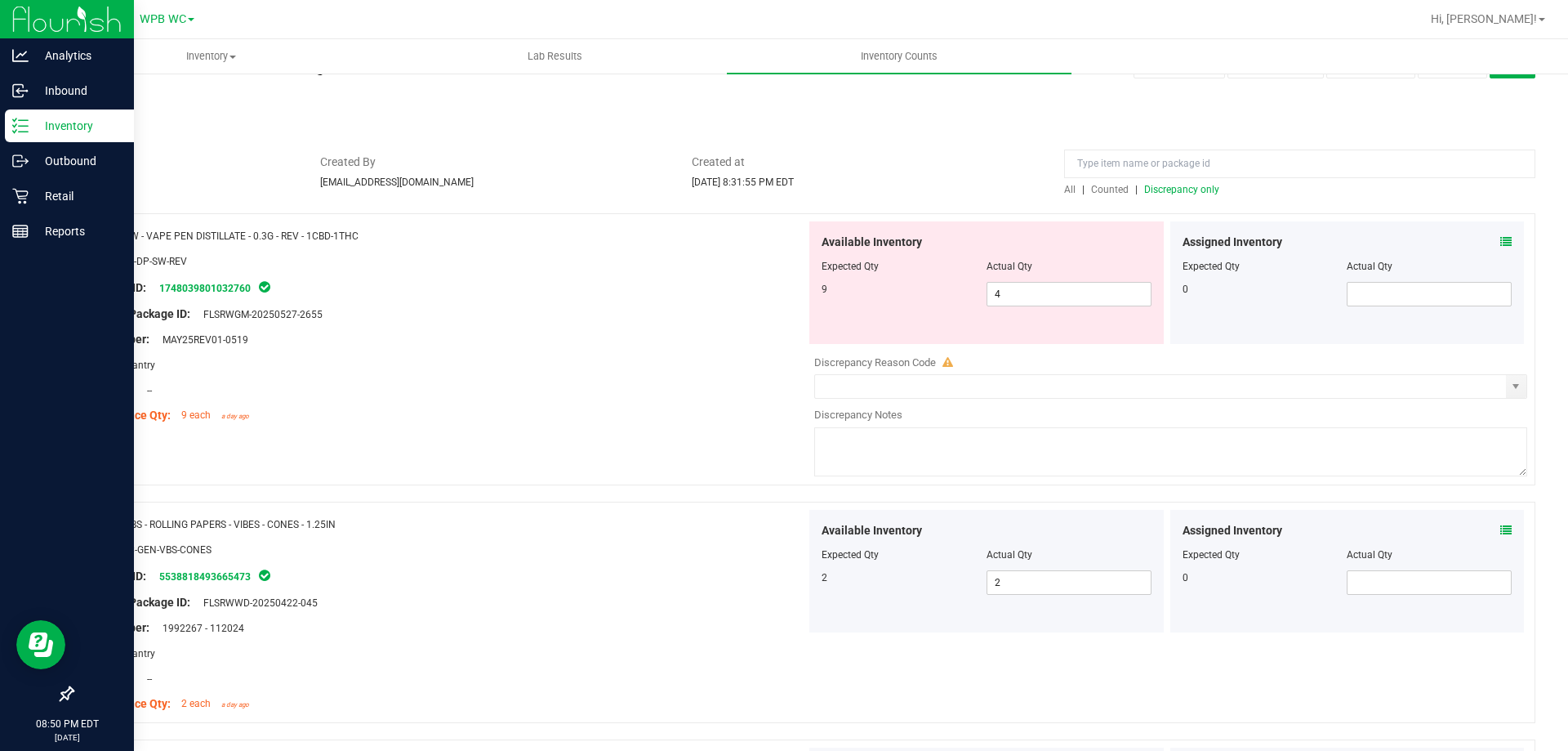
scroll to position [0, 0]
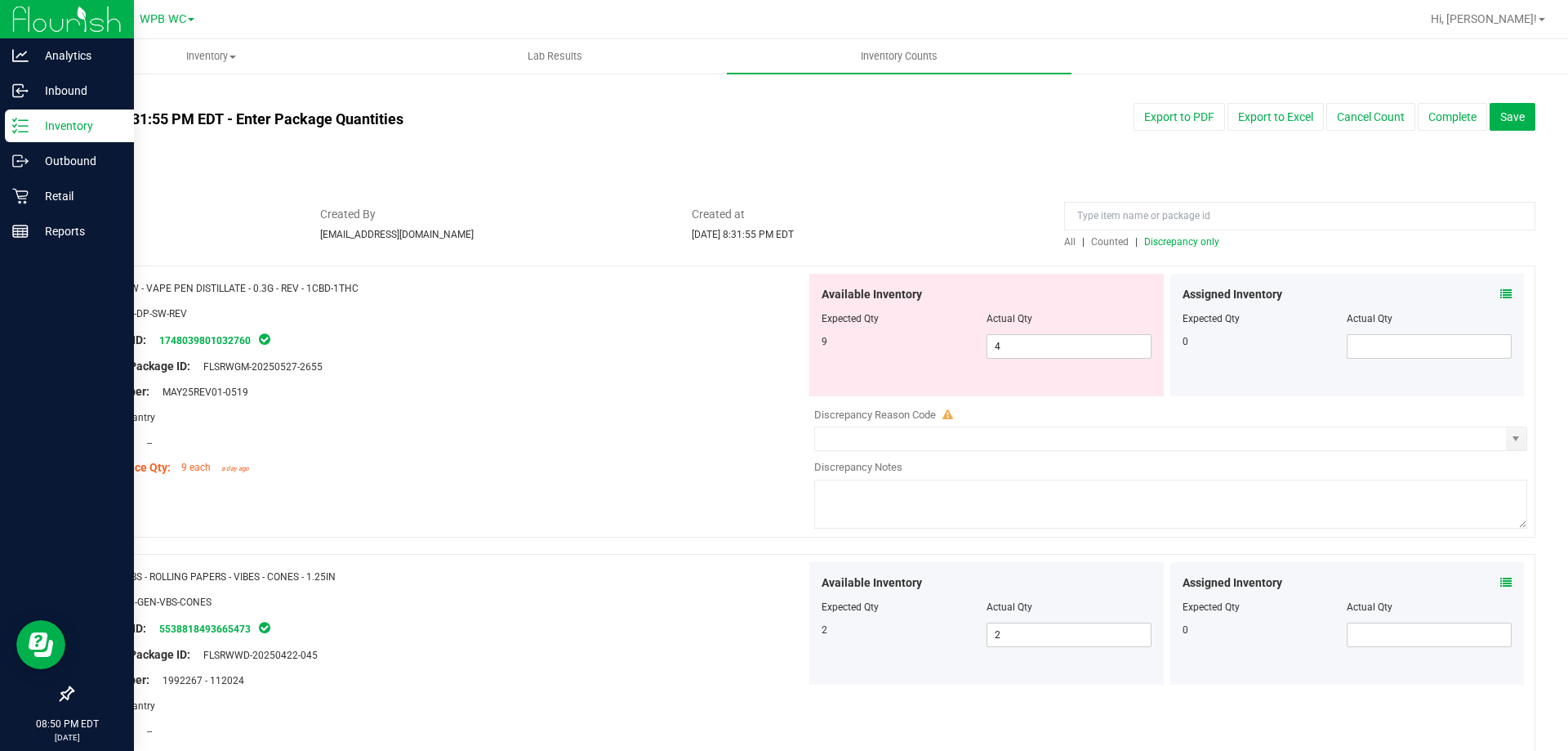
click at [1152, 237] on span "Discrepancy only" at bounding box center [1182, 241] width 75 height 12
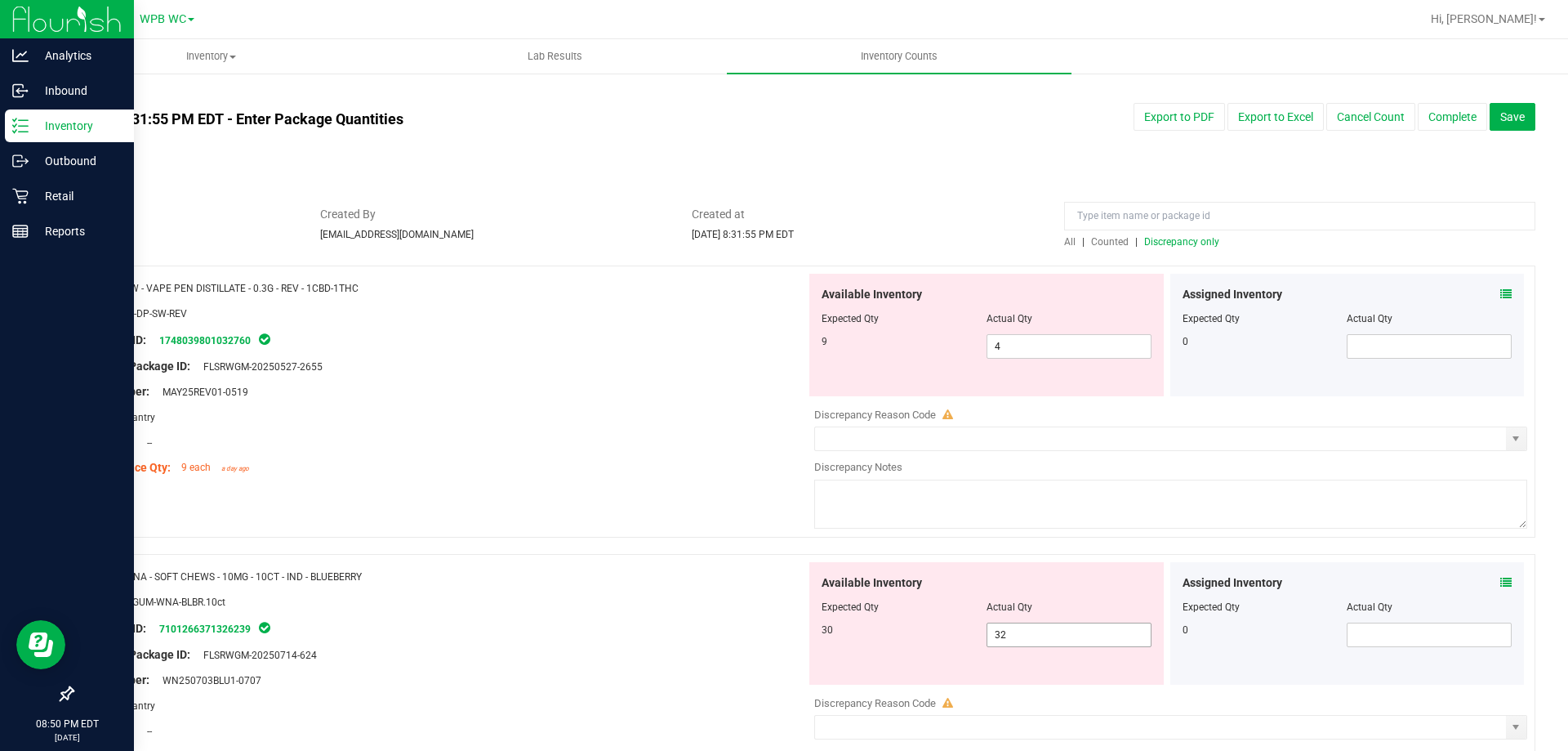
drag, startPoint x: 1045, startPoint y: 628, endPoint x: 784, endPoint y: 621, distance: 261.1
click at [809, 624] on div "Available Inventory Expected Qty Actual Qty 30 32 32" at bounding box center [987, 623] width 355 height 122
type input "30"
click at [730, 620] on div "Package ID: 7101266371326239" at bounding box center [445, 628] width 721 height 20
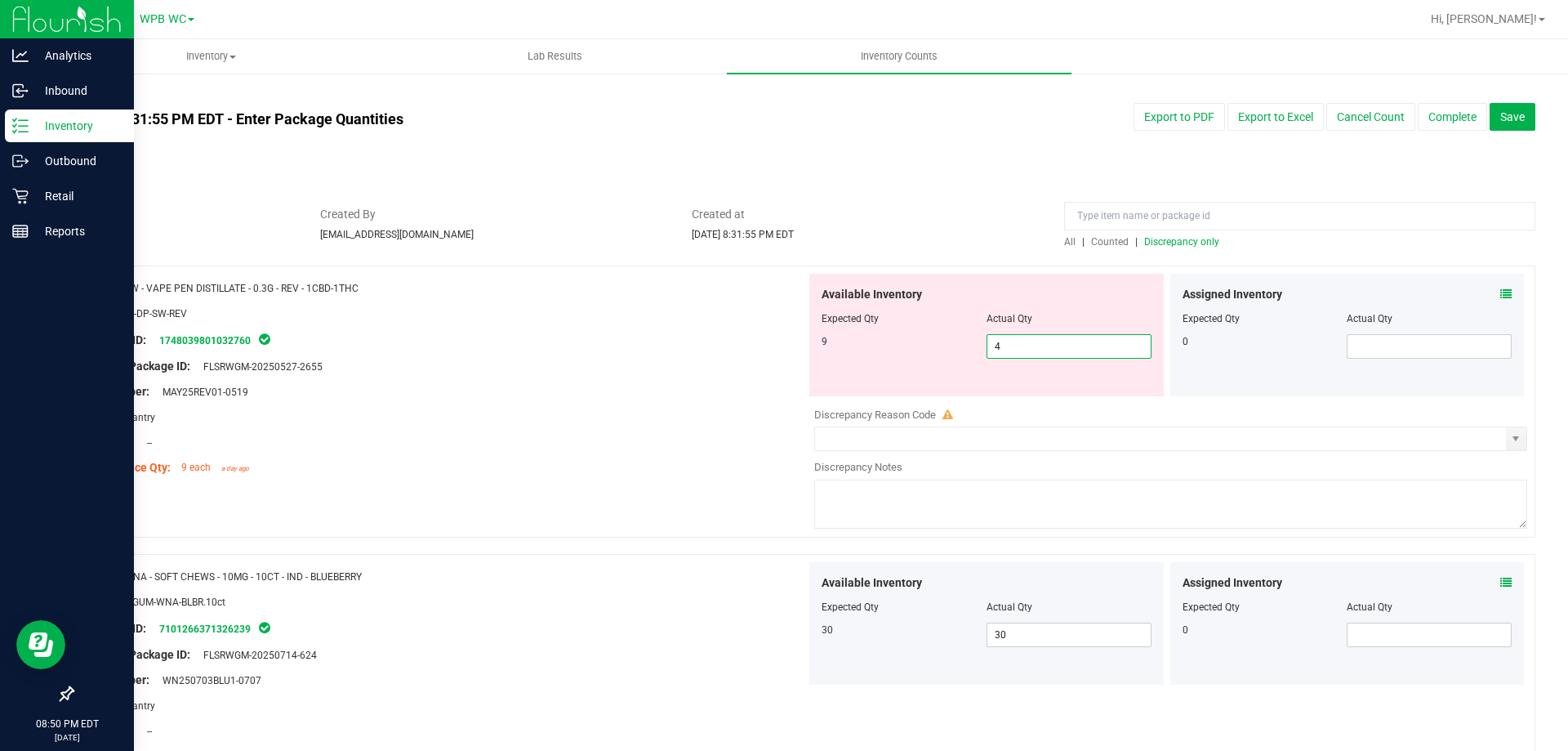
drag, startPoint x: 1030, startPoint y: 340, endPoint x: 828, endPoint y: 318, distance: 203.2
click at [846, 324] on div "Available Inventory Expected Qty Actual Qty 9 4 4" at bounding box center [987, 335] width 355 height 122
type input "9"
drag, startPoint x: 661, startPoint y: 339, endPoint x: 1285, endPoint y: 339, distance: 624.0
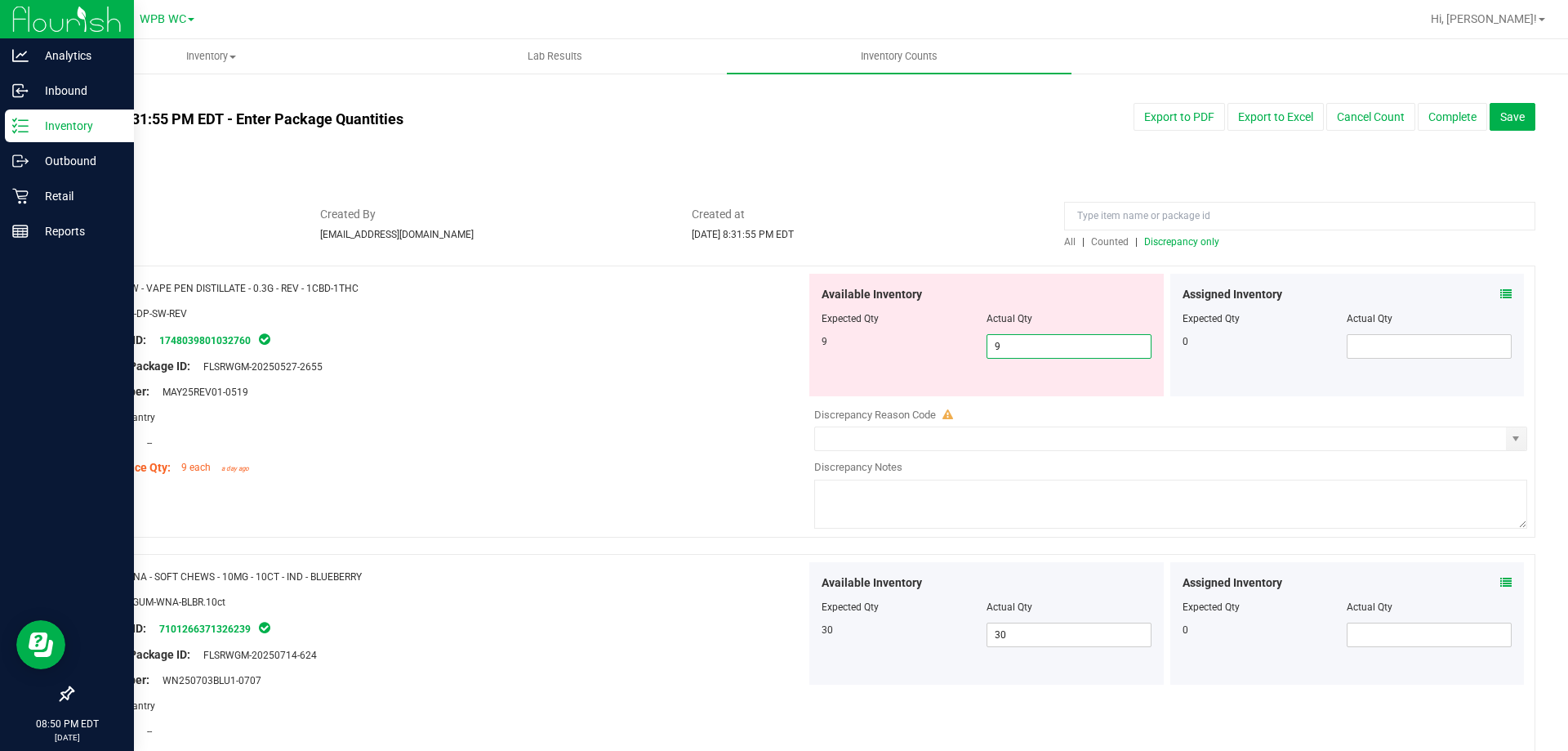
click at [663, 339] on div "Package ID: 1748039801032760" at bounding box center [445, 340] width 721 height 20
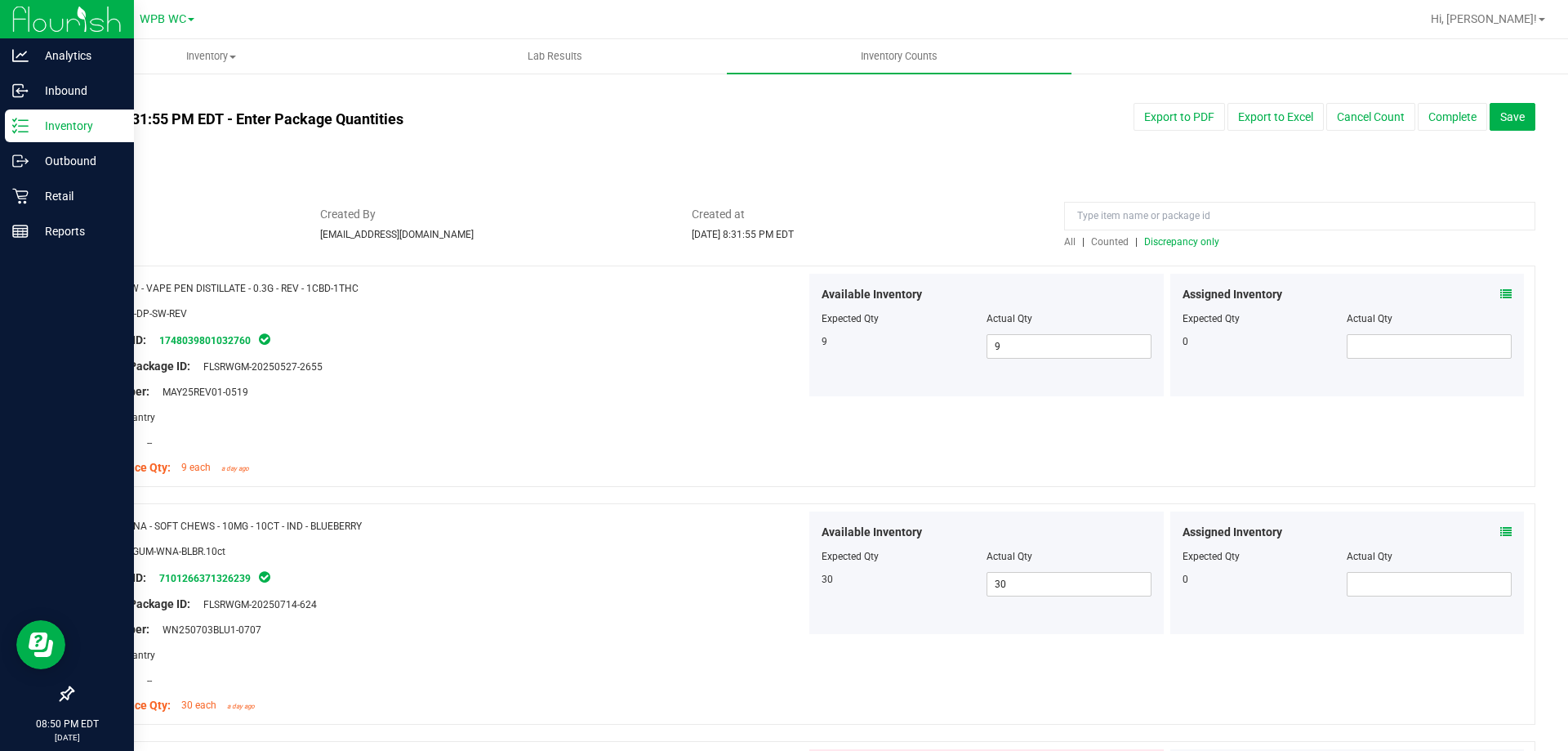
click at [1203, 245] on span "Discrepancy only" at bounding box center [1182, 241] width 75 height 12
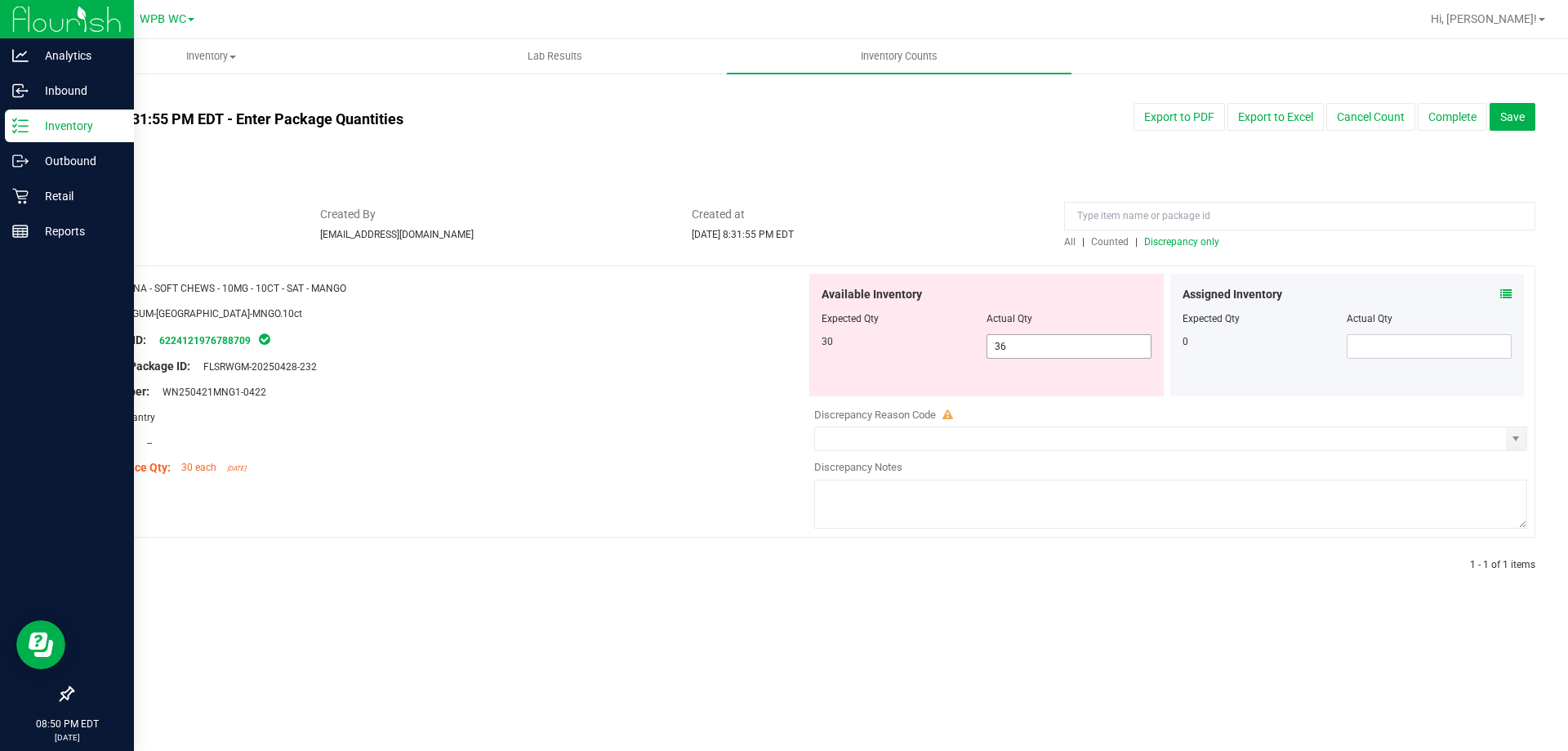
click at [1031, 343] on span "36 36" at bounding box center [1068, 346] width 165 height 25
type input "30"
click at [761, 365] on div "Original Package ID: FLSRWGM-20250428-232" at bounding box center [445, 366] width 721 height 17
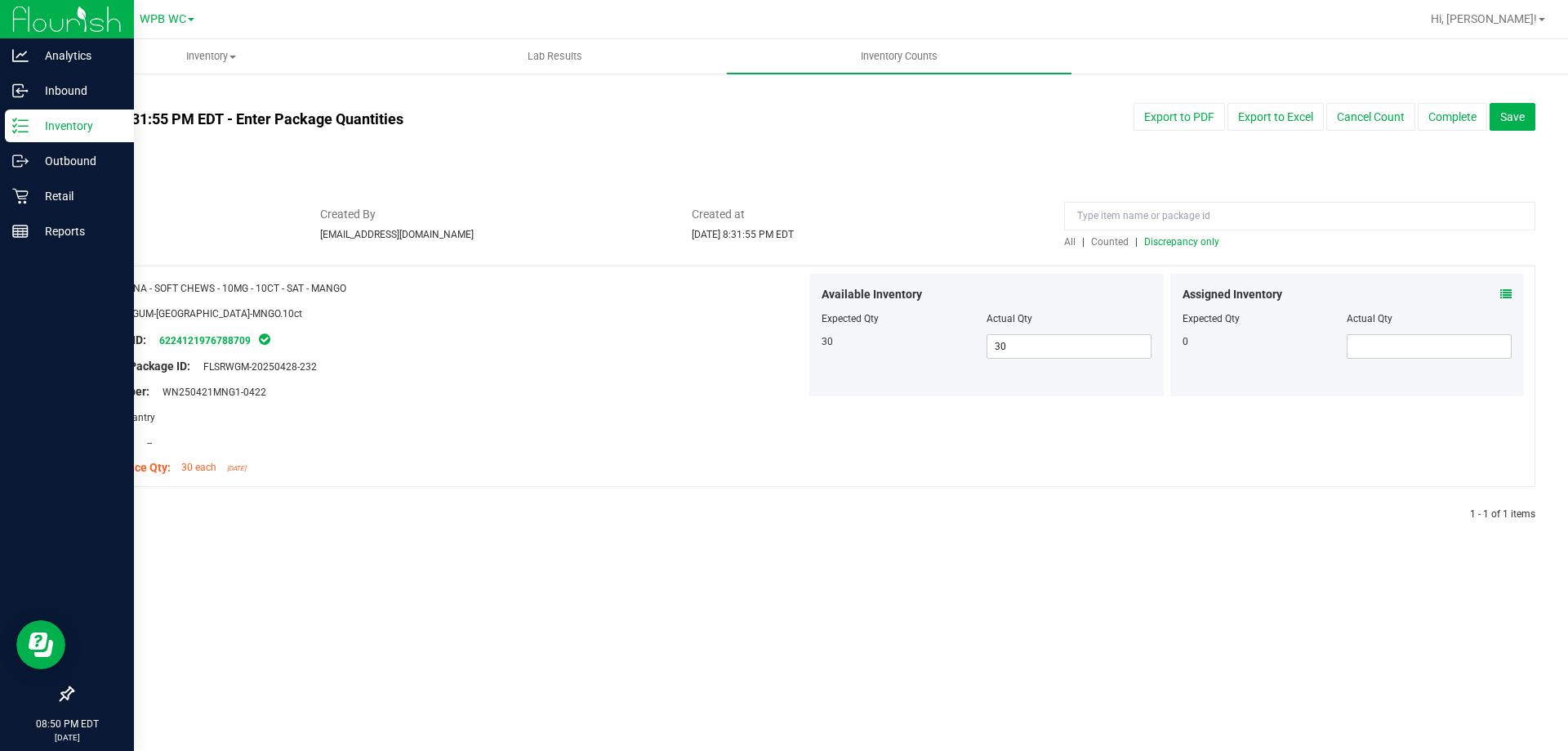
click at [1160, 233] on div at bounding box center [1300, 220] width 471 height 29
click at [1163, 239] on span "Discrepancy only" at bounding box center [1182, 241] width 75 height 12
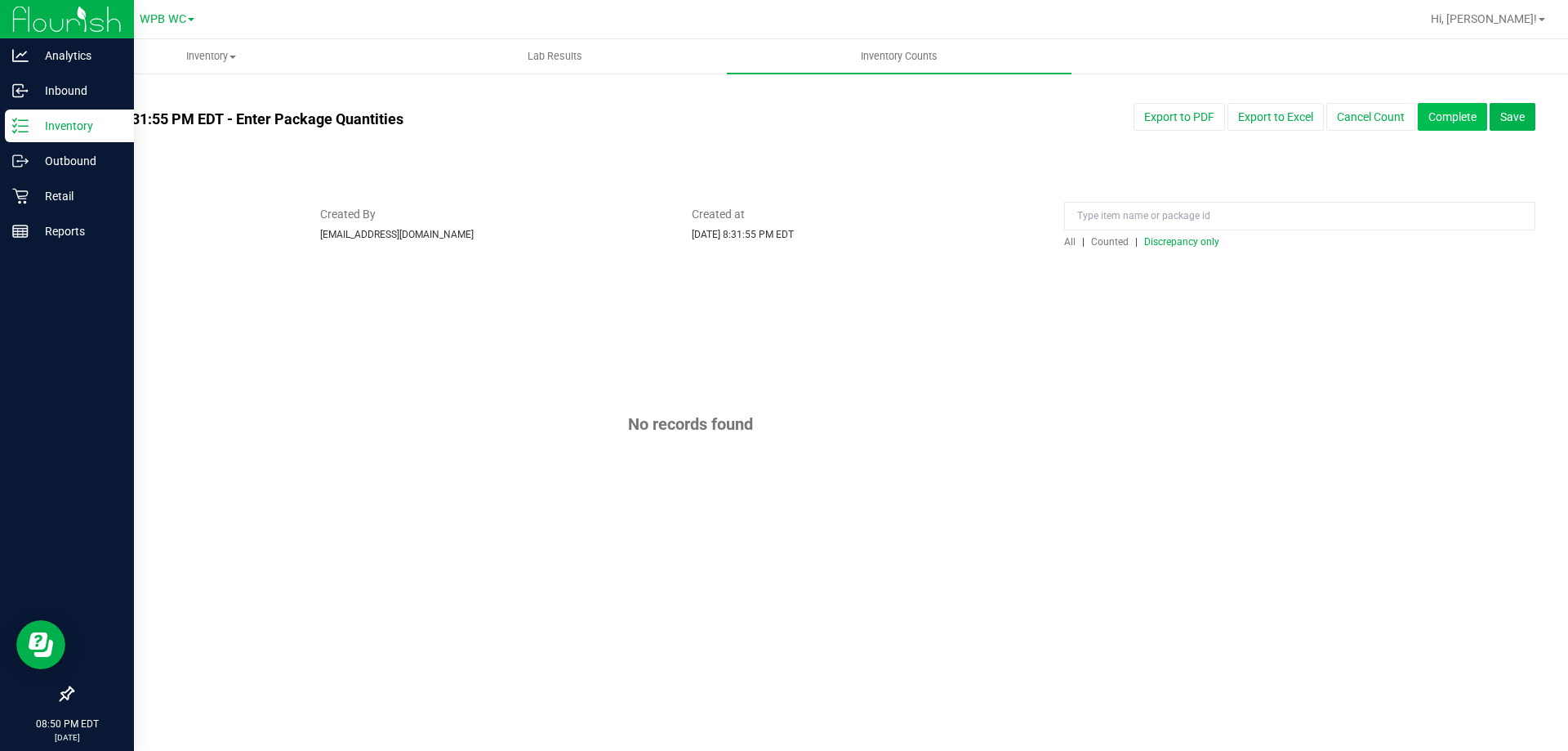
click at [1442, 112] on button "Complete" at bounding box center [1452, 116] width 69 height 28
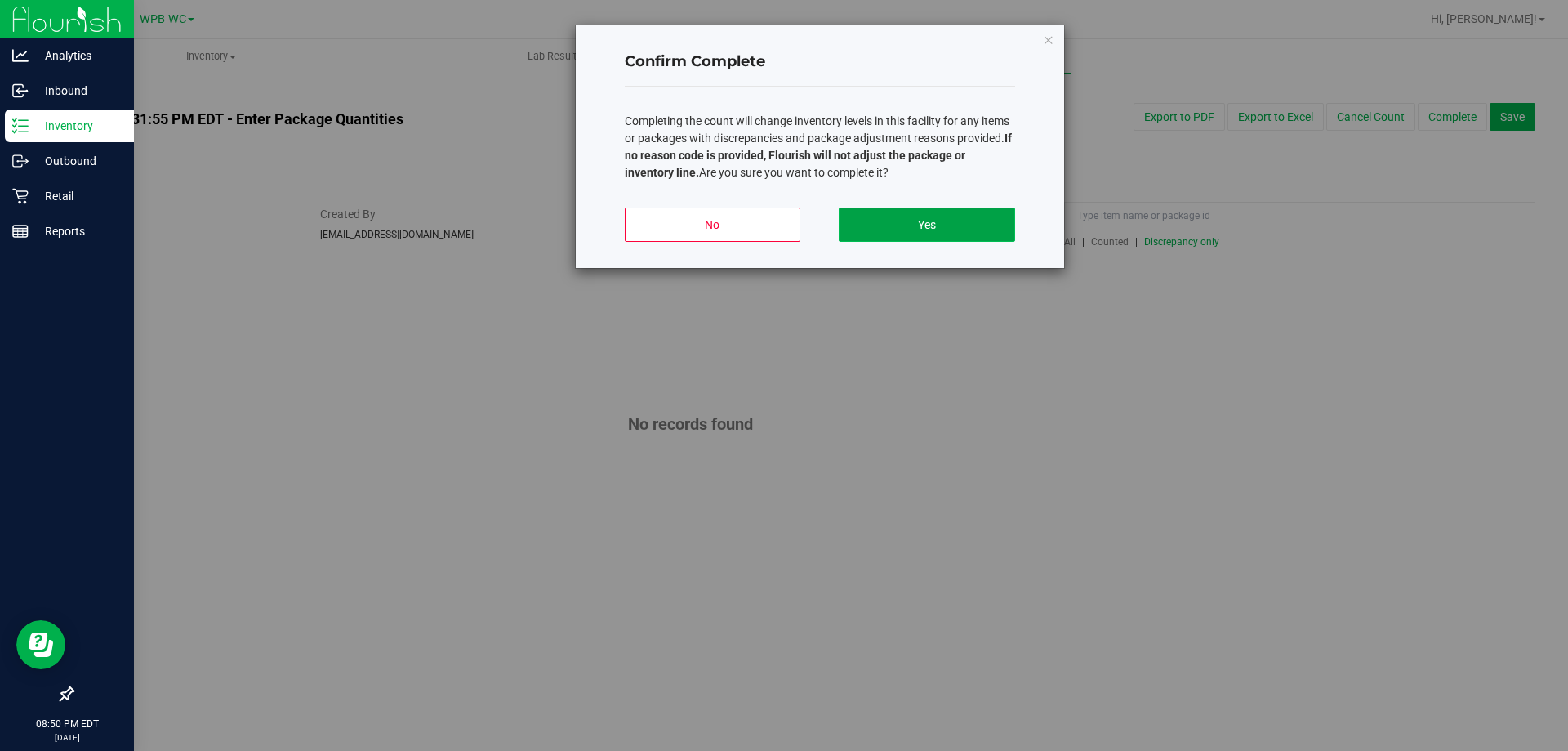
click at [952, 224] on button "Yes" at bounding box center [926, 224] width 175 height 34
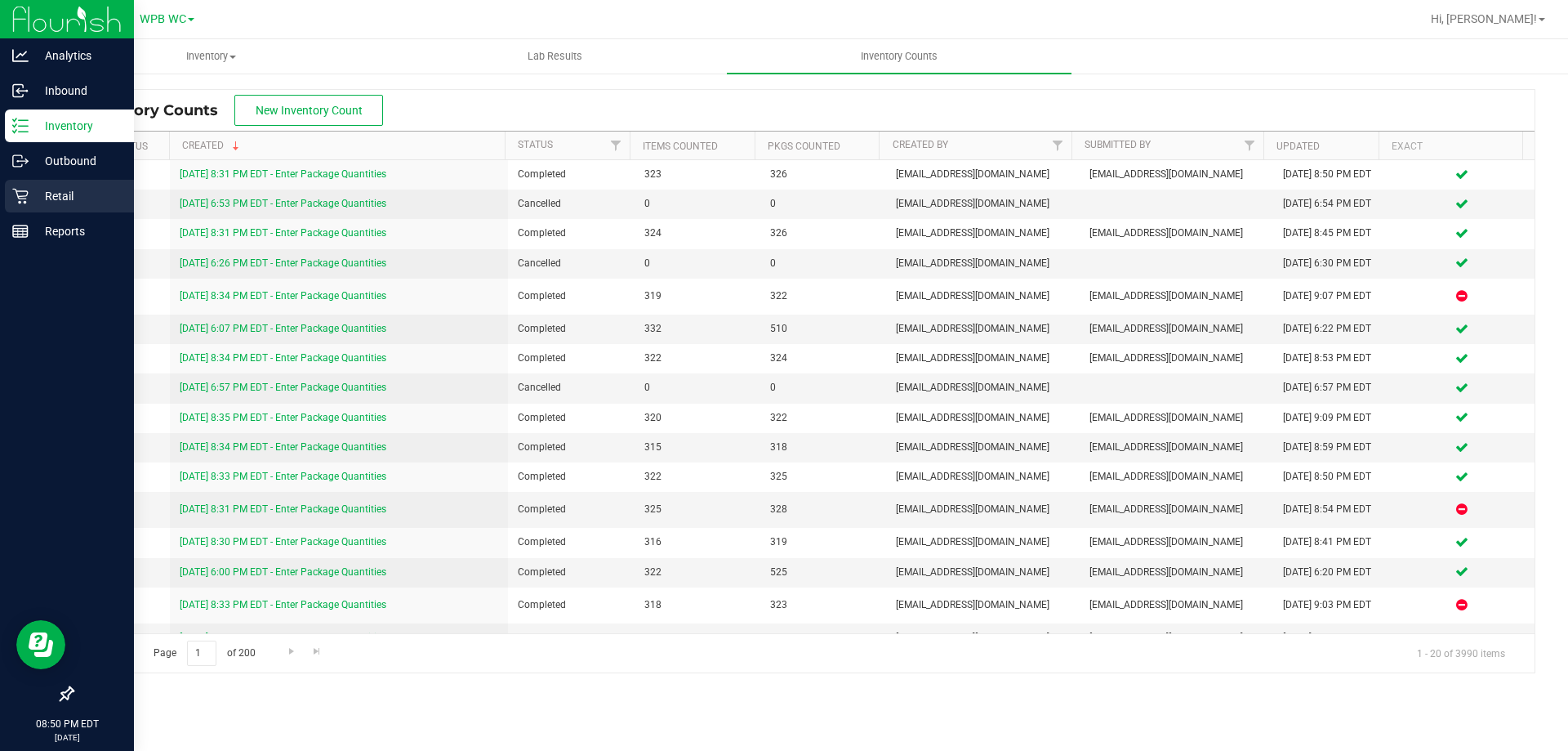
click at [22, 188] on icon at bounding box center [20, 196] width 17 height 17
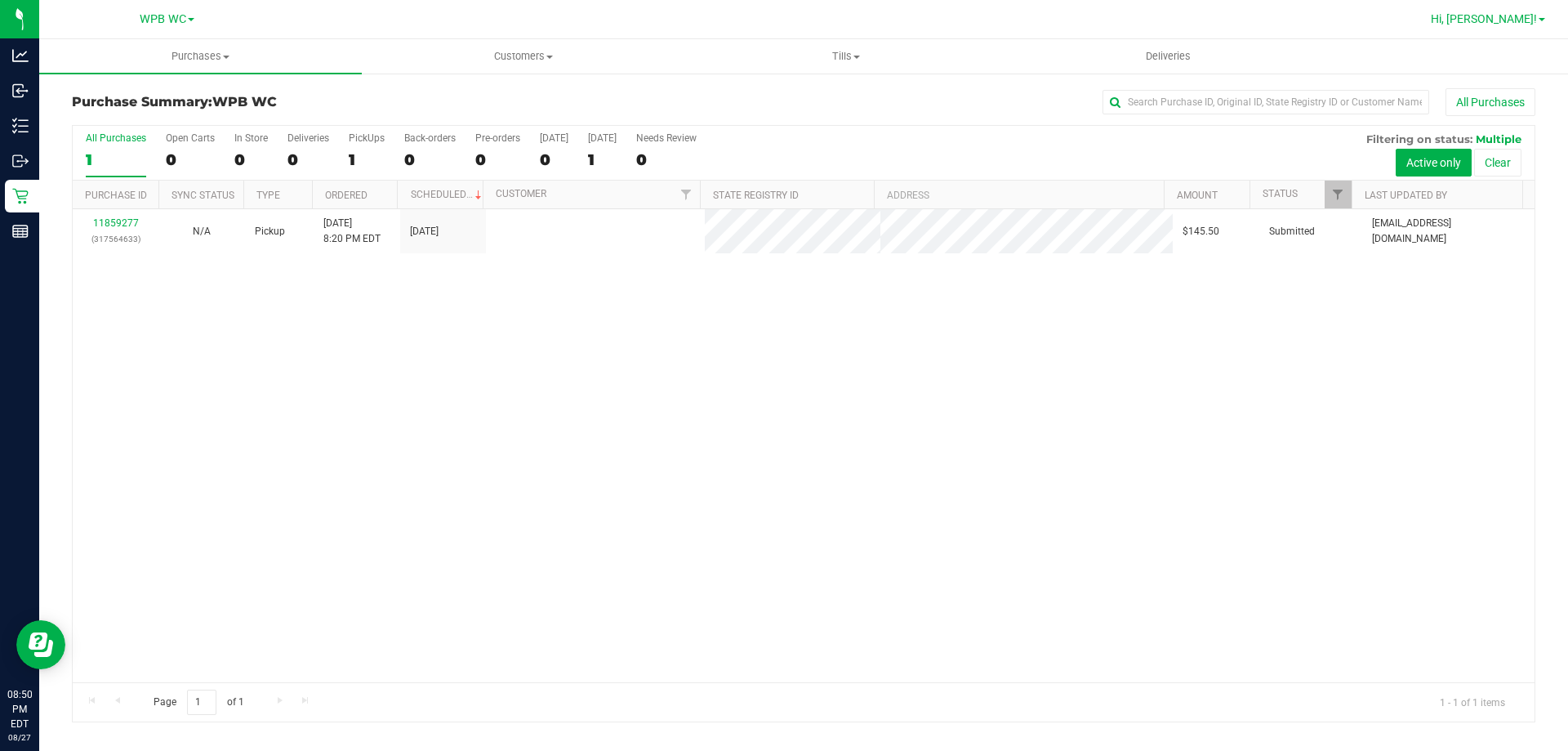
click at [1534, 26] on span "Hi, [PERSON_NAME]!" at bounding box center [1484, 18] width 106 height 13
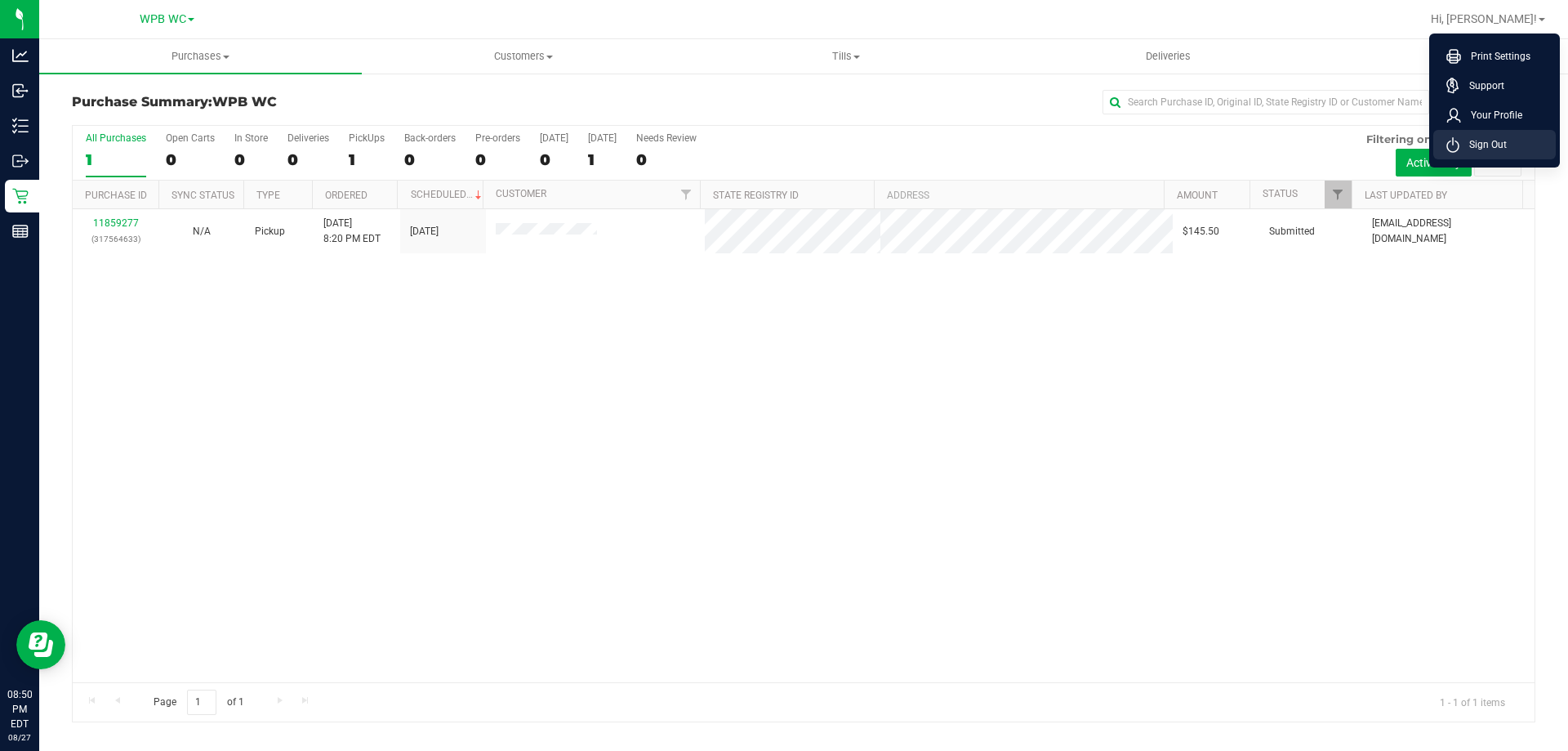
click at [1508, 131] on li "Sign Out" at bounding box center [1494, 145] width 122 height 30
